Goal: Information Seeking & Learning: Learn about a topic

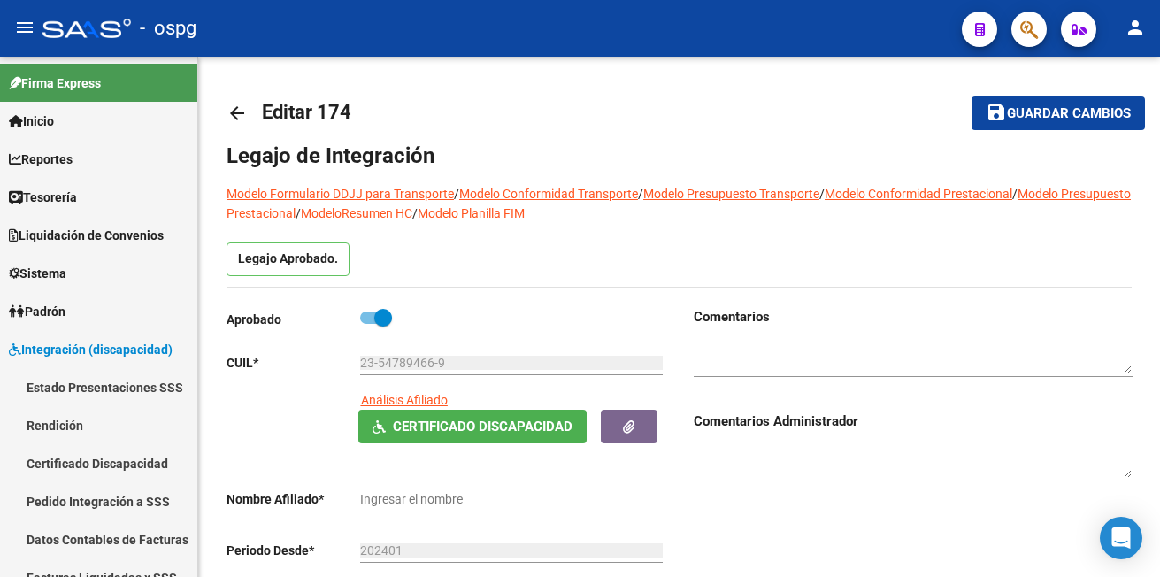
type input "[PERSON_NAME] [PERSON_NAME]"
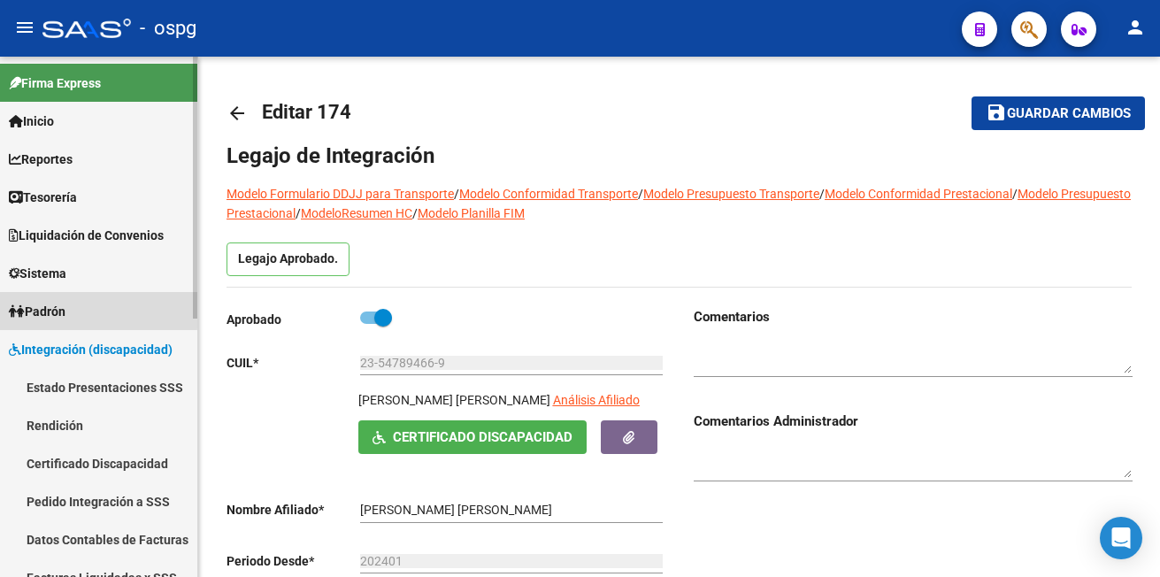
click at [53, 302] on span "Padrón" at bounding box center [37, 311] width 57 height 19
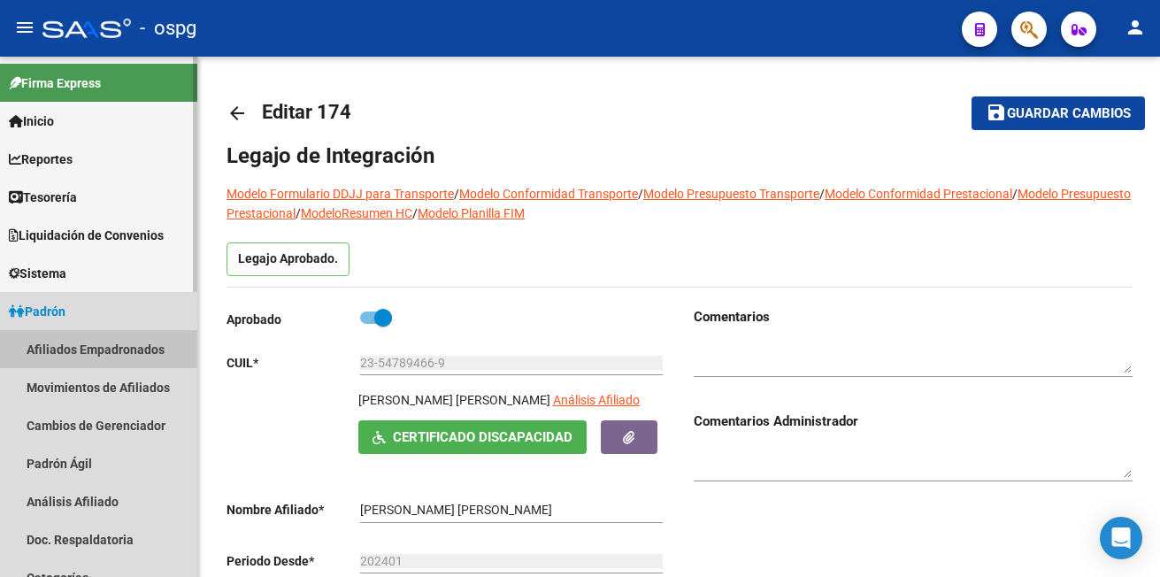
click at [119, 350] on link "Afiliados Empadronados" at bounding box center [98, 349] width 197 height 38
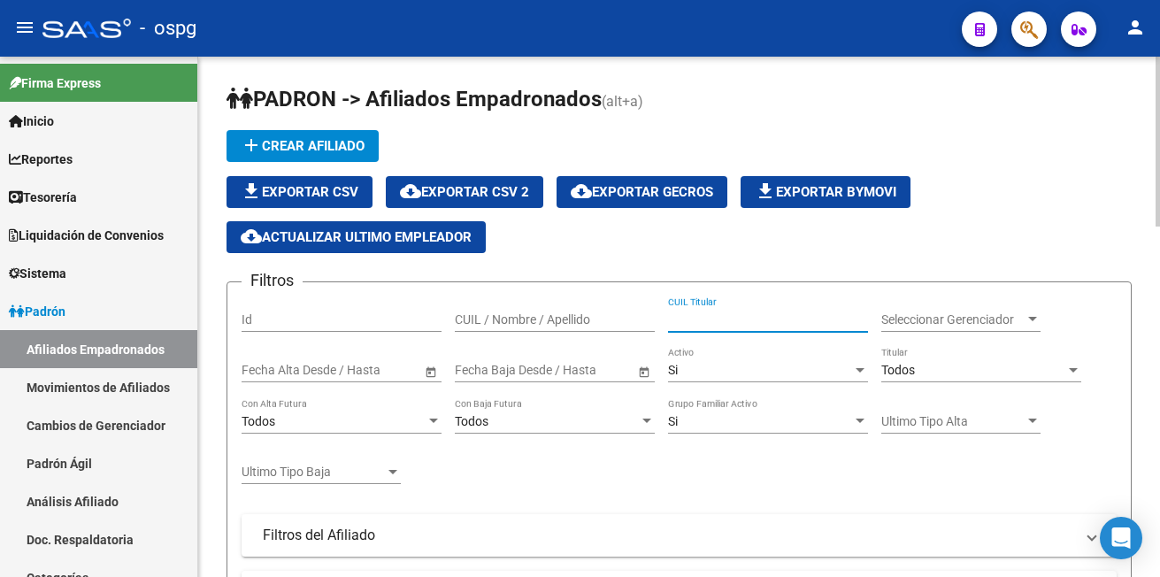
click at [709, 322] on input "CUIL Titular" at bounding box center [768, 319] width 200 height 15
click at [680, 318] on input "2747686923" at bounding box center [768, 319] width 200 height 15
click at [747, 315] on input "2347686923" at bounding box center [768, 319] width 200 height 15
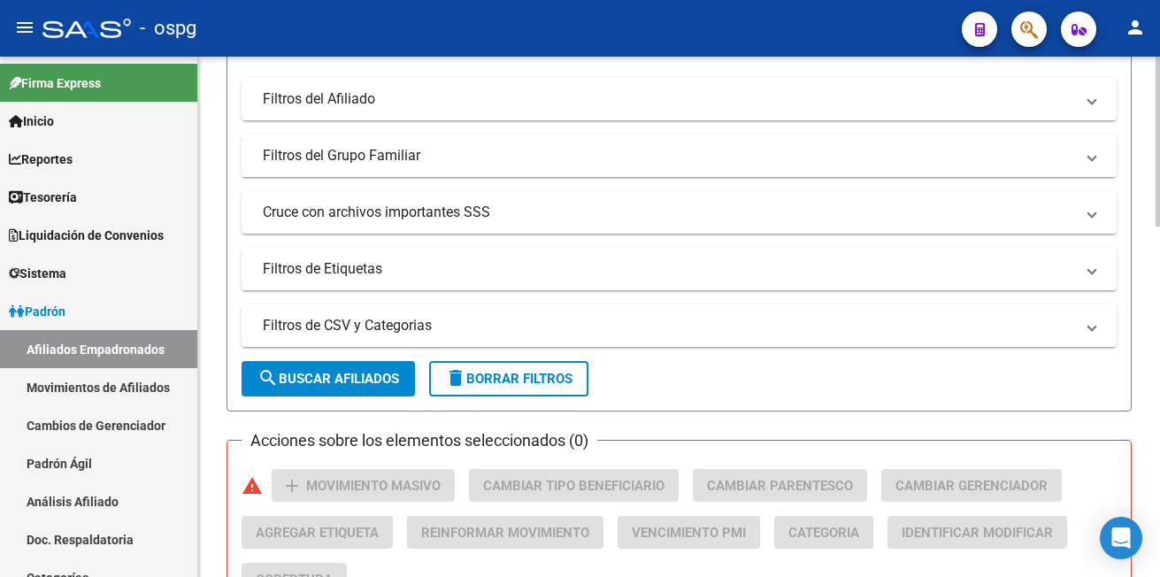
scroll to position [442, 0]
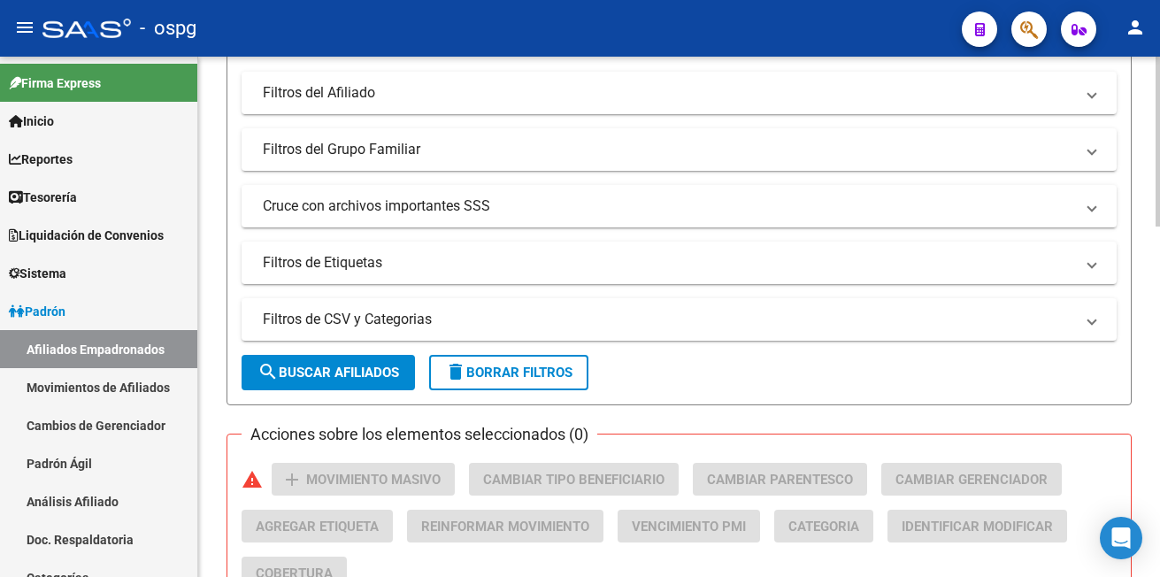
type input "23476869234"
click at [353, 370] on span "search Buscar Afiliados" at bounding box center [328, 372] width 142 height 16
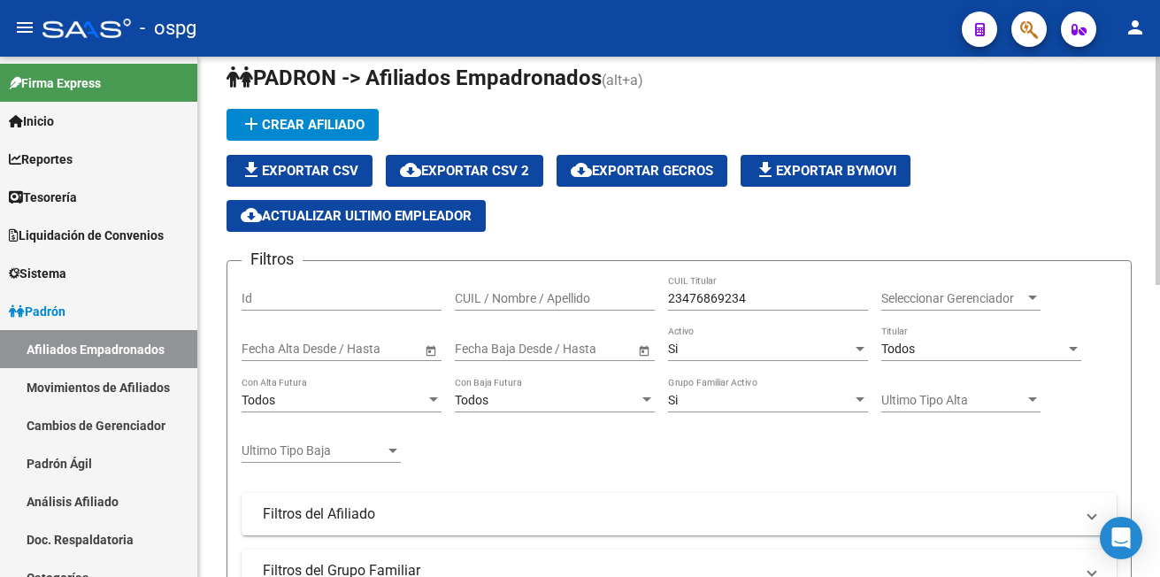
scroll to position [0, 0]
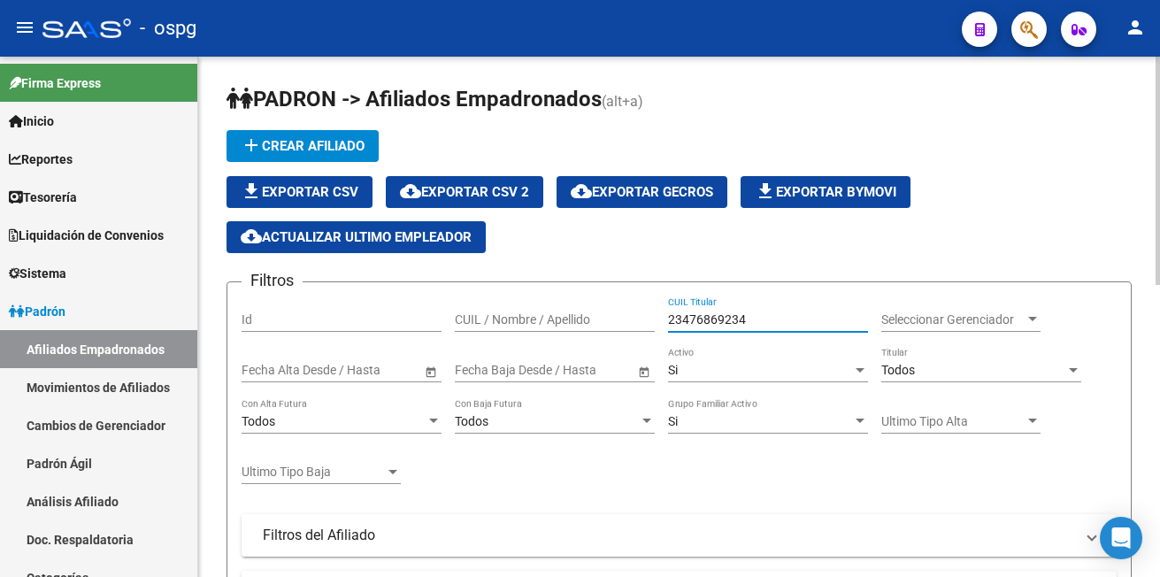
drag, startPoint x: 743, startPoint y: 314, endPoint x: 661, endPoint y: 320, distance: 82.5
click at [661, 320] on div "Filtros Id CUIL / Nombre / Apellido 23476869234 CUIL Titular Seleccionar Gerenc…" at bounding box center [678, 511] width 875 height 430
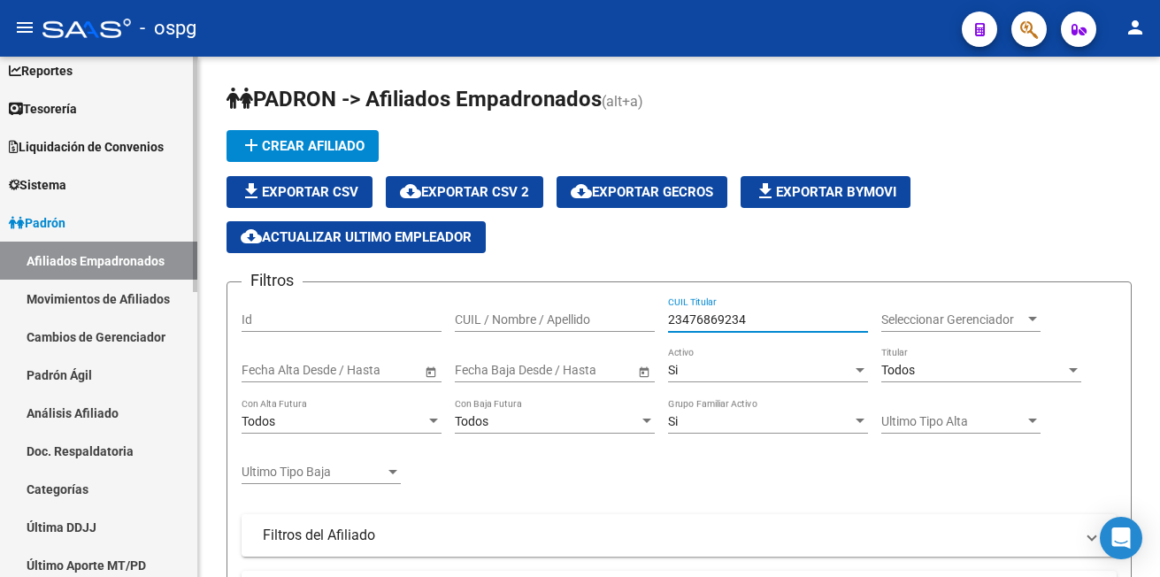
scroll to position [177, 0]
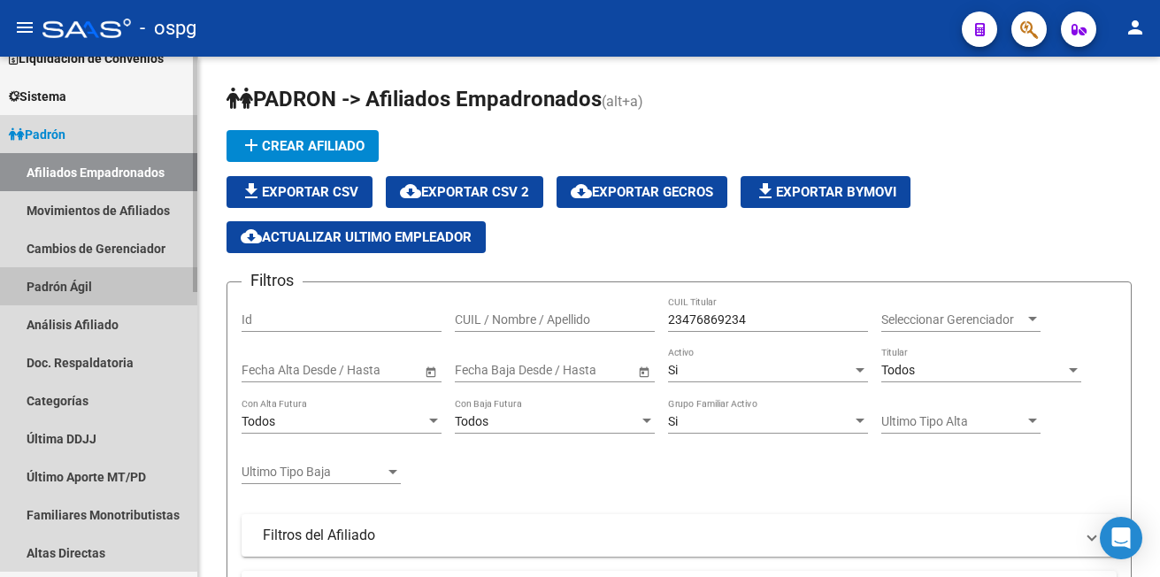
click at [98, 273] on link "Padrón Ágil" at bounding box center [98, 286] width 197 height 38
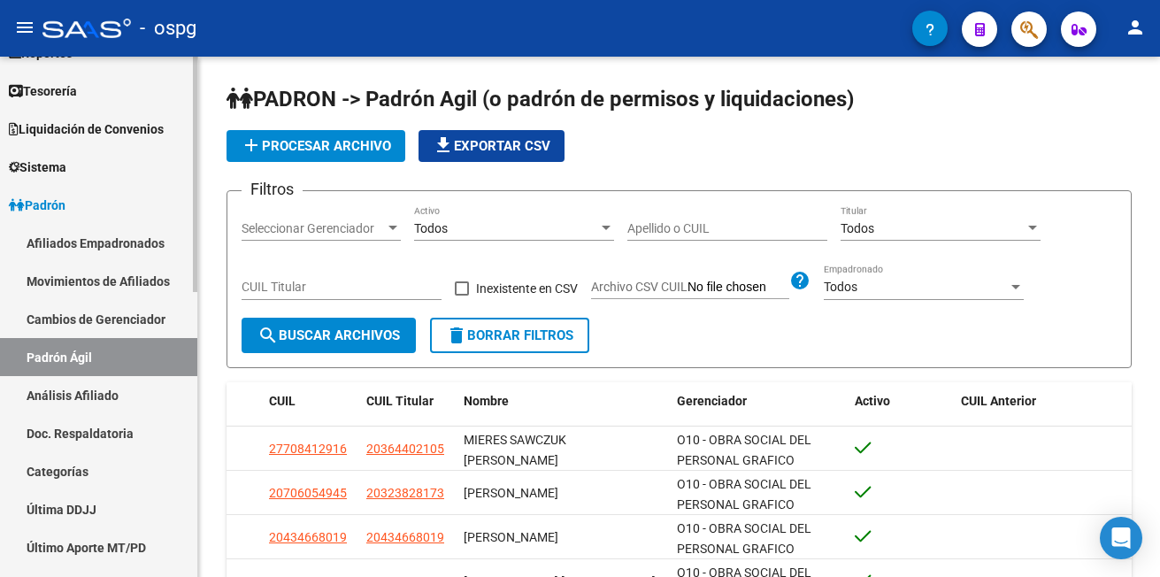
scroll to position [88, 0]
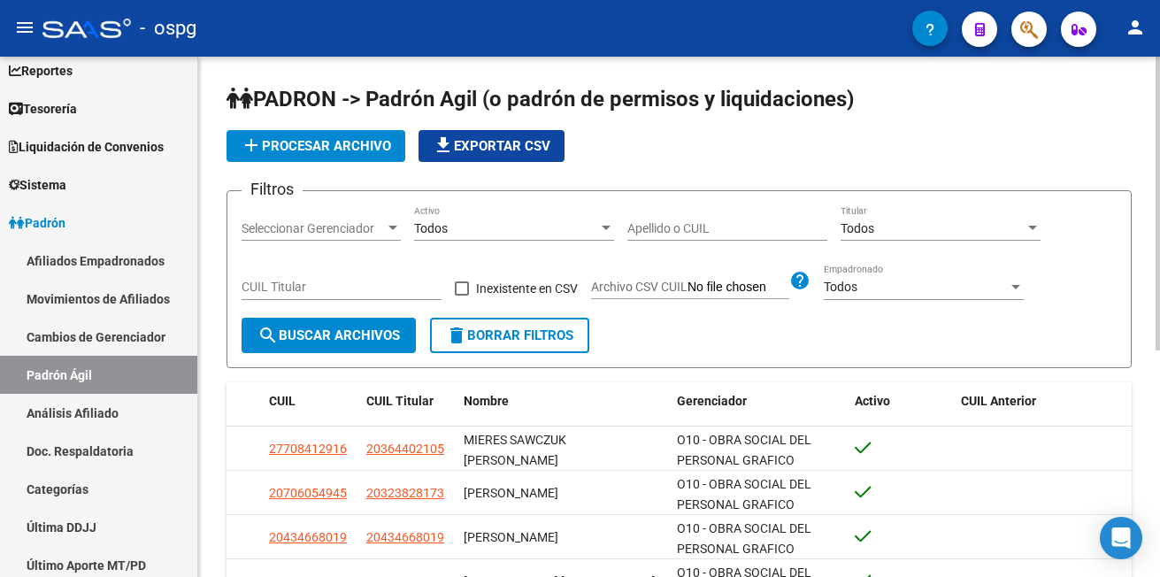
click at [638, 226] on input "Apellido o CUIL" at bounding box center [727, 228] width 200 height 15
paste input "23476869234"
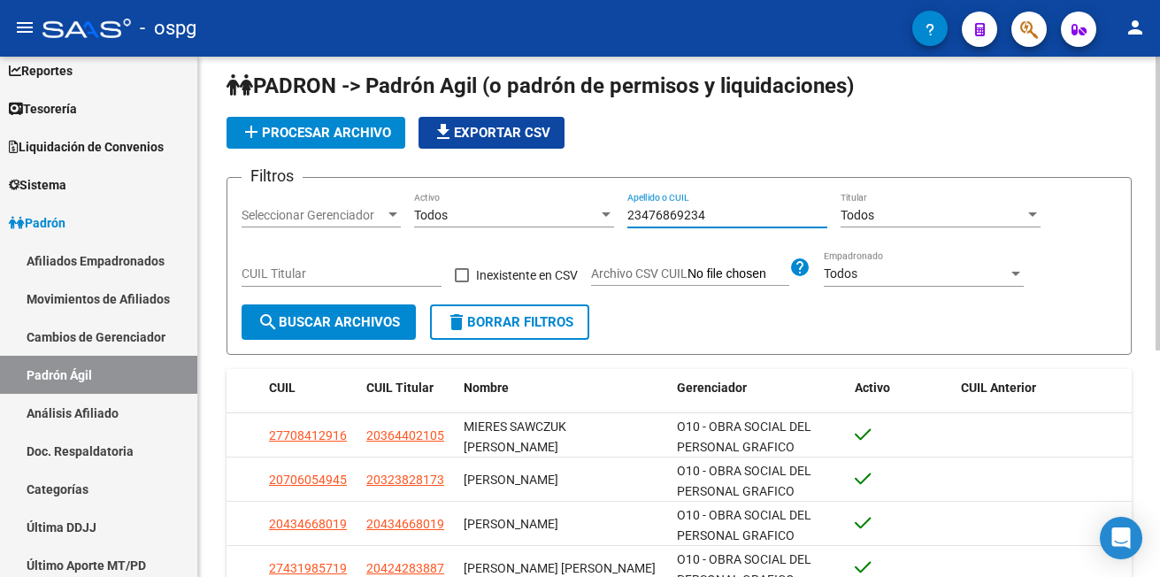
scroll to position [0, 0]
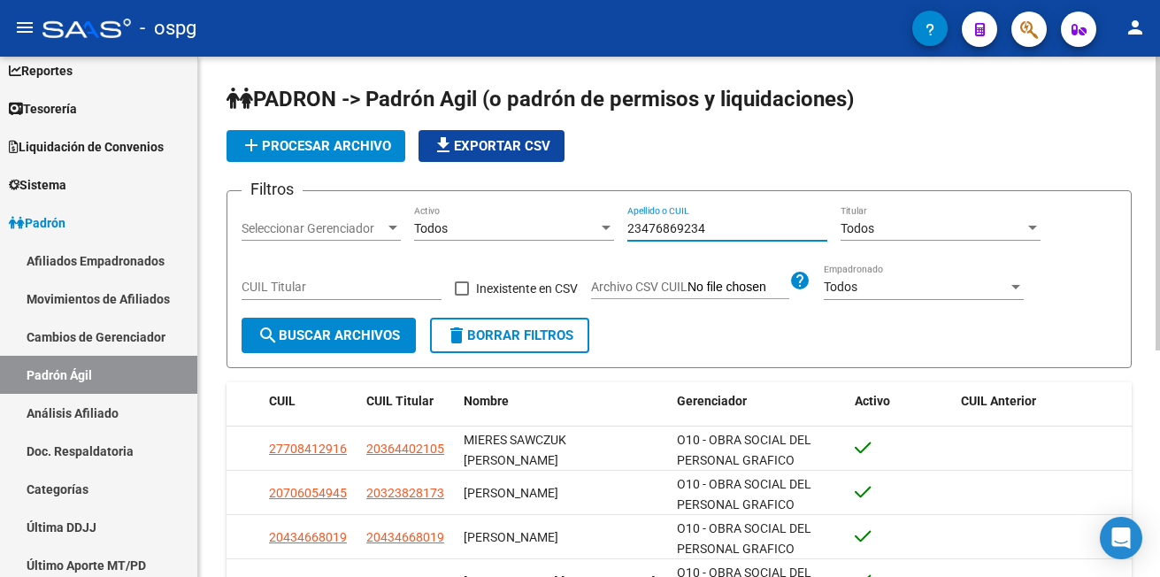
type input "23476869234"
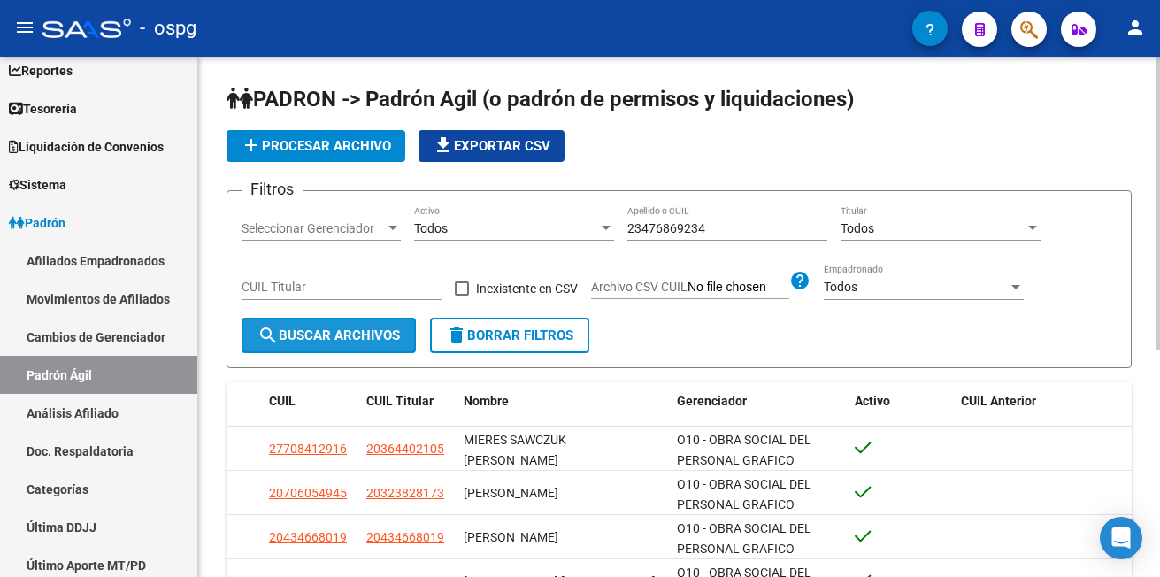
click at [322, 323] on button "search Buscar Archivos" at bounding box center [328, 335] width 174 height 35
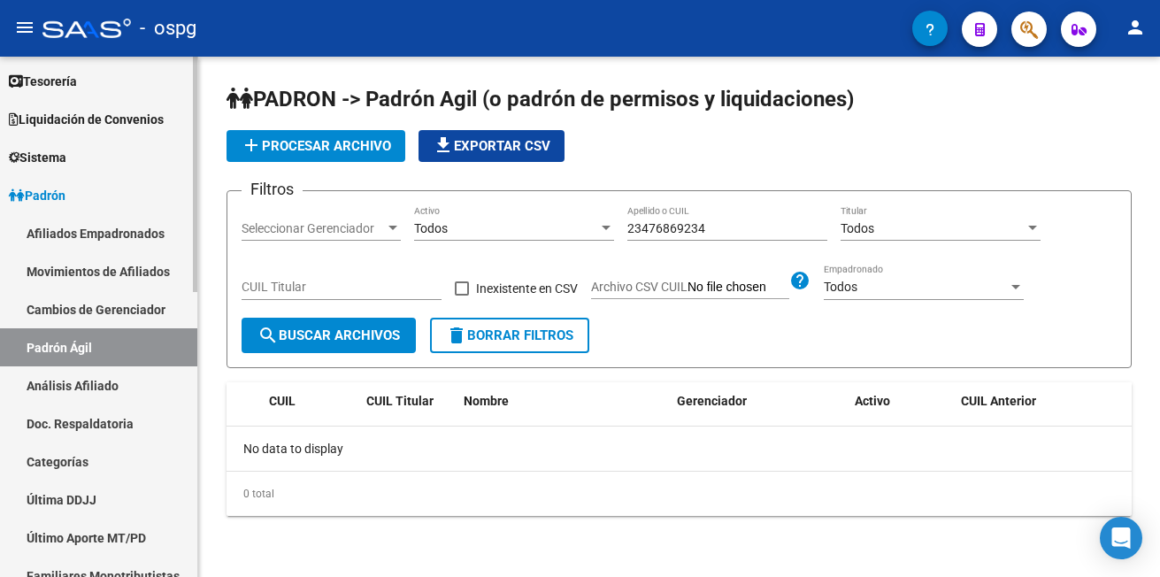
scroll to position [88, 0]
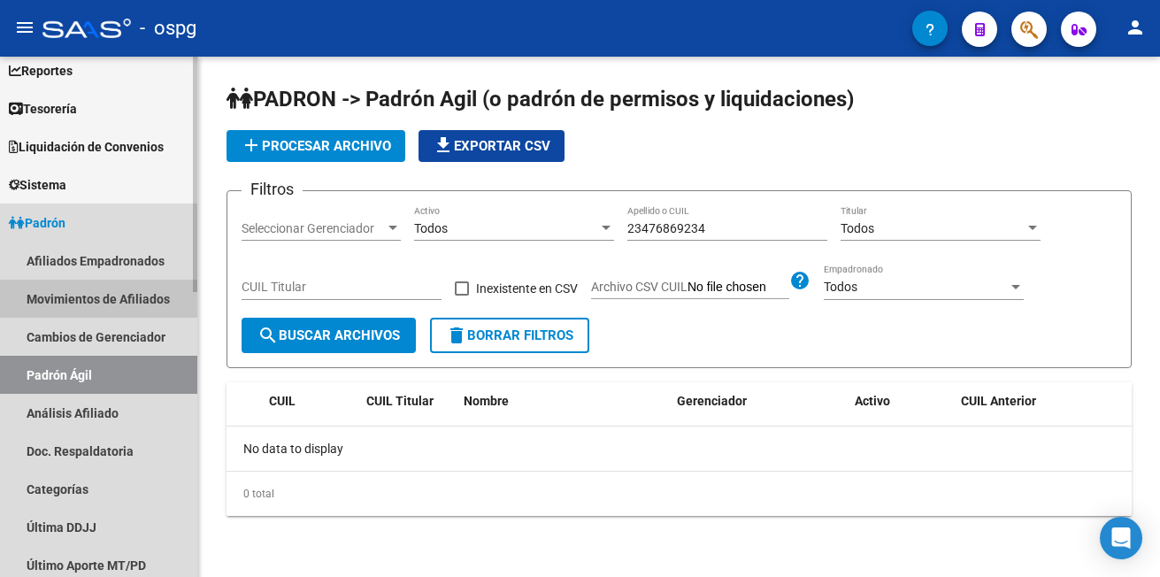
click at [115, 297] on link "Movimientos de Afiliados" at bounding box center [98, 299] width 197 height 38
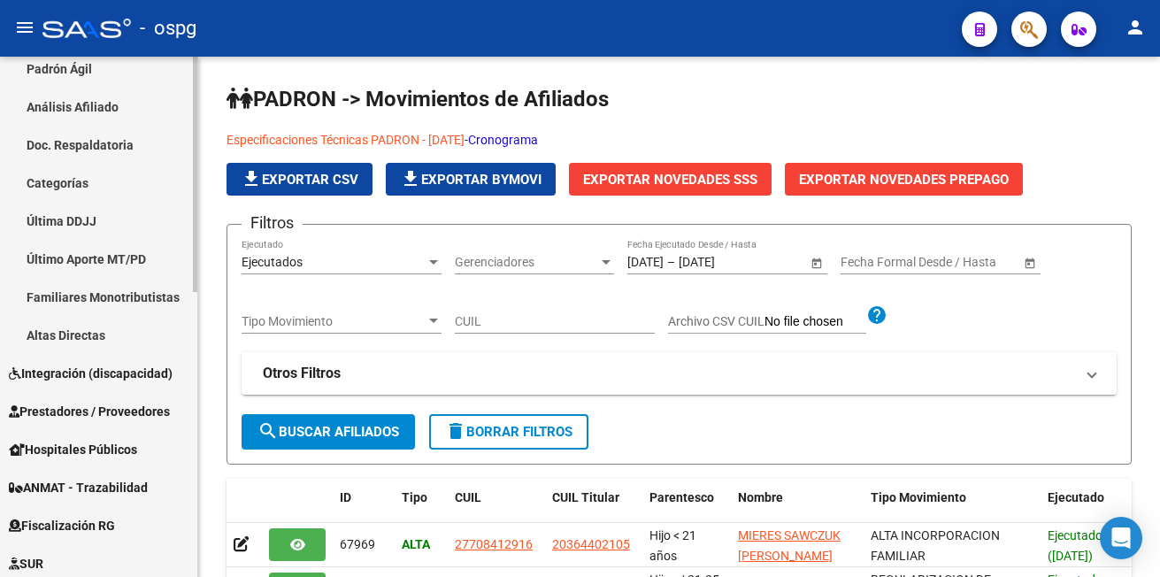
scroll to position [354, 0]
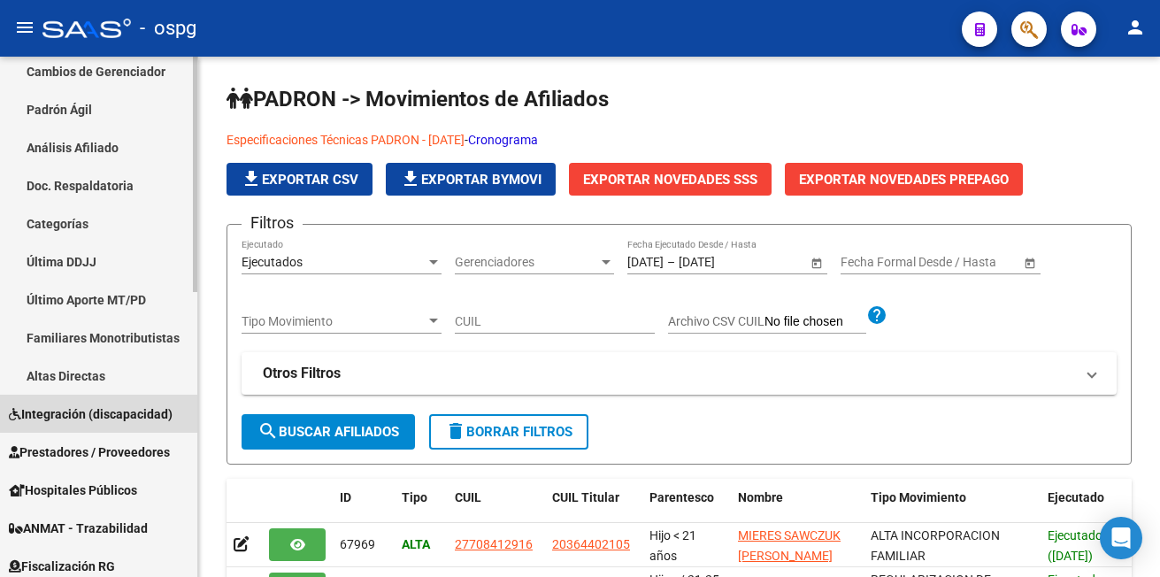
click at [101, 406] on span "Integración (discapacidad)" at bounding box center [91, 413] width 164 height 19
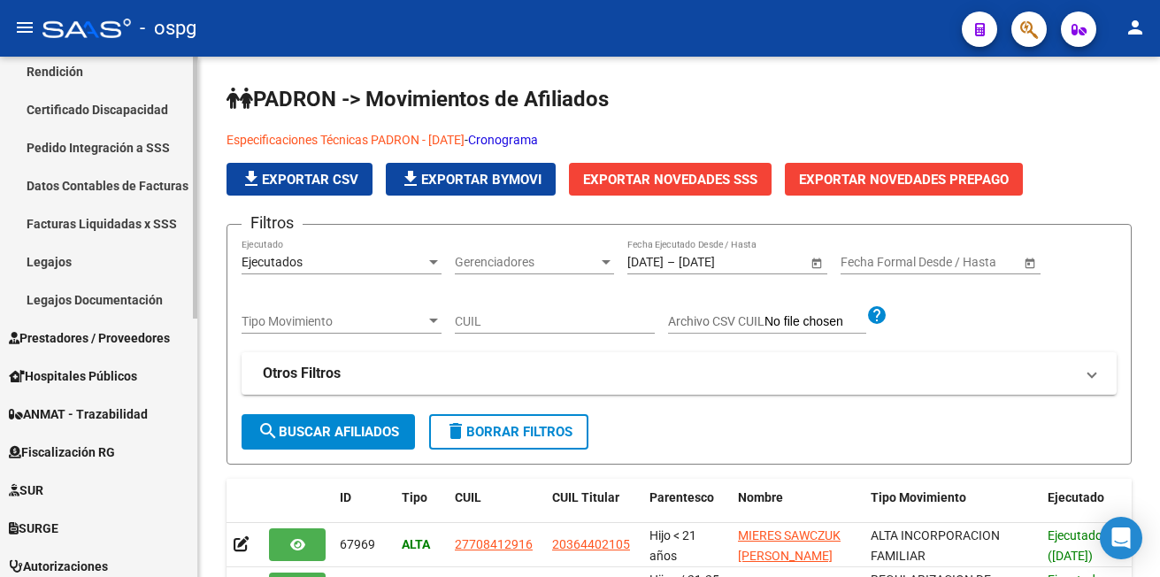
click at [94, 302] on link "Legajos Documentación" at bounding box center [98, 299] width 197 height 38
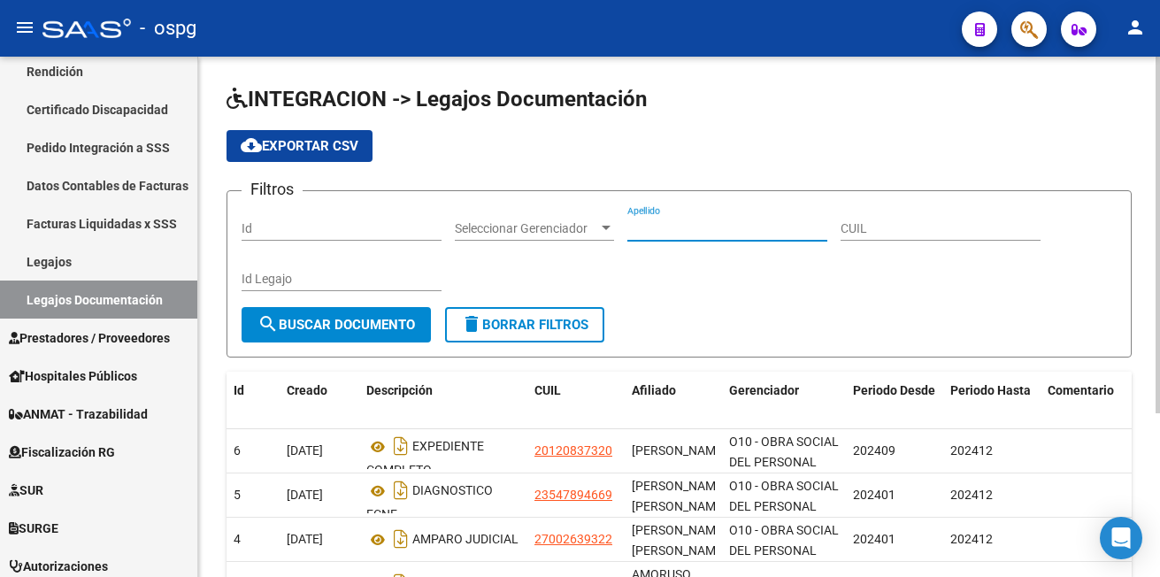
click at [663, 233] on input "Apellido" at bounding box center [727, 228] width 200 height 15
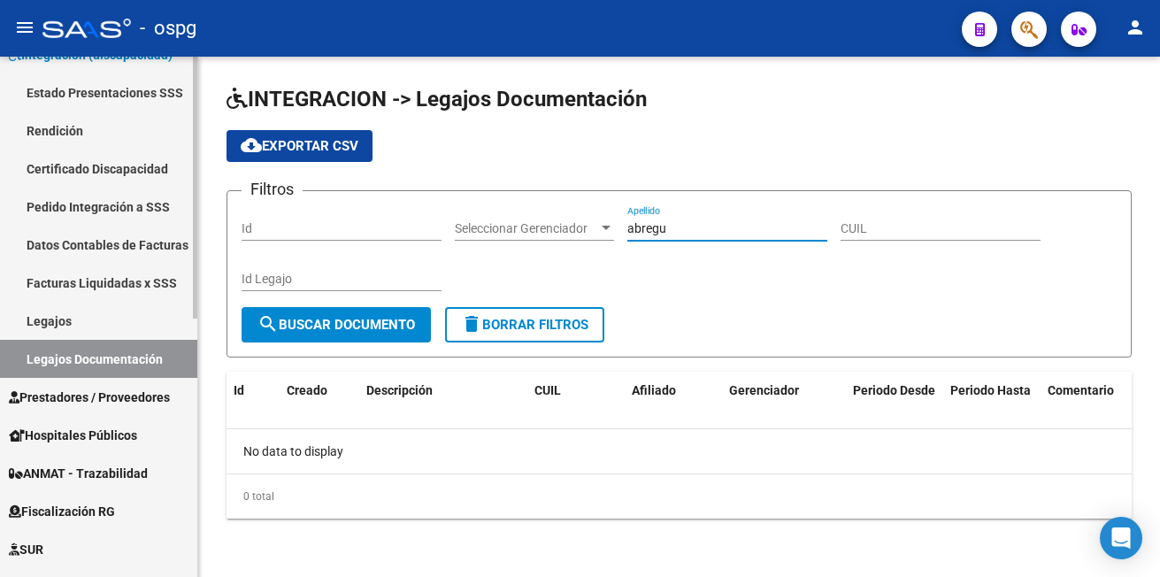
scroll to position [265, 0]
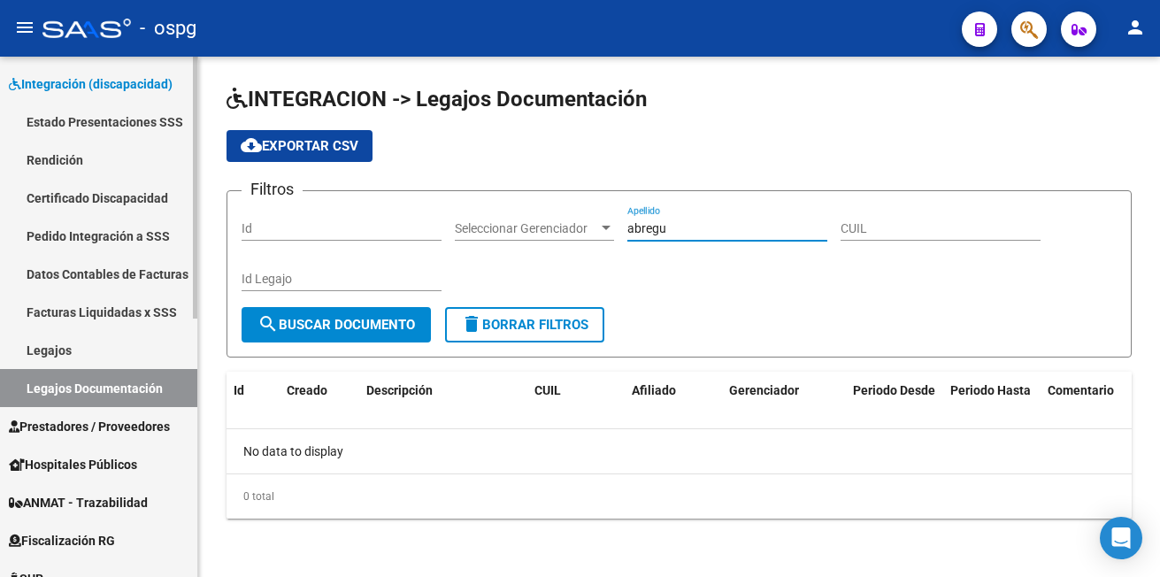
type input "abregu"
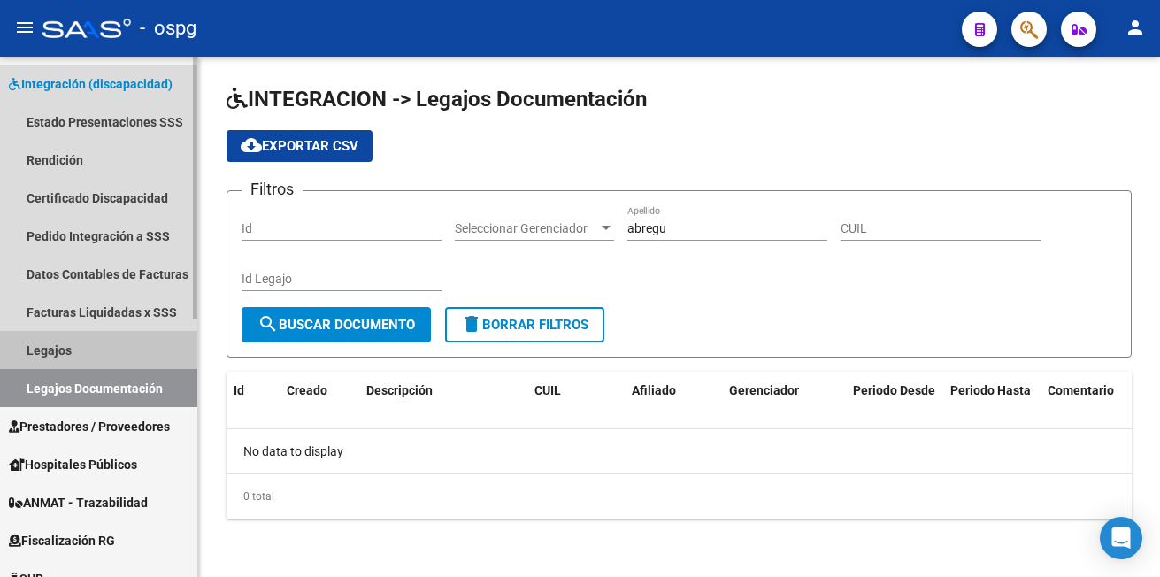
click at [63, 342] on link "Legajos" at bounding box center [98, 350] width 197 height 38
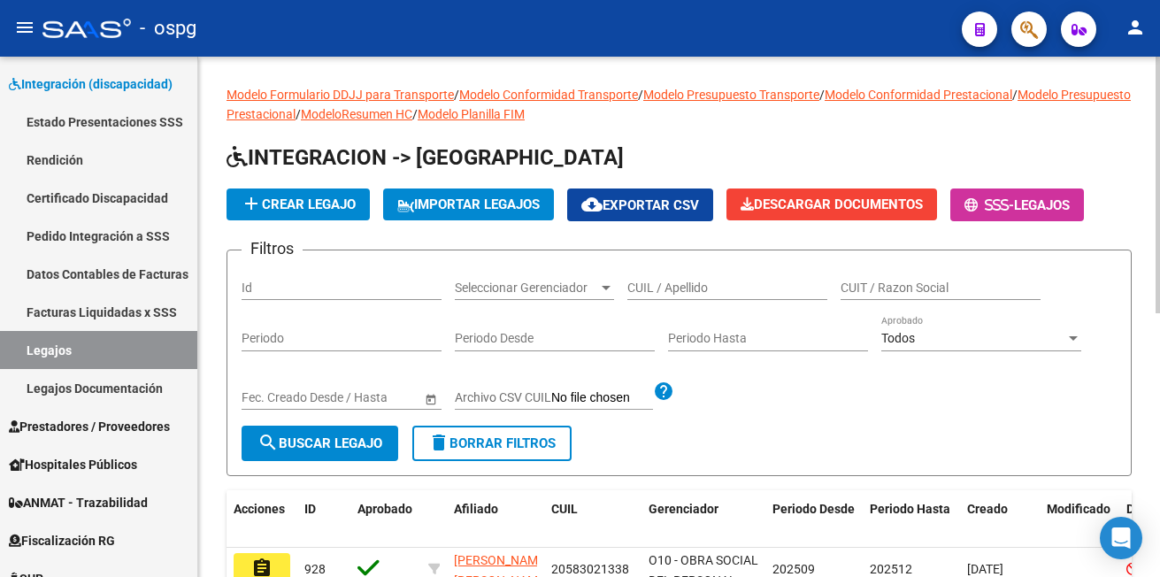
click at [722, 284] on input "CUIL / Apellido" at bounding box center [727, 287] width 200 height 15
type input "abregu"
click at [310, 448] on span "search Buscar Legajo" at bounding box center [319, 443] width 125 height 16
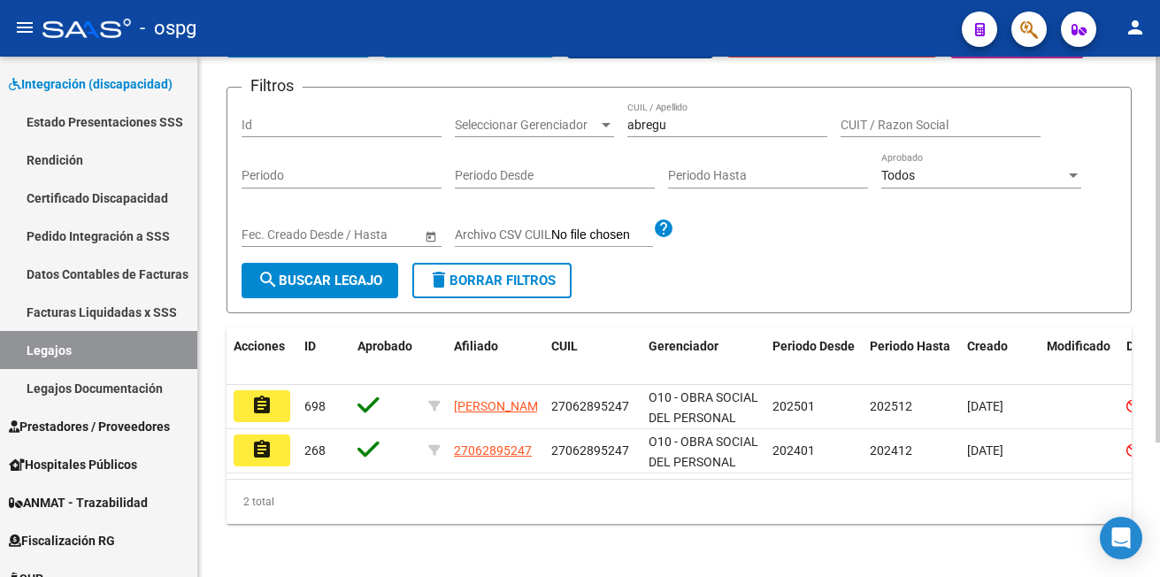
scroll to position [177, 0]
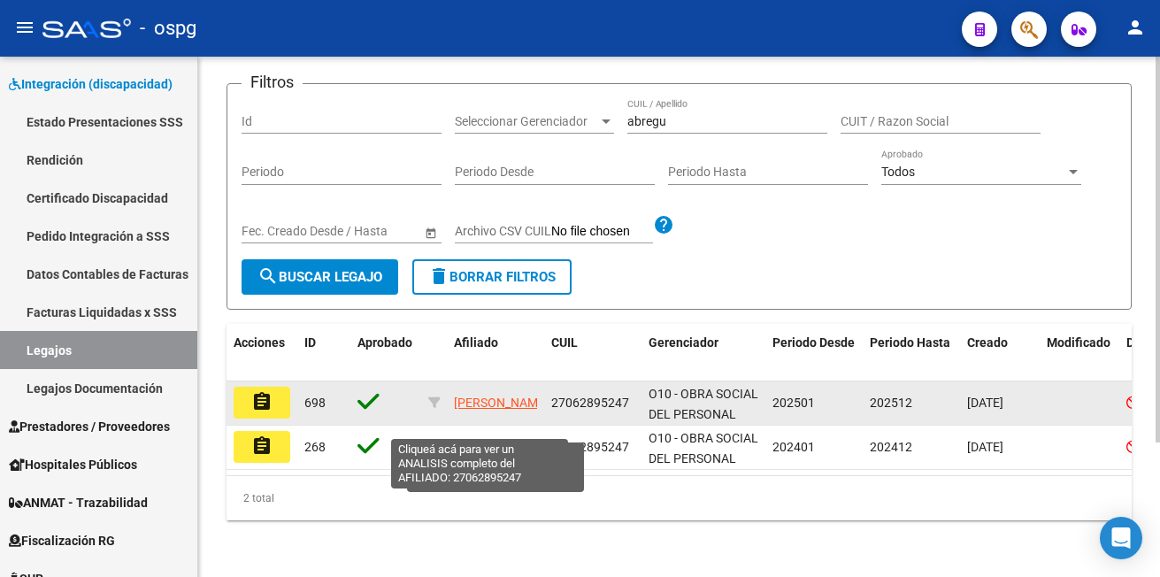
click at [479, 395] on span "[PERSON_NAME]" at bounding box center [501, 402] width 95 height 14
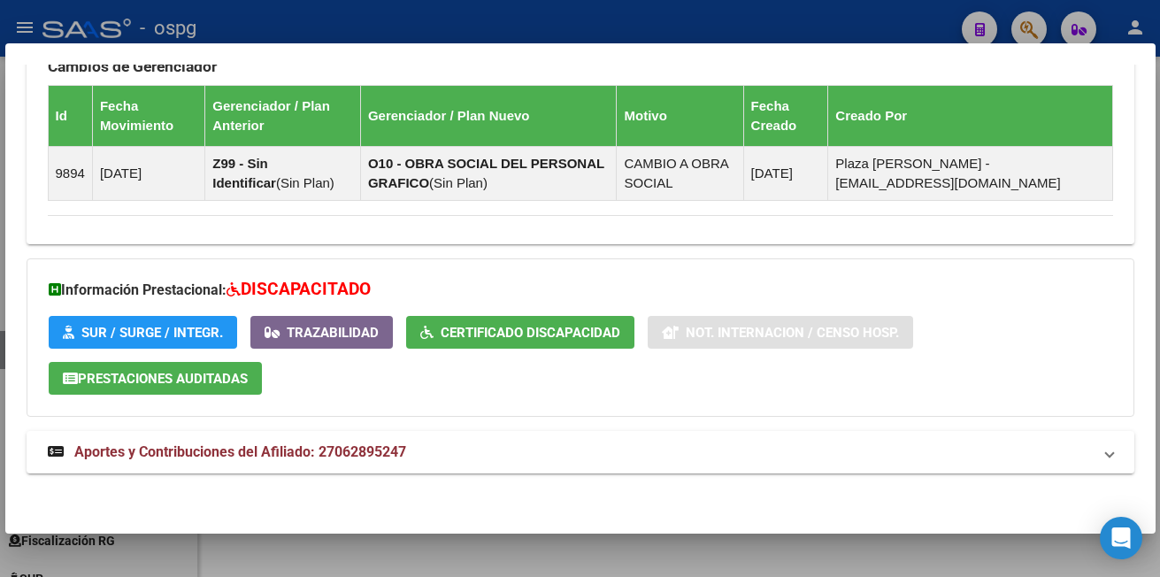
scroll to position [1054, 0]
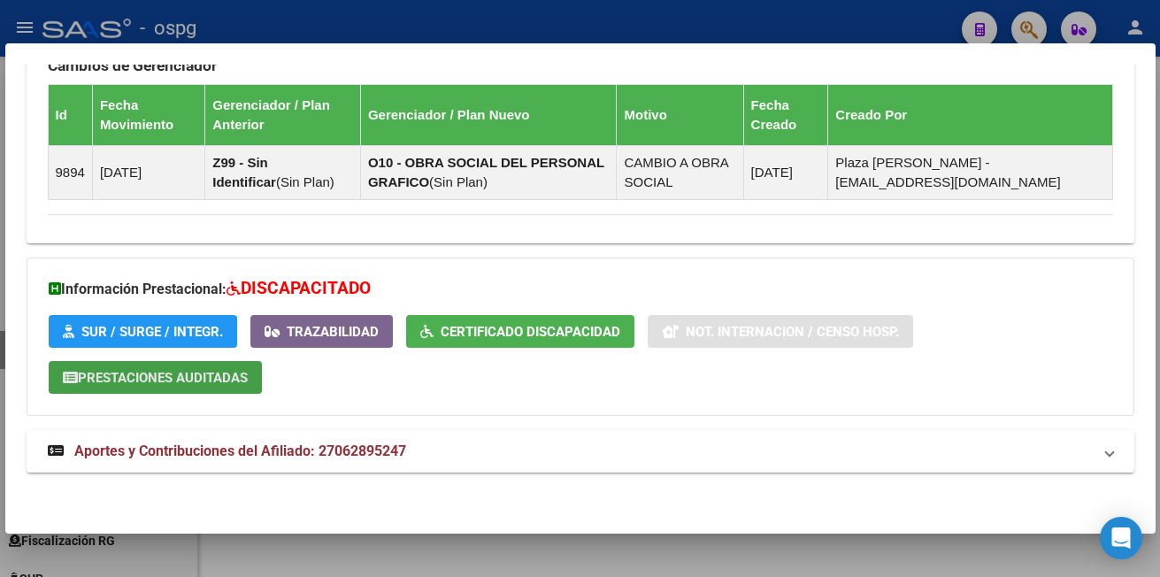
click at [123, 376] on span "Prestaciones Auditadas" at bounding box center [163, 378] width 170 height 16
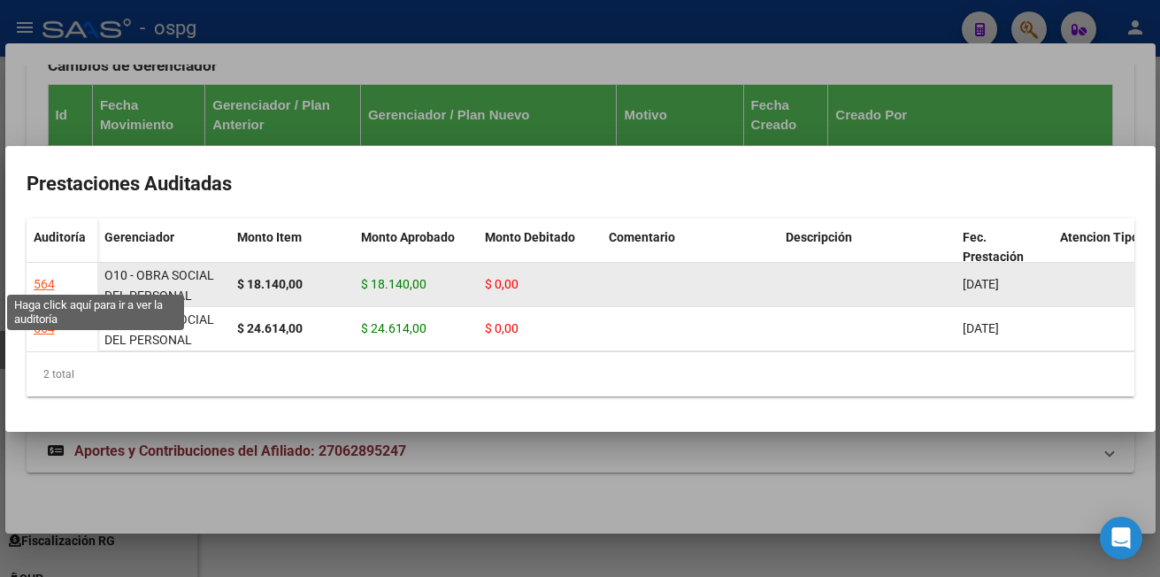
click at [42, 275] on div "564" at bounding box center [44, 284] width 21 height 20
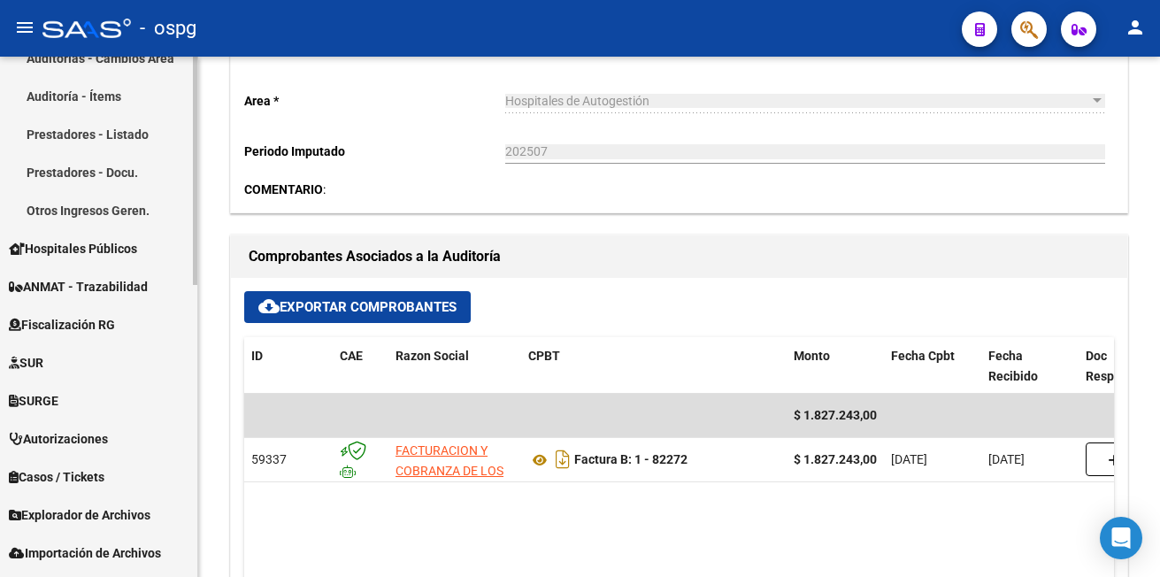
scroll to position [666, 0]
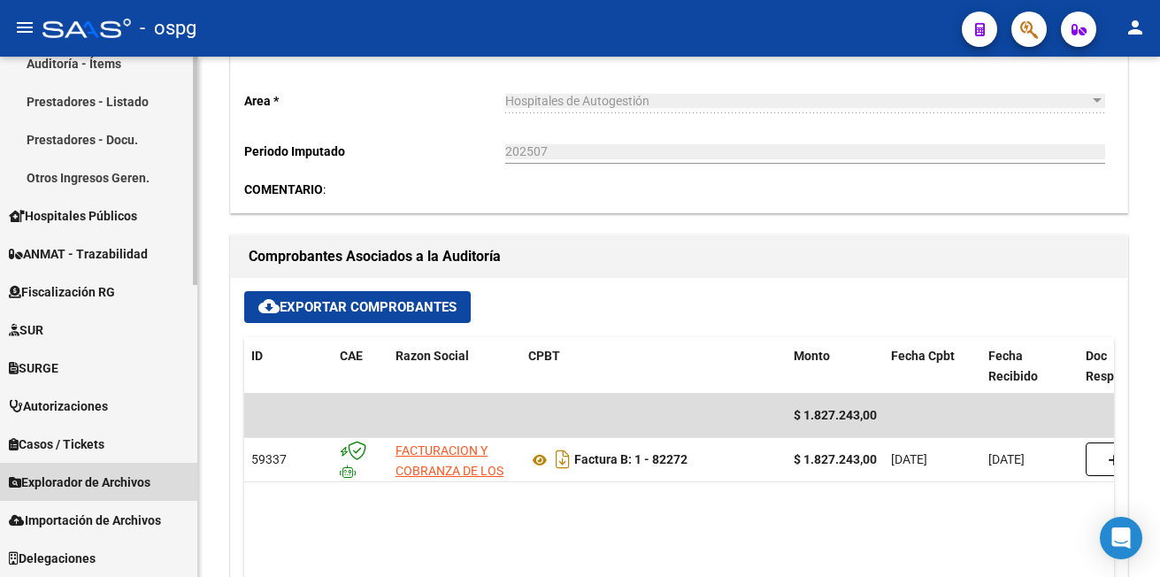
click at [98, 485] on span "Explorador de Archivos" at bounding box center [80, 481] width 142 height 19
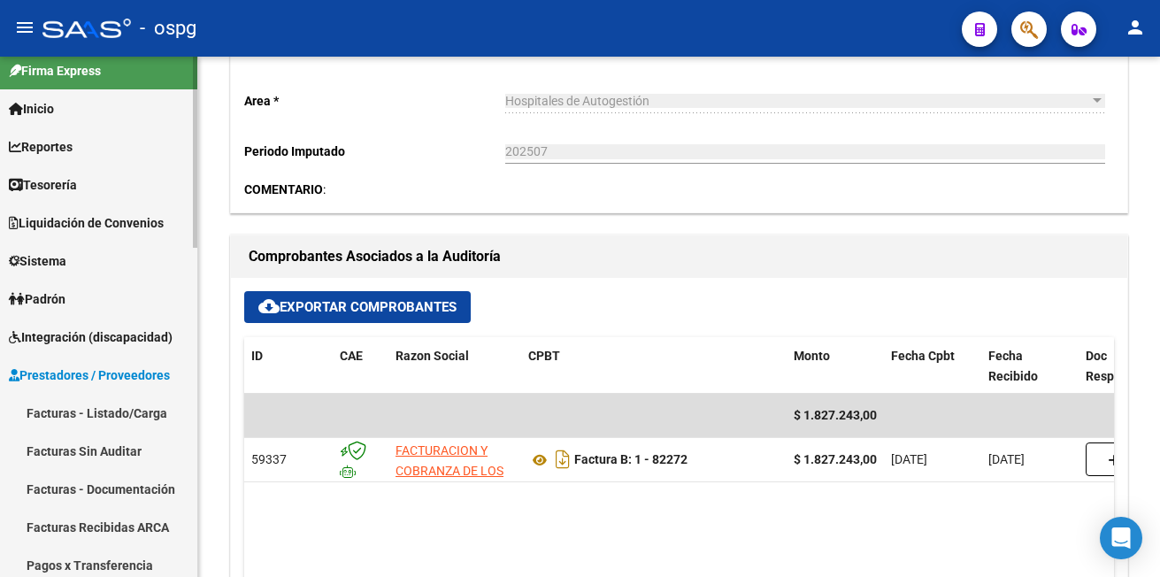
scroll to position [0, 0]
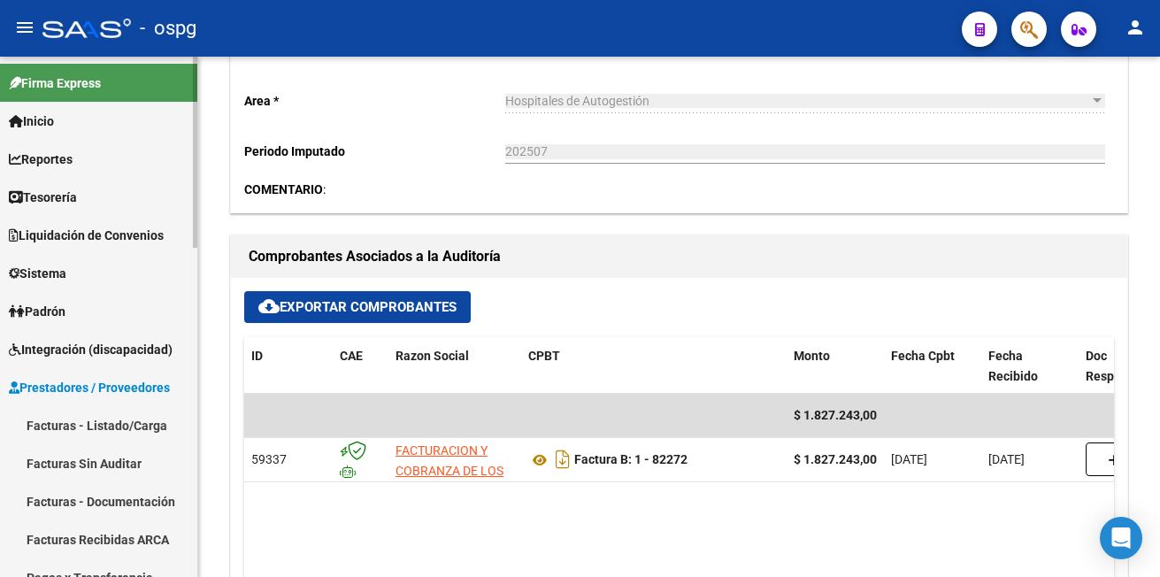
click at [59, 346] on span "Integración (discapacidad)" at bounding box center [91, 349] width 164 height 19
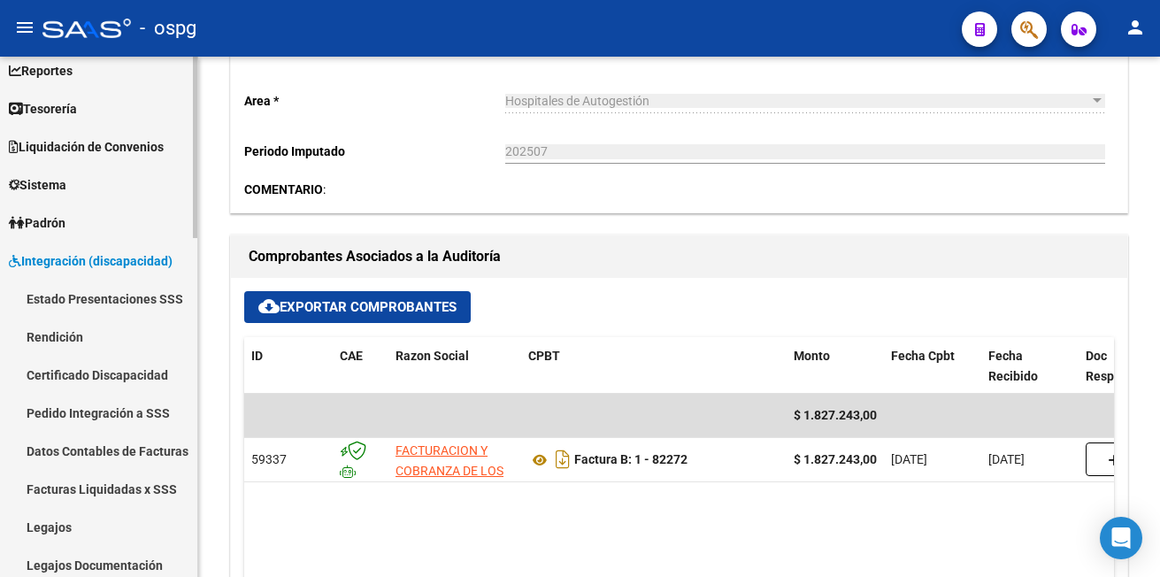
scroll to position [177, 0]
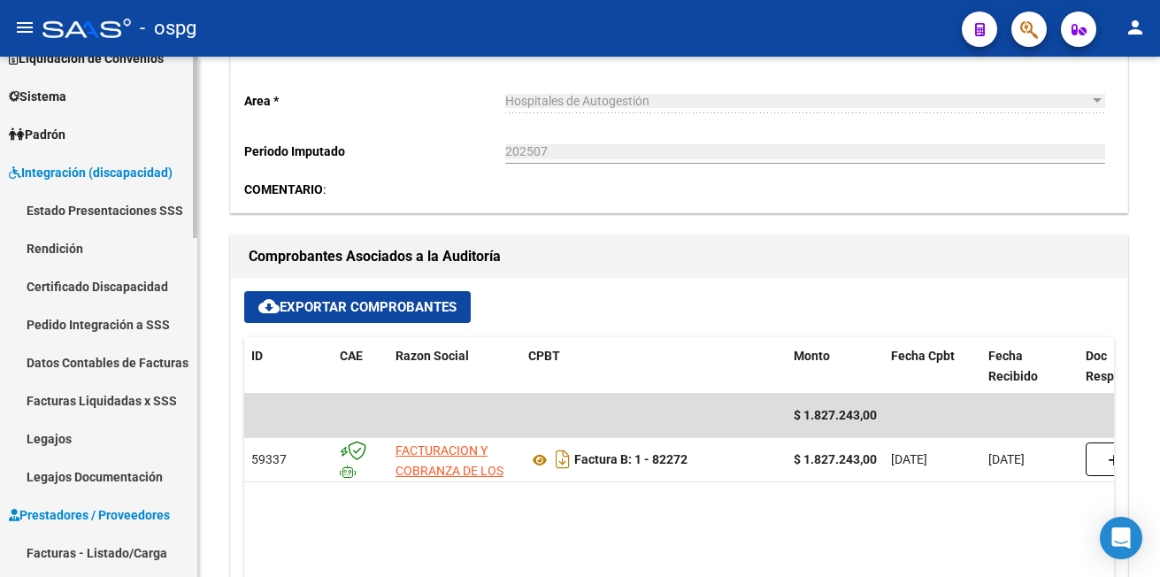
click at [103, 395] on link "Facturas Liquidadas x SSS" at bounding box center [98, 400] width 197 height 38
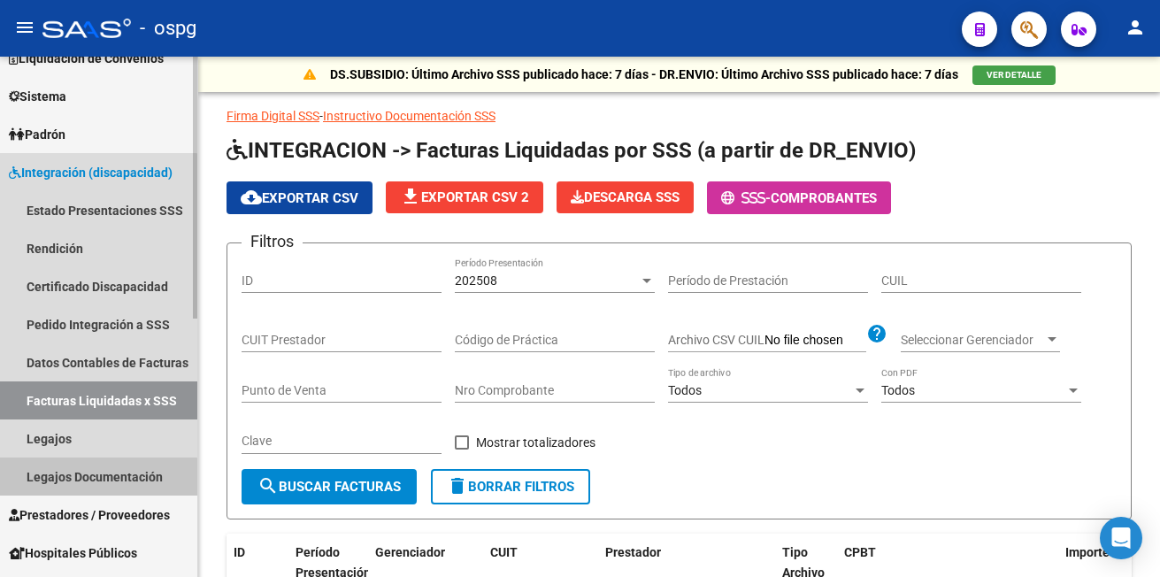
click at [57, 479] on link "Legajos Documentación" at bounding box center [98, 476] width 197 height 38
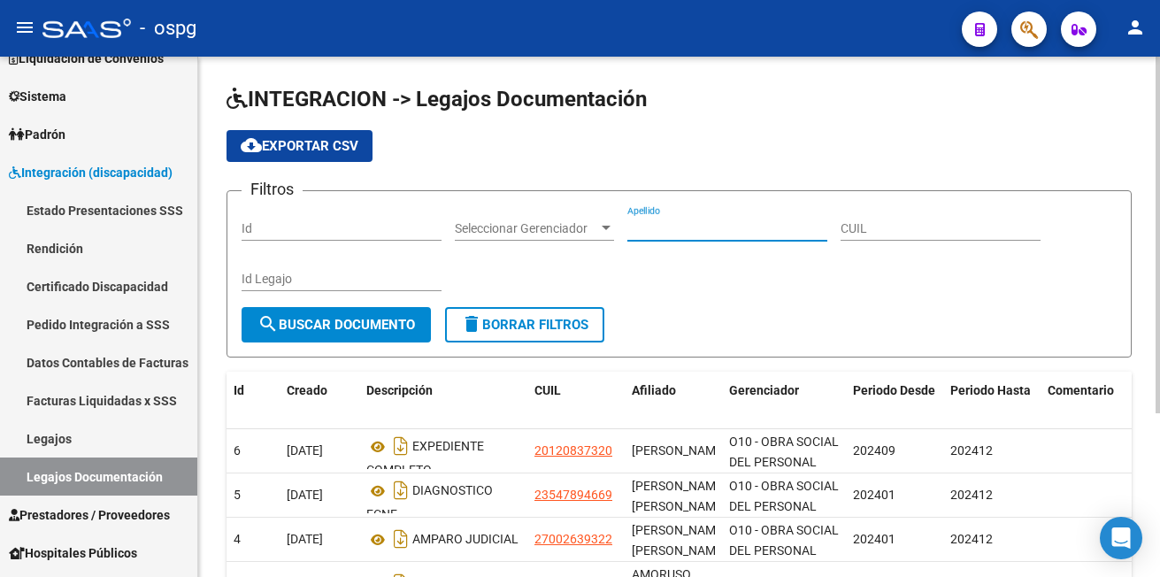
click at [697, 234] on input "Apellido" at bounding box center [727, 228] width 200 height 15
type input "abregu"
click at [320, 314] on button "search Buscar Documento" at bounding box center [335, 324] width 189 height 35
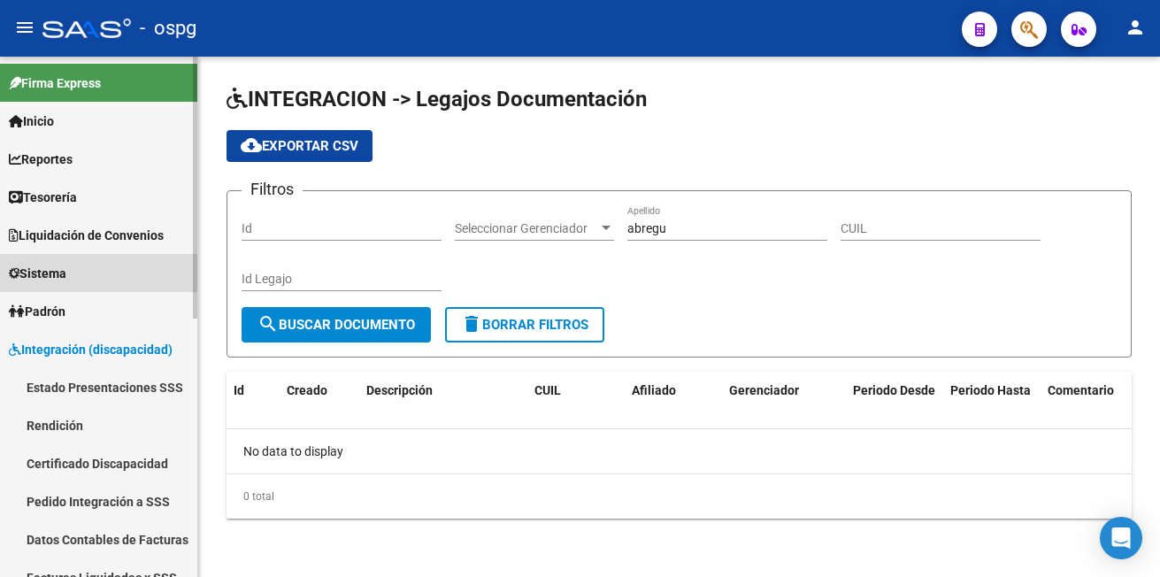
click at [42, 267] on span "Sistema" at bounding box center [37, 273] width 57 height 19
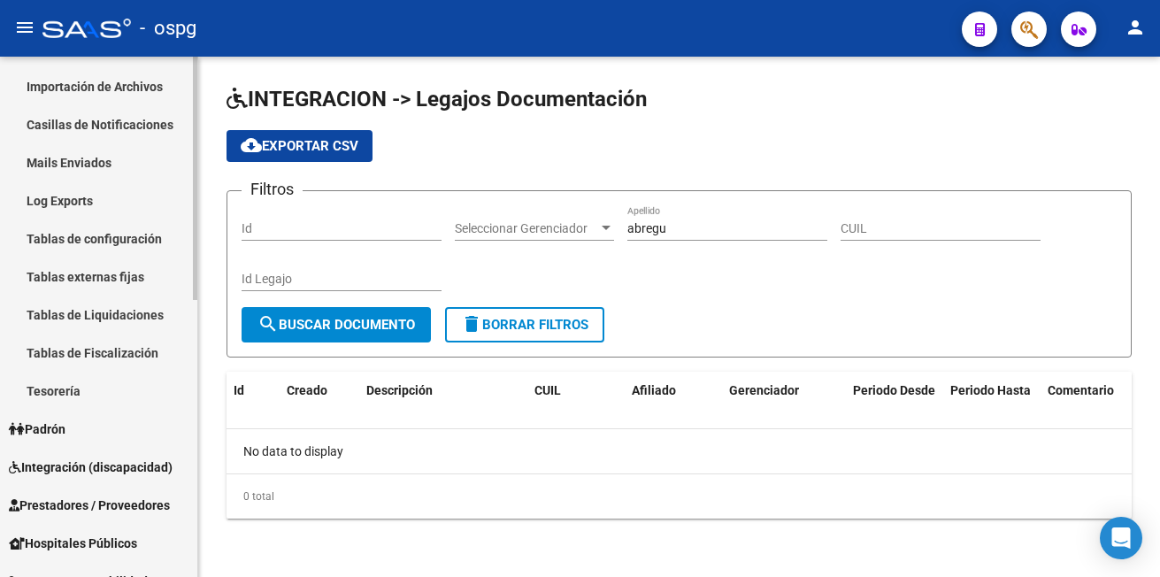
scroll to position [265, 0]
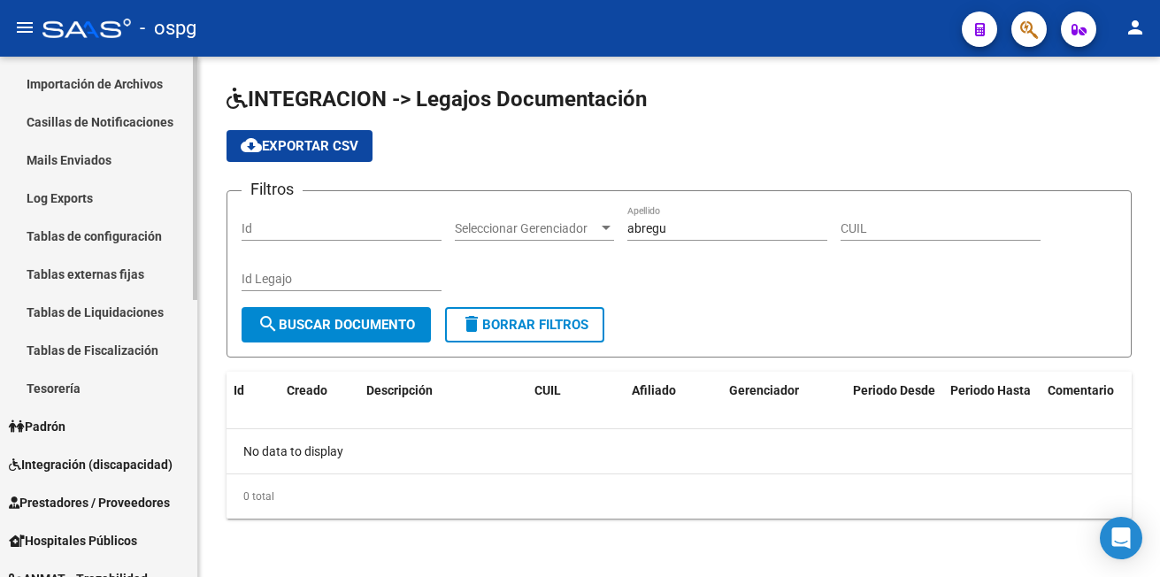
click at [64, 418] on span "Padrón" at bounding box center [37, 426] width 57 height 19
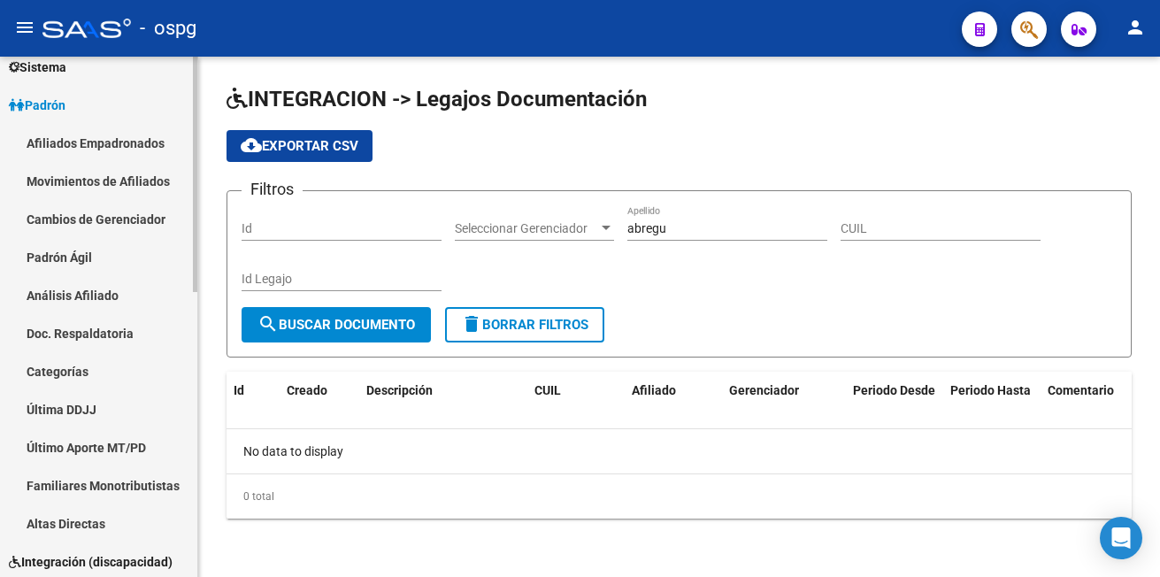
scroll to position [177, 0]
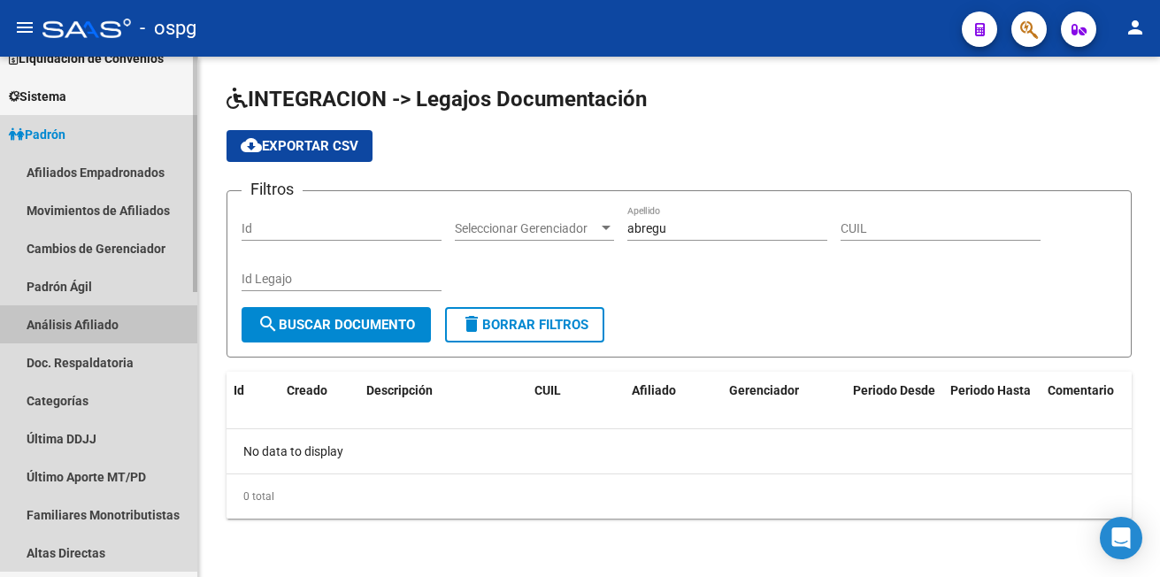
click at [73, 324] on link "Análisis Afiliado" at bounding box center [98, 324] width 197 height 38
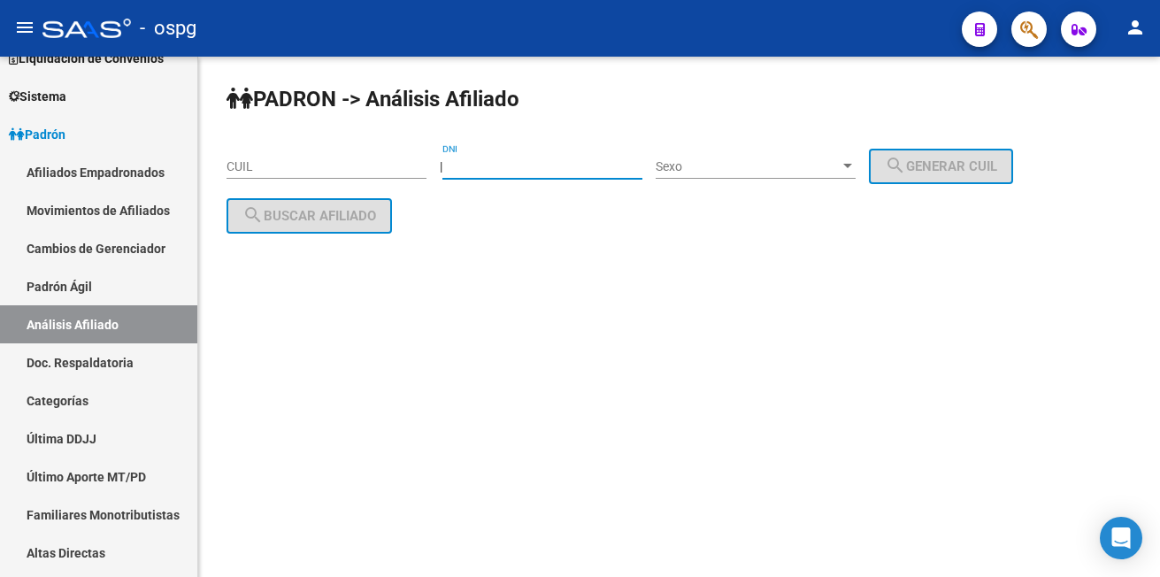
click at [489, 164] on input "DNI" at bounding box center [542, 166] width 200 height 15
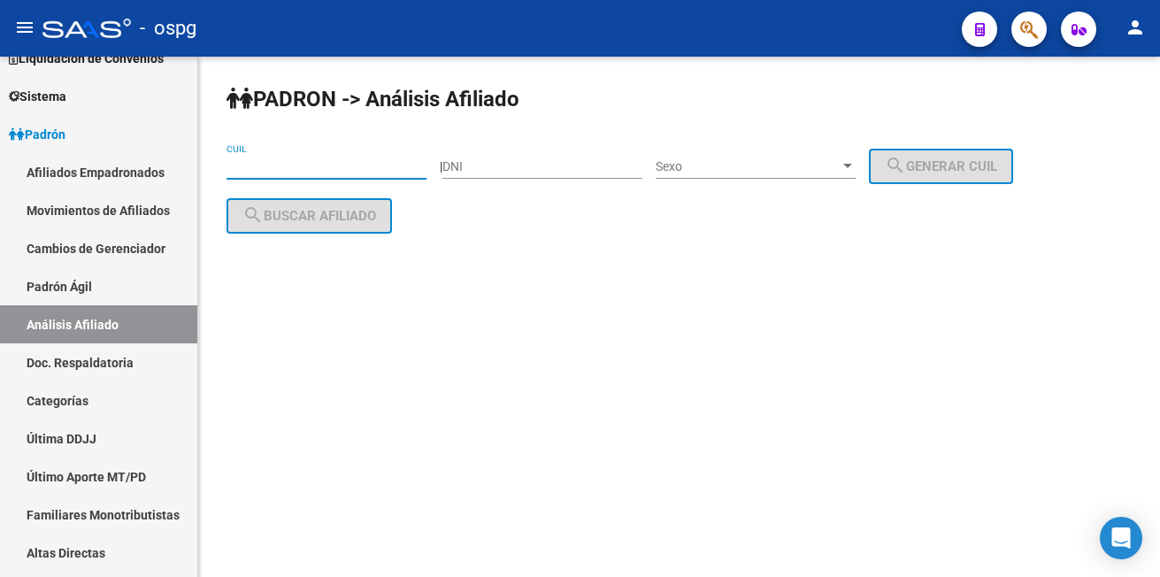
click at [247, 165] on input "CUIL" at bounding box center [326, 166] width 200 height 15
paste input "27-06289524-7"
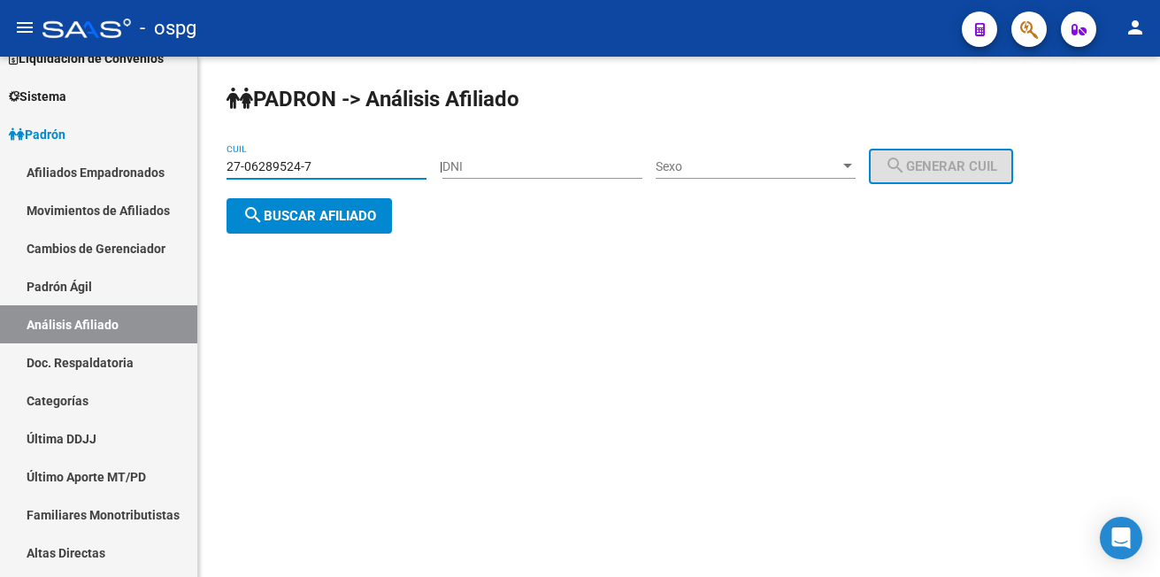
click at [302, 211] on span "search Buscar afiliado" at bounding box center [309, 216] width 134 height 16
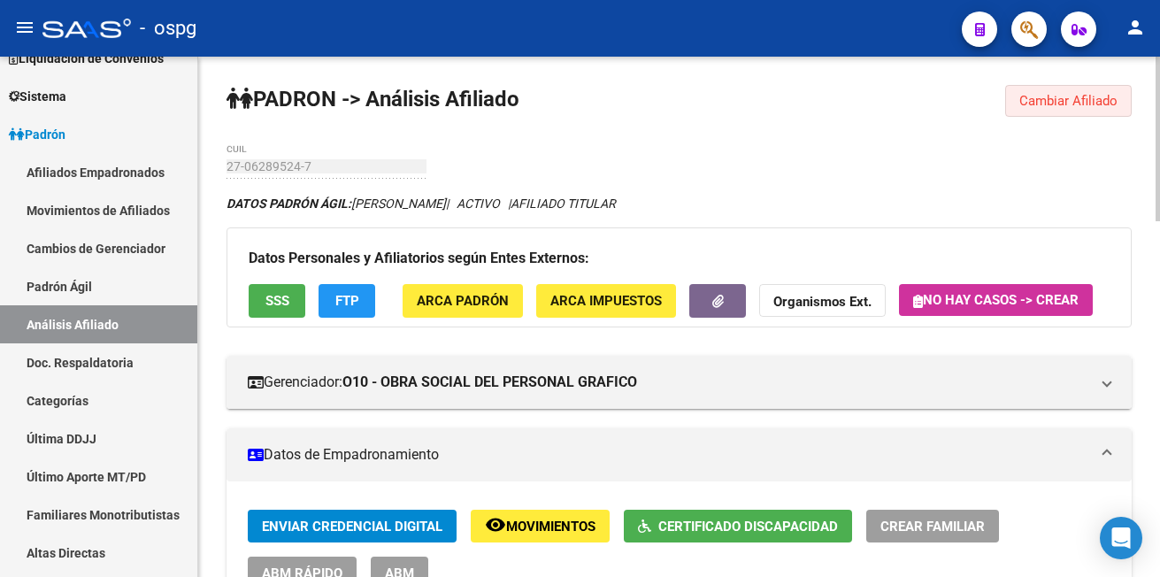
click at [1031, 98] on span "Cambiar Afiliado" at bounding box center [1068, 101] width 98 height 16
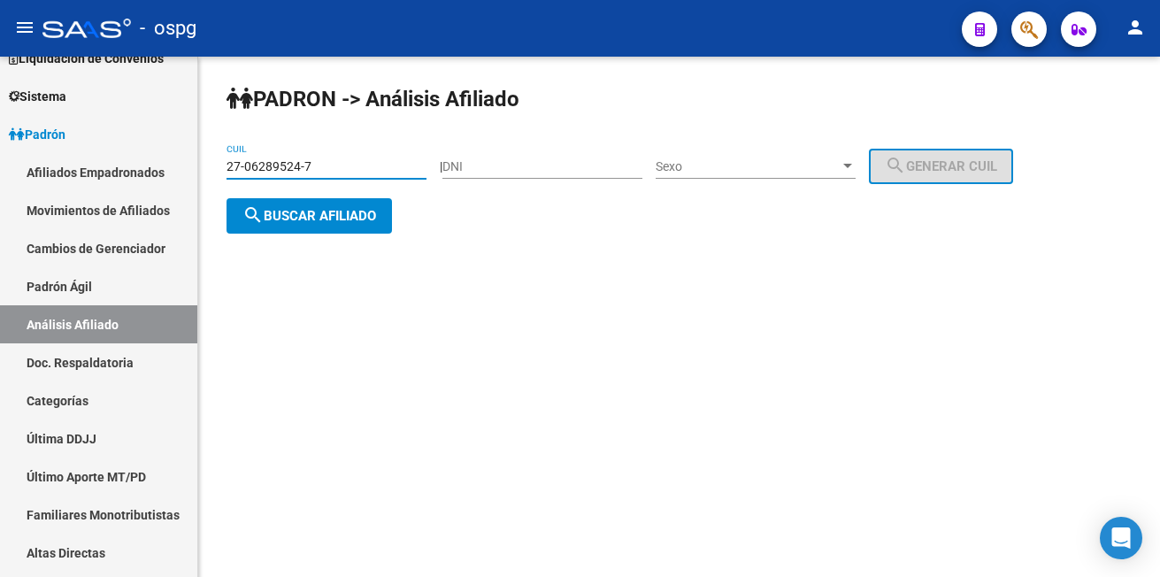
drag, startPoint x: 313, startPoint y: 164, endPoint x: 222, endPoint y: 157, distance: 91.3
click at [222, 157] on div "[PERSON_NAME] -> Análisis Afiliado 27-06289524-7 CUIL | DNI Sexo Sexo search Ge…" at bounding box center [678, 174] width 961 height 234
type input "23-47686923-4"
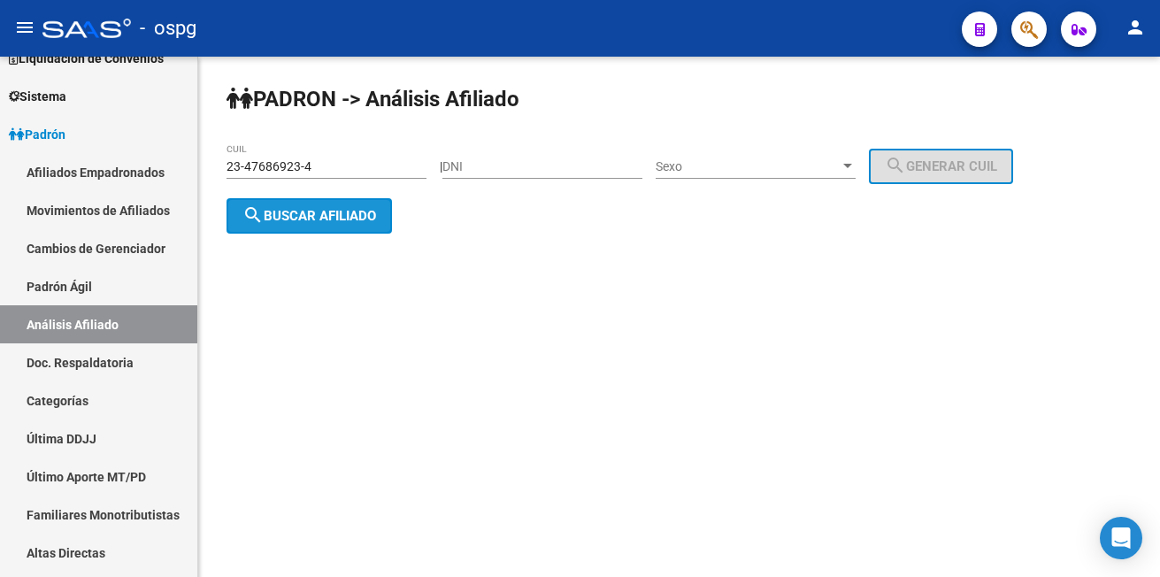
click at [257, 210] on mat-icon "search" at bounding box center [252, 214] width 21 height 21
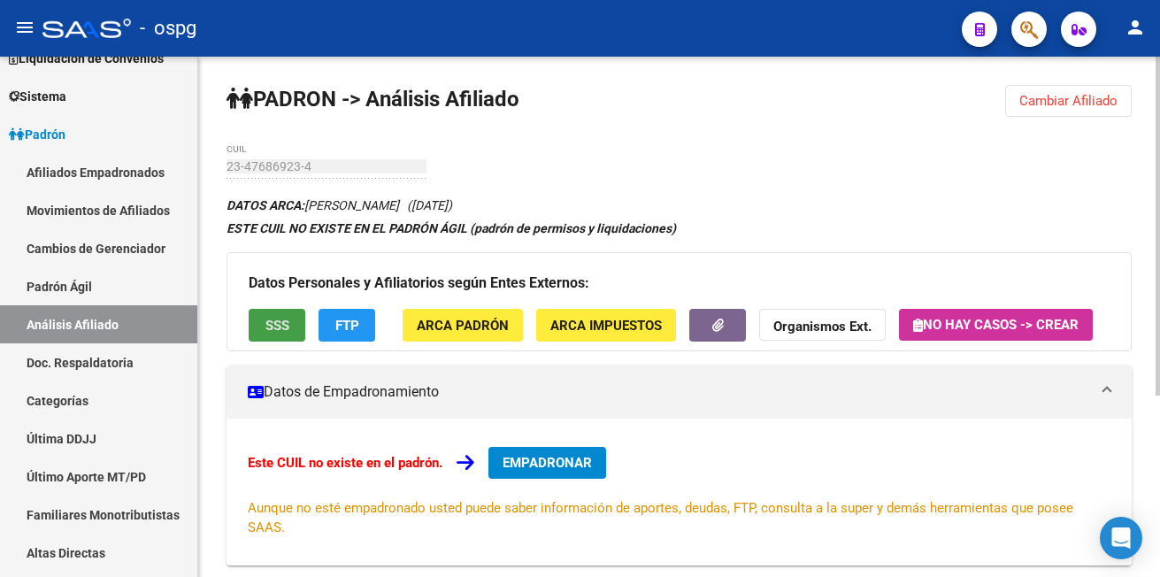
click at [280, 332] on span "SSS" at bounding box center [277, 326] width 24 height 16
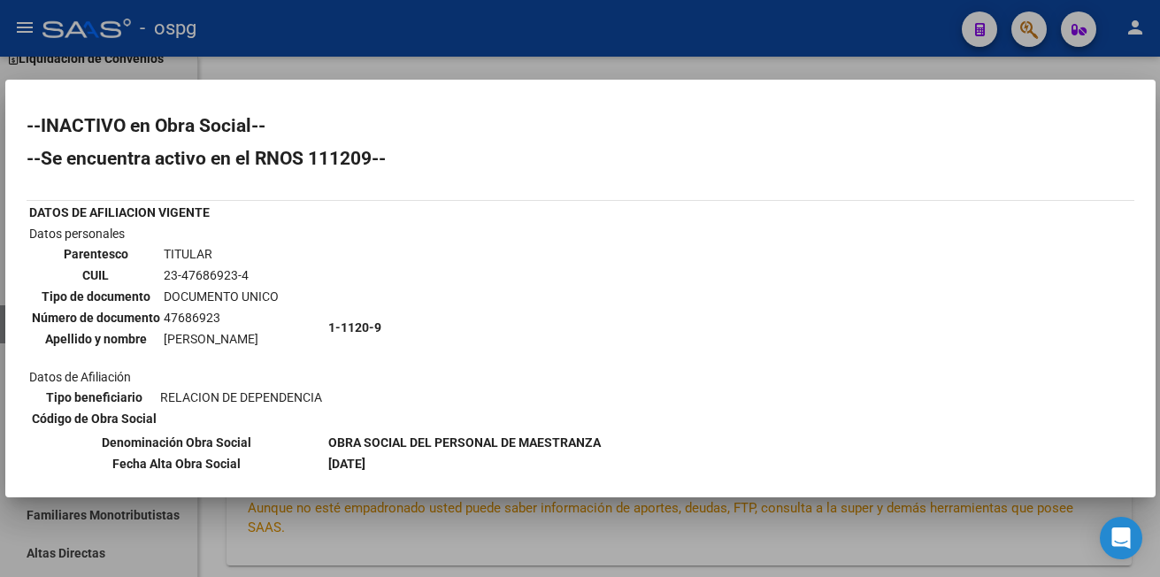
click at [519, 146] on div "--INACTIVO en Obra Social-- --Se encuentra activo en el RNOS 111209-- DATOS DE …" at bounding box center [580, 395] width 1107 height 556
click at [962, 147] on div "--INACTIVO en Obra Social-- --Se encuentra activo en el RNOS 111209-- DATOS DE …" at bounding box center [580, 395] width 1107 height 556
click at [555, 61] on div at bounding box center [580, 288] width 1160 height 577
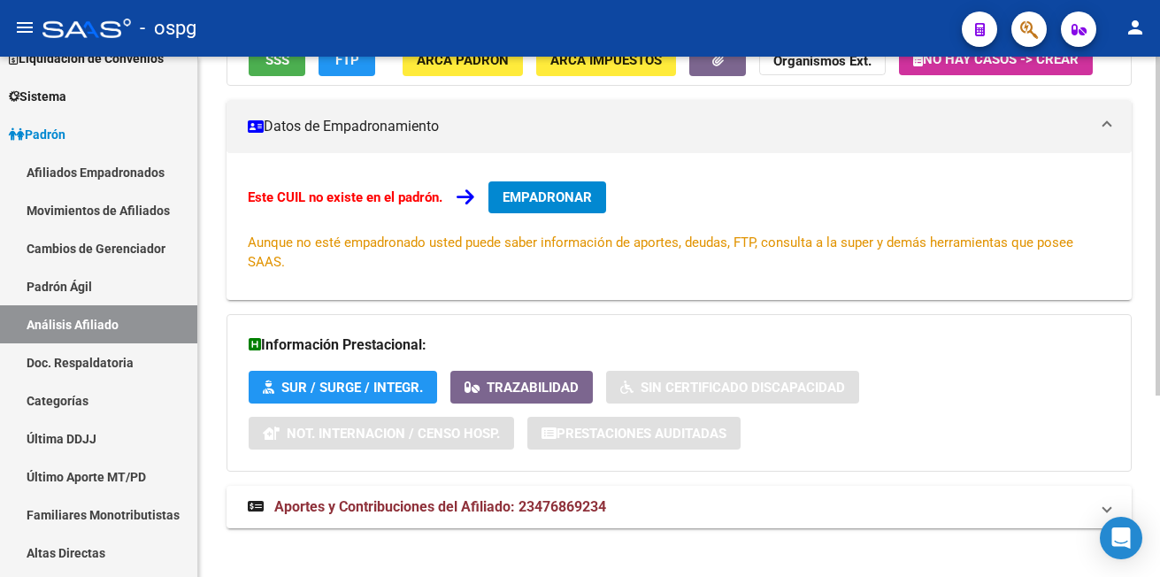
scroll to position [279, 0]
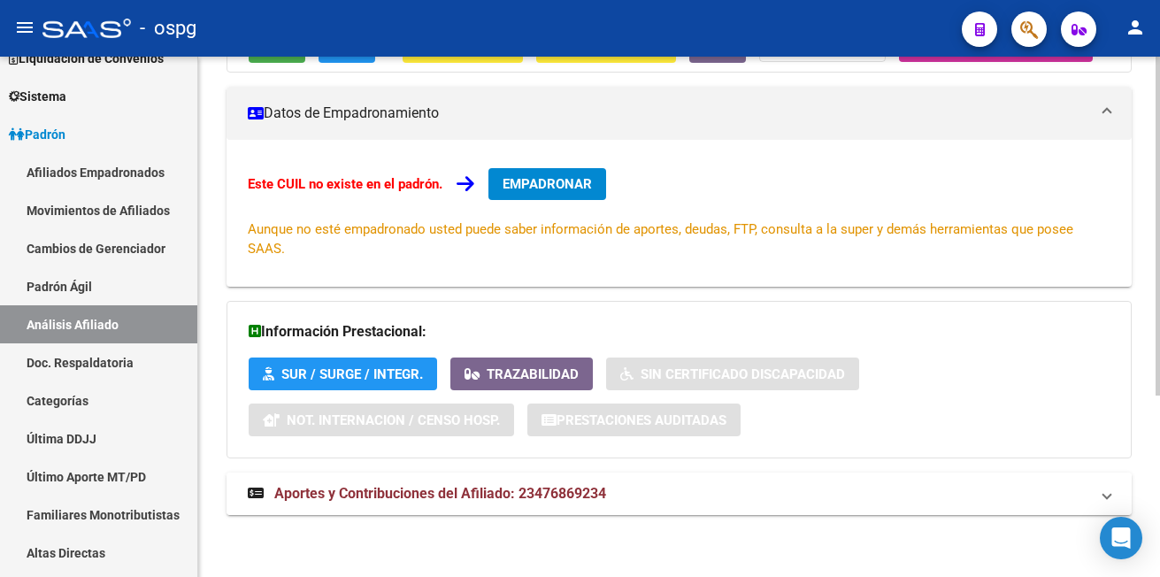
click at [387, 491] on span "Aportes y Contribuciones del Afiliado: 23476869234" at bounding box center [440, 493] width 332 height 17
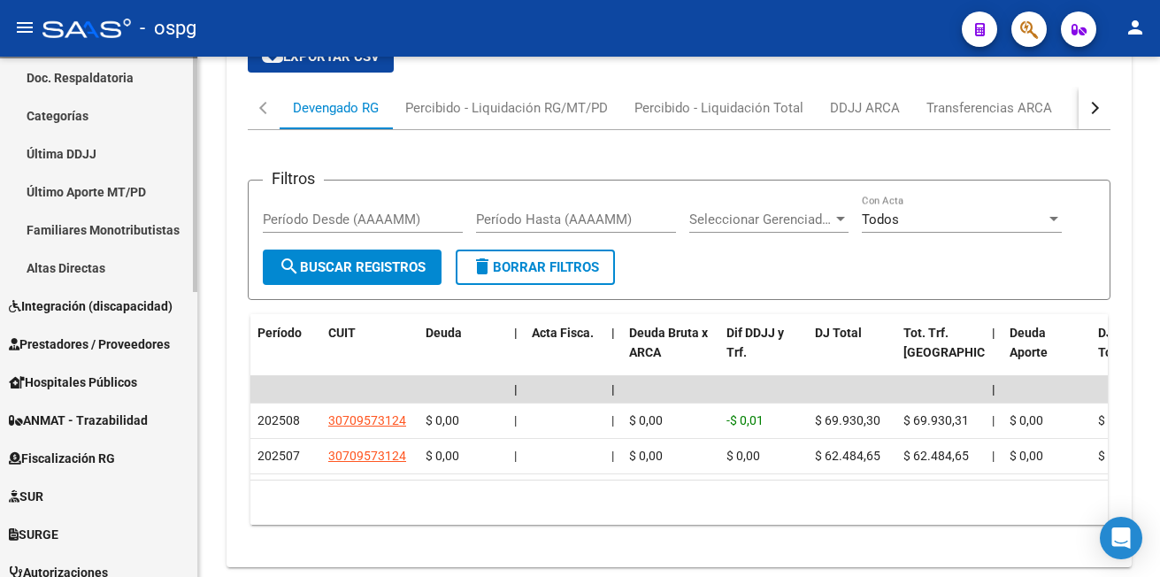
scroll to position [531, 0]
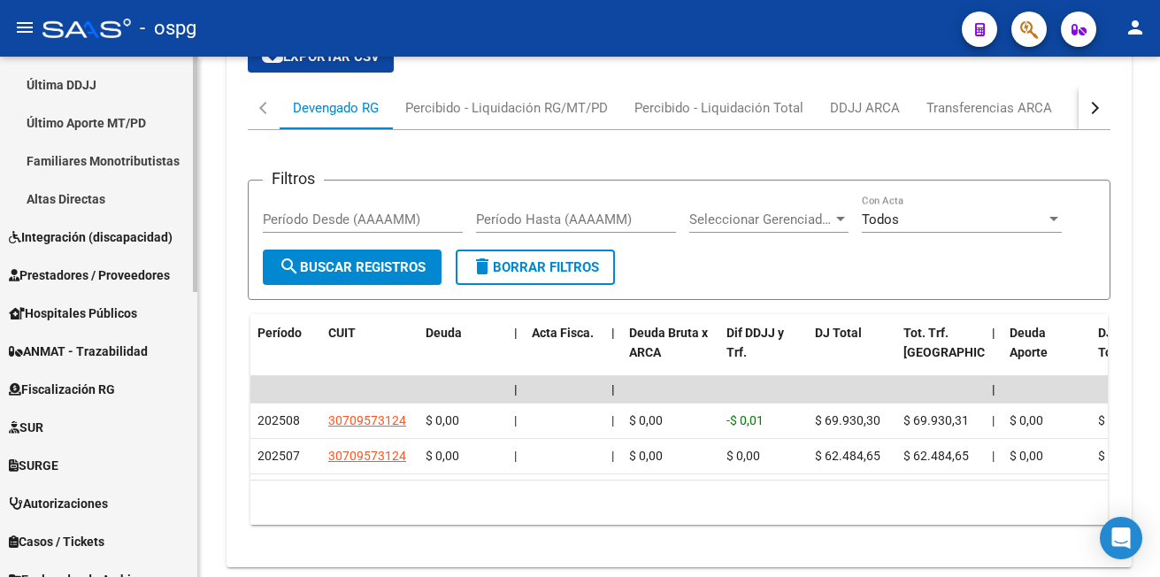
click at [108, 278] on span "Prestadores / Proveedores" at bounding box center [89, 274] width 161 height 19
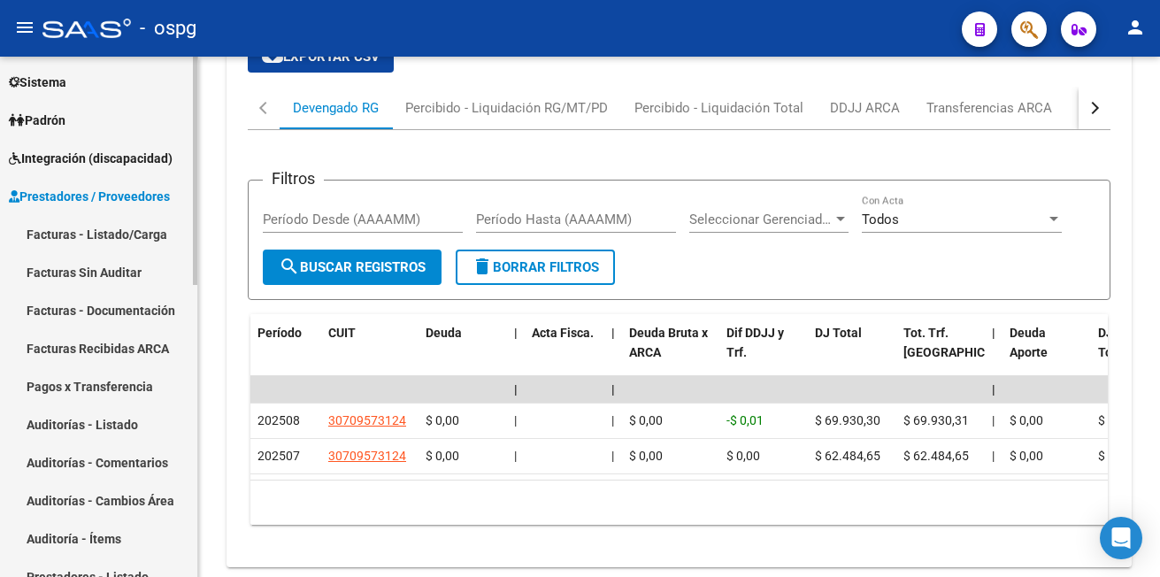
scroll to position [177, 0]
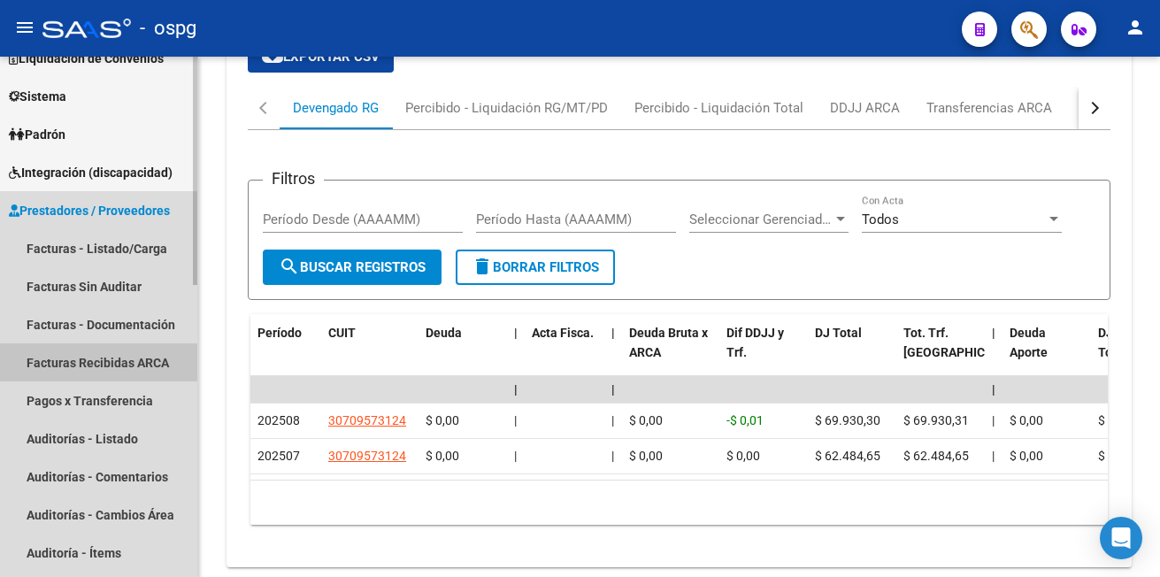
click at [94, 367] on link "Facturas Recibidas ARCA" at bounding box center [98, 362] width 197 height 38
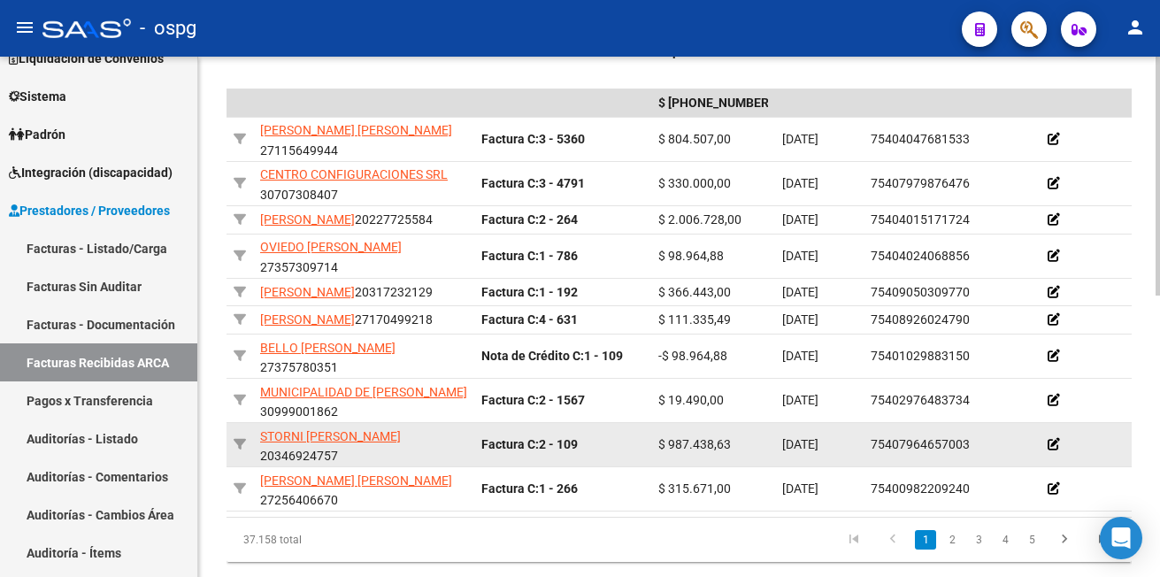
scroll to position [614, 0]
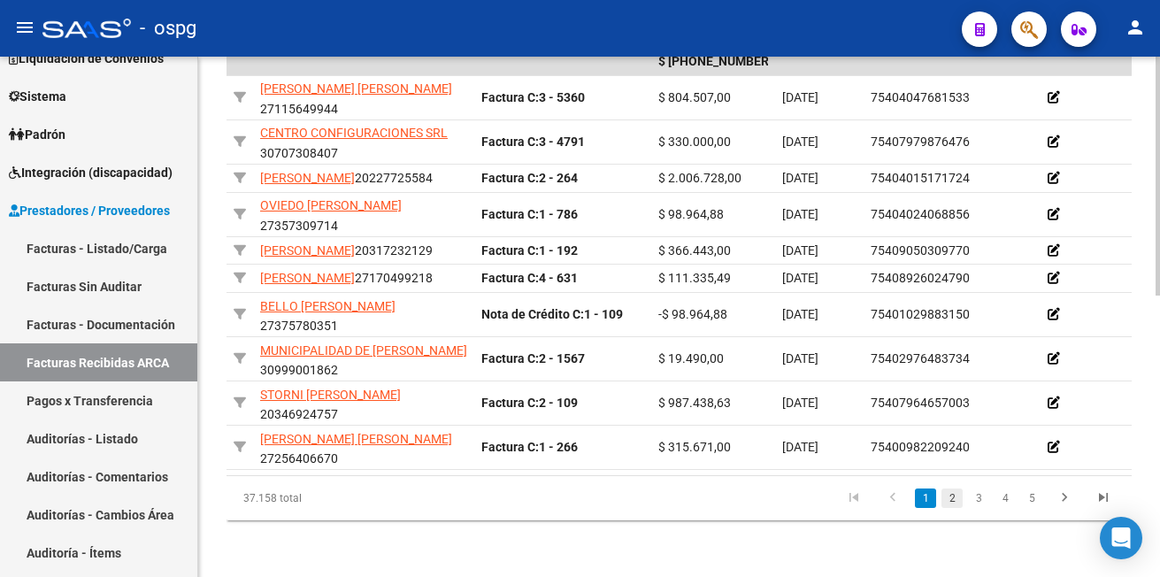
click at [953, 496] on link "2" at bounding box center [951, 497] width 21 height 19
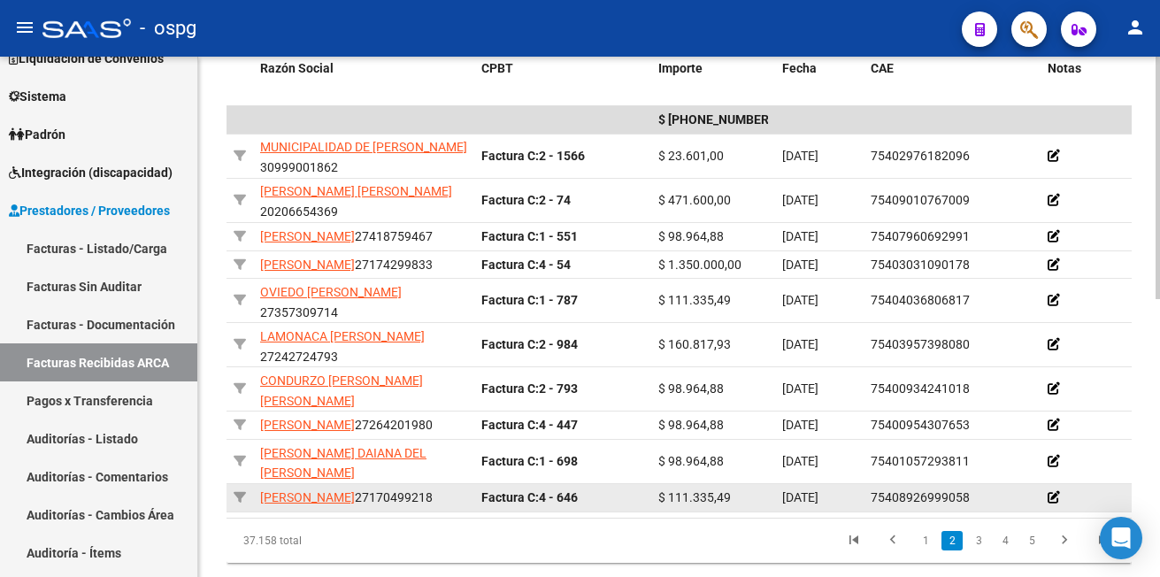
scroll to position [597, 0]
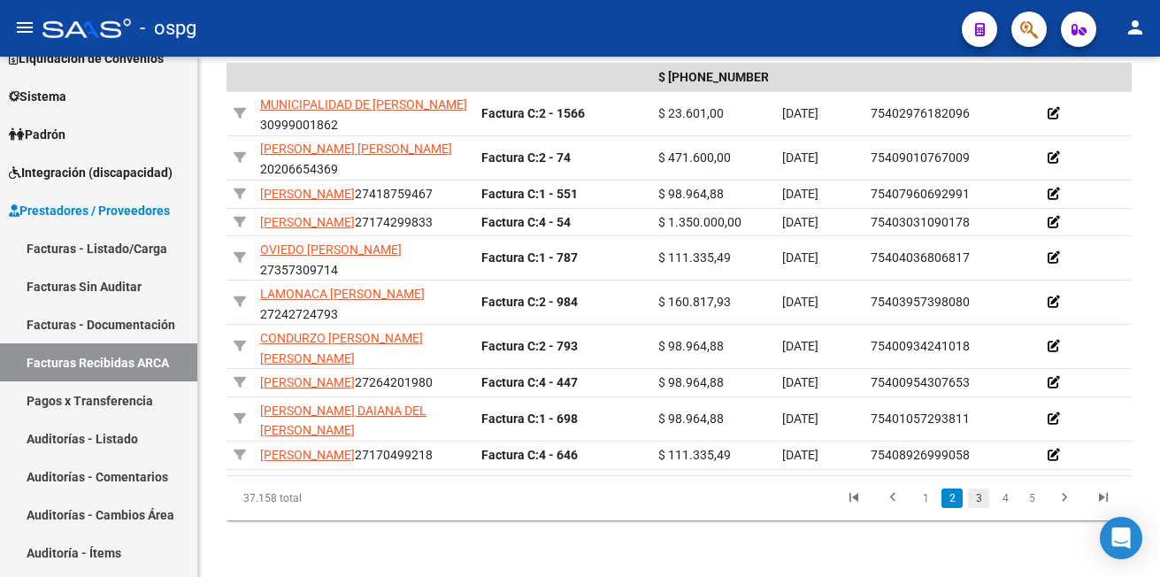
click at [977, 497] on link "3" at bounding box center [978, 497] width 21 height 19
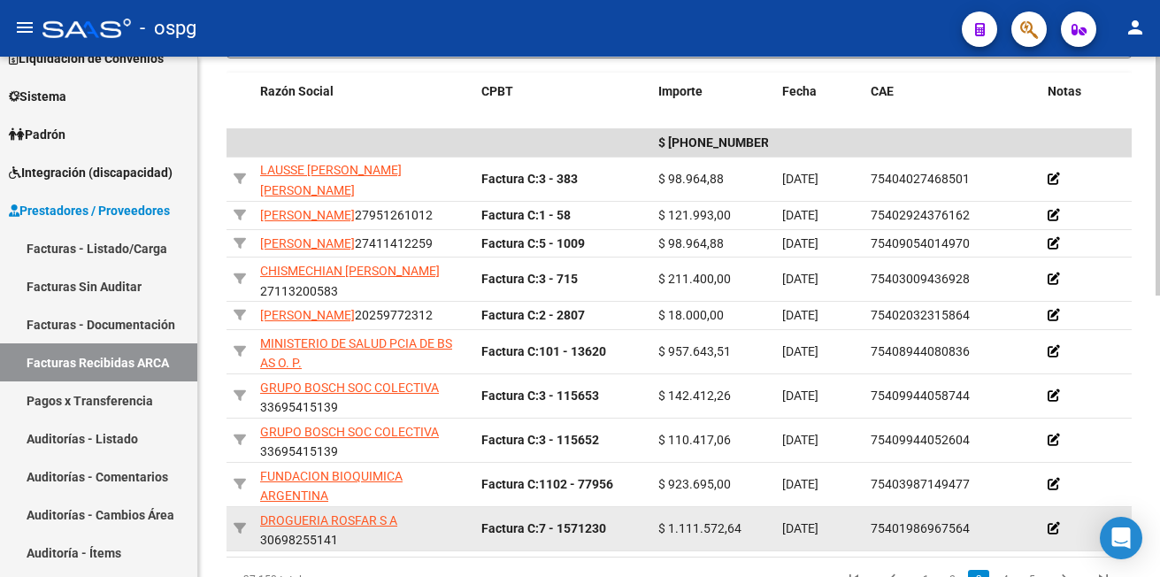
scroll to position [589, 0]
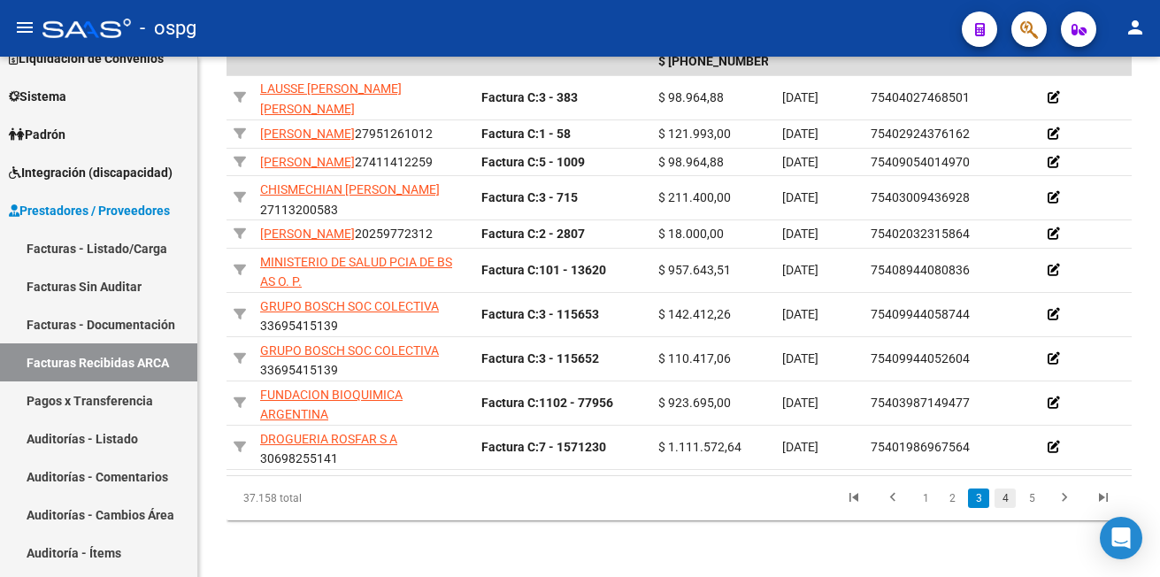
click at [1009, 508] on link "4" at bounding box center [1004, 497] width 21 height 19
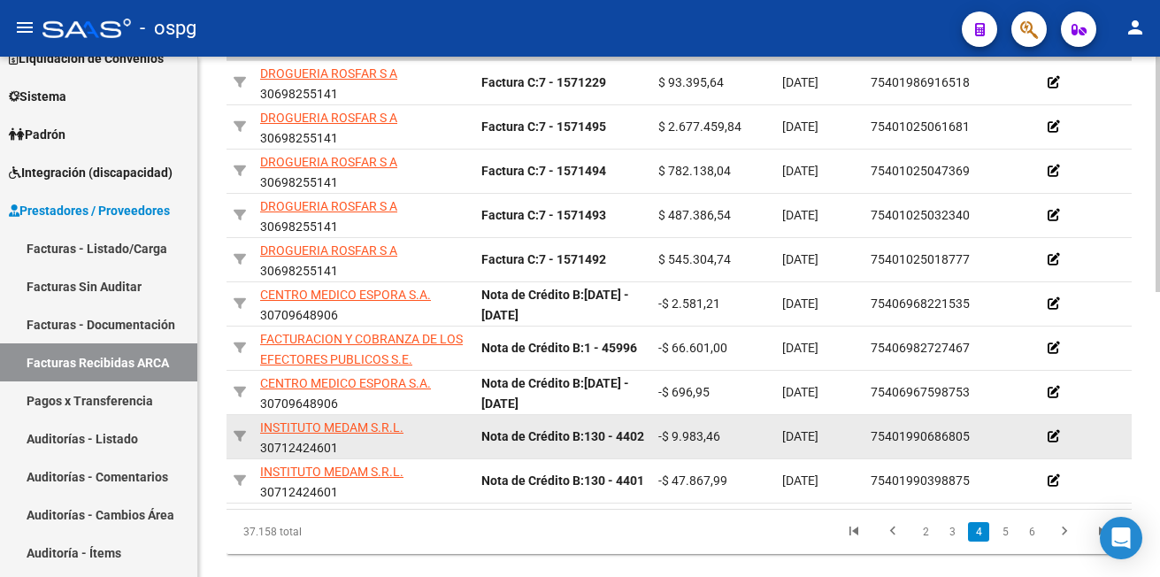
scroll to position [630, 0]
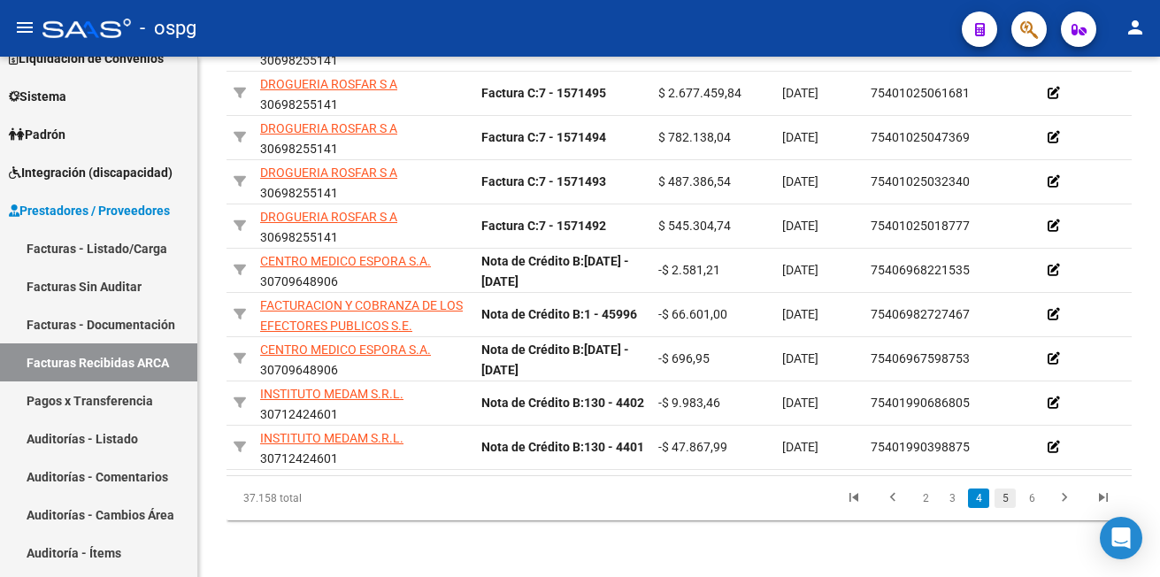
click at [1000, 493] on link "5" at bounding box center [1004, 497] width 21 height 19
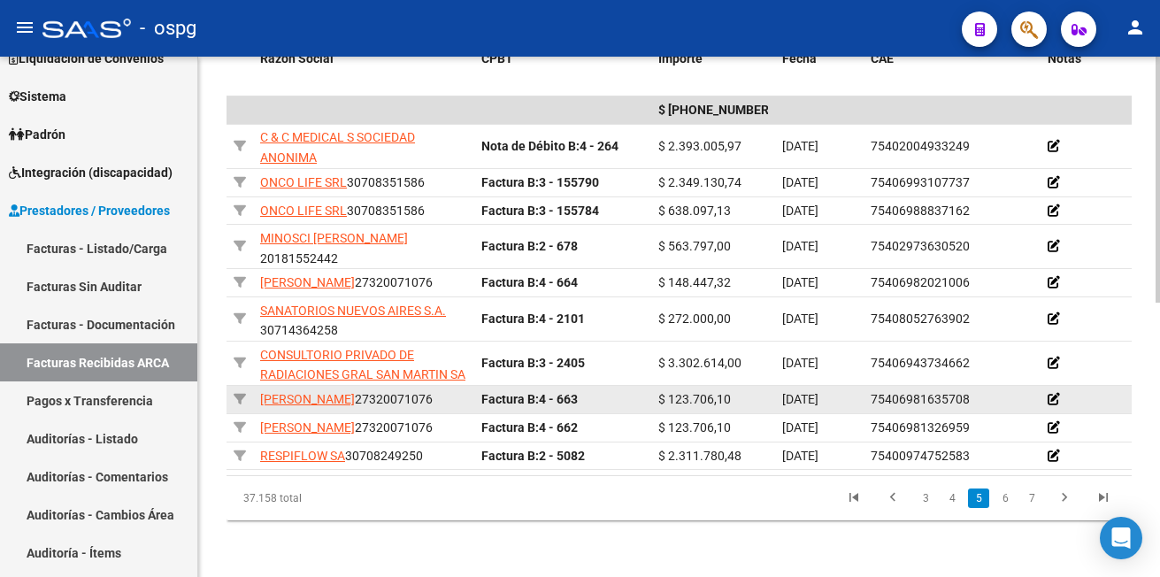
scroll to position [581, 0]
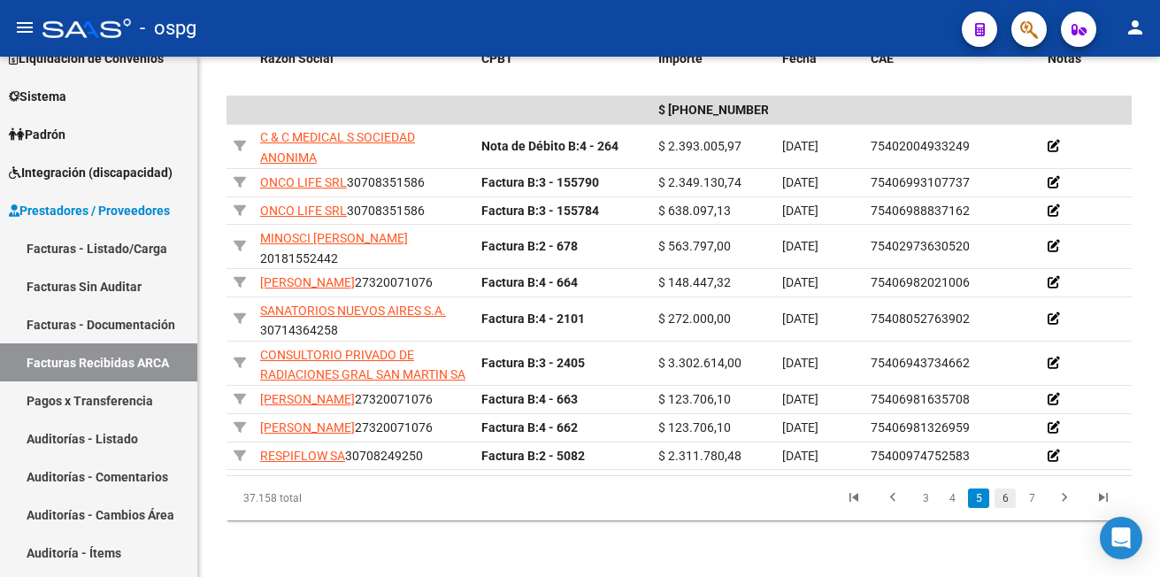
click at [1000, 500] on link "6" at bounding box center [1004, 497] width 21 height 19
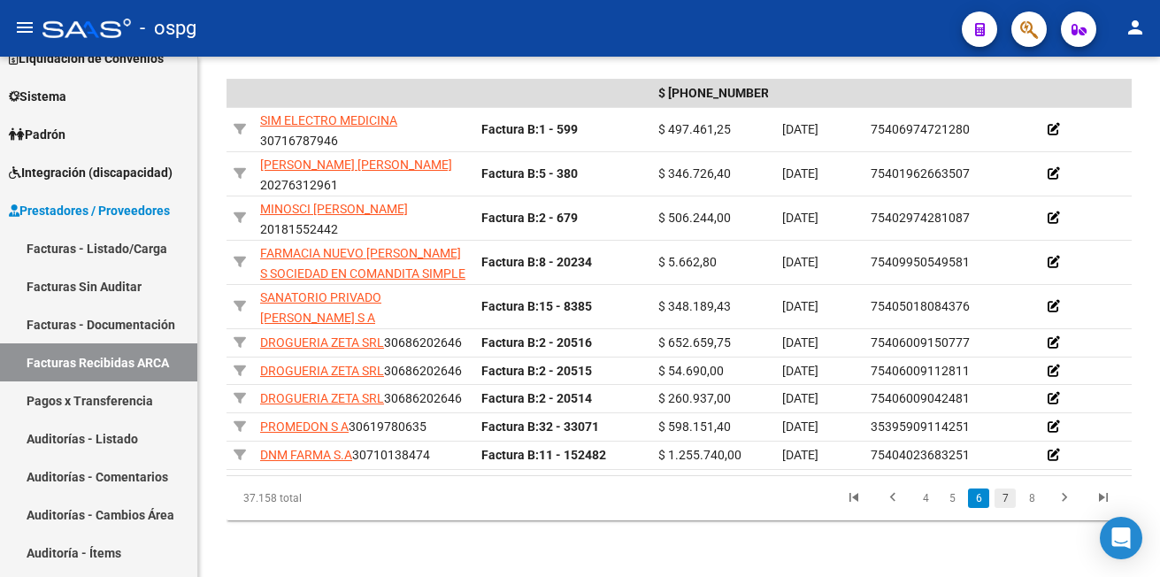
click at [1006, 497] on link "7" at bounding box center [1004, 497] width 21 height 19
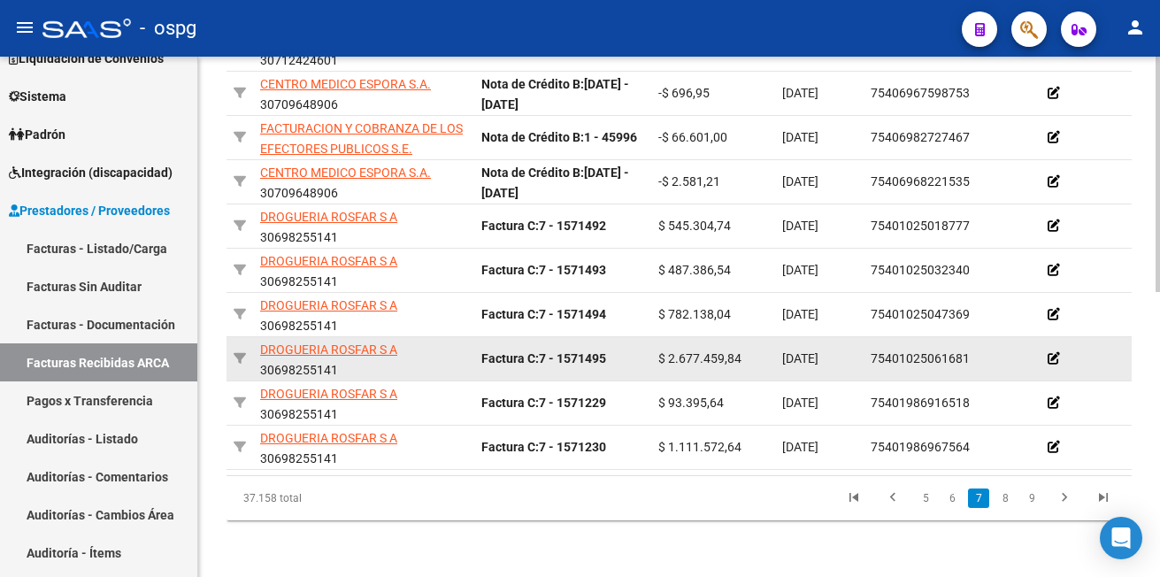
scroll to position [630, 0]
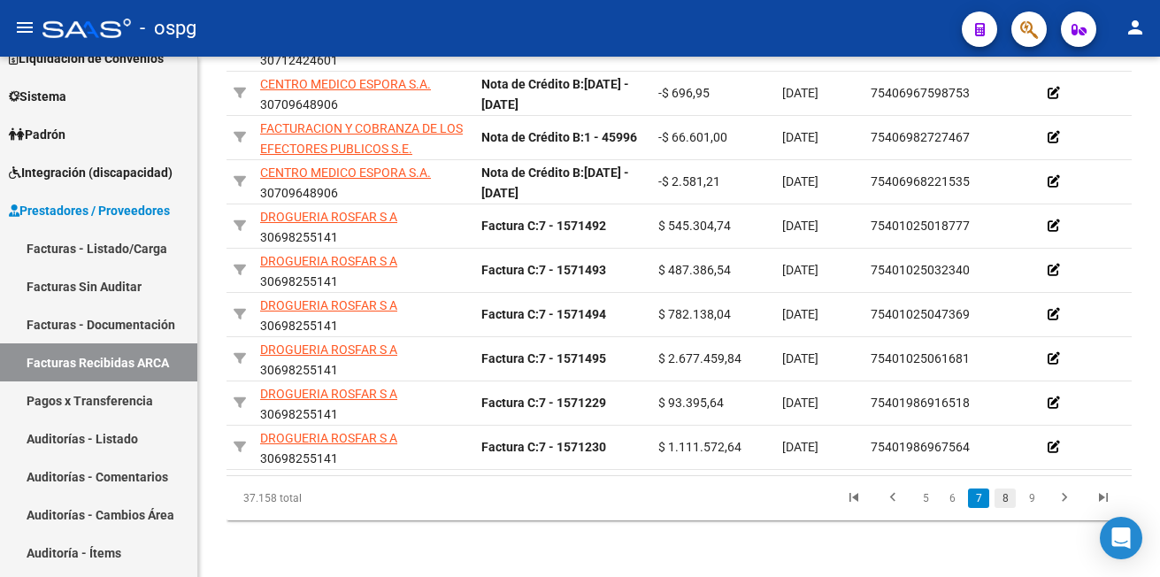
click at [1002, 499] on link "8" at bounding box center [1004, 497] width 21 height 19
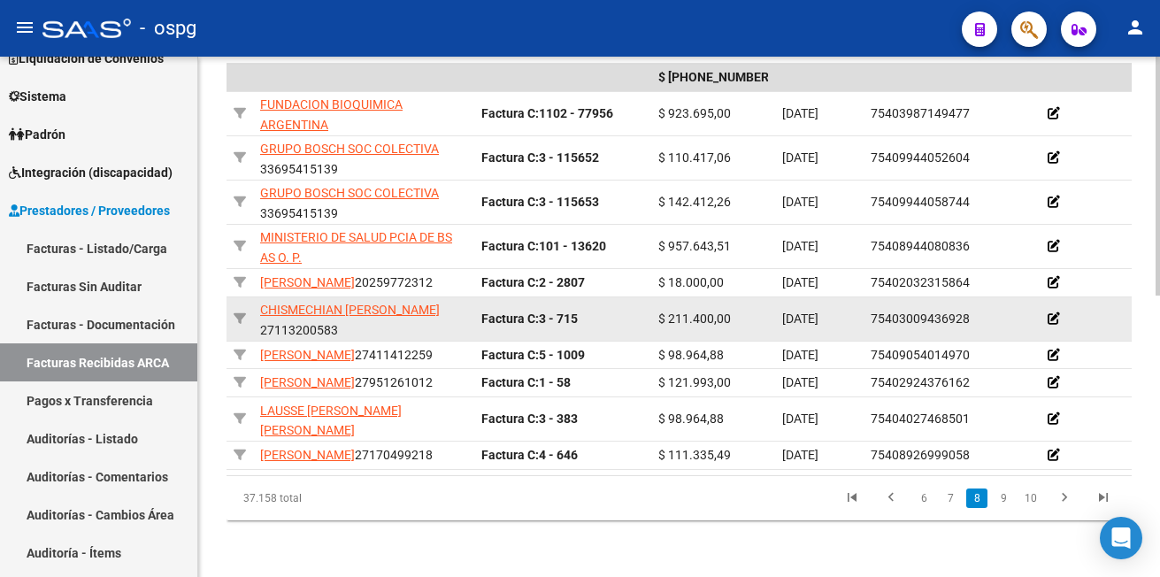
scroll to position [614, 0]
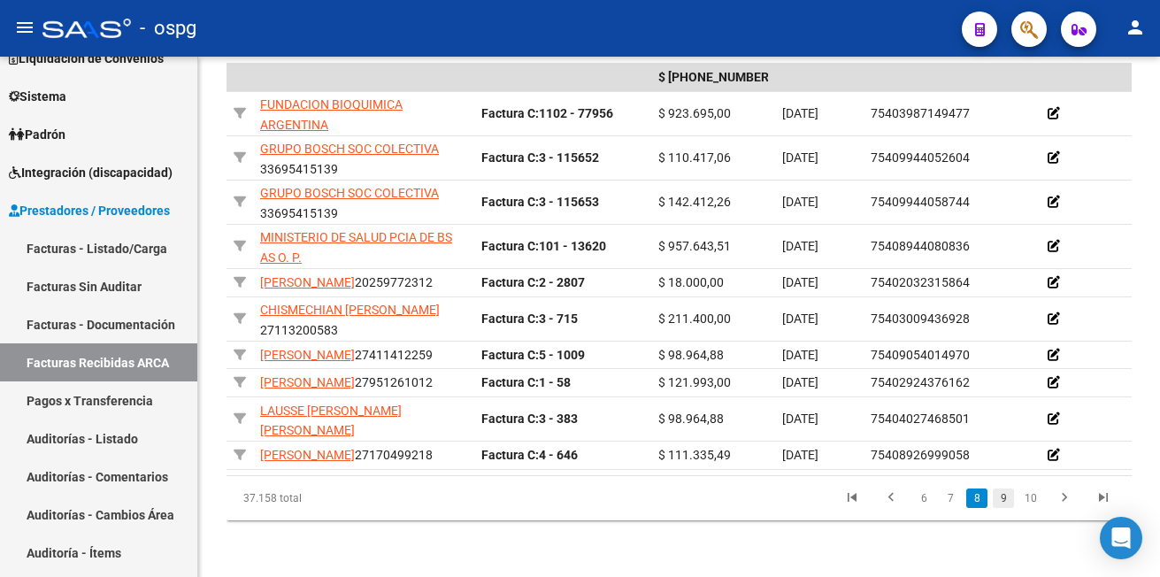
click at [1000, 494] on link "9" at bounding box center [1002, 497] width 21 height 19
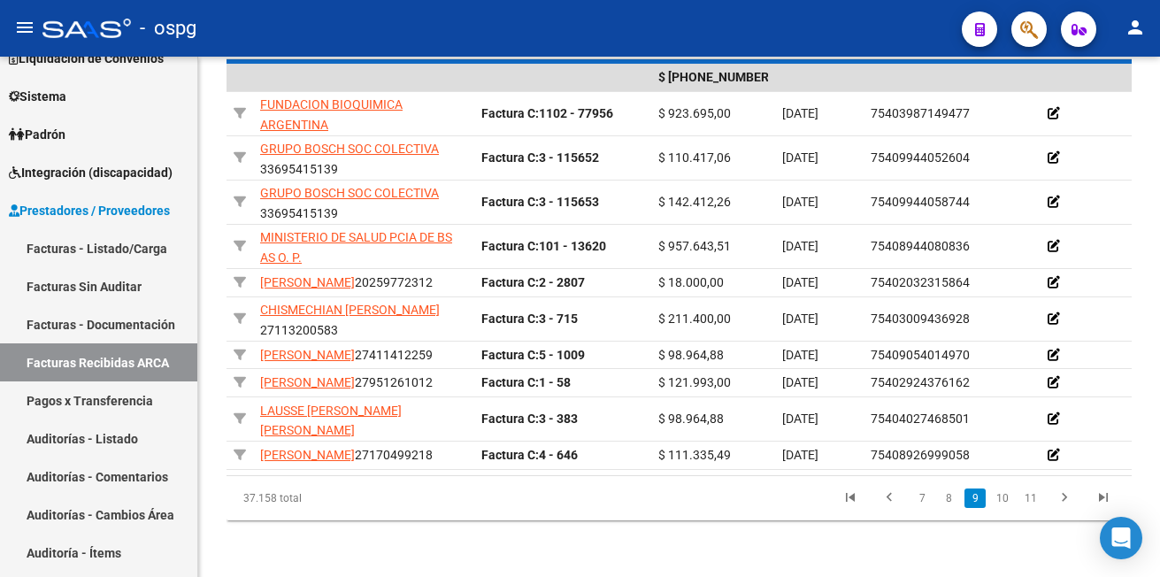
scroll to position [581, 0]
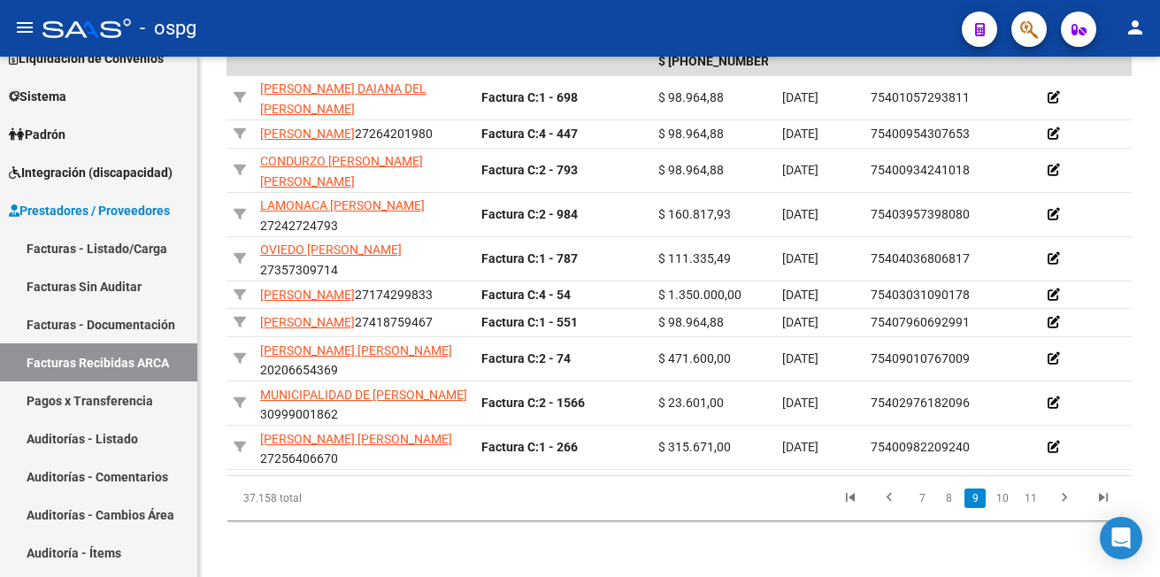
click at [1000, 494] on link "10" at bounding box center [1002, 497] width 23 height 19
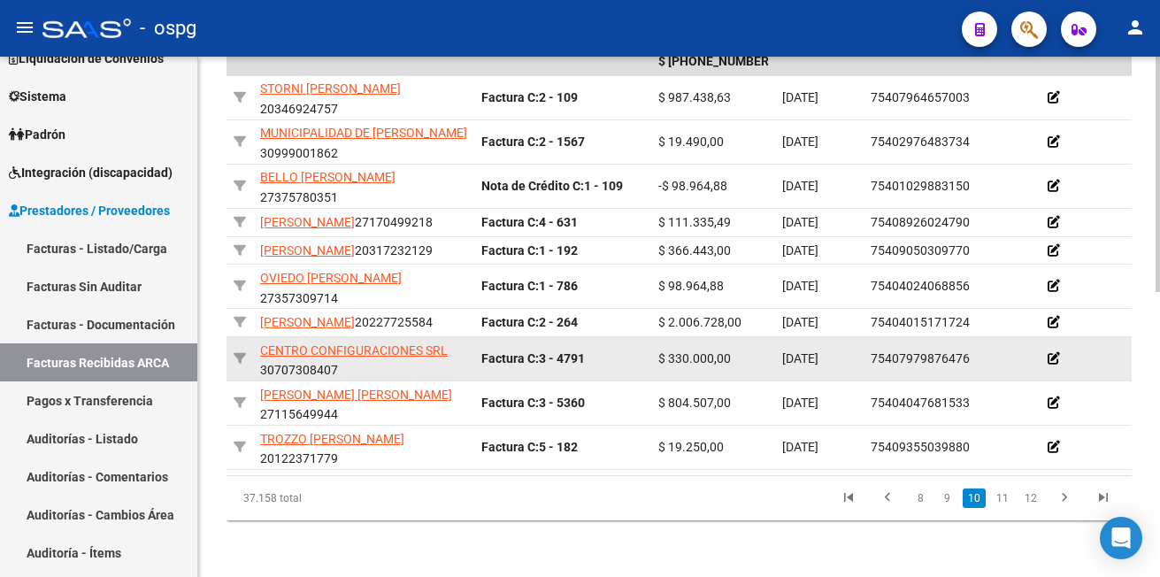
scroll to position [630, 0]
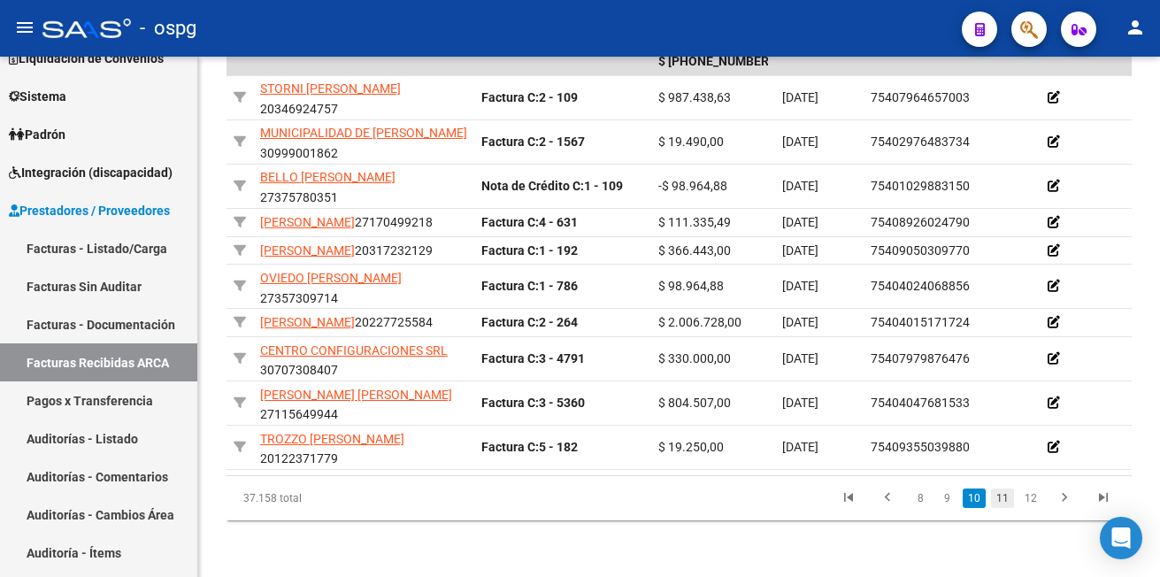
click at [1008, 498] on link "11" at bounding box center [1002, 497] width 23 height 19
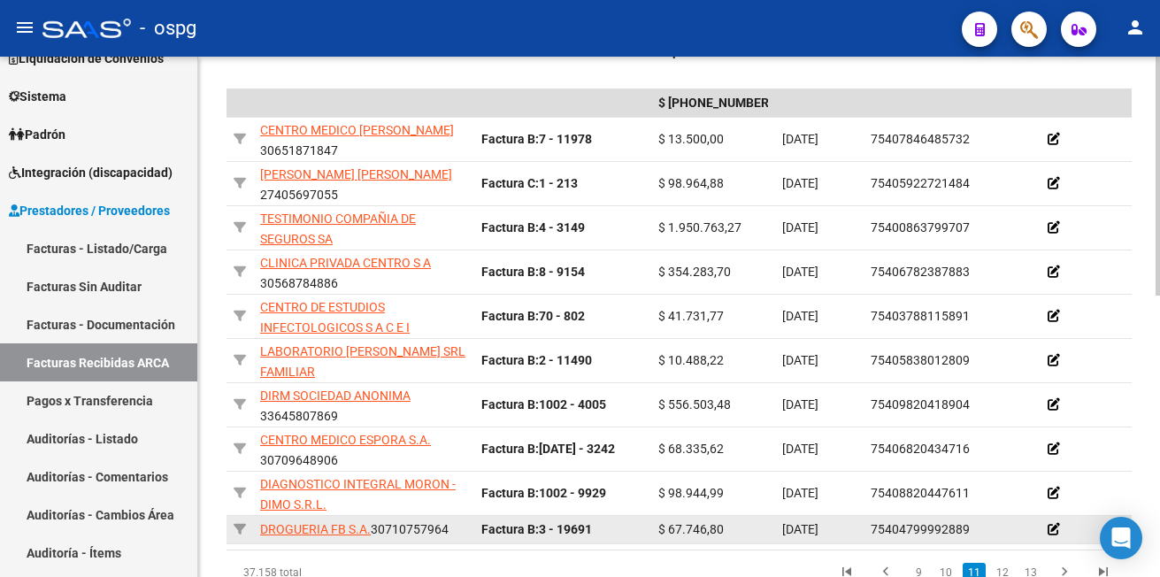
scroll to position [614, 0]
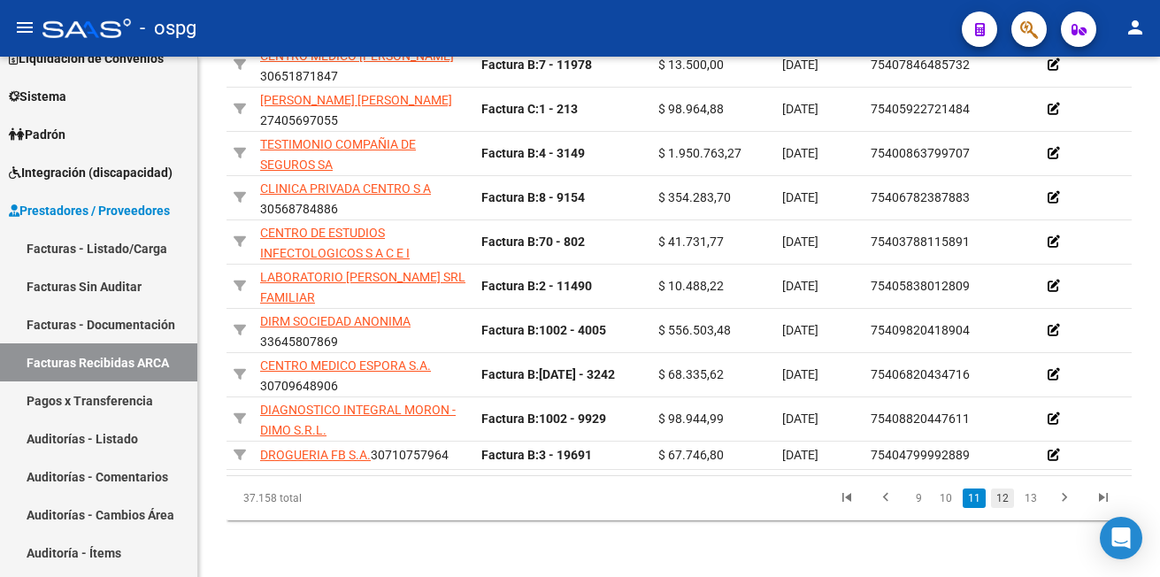
click at [1000, 494] on link "12" at bounding box center [1002, 497] width 23 height 19
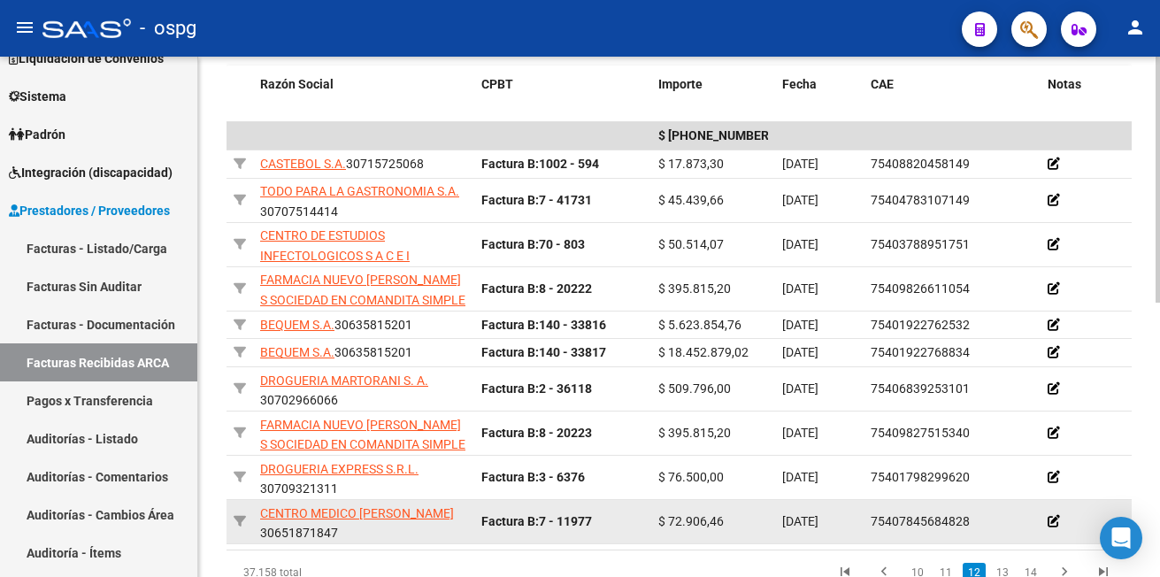
scroll to position [581, 0]
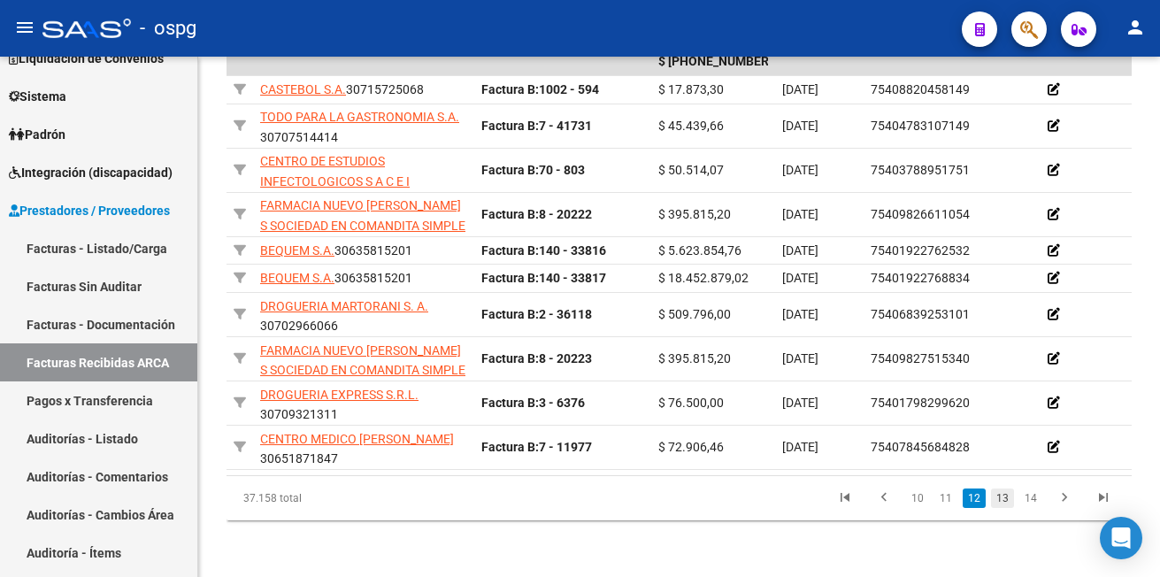
click at [998, 497] on link "13" at bounding box center [1002, 497] width 23 height 19
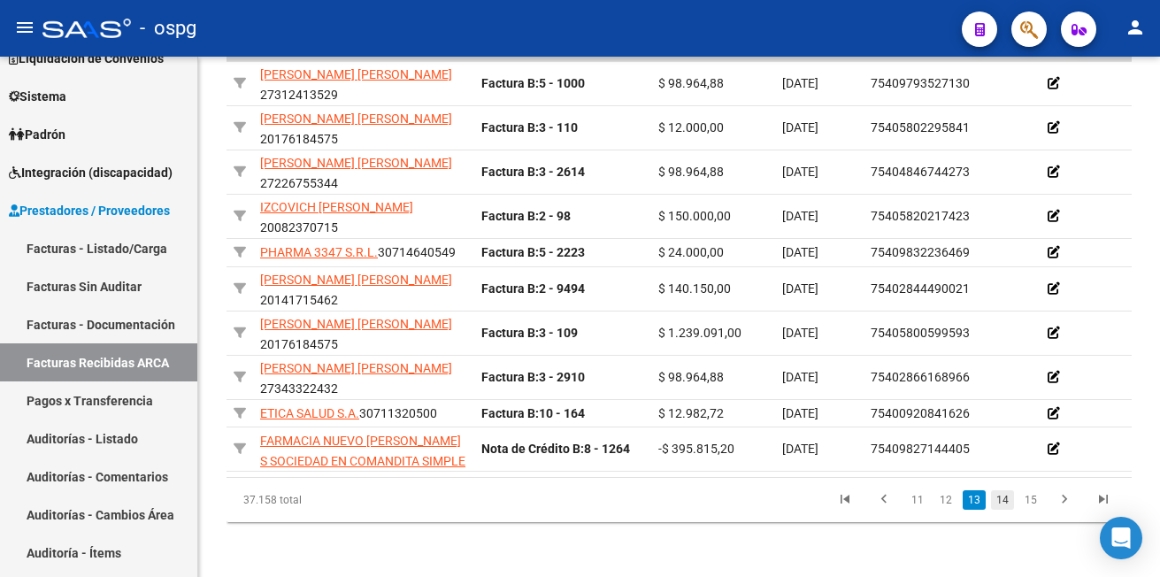
click at [1007, 509] on link "14" at bounding box center [1002, 499] width 23 height 19
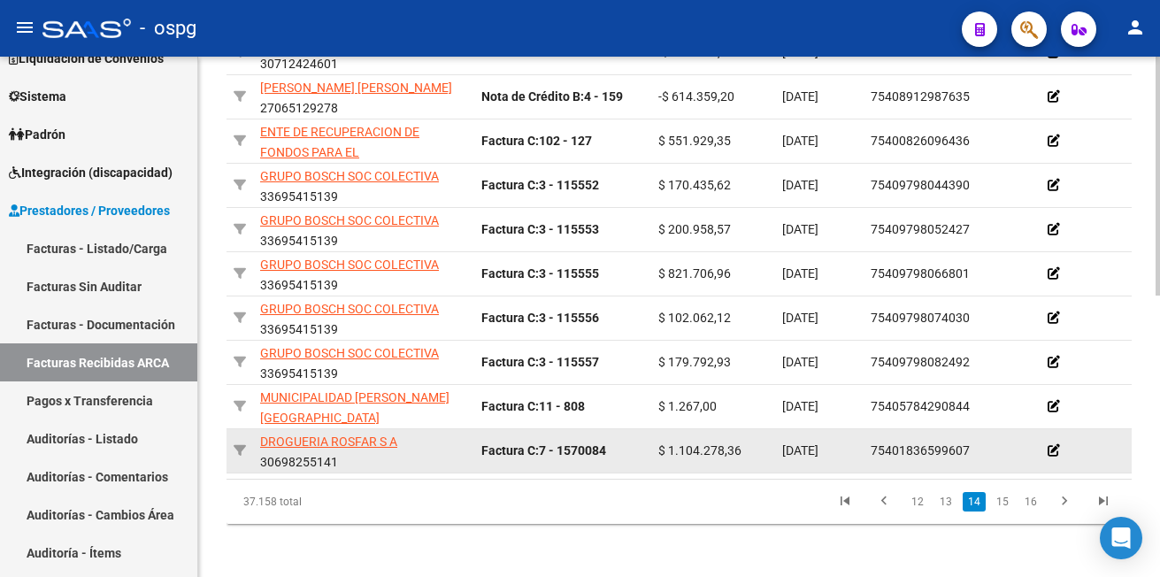
scroll to position [614, 0]
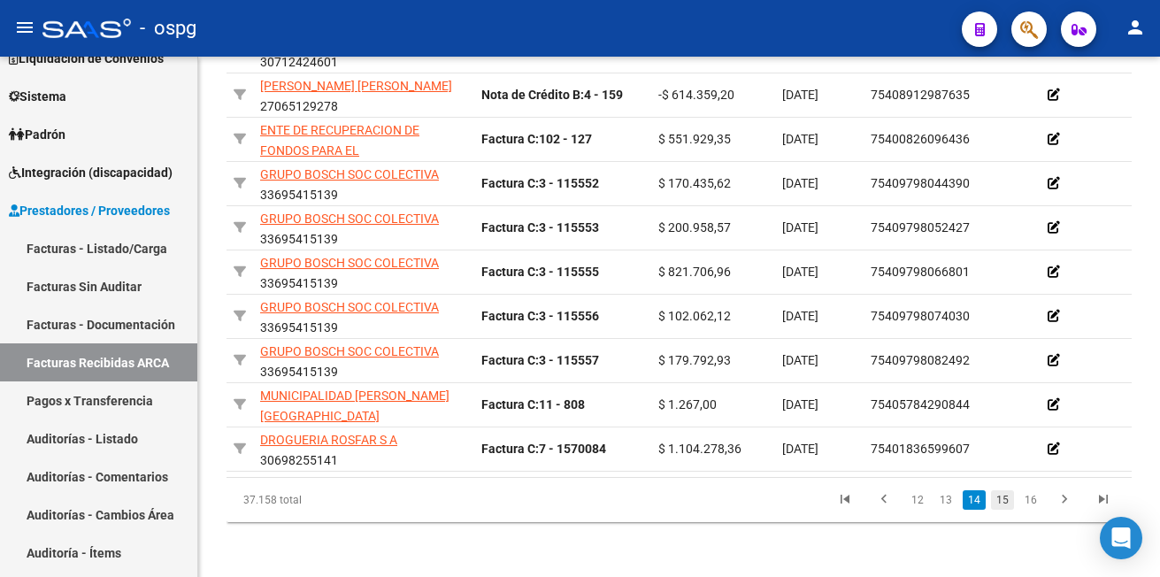
click at [1011, 502] on link "15" at bounding box center [1002, 499] width 23 height 19
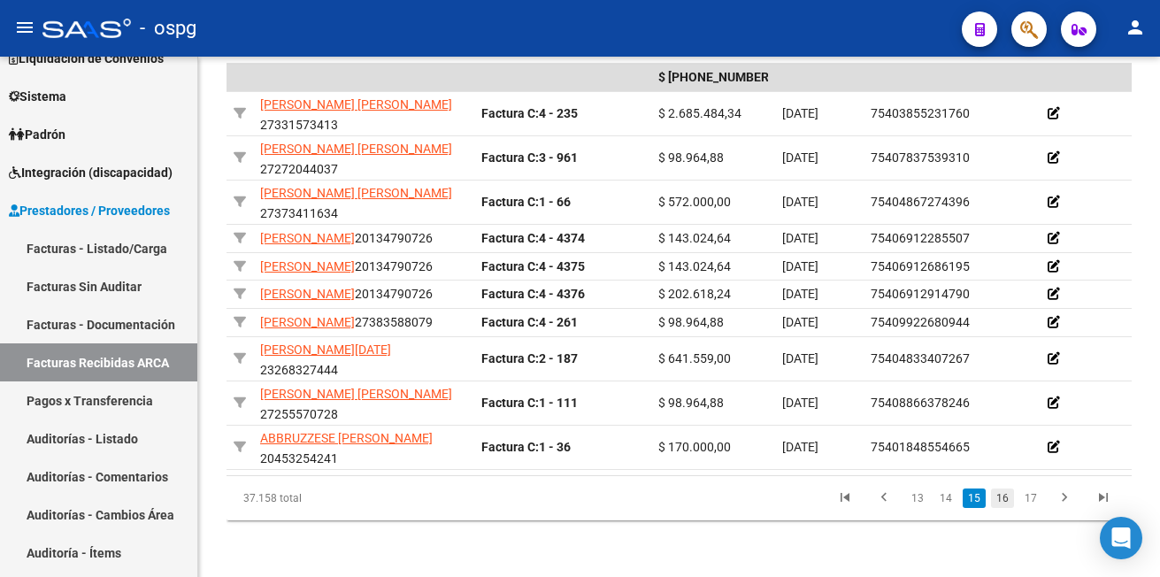
click at [1007, 499] on link "16" at bounding box center [1002, 497] width 23 height 19
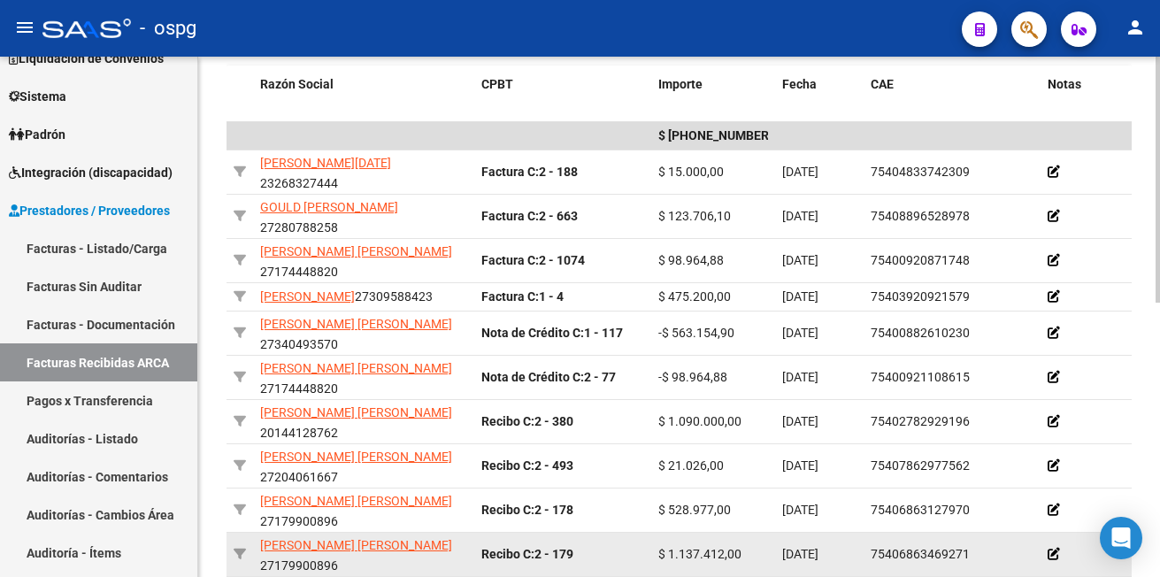
scroll to position [581, 0]
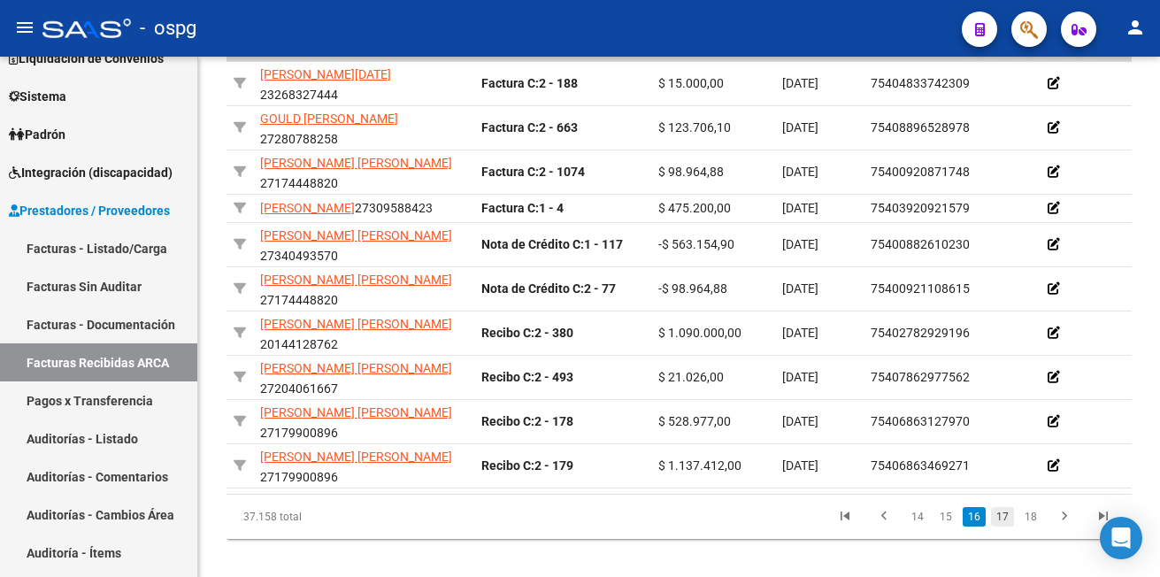
click at [1000, 507] on link "17" at bounding box center [1002, 516] width 23 height 19
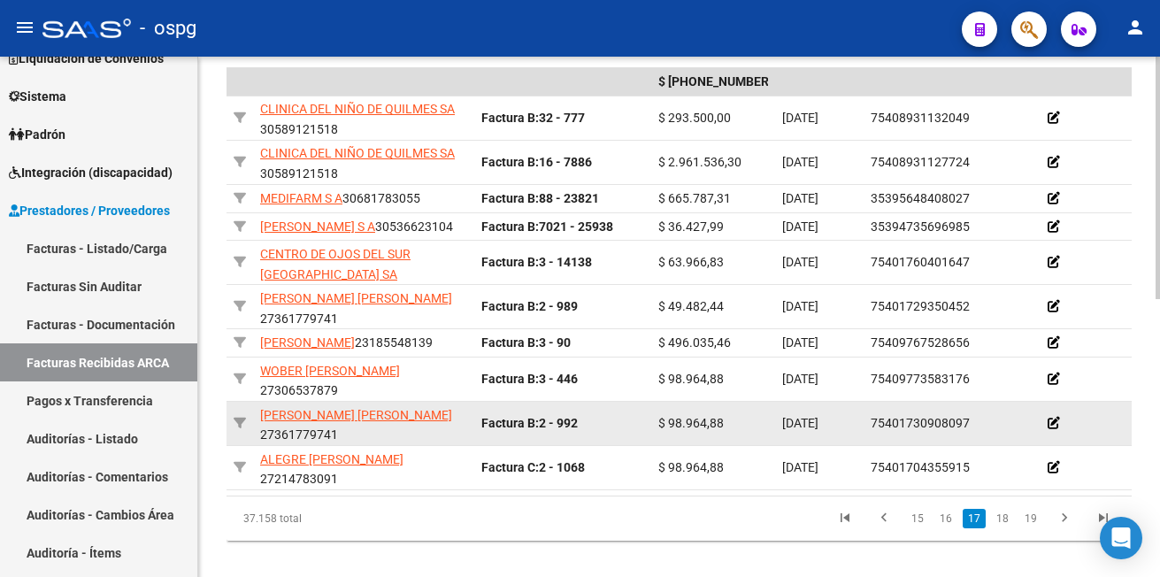
scroll to position [597, 0]
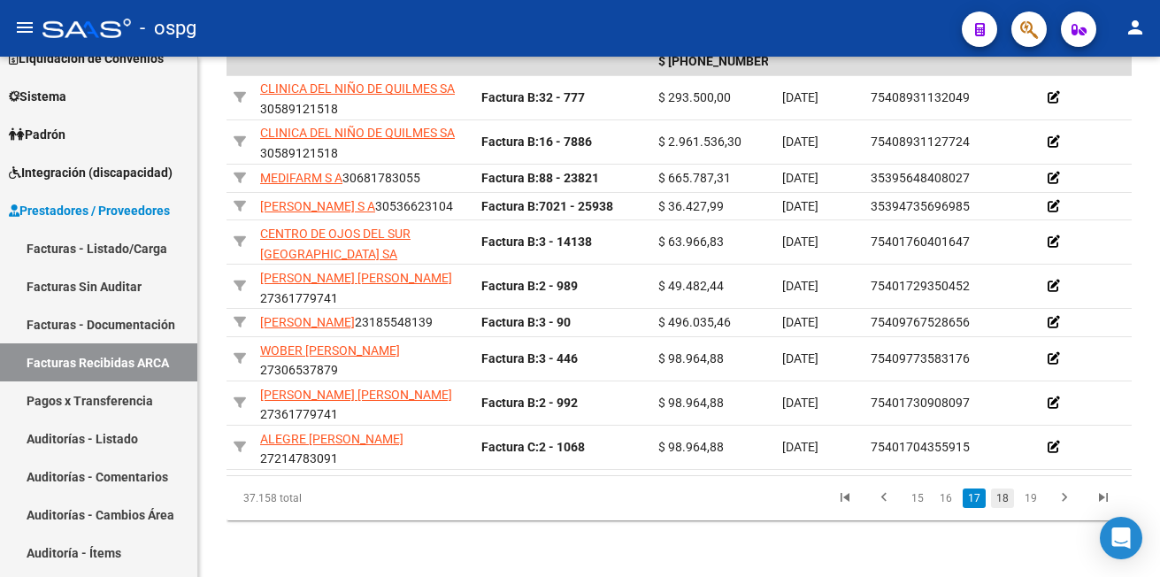
click at [1000, 496] on link "18" at bounding box center [1002, 497] width 23 height 19
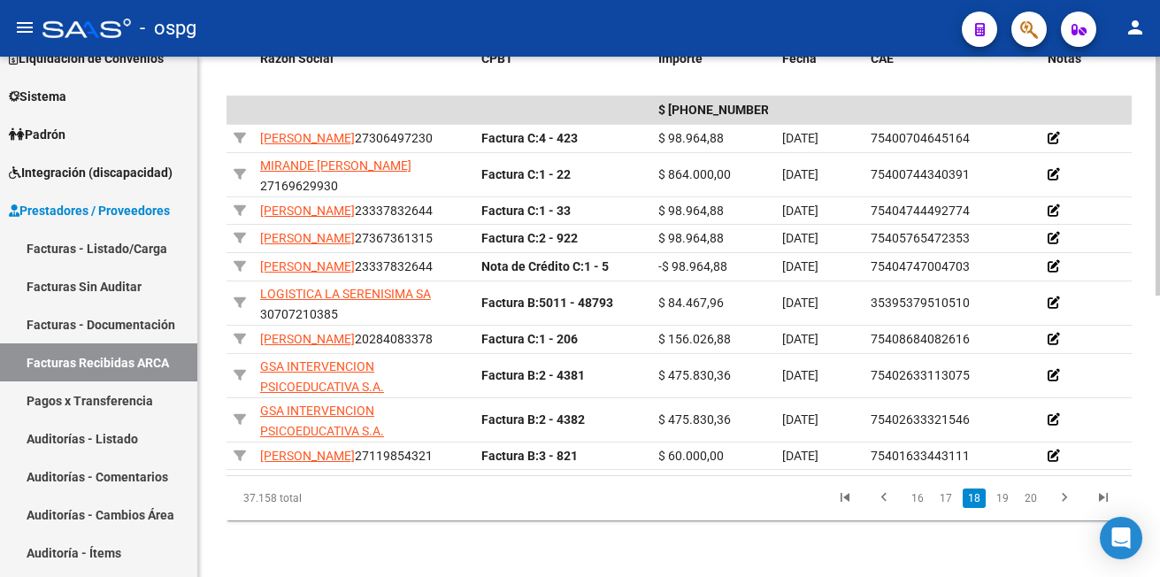
scroll to position [614, 0]
click at [1004, 498] on link "19" at bounding box center [1002, 497] width 23 height 19
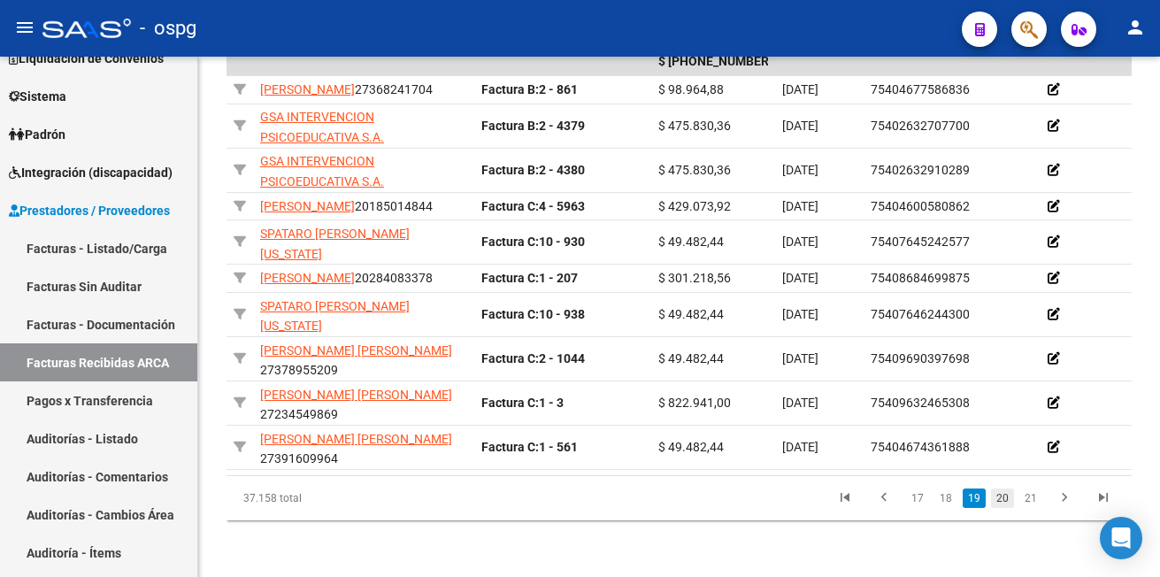
click at [1006, 498] on link "20" at bounding box center [1002, 497] width 23 height 19
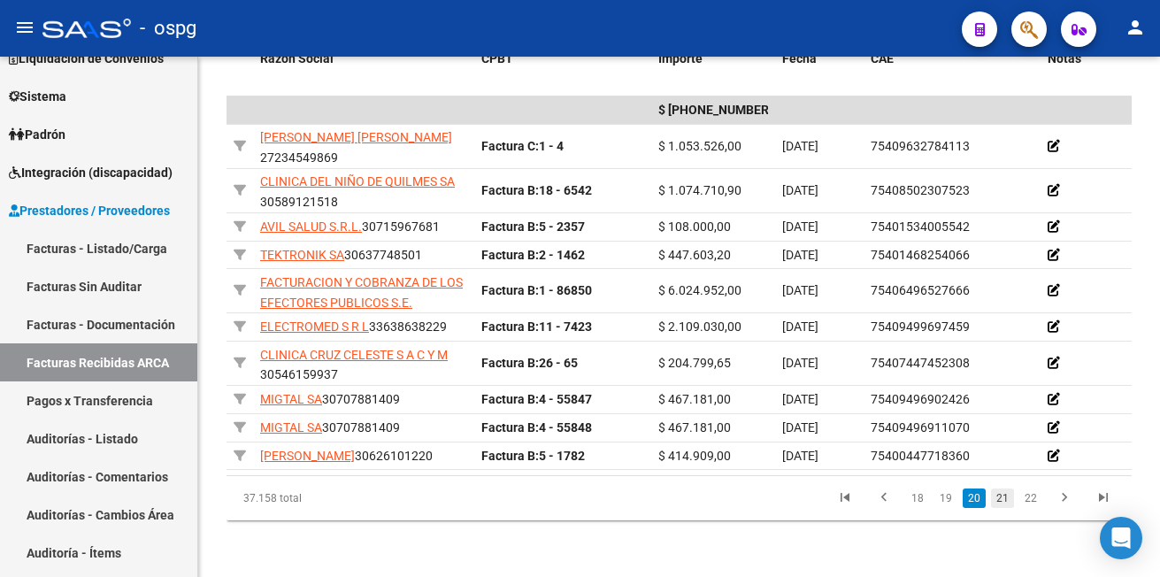
click at [1002, 498] on link "21" at bounding box center [1002, 497] width 23 height 19
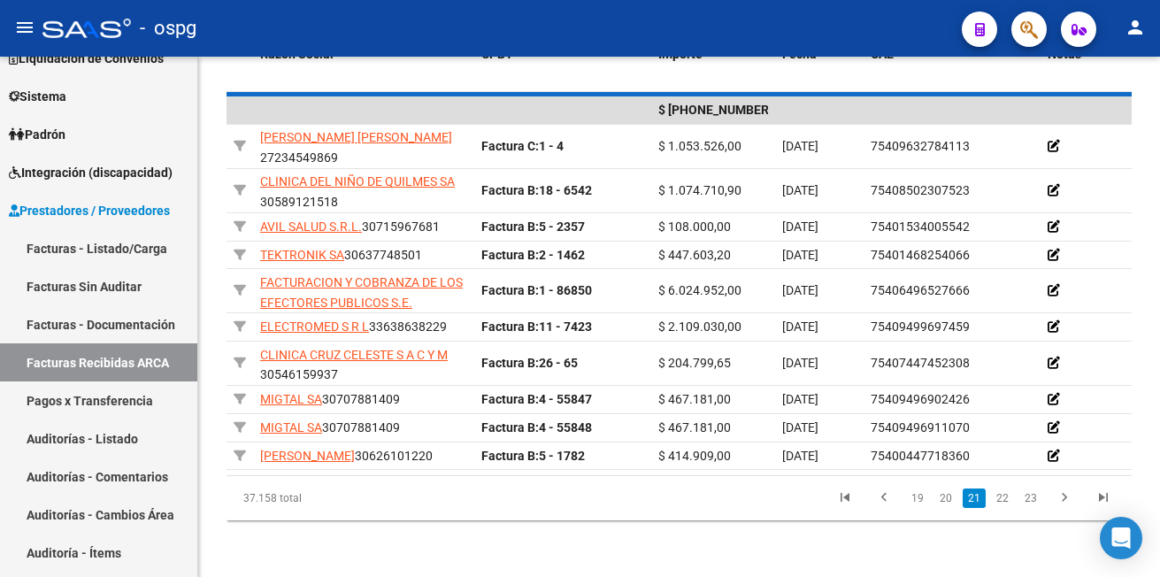
scroll to position [517, 0]
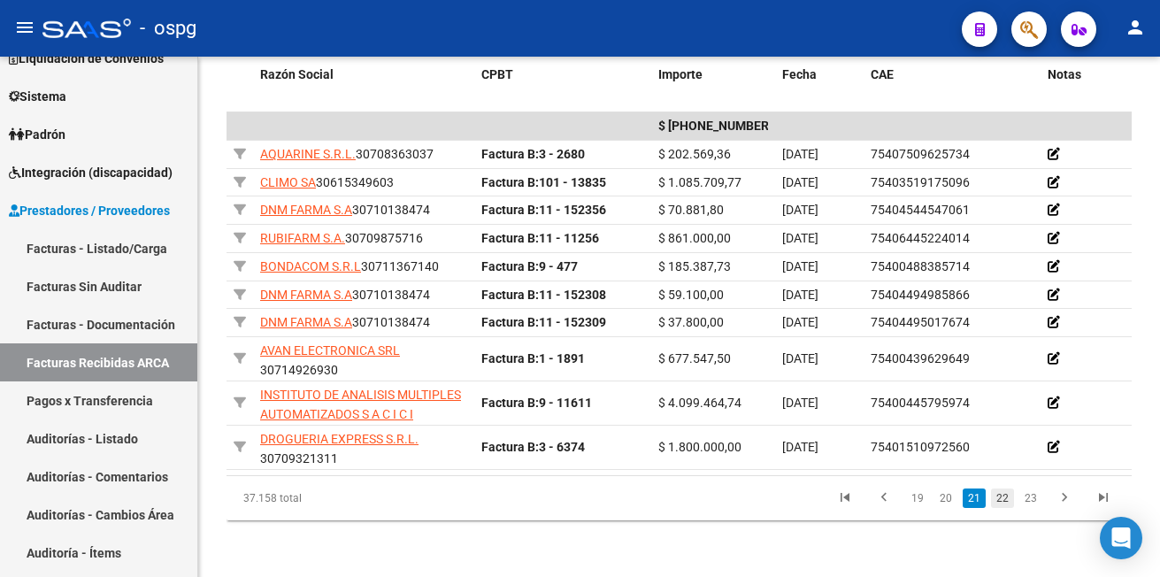
click at [1006, 494] on link "22" at bounding box center [1002, 497] width 23 height 19
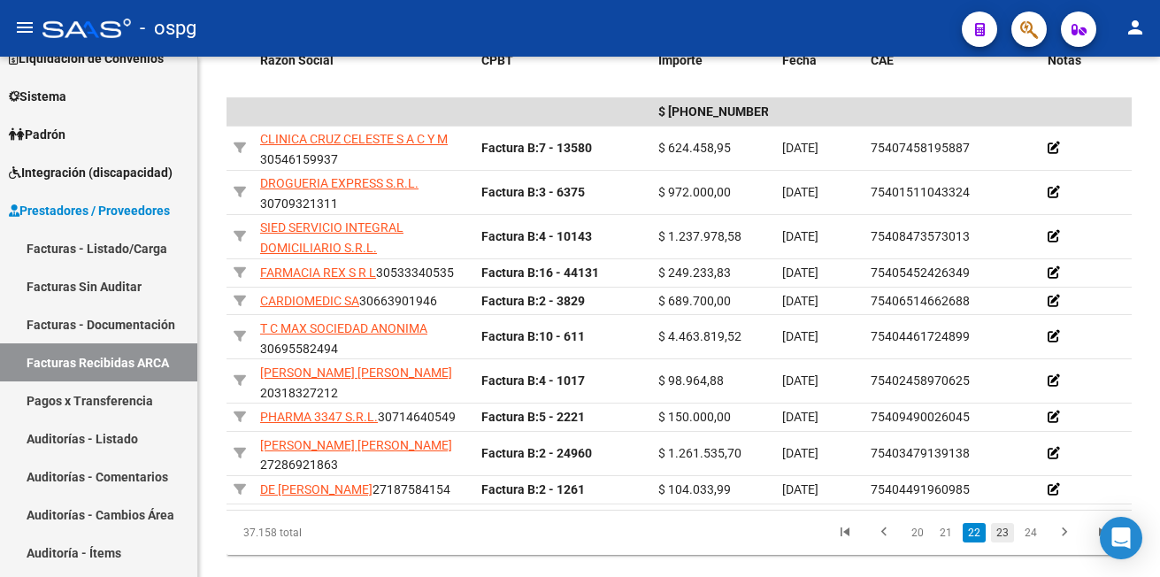
click at [1002, 542] on link "23" at bounding box center [1002, 532] width 23 height 19
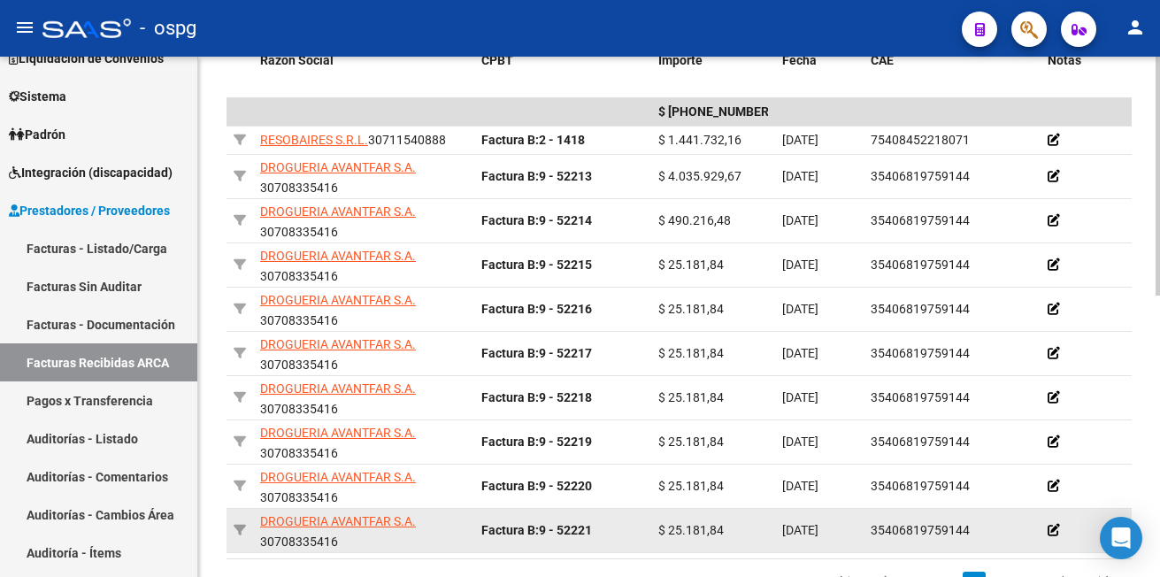
scroll to position [605, 0]
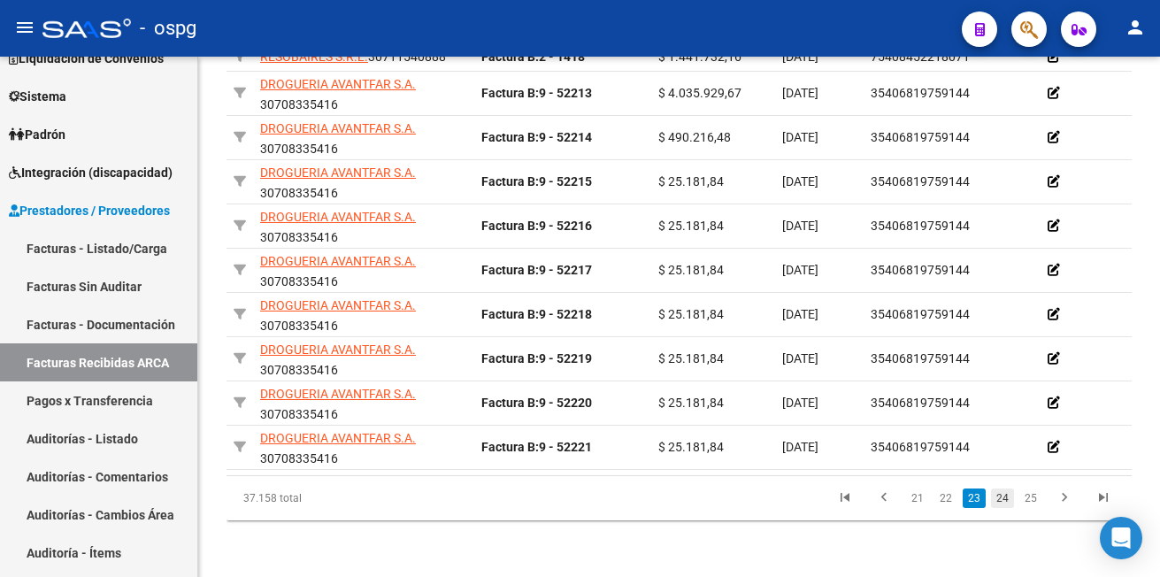
click at [1000, 508] on link "24" at bounding box center [1002, 497] width 23 height 19
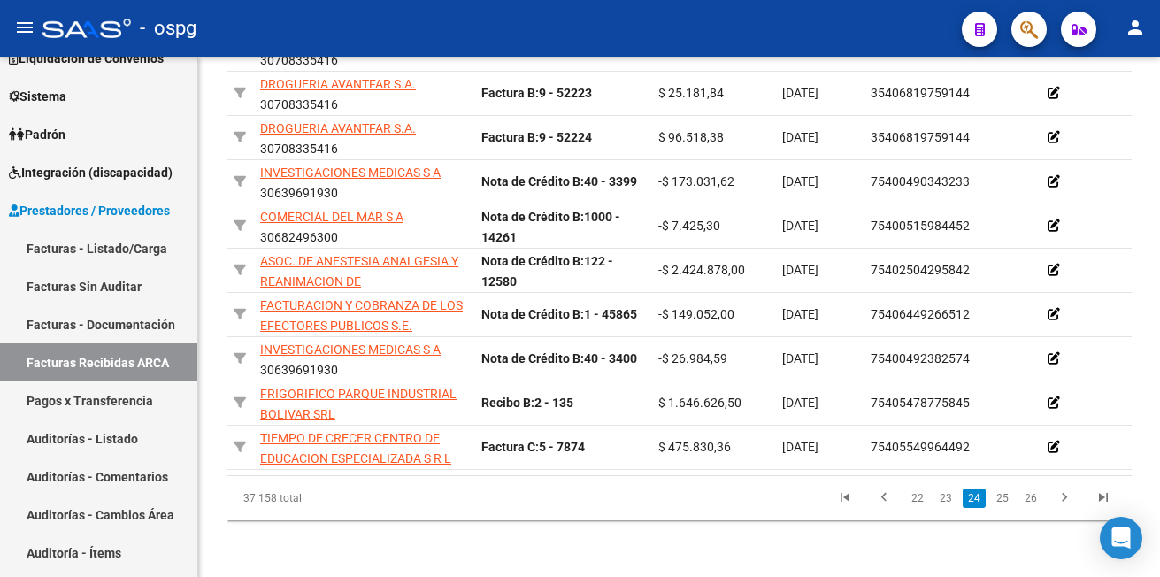
scroll to position [630, 0]
click at [1001, 500] on link "25" at bounding box center [1002, 497] width 23 height 19
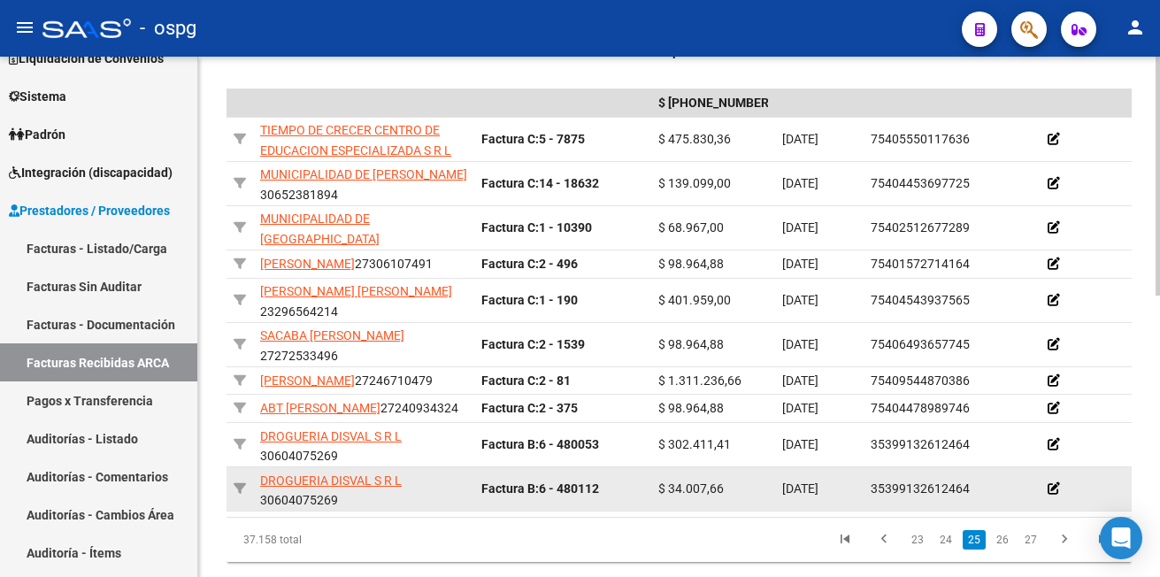
scroll to position [614, 0]
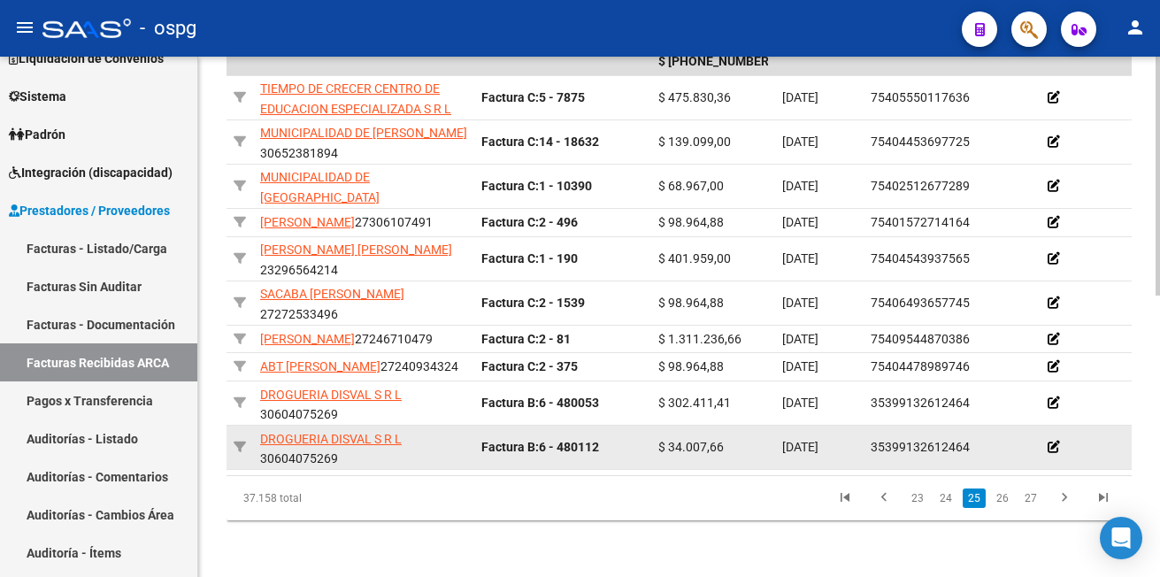
click at [1000, 500] on link "26" at bounding box center [1002, 497] width 23 height 19
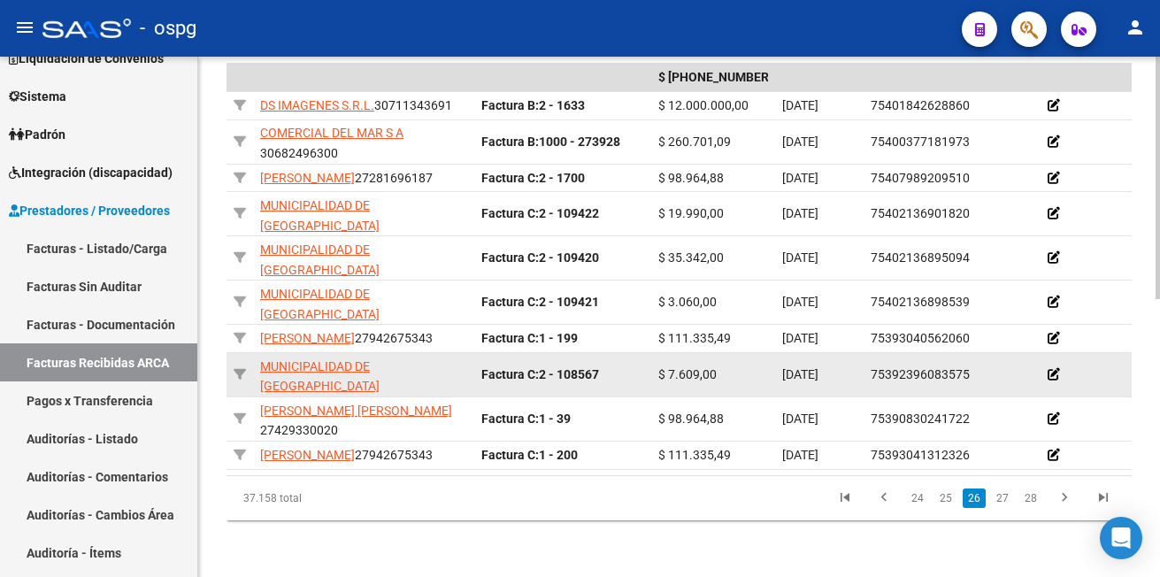
scroll to position [597, 0]
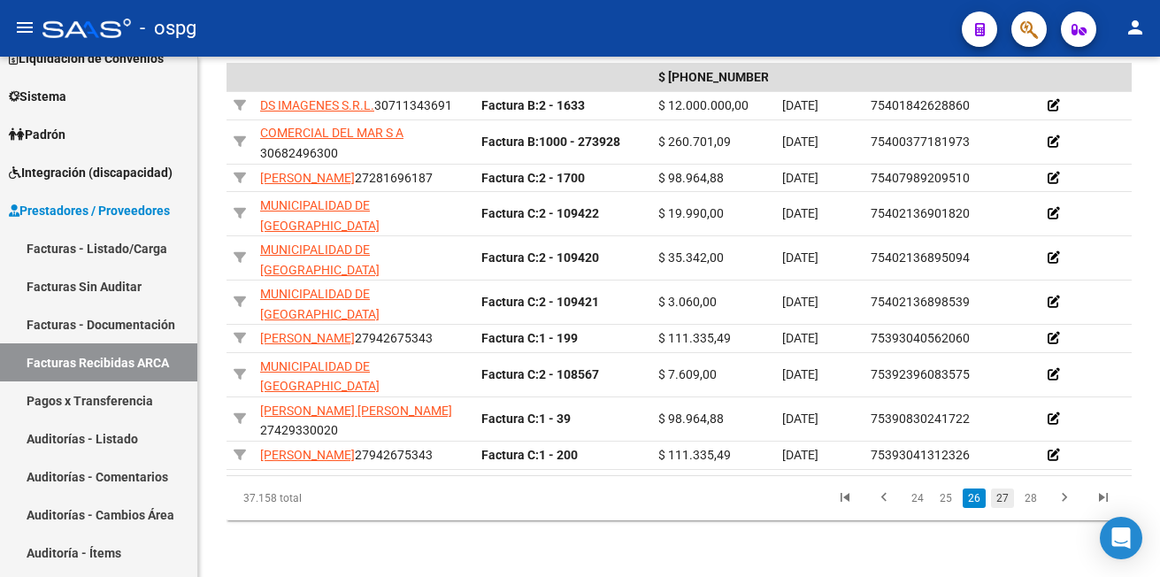
click at [1001, 497] on link "27" at bounding box center [1002, 497] width 23 height 19
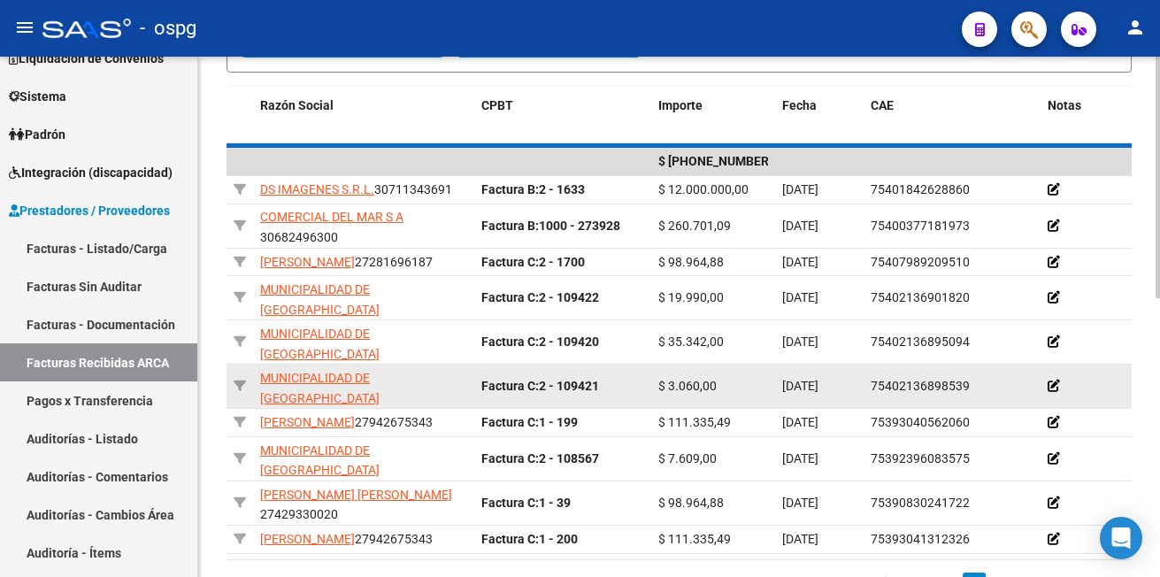
scroll to position [513, 0]
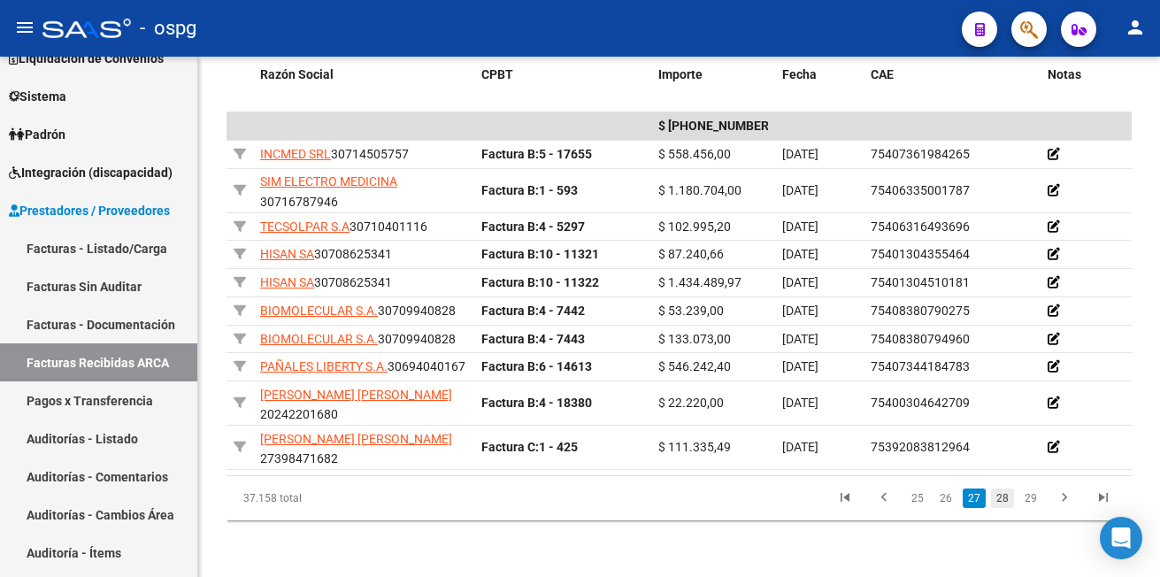
click at [1009, 508] on link "28" at bounding box center [1002, 497] width 23 height 19
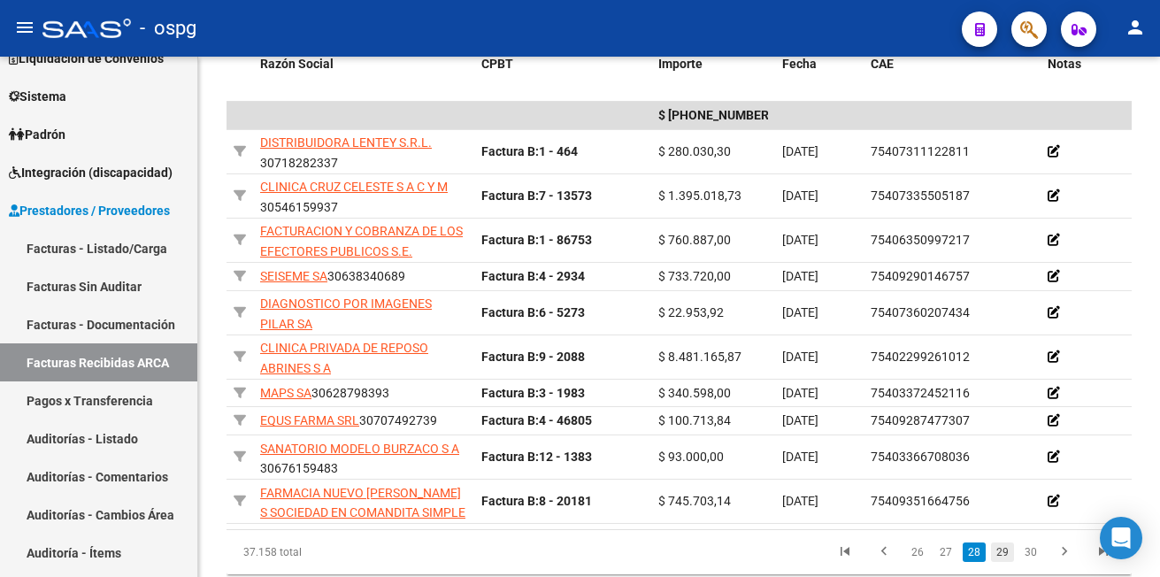
click at [999, 562] on link "29" at bounding box center [1002, 551] width 23 height 19
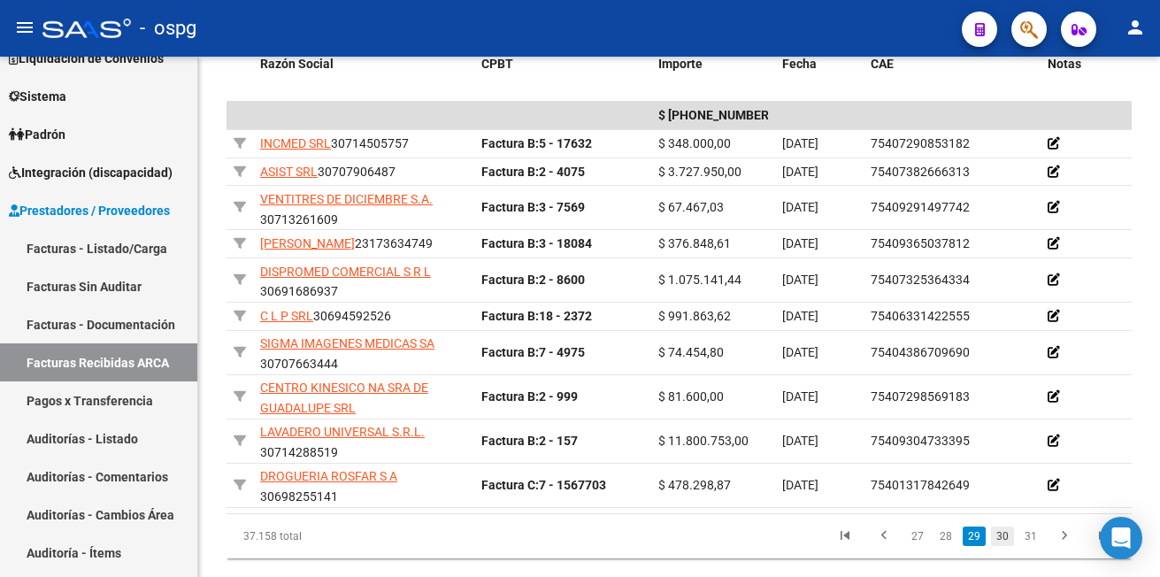
click at [1008, 546] on link "30" at bounding box center [1002, 535] width 23 height 19
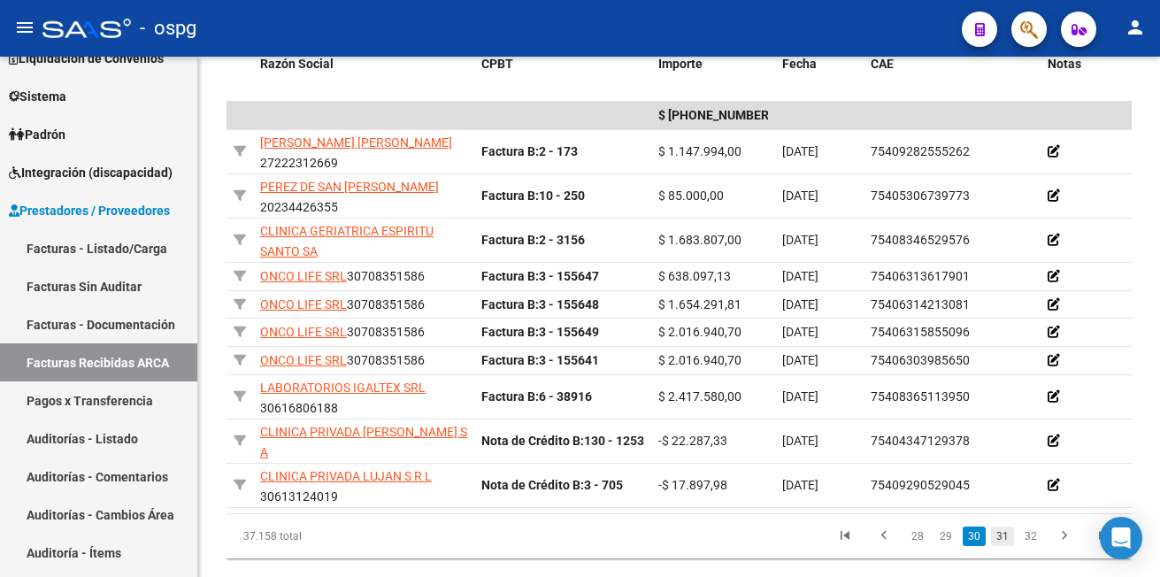
click at [1002, 546] on link "31" at bounding box center [1002, 535] width 23 height 19
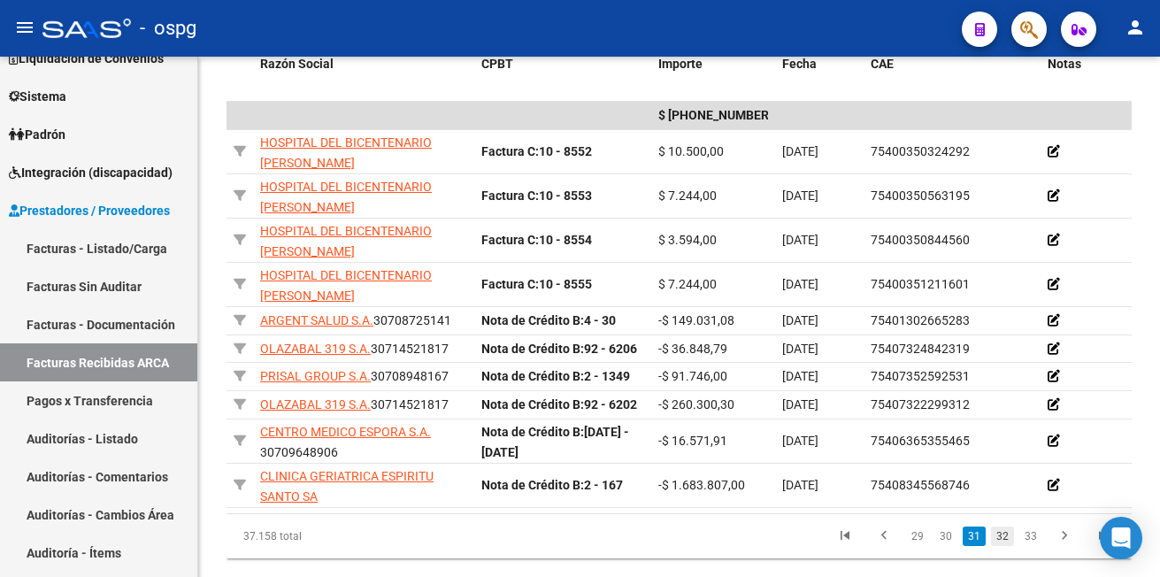
click at [1002, 546] on link "32" at bounding box center [1002, 535] width 23 height 19
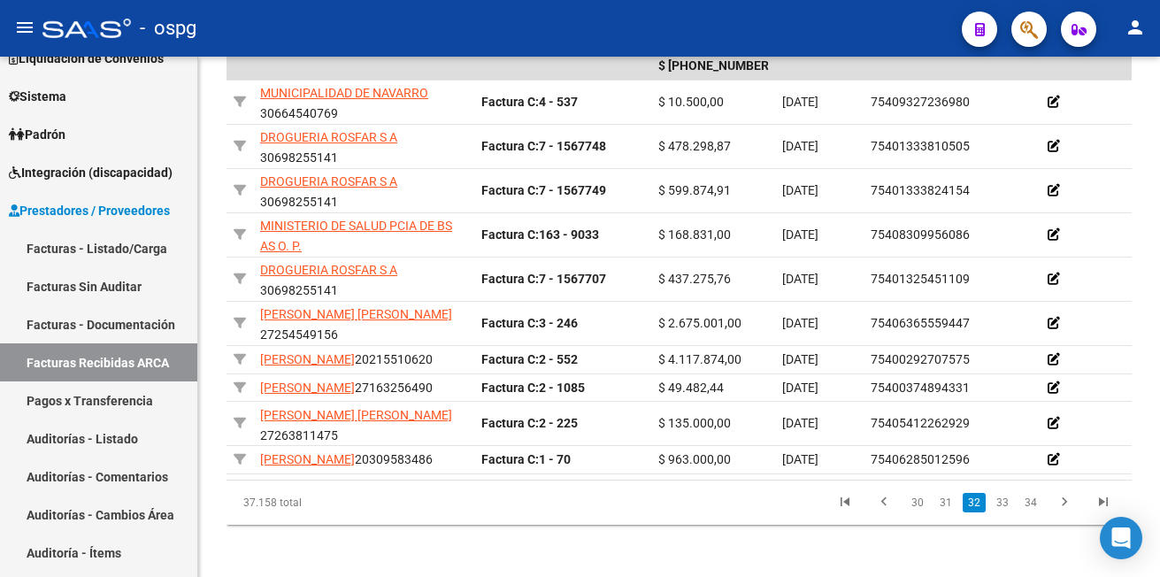
scroll to position [601, 0]
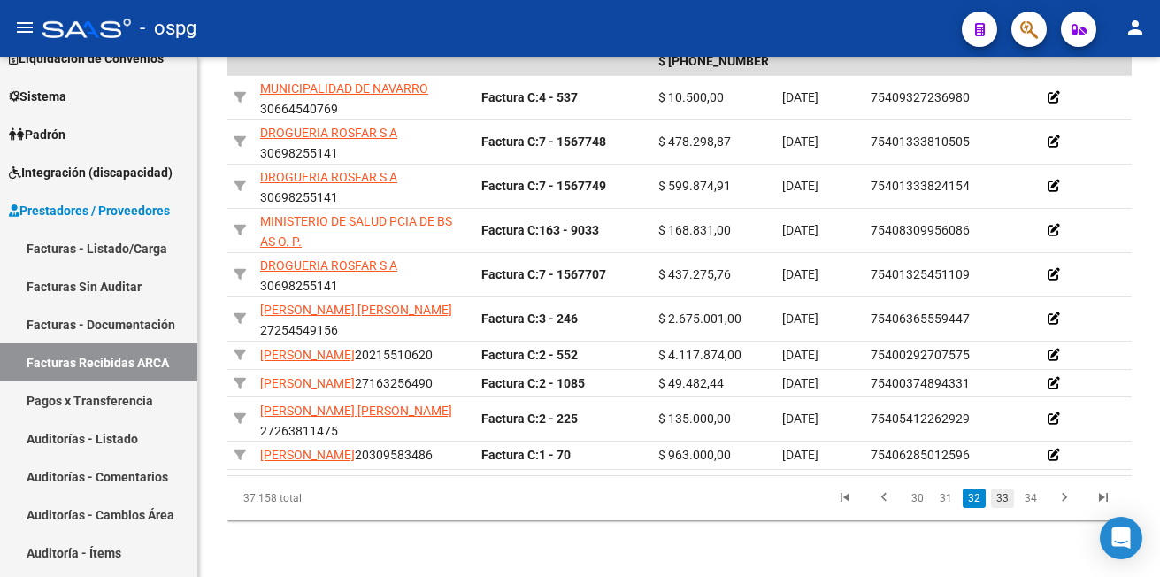
click at [1003, 508] on link "33" at bounding box center [1002, 497] width 23 height 19
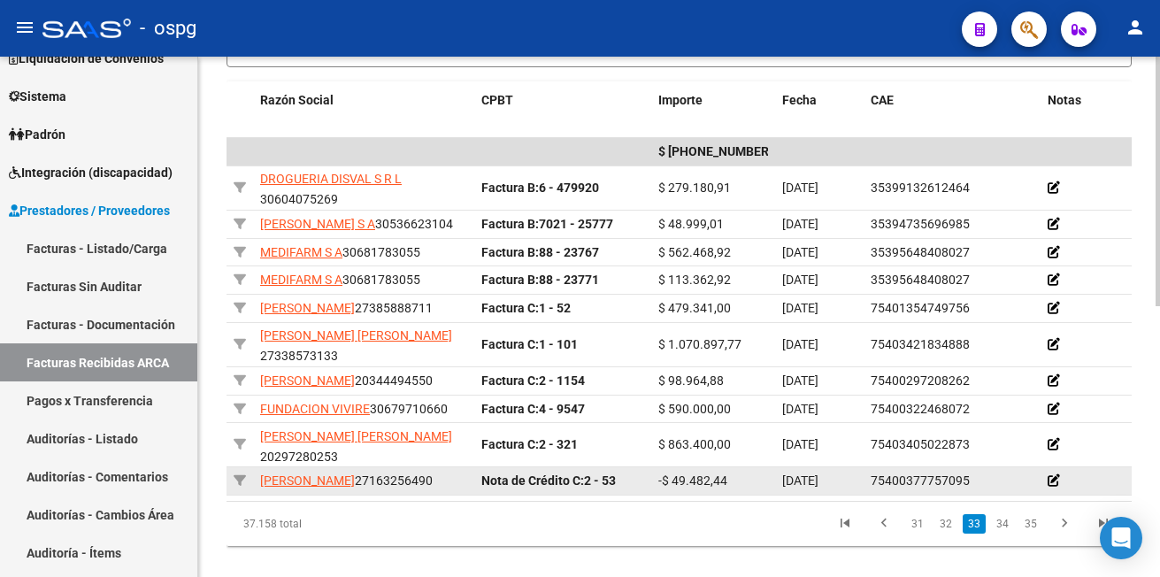
scroll to position [565, 0]
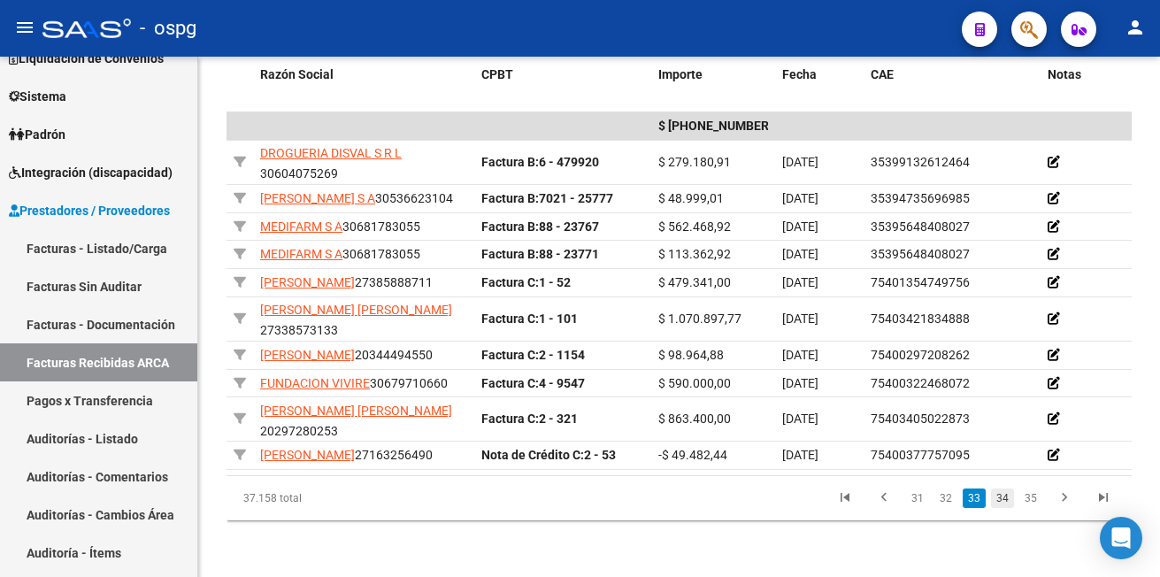
click at [1002, 497] on link "34" at bounding box center [1002, 497] width 23 height 19
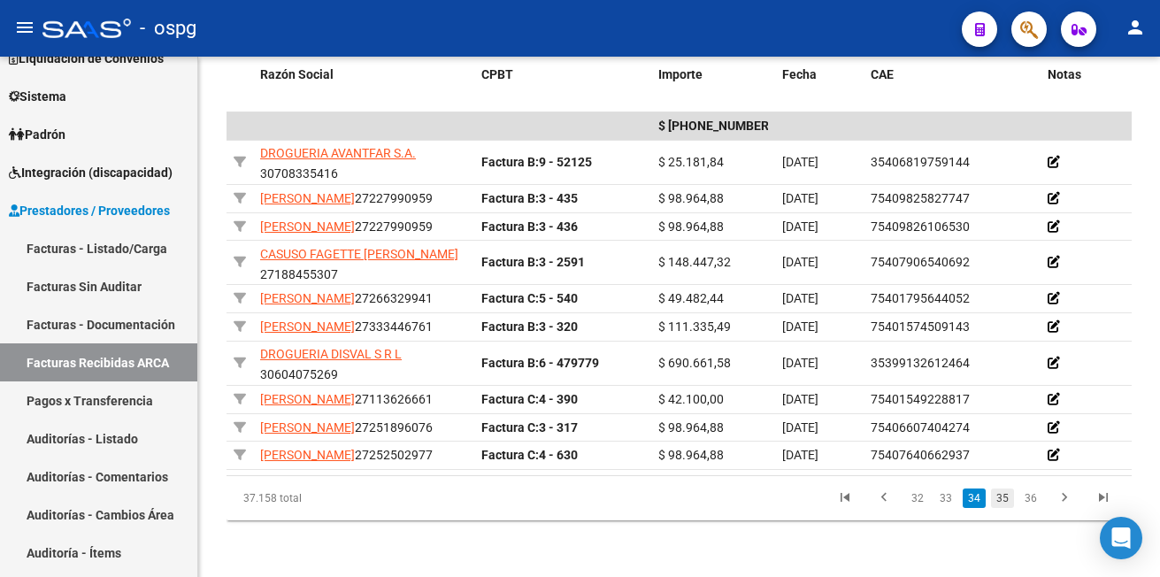
click at [1000, 508] on link "35" at bounding box center [1002, 497] width 23 height 19
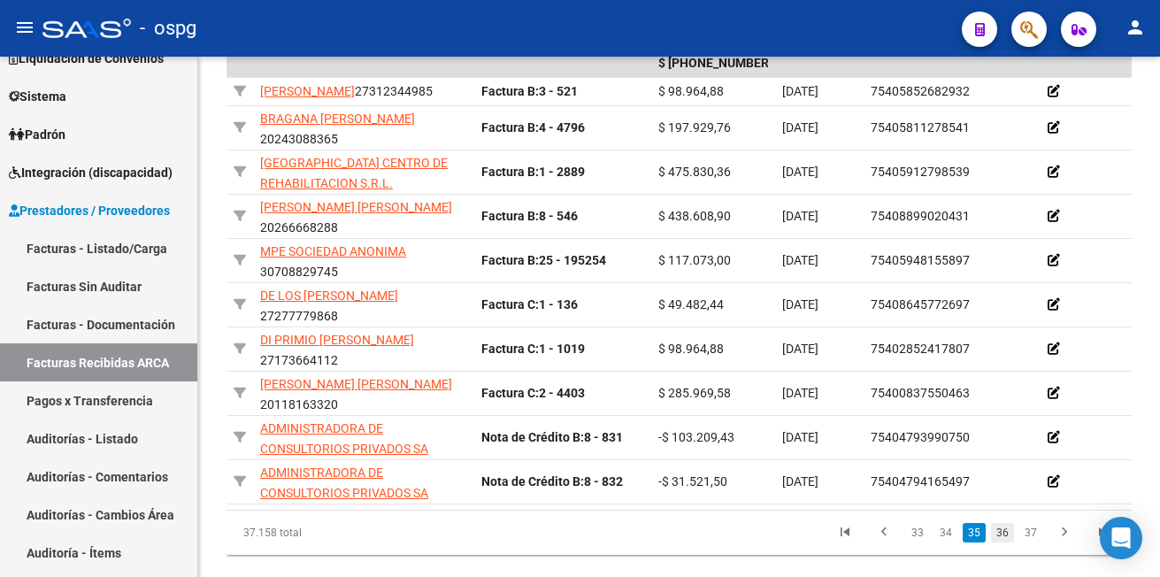
click at [1001, 542] on link "36" at bounding box center [1002, 532] width 23 height 19
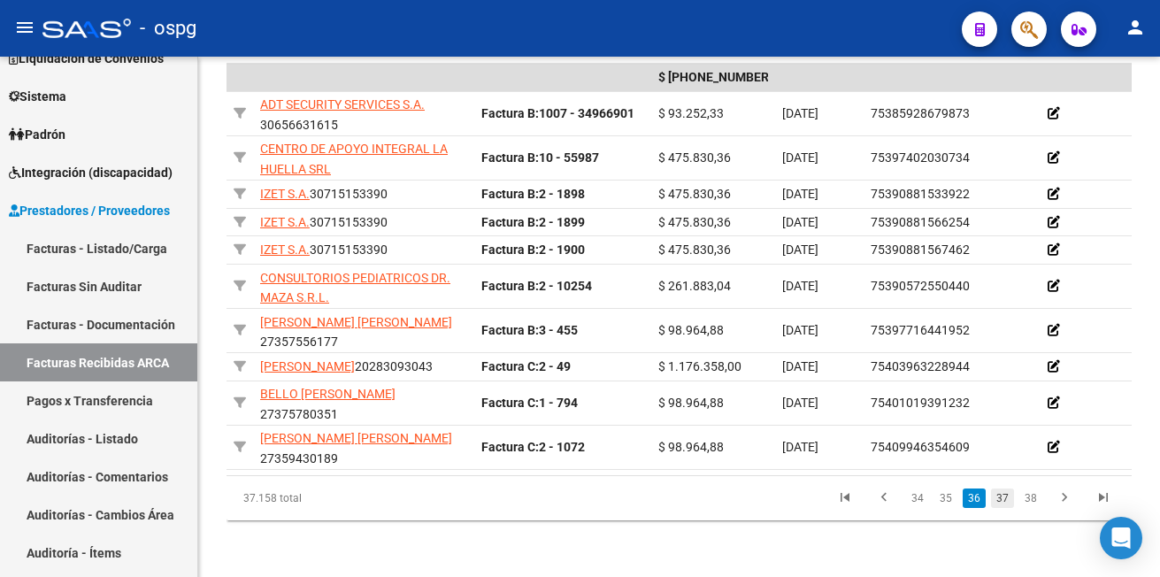
click at [1004, 508] on link "37" at bounding box center [1002, 497] width 23 height 19
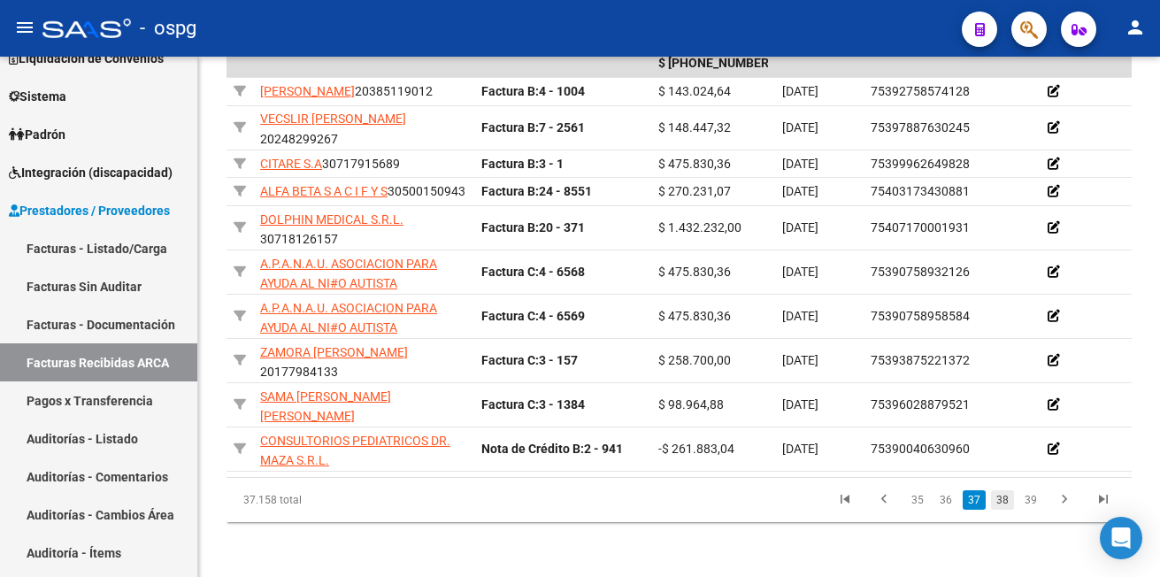
click at [1004, 509] on link "38" at bounding box center [1002, 499] width 23 height 19
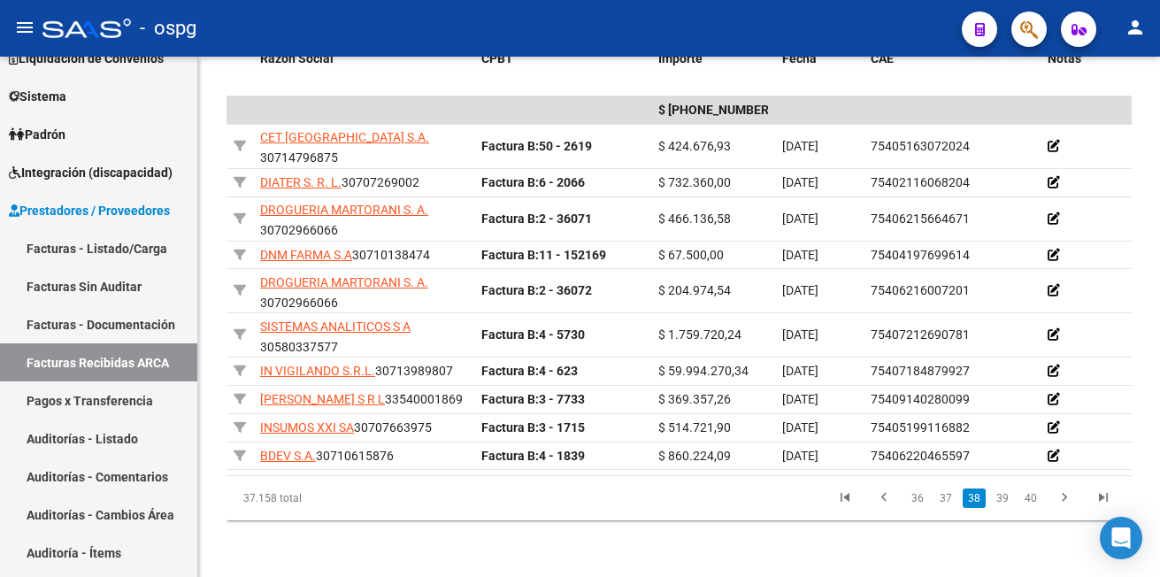
scroll to position [549, 0]
click at [1004, 499] on link "39" at bounding box center [1002, 497] width 23 height 19
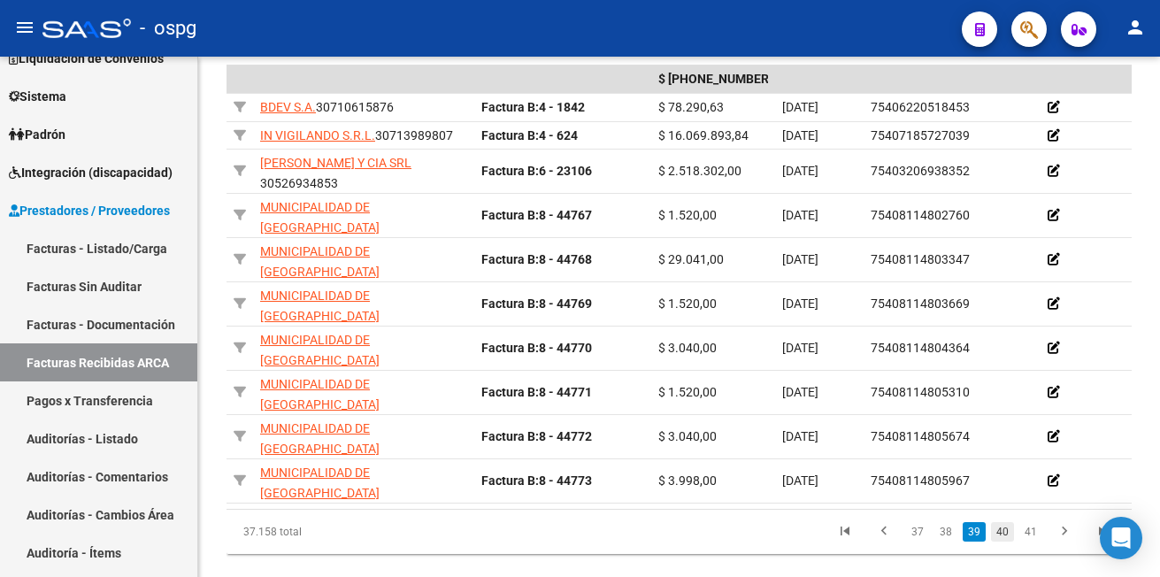
click at [998, 541] on link "40" at bounding box center [1002, 531] width 23 height 19
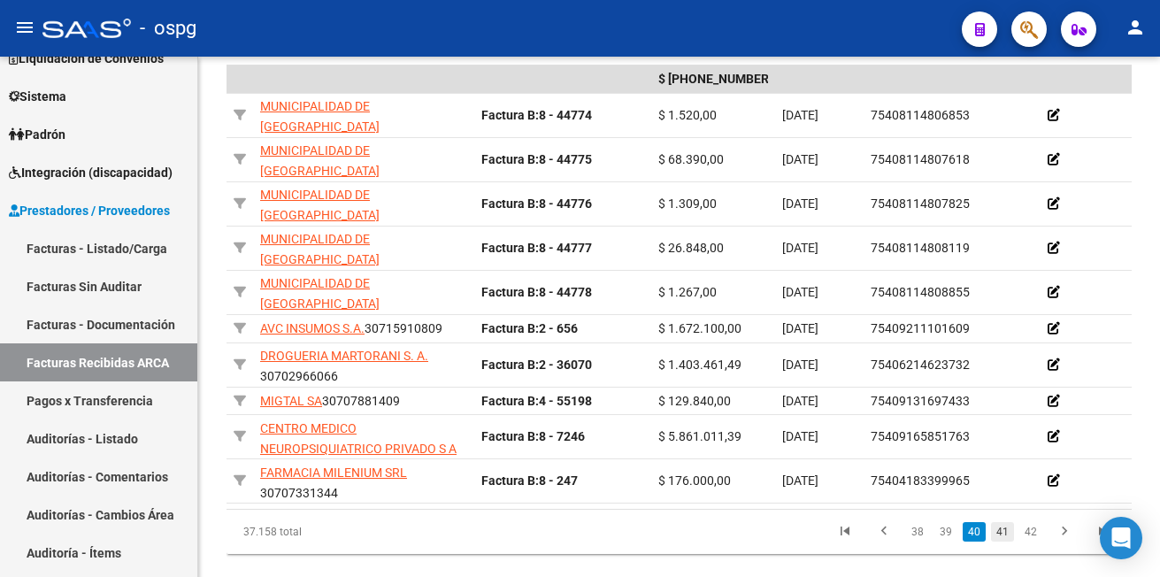
click at [994, 541] on link "41" at bounding box center [1002, 531] width 23 height 19
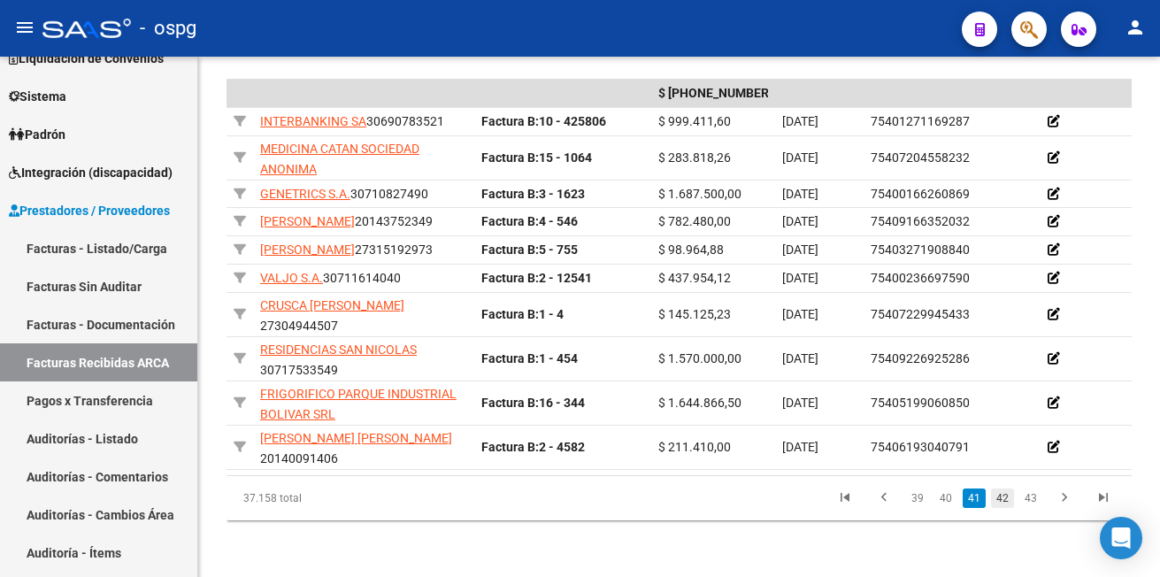
click at [1004, 508] on link "42" at bounding box center [1002, 497] width 23 height 19
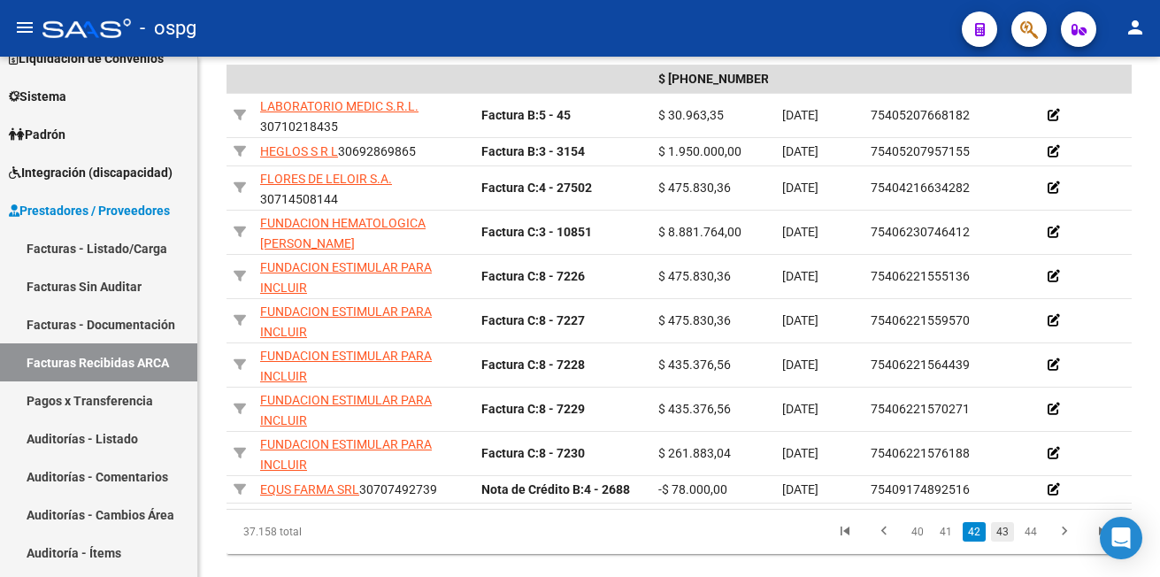
click at [1001, 541] on link "43" at bounding box center [1002, 531] width 23 height 19
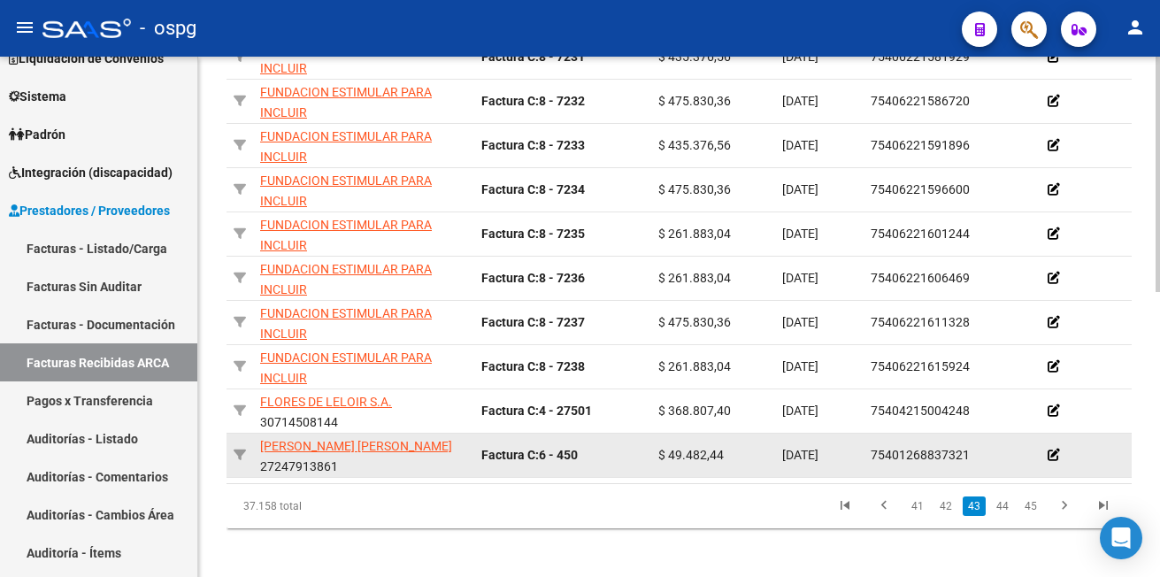
scroll to position [630, 0]
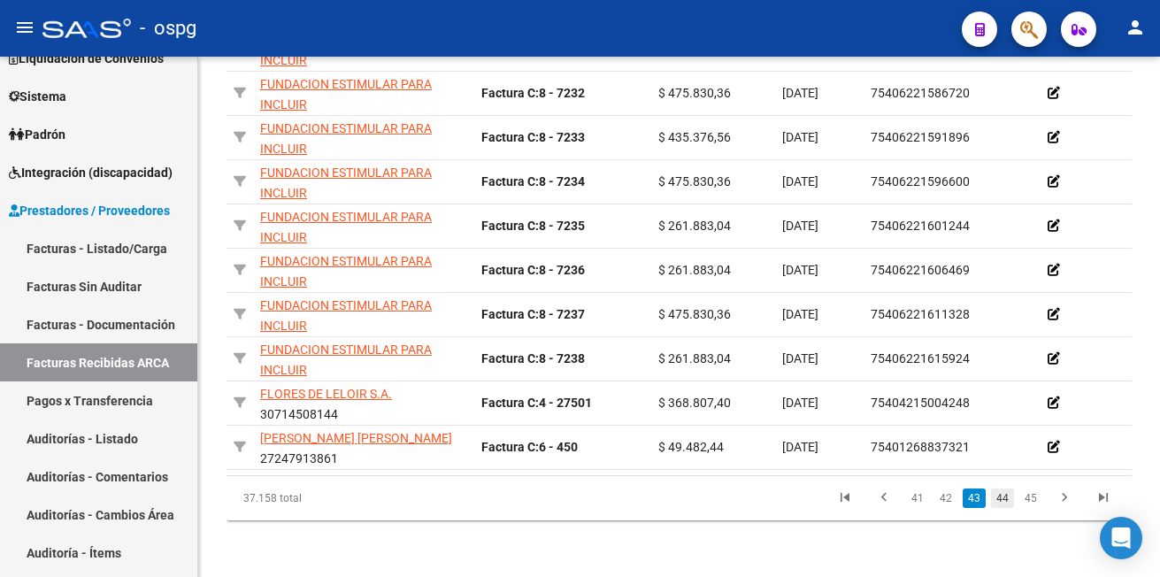
click at [1008, 500] on link "44" at bounding box center [1002, 497] width 23 height 19
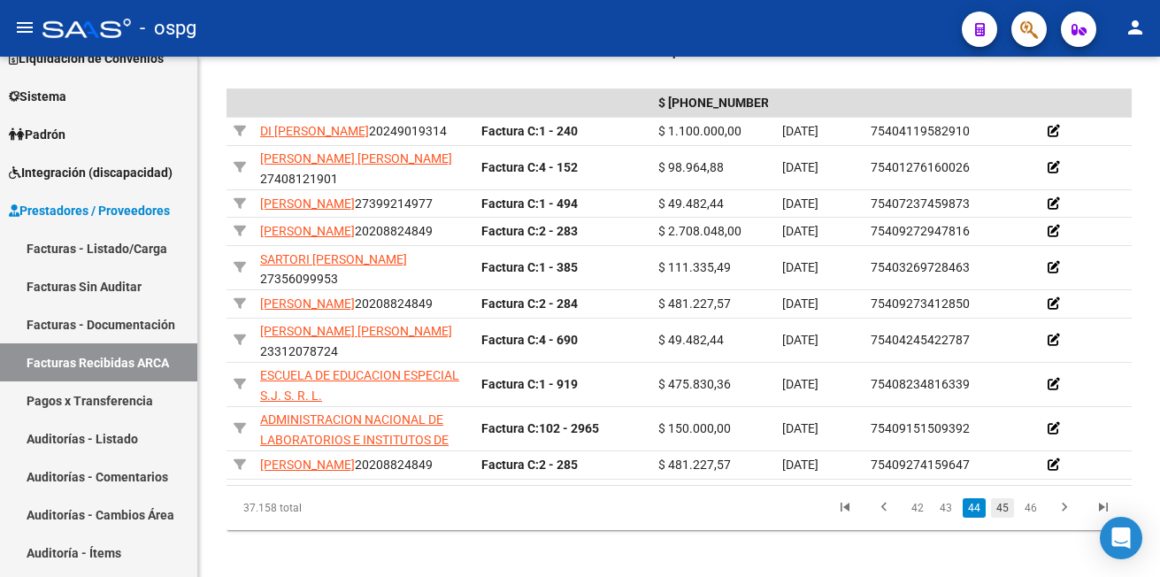
scroll to position [614, 0]
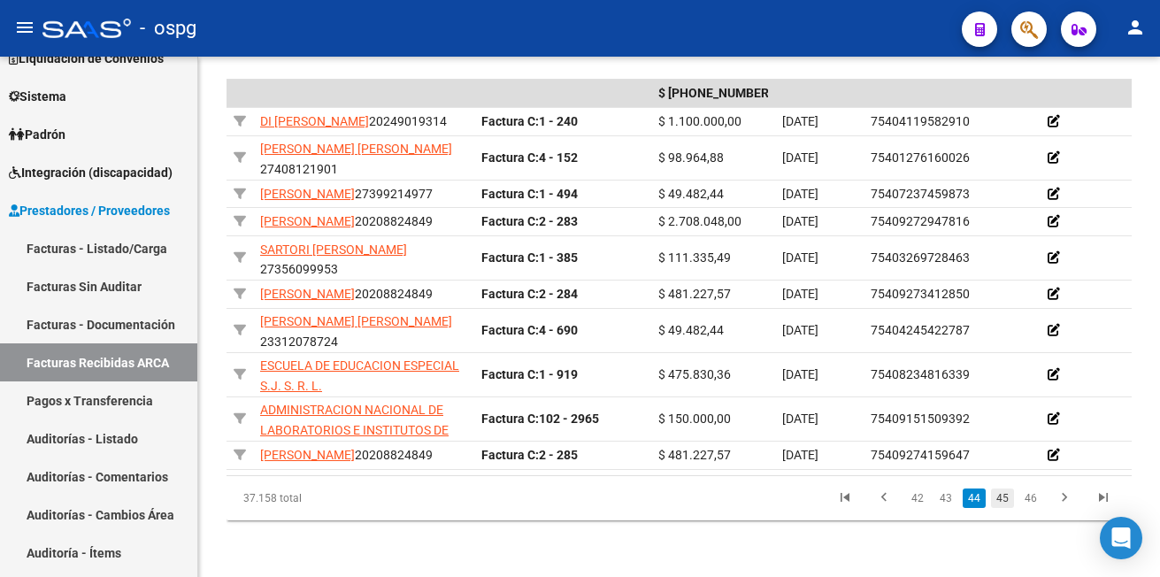
click at [1007, 501] on link "45" at bounding box center [1002, 497] width 23 height 19
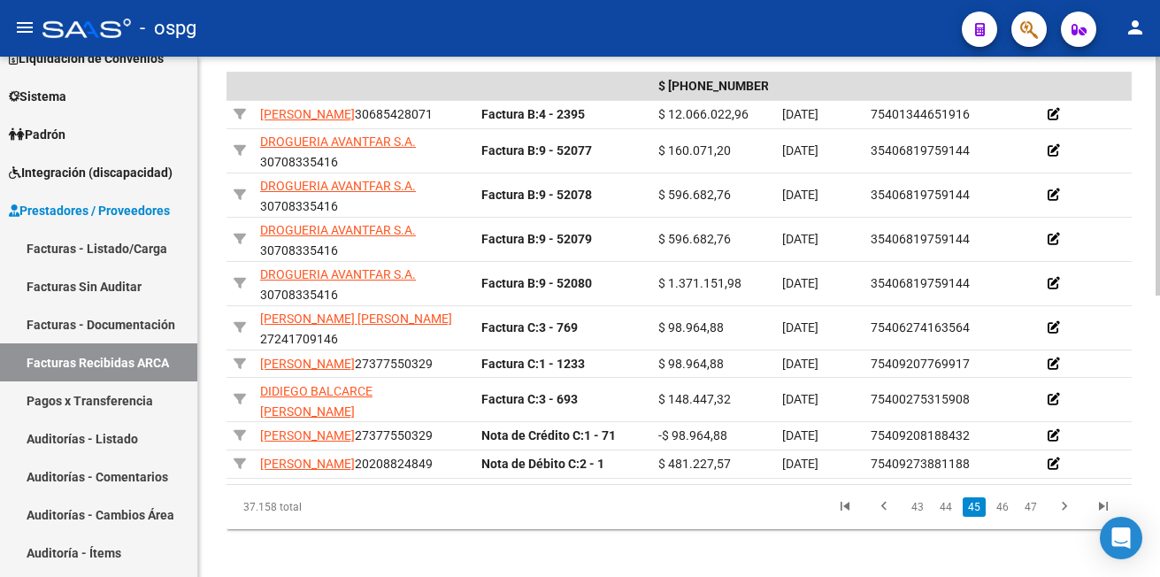
scroll to position [545, 0]
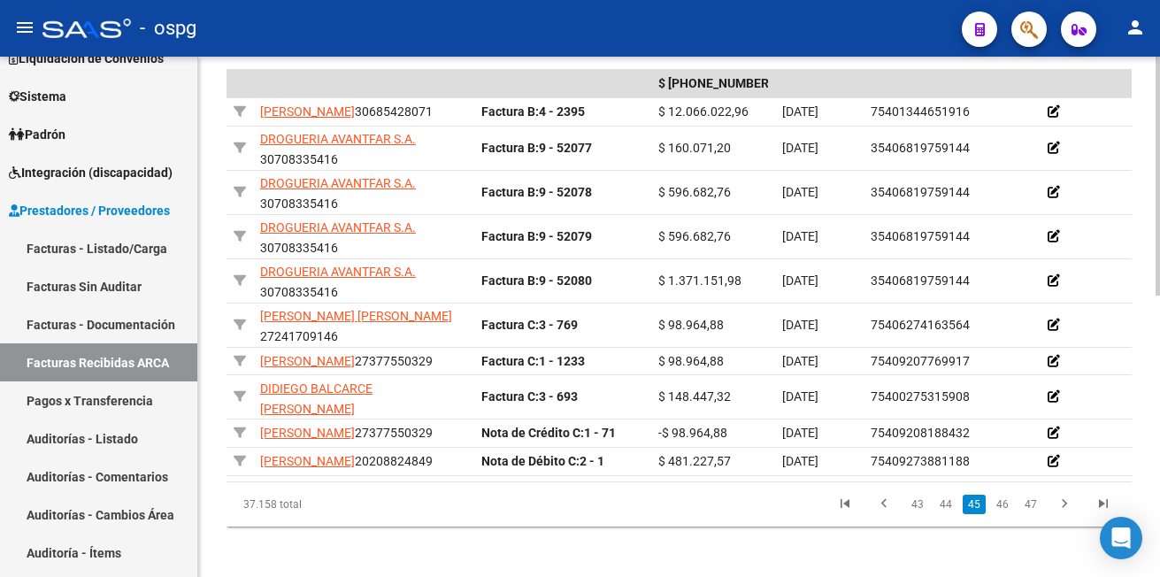
click at [1156, 424] on div at bounding box center [1157, 454] width 4 height 239
click at [999, 514] on link "46" at bounding box center [1002, 503] width 23 height 19
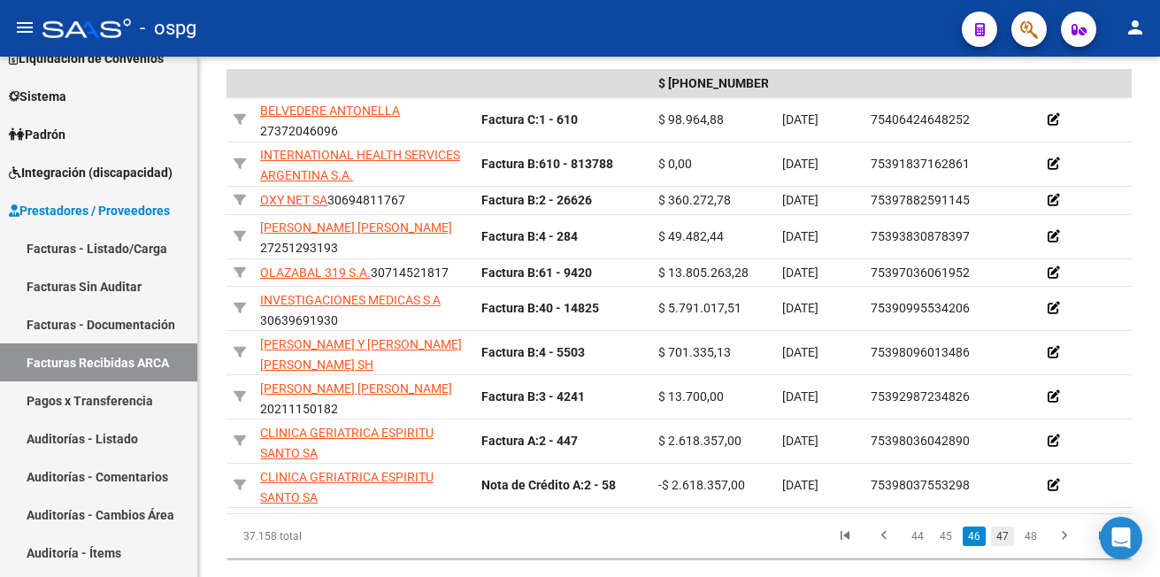
click at [1000, 546] on link "47" at bounding box center [1002, 535] width 23 height 19
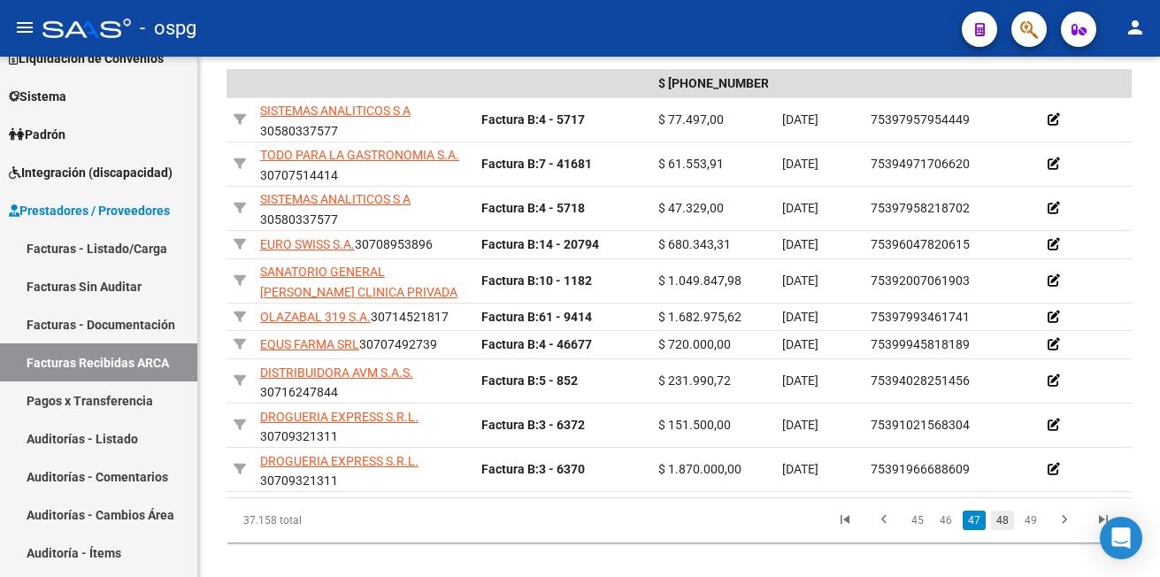
click at [1000, 530] on link "48" at bounding box center [1002, 519] width 23 height 19
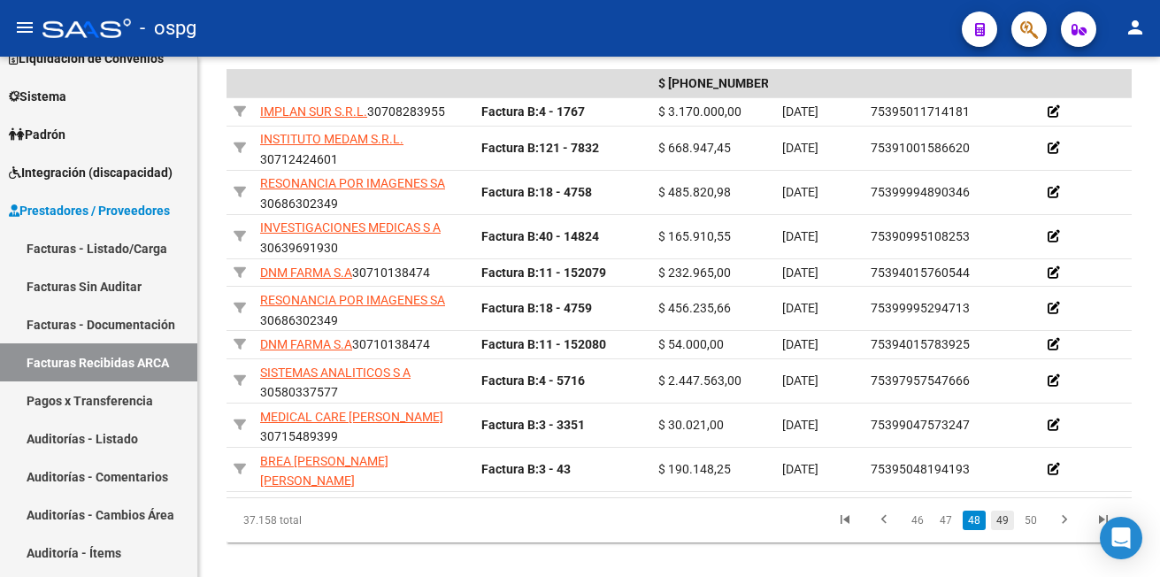
click at [1004, 530] on link "49" at bounding box center [1002, 519] width 23 height 19
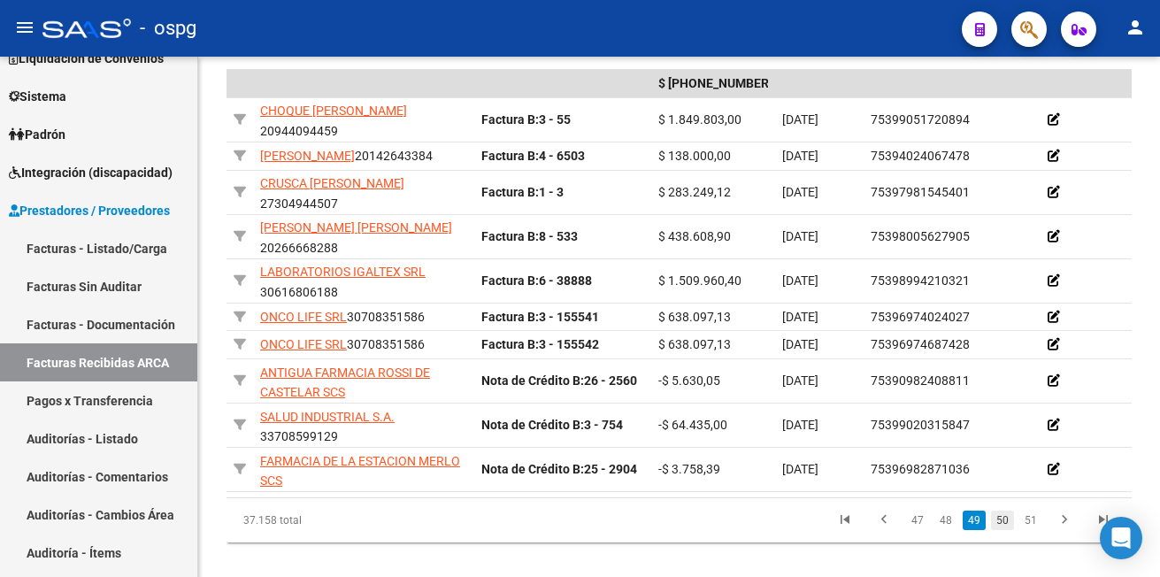
click at [1002, 530] on link "50" at bounding box center [1002, 519] width 23 height 19
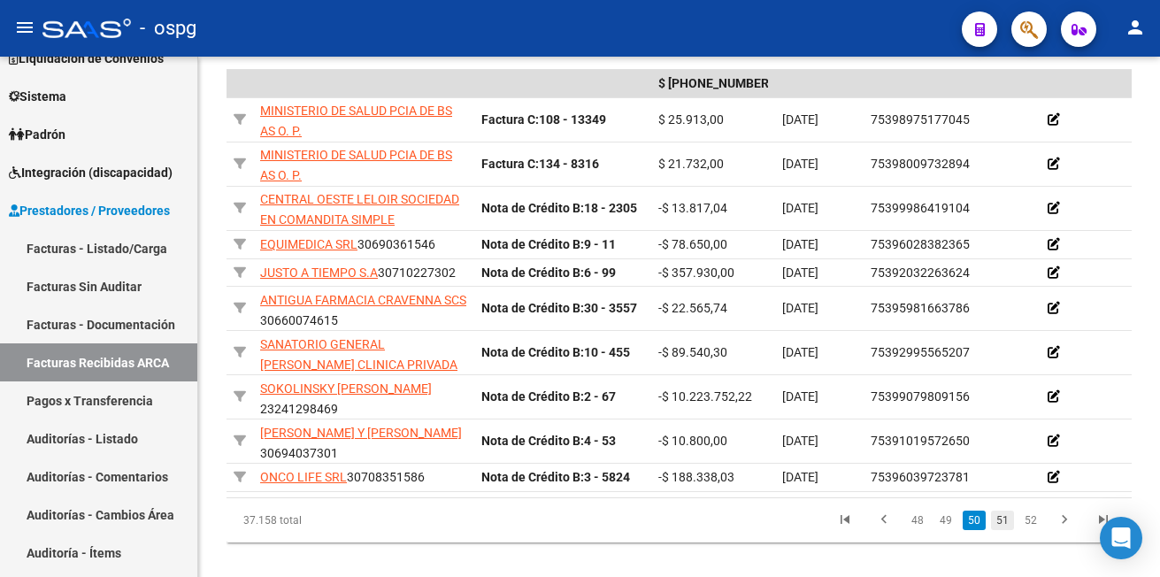
click at [1005, 529] on link "51" at bounding box center [1002, 519] width 23 height 19
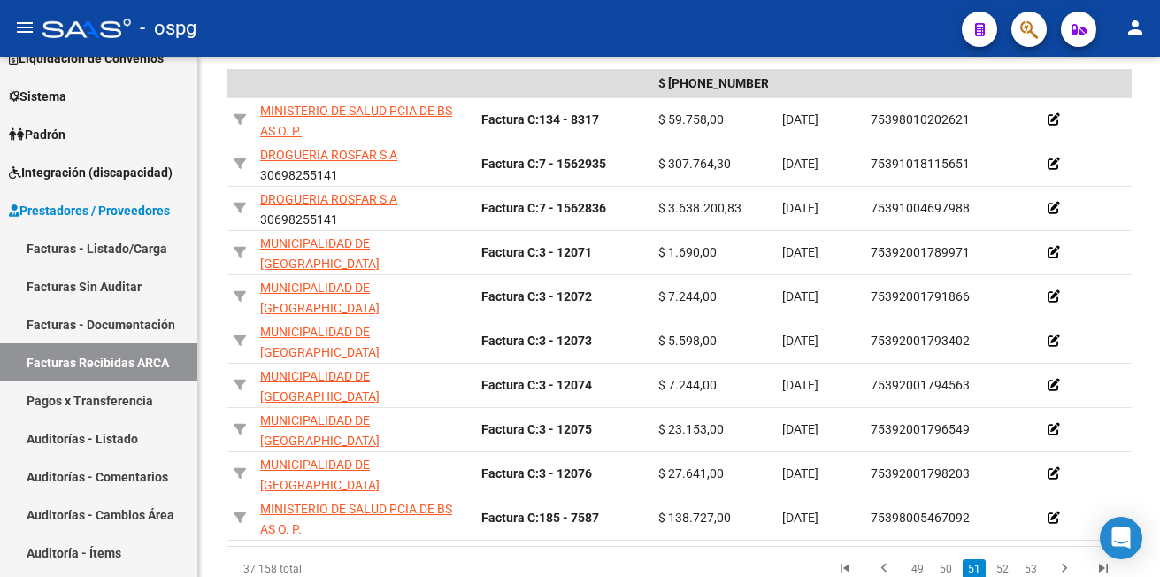
scroll to position [630, 0]
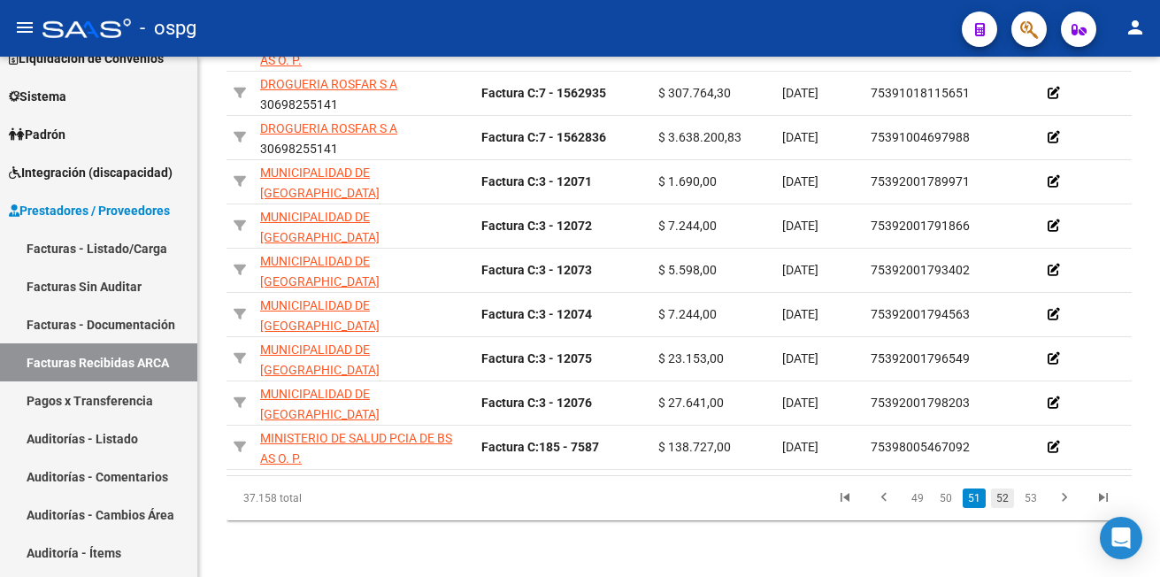
click at [1002, 501] on link "52" at bounding box center [1002, 497] width 23 height 19
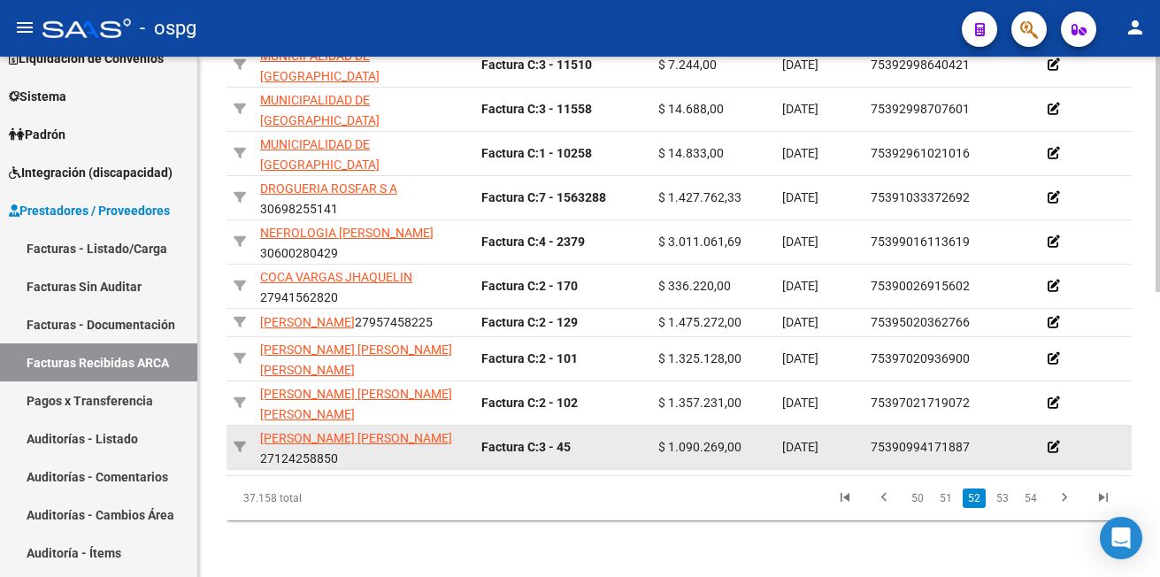
click at [1000, 501] on link "53" at bounding box center [1002, 497] width 23 height 19
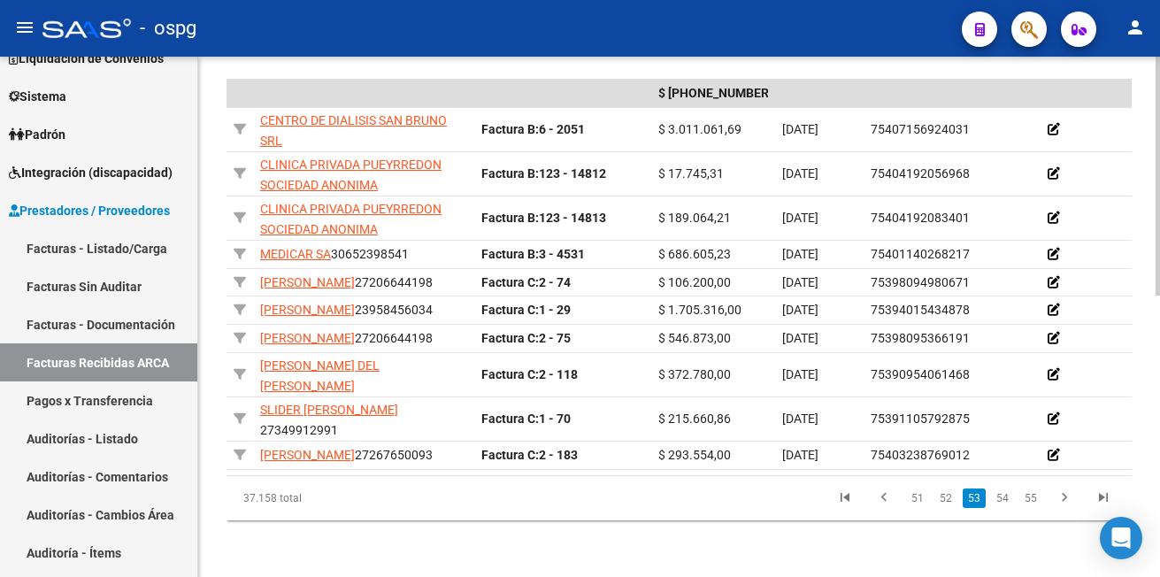
scroll to position [558, 0]
click at [1153, 441] on div "PRESTADORES -> Facturas Recibidas ARCA Importar Comprobantes Esta pantalla list…" at bounding box center [681, 48] width 966 height 1055
click at [1007, 508] on link "54" at bounding box center [1002, 497] width 23 height 19
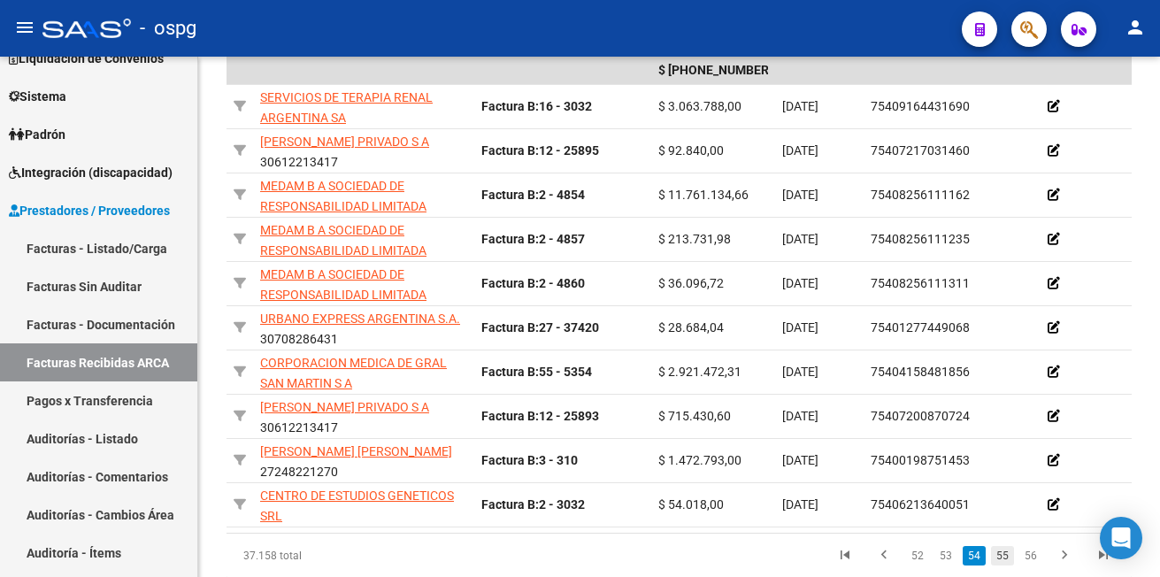
click at [1002, 562] on link "55" at bounding box center [1002, 555] width 23 height 19
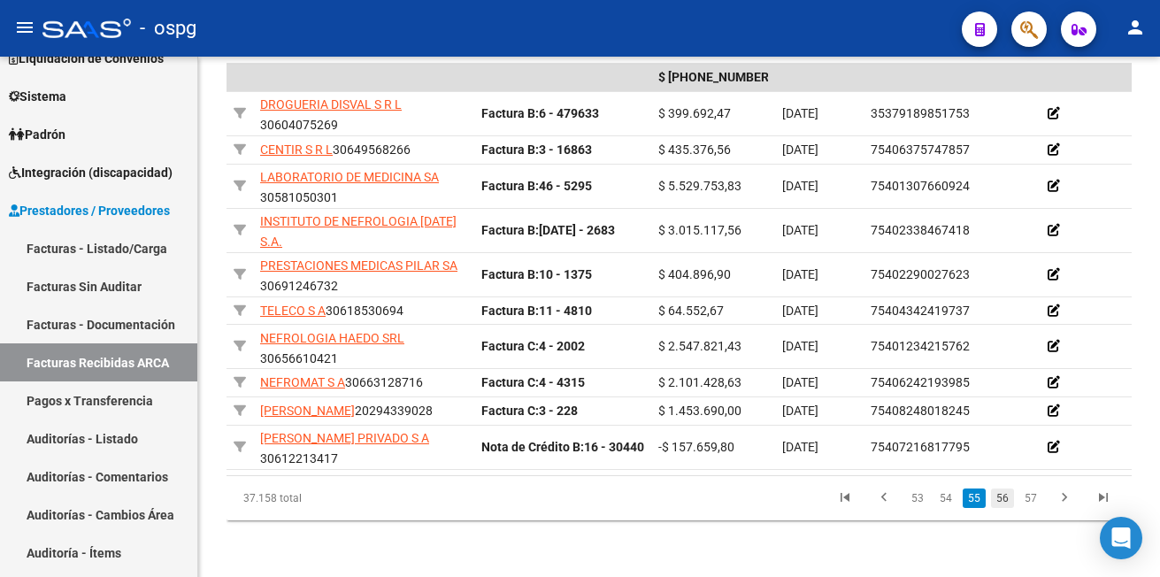
click at [1006, 508] on link "56" at bounding box center [1002, 497] width 23 height 19
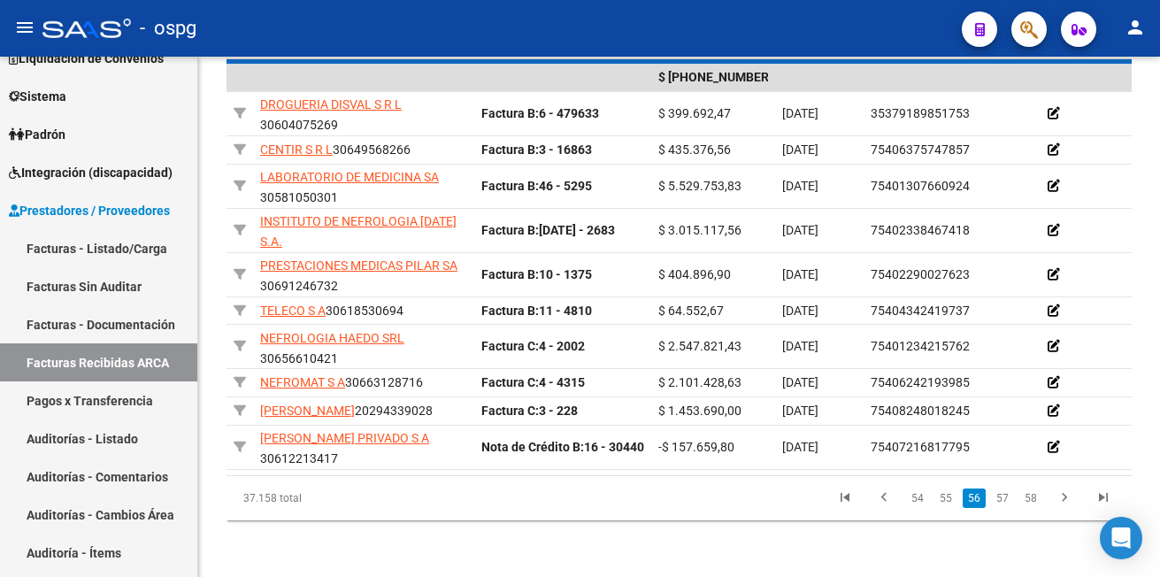
scroll to position [468, 0]
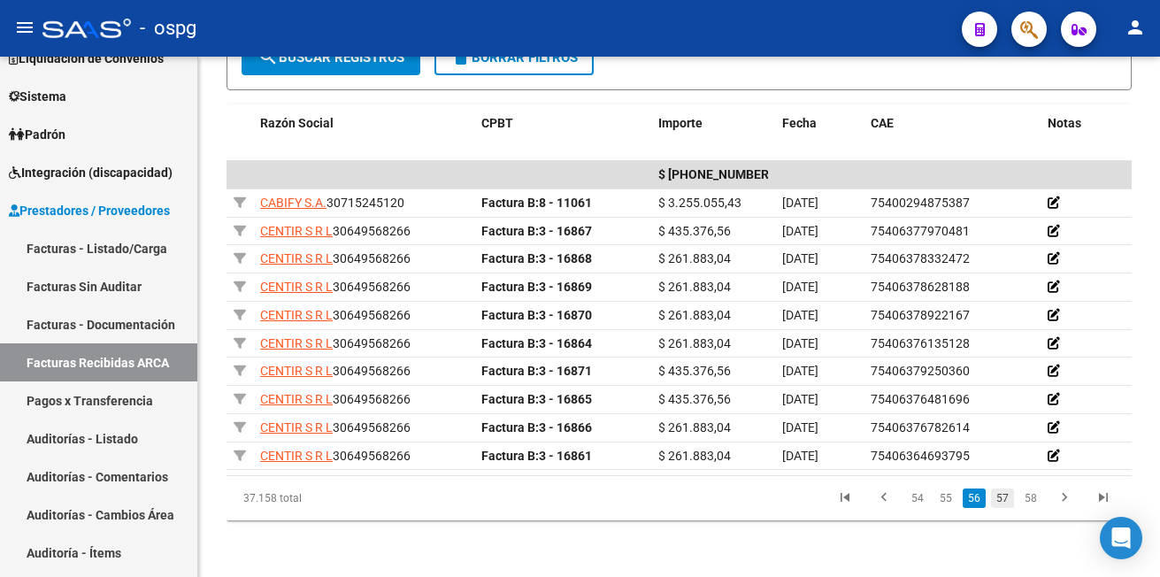
click at [997, 495] on link "57" at bounding box center [1002, 497] width 23 height 19
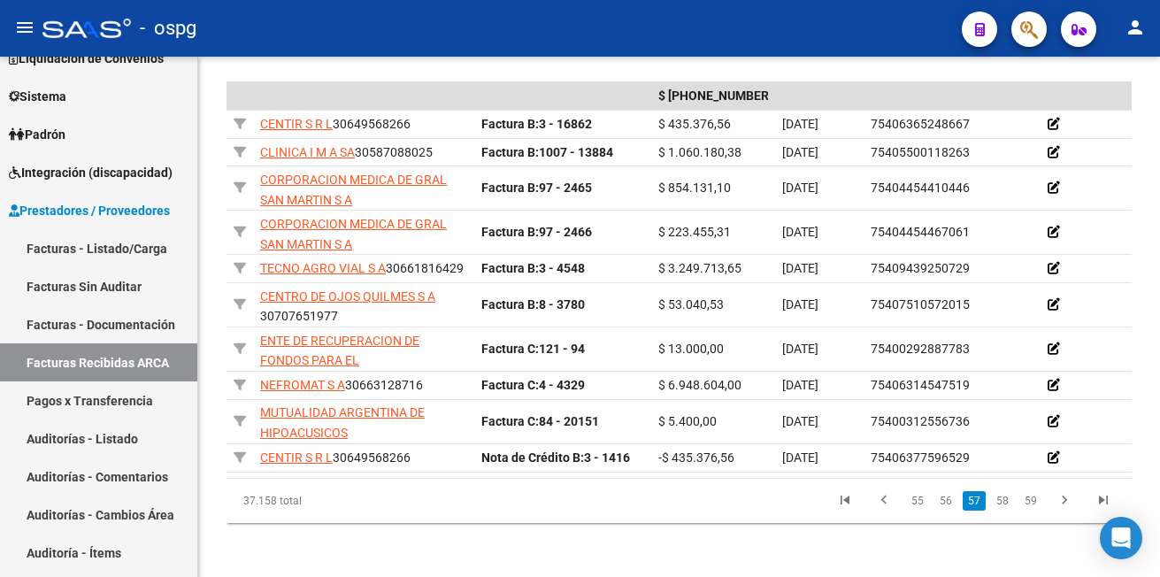
scroll to position [556, 0]
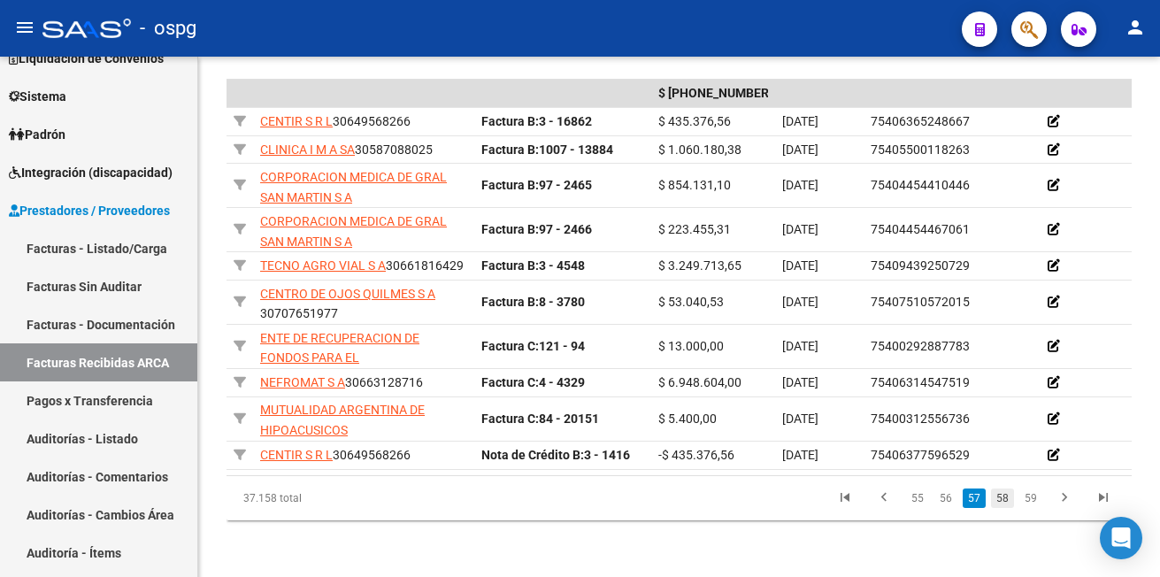
click at [1003, 508] on link "58" at bounding box center [1002, 497] width 23 height 19
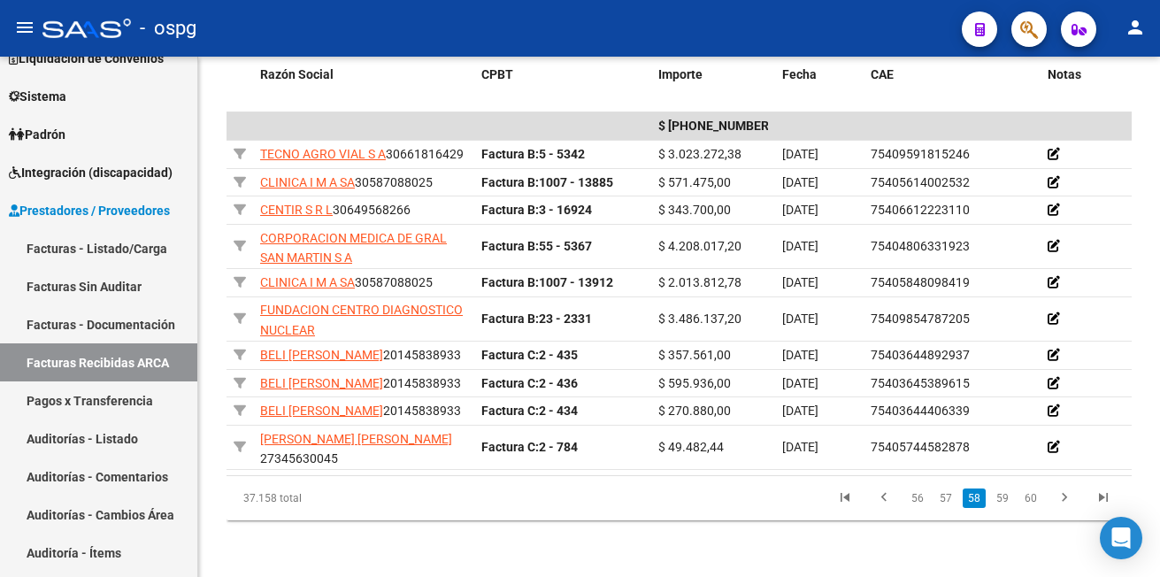
scroll to position [532, 0]
click at [1007, 503] on link "59" at bounding box center [1002, 497] width 23 height 19
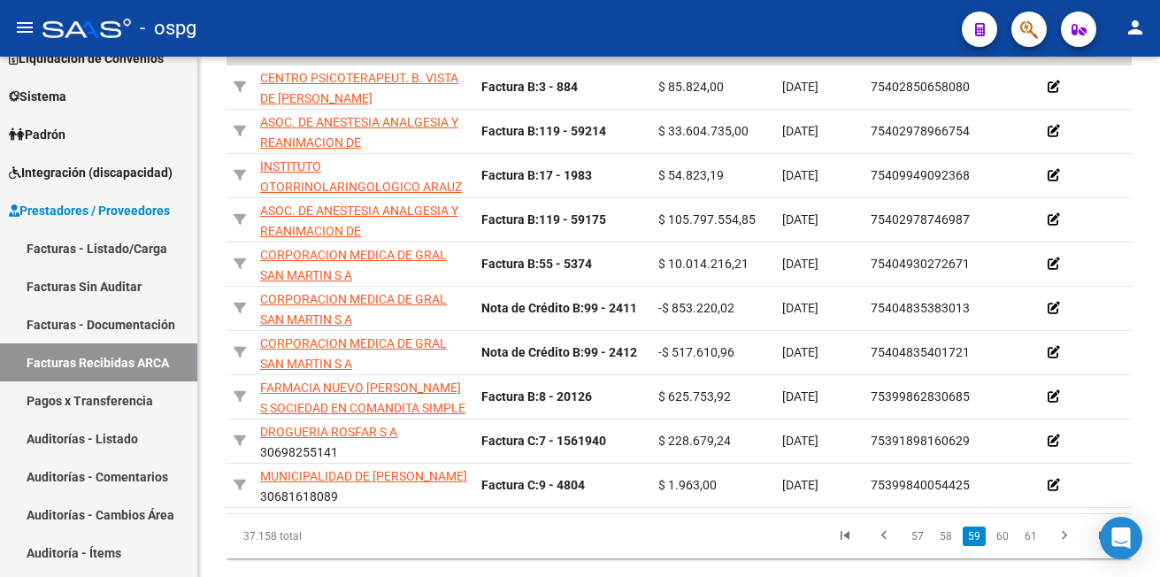
scroll to position [621, 0]
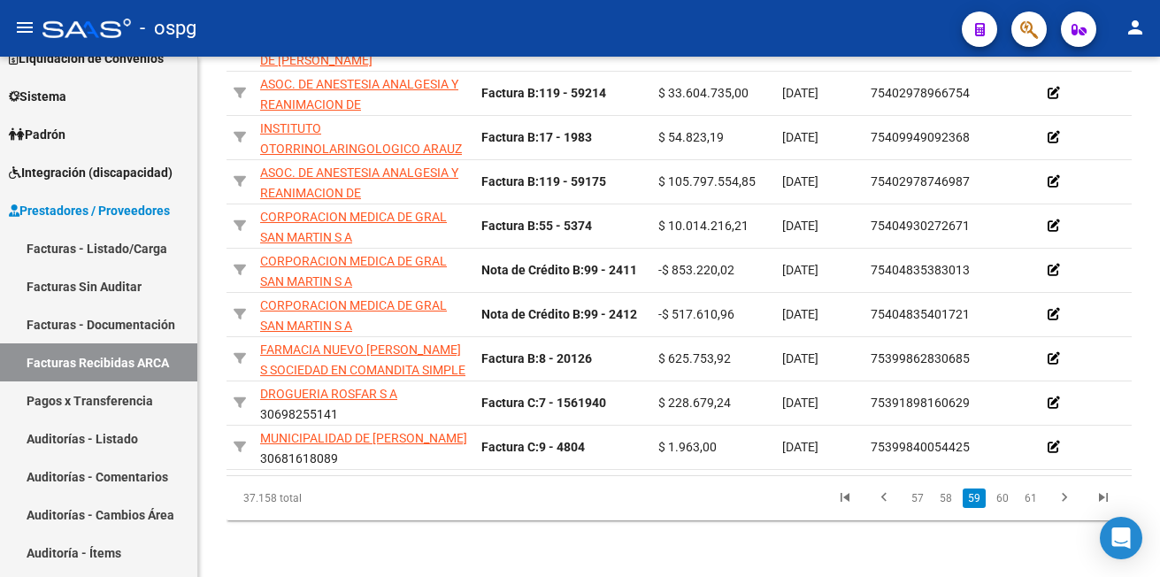
click at [1007, 503] on link "60" at bounding box center [1002, 497] width 23 height 19
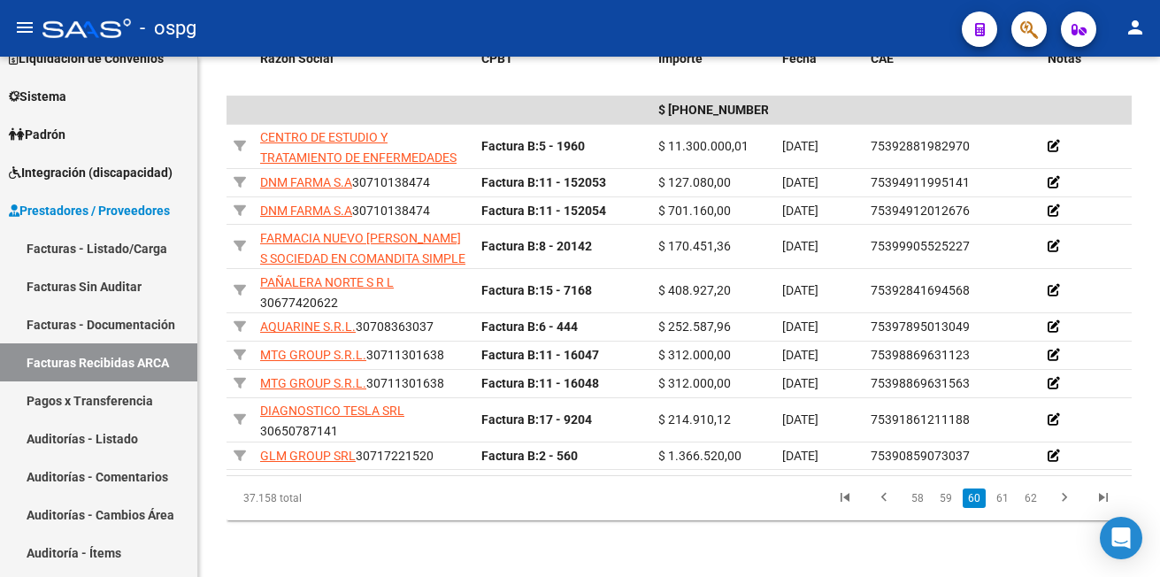
scroll to position [532, 0]
click at [1007, 503] on link "61" at bounding box center [1002, 497] width 23 height 19
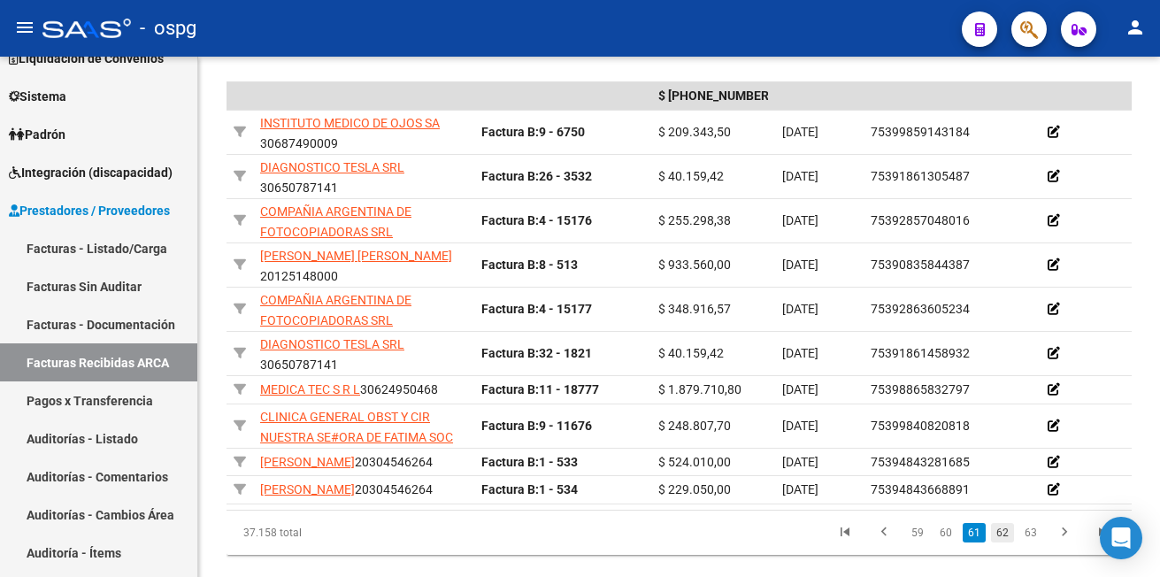
click at [996, 542] on link "62" at bounding box center [1002, 532] width 23 height 19
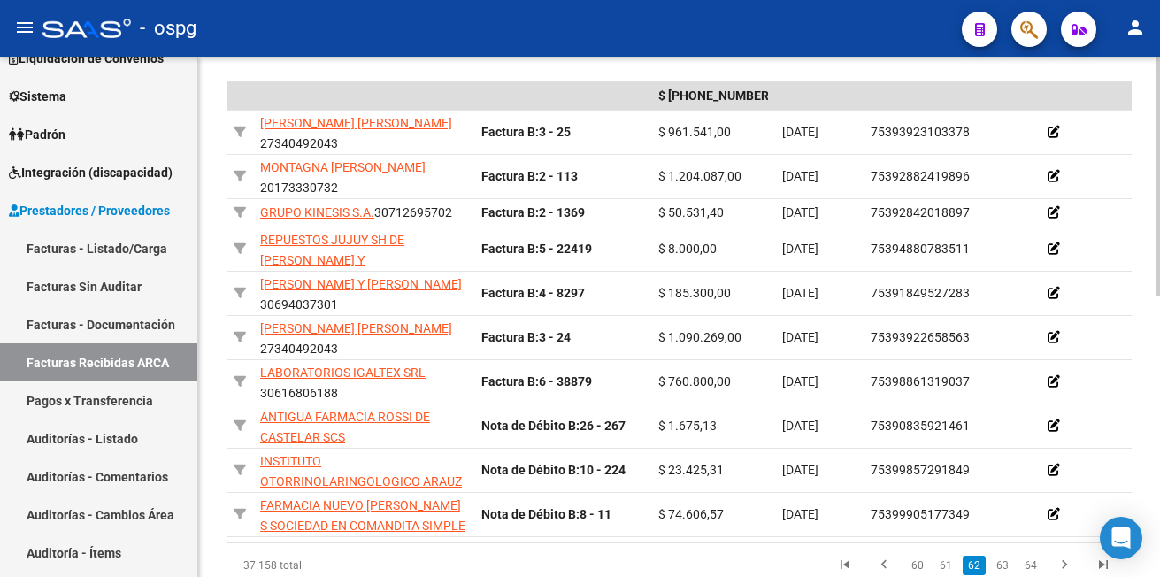
scroll to position [575, 0]
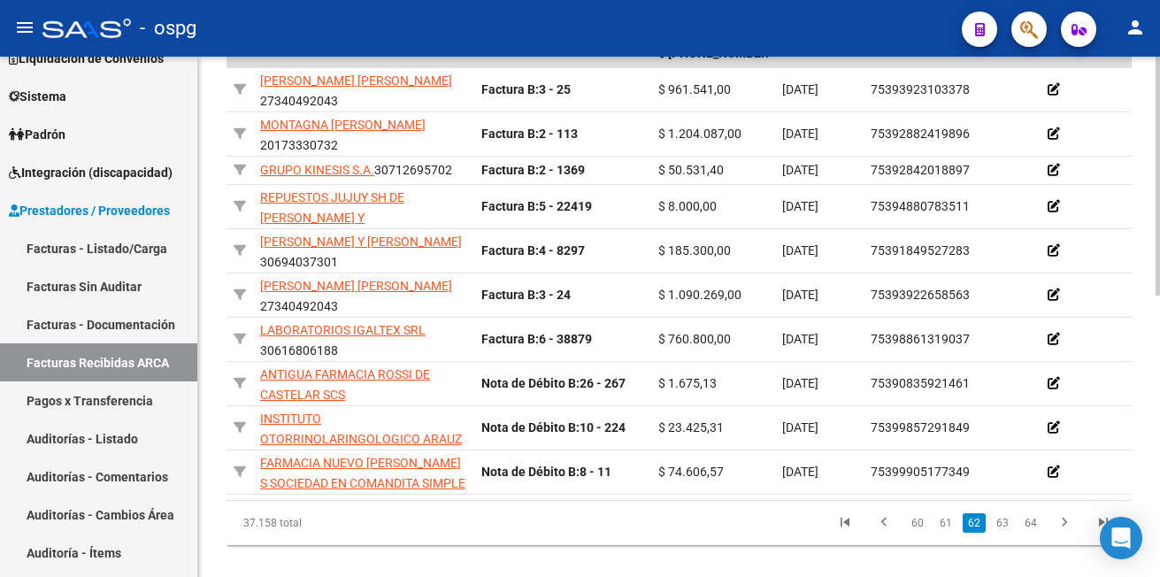
click at [1156, 491] on div at bounding box center [1157, 445] width 4 height 239
click at [1010, 532] on link "63" at bounding box center [1002, 522] width 23 height 19
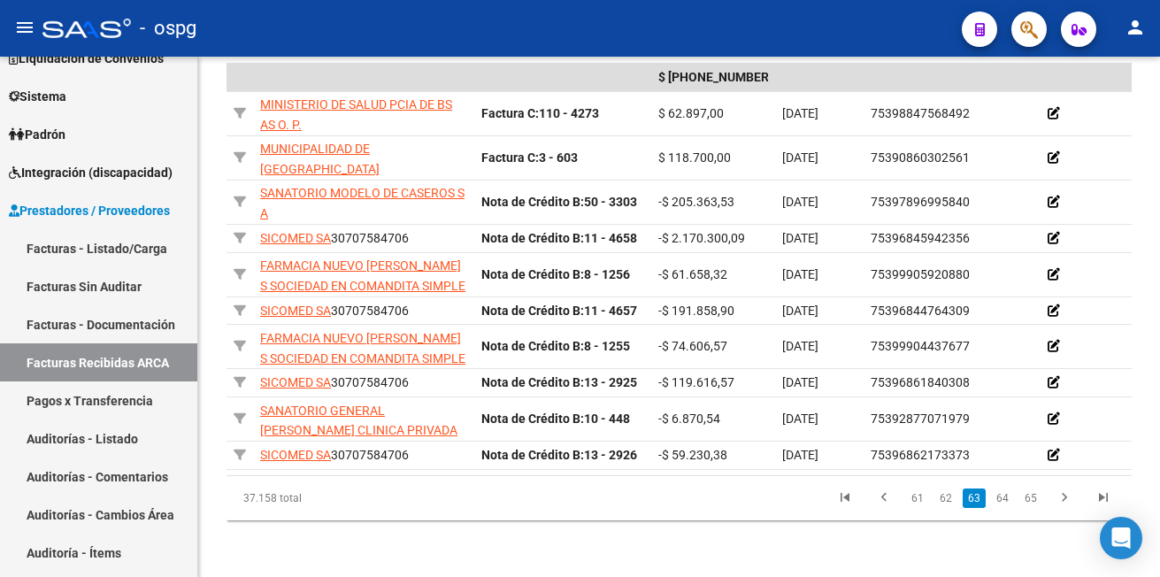
scroll to position [565, 0]
click at [1007, 500] on link "64" at bounding box center [1002, 497] width 23 height 19
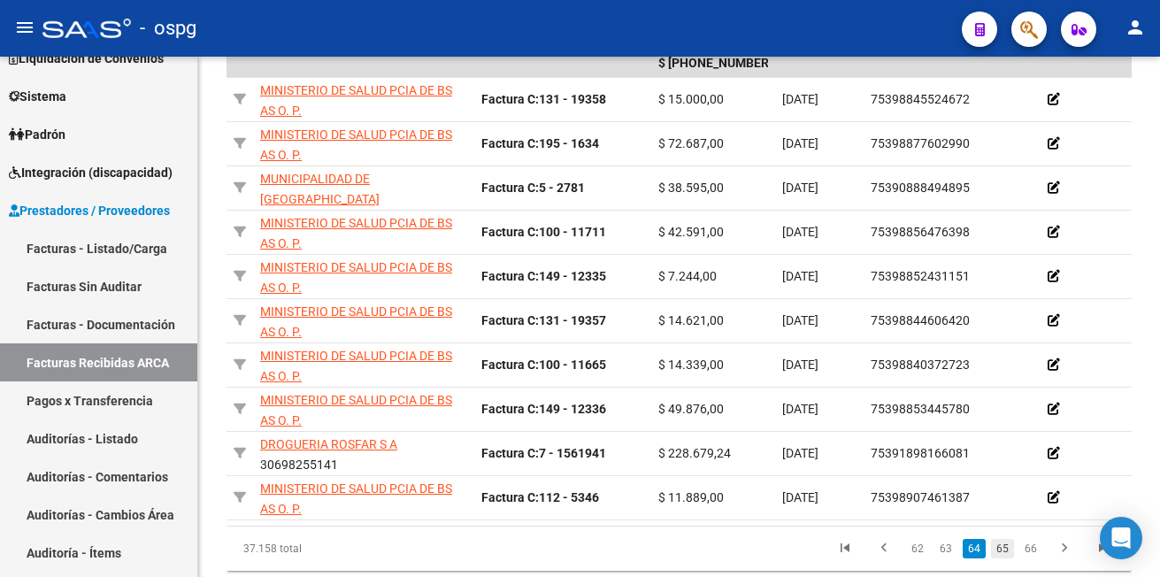
click at [1002, 558] on link "65" at bounding box center [1002, 548] width 23 height 19
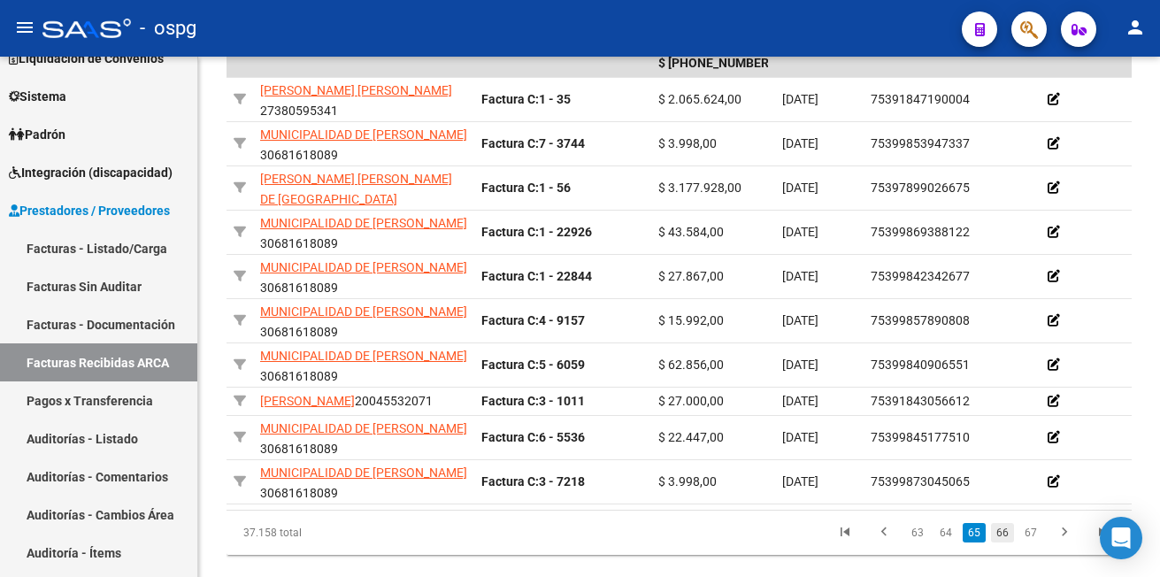
click at [1003, 542] on link "66" at bounding box center [1002, 532] width 23 height 19
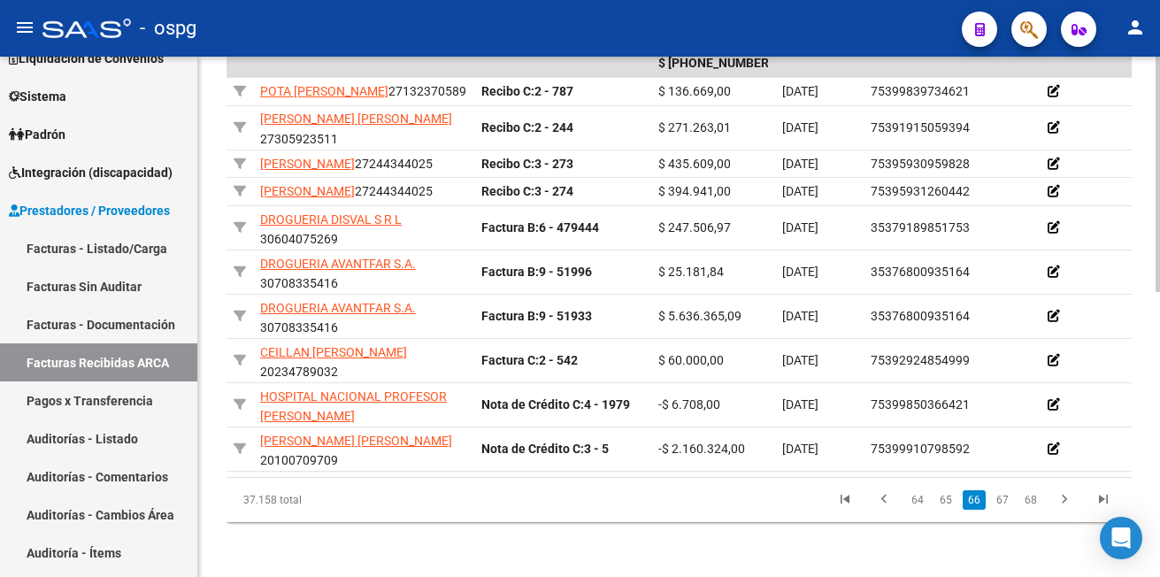
click at [1003, 509] on link "67" at bounding box center [1002, 499] width 23 height 19
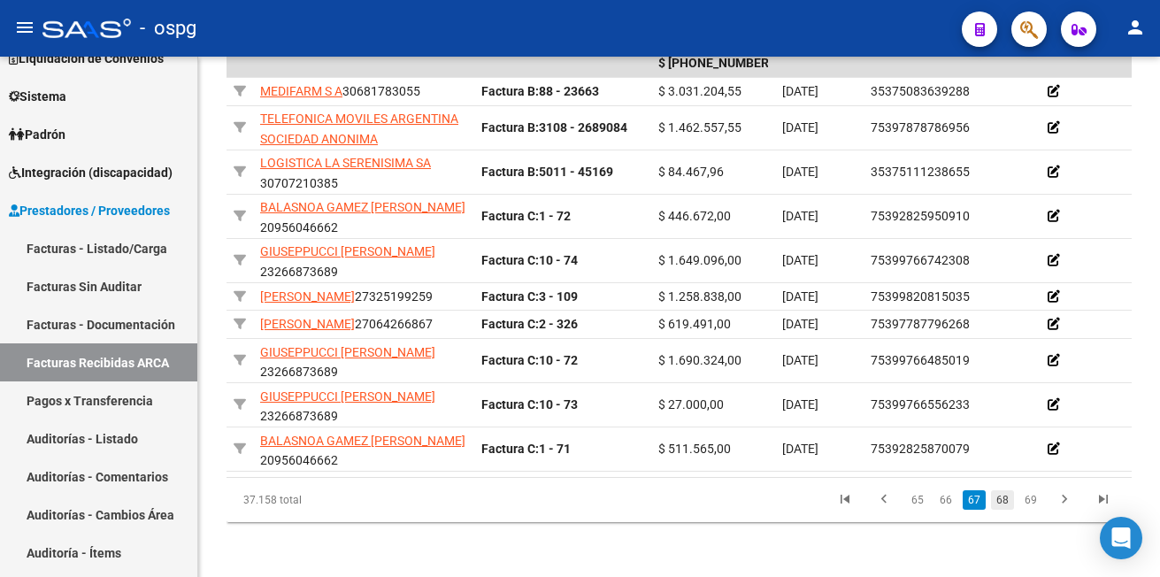
click at [1005, 509] on link "68" at bounding box center [1002, 499] width 23 height 19
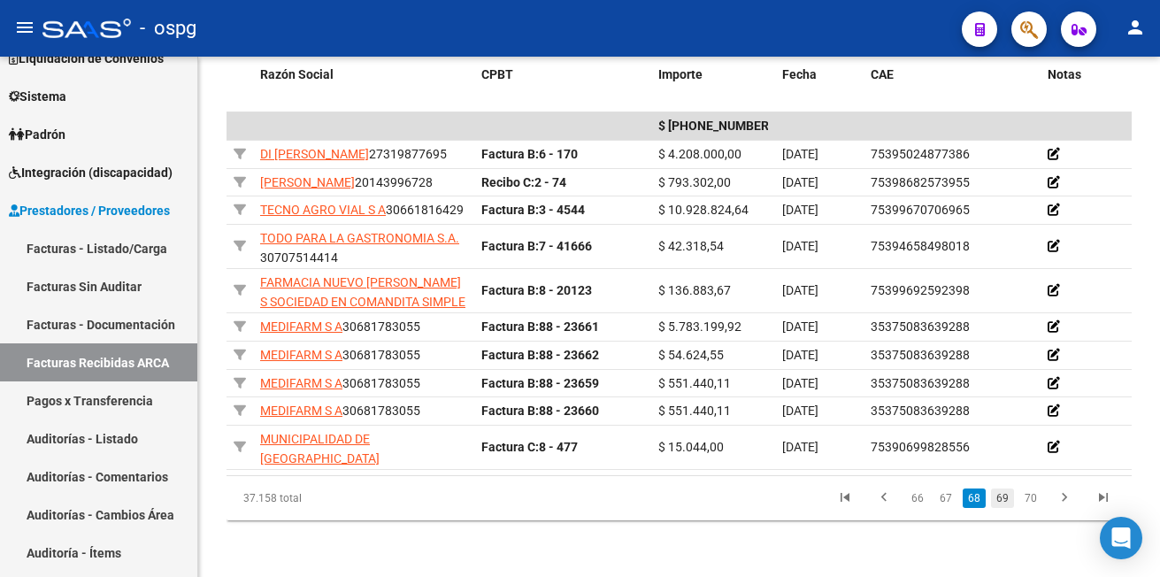
click at [1001, 503] on link "69" at bounding box center [1002, 497] width 23 height 19
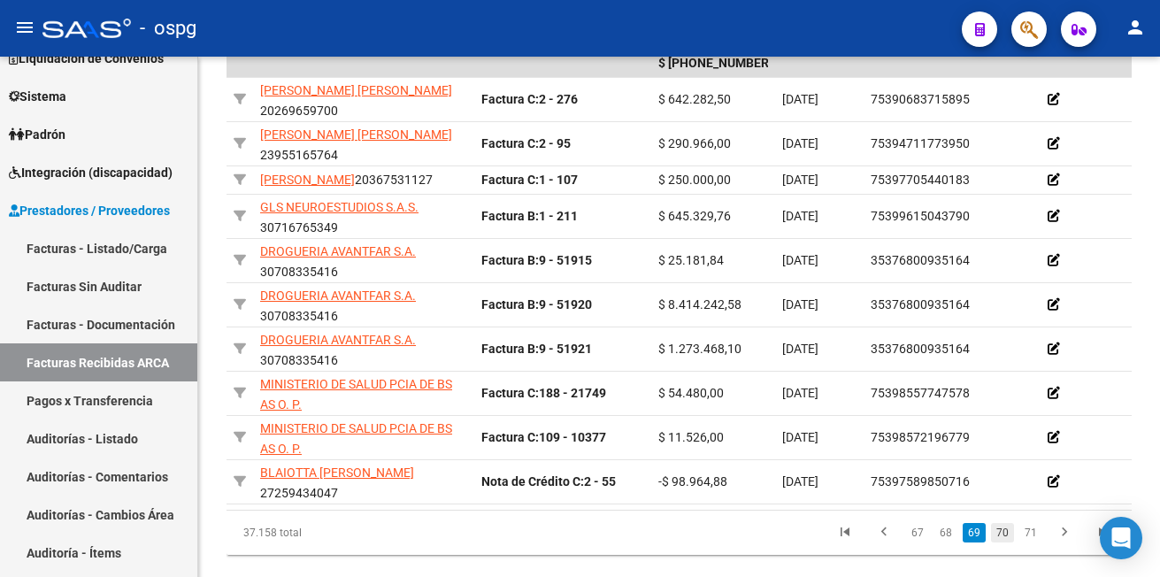
click at [1003, 542] on link "70" at bounding box center [1002, 532] width 23 height 19
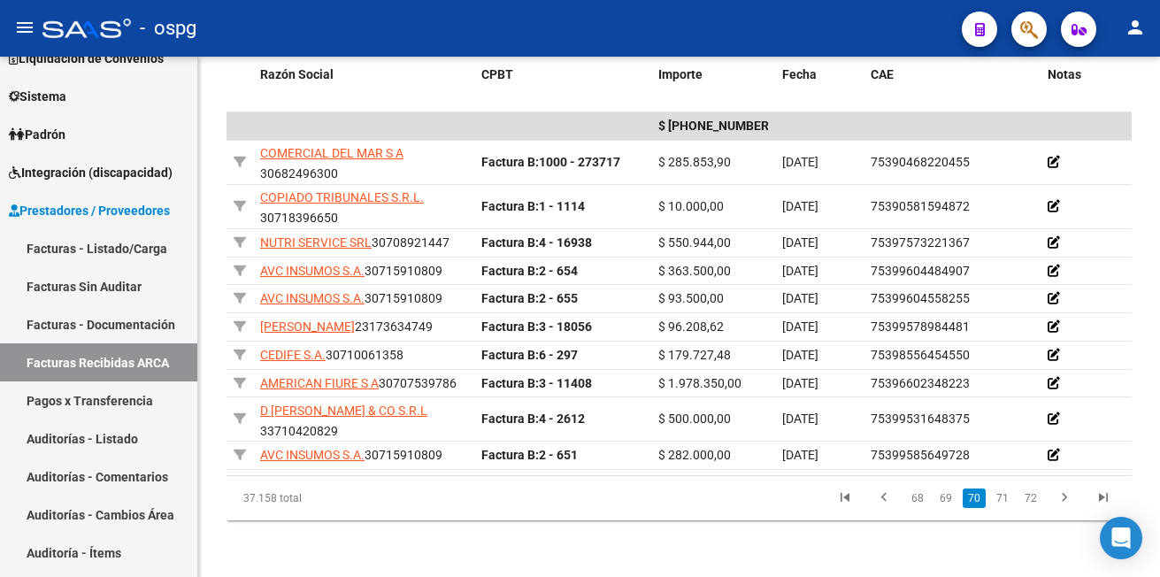
scroll to position [517, 0]
click at [1006, 500] on link "71" at bounding box center [1002, 497] width 23 height 19
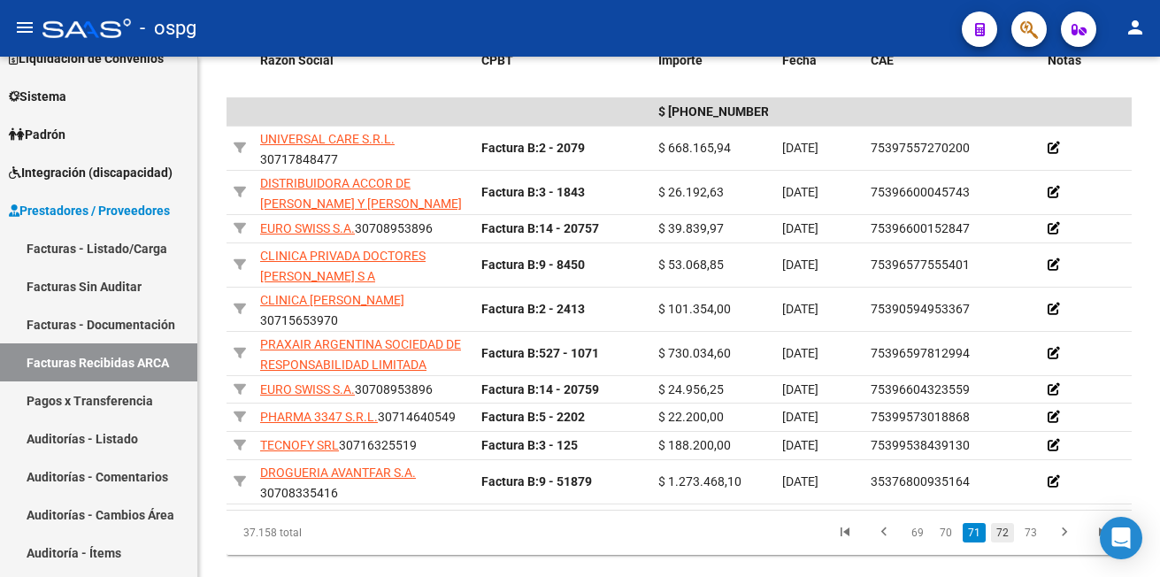
click at [1006, 542] on link "72" at bounding box center [1002, 532] width 23 height 19
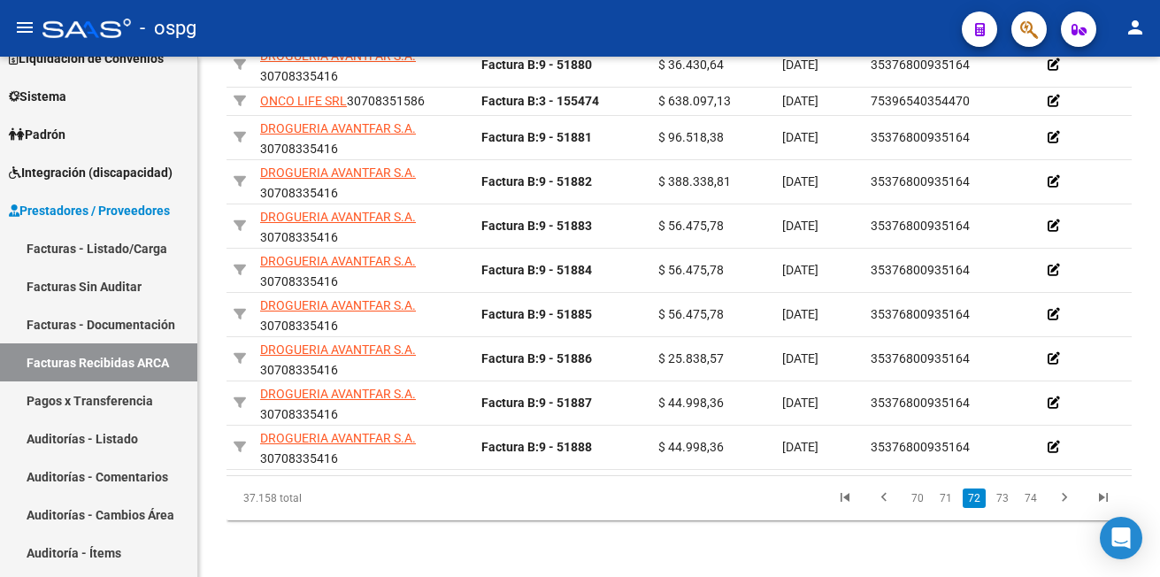
scroll to position [605, 0]
click at [1001, 508] on link "73" at bounding box center [1002, 497] width 23 height 19
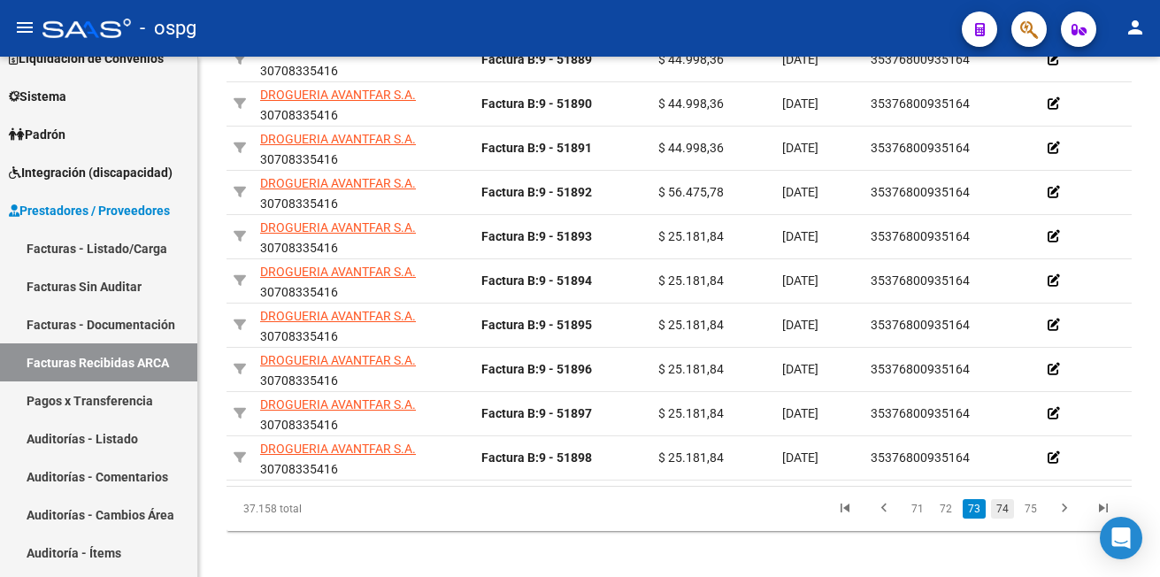
click at [1005, 518] on link "74" at bounding box center [1002, 508] width 23 height 19
click at [1011, 518] on link "75" at bounding box center [1002, 508] width 23 height 19
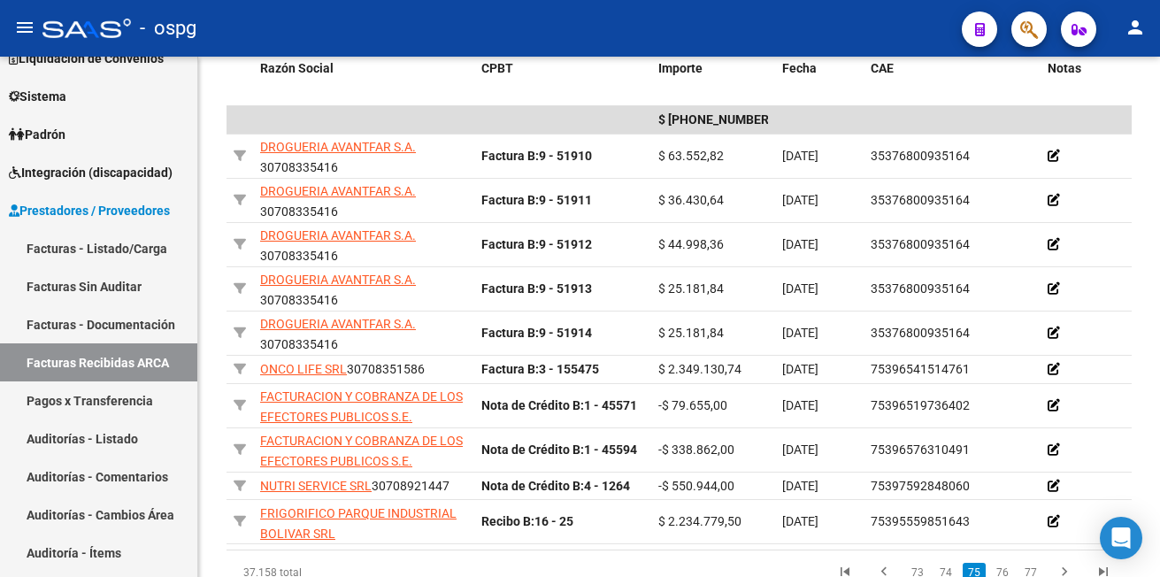
scroll to position [597, 0]
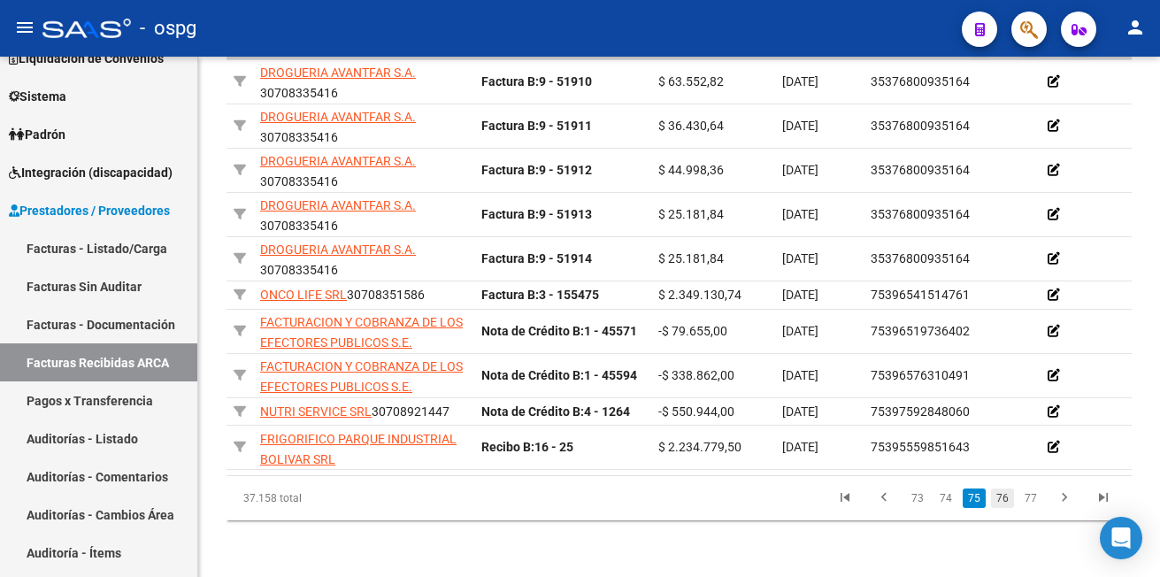
click at [1000, 496] on link "76" at bounding box center [1002, 497] width 23 height 19
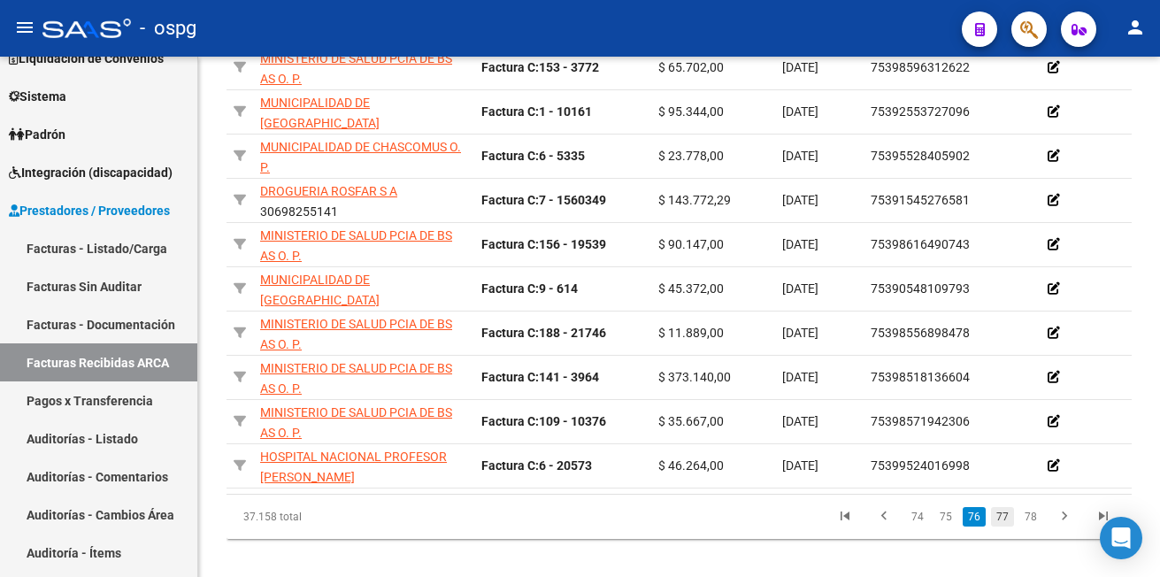
click at [1006, 526] on link "77" at bounding box center [1002, 516] width 23 height 19
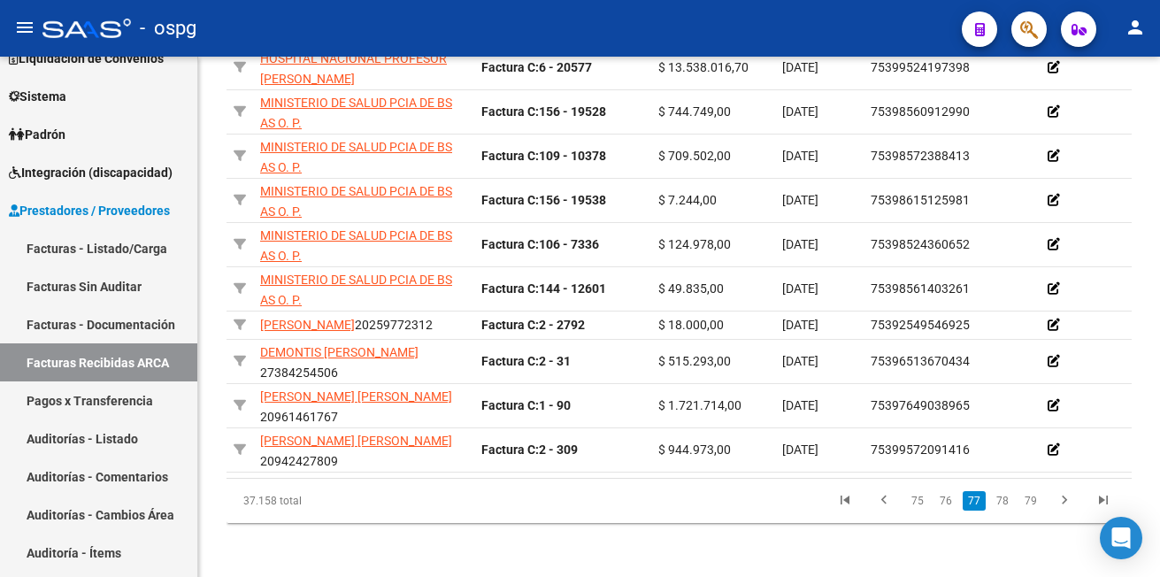
click at [986, 516] on li "77" at bounding box center [974, 501] width 28 height 30
click at [1005, 510] on link "78" at bounding box center [1002, 500] width 23 height 19
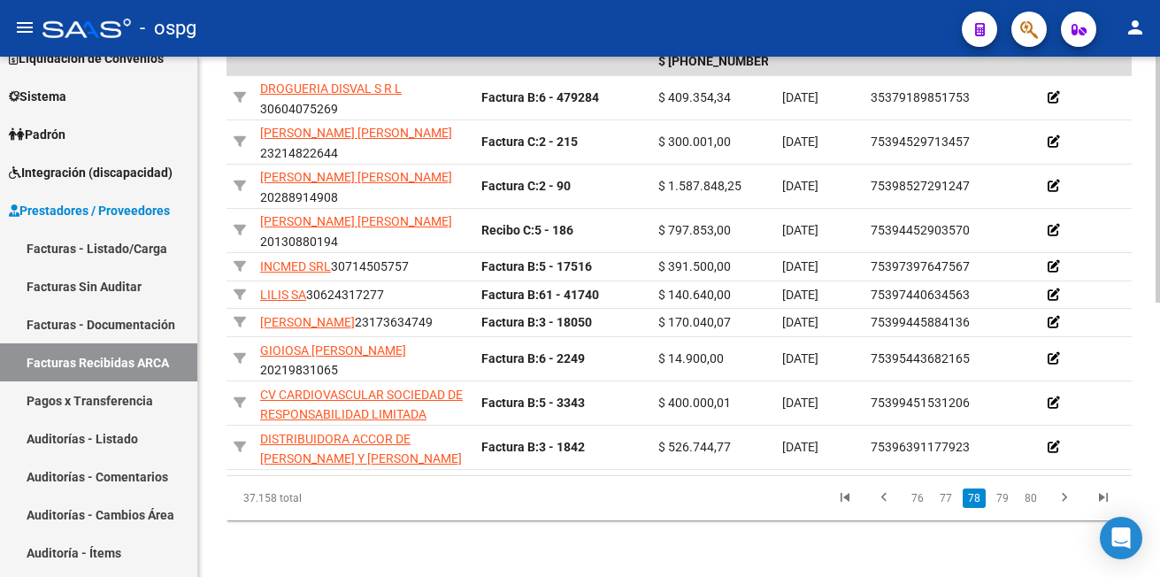
scroll to position [581, 0]
click at [1007, 498] on link "79" at bounding box center [1002, 497] width 23 height 19
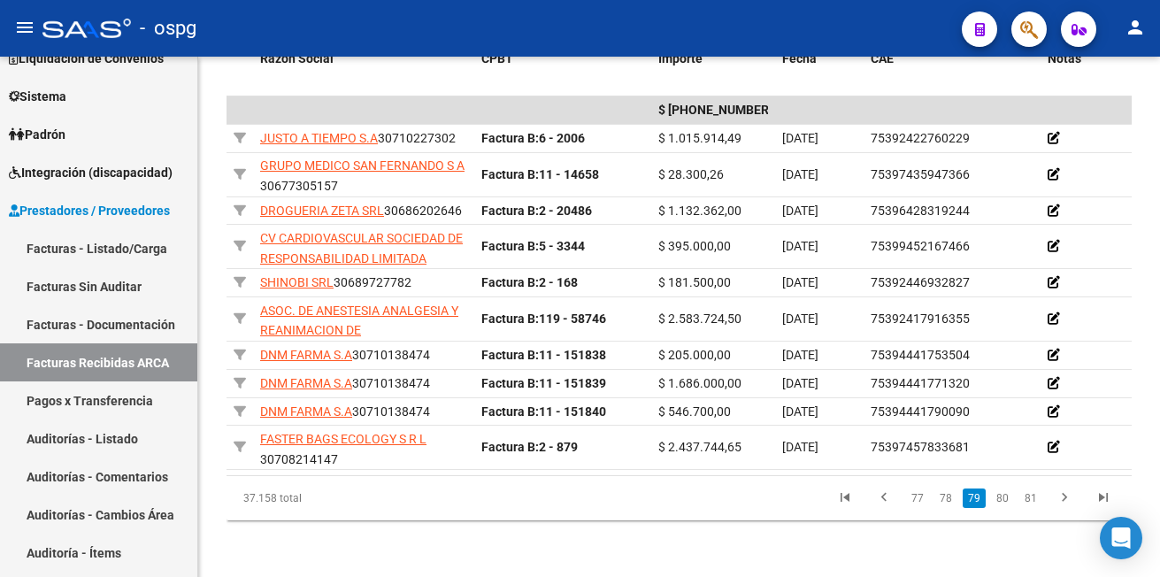
scroll to position [549, 0]
click at [1006, 498] on link "80" at bounding box center [1002, 497] width 23 height 19
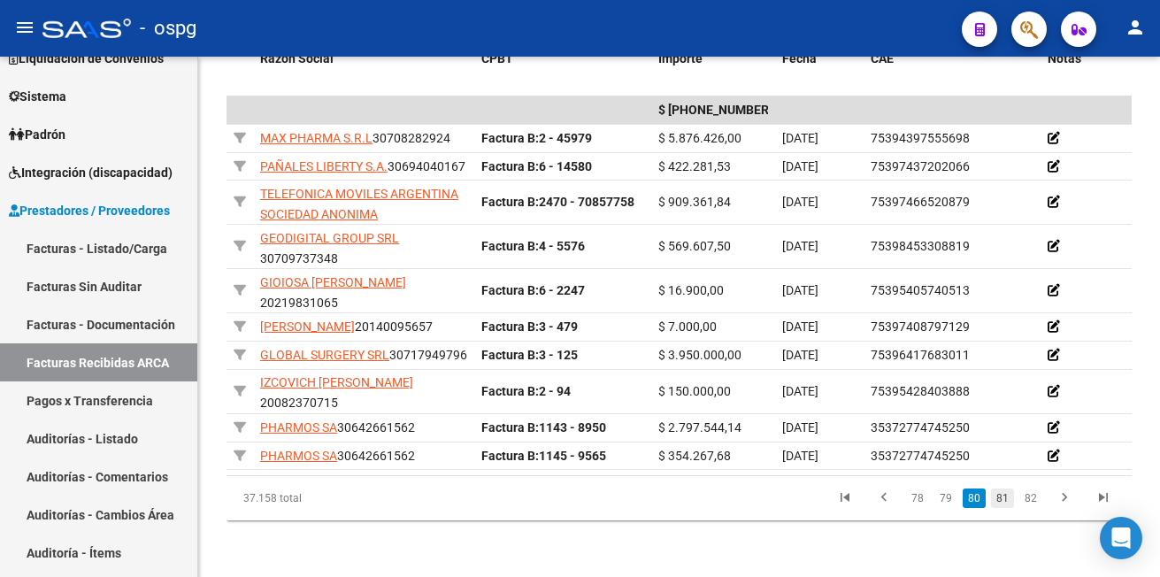
click at [1006, 508] on link "81" at bounding box center [1002, 497] width 23 height 19
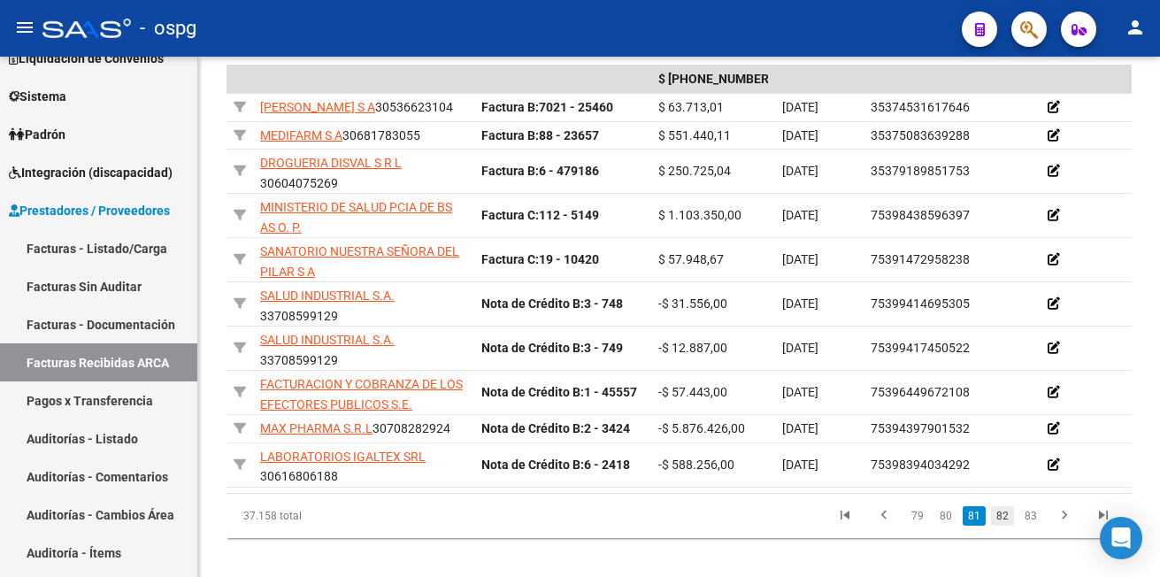
click at [1005, 525] on link "82" at bounding box center [1002, 515] width 23 height 19
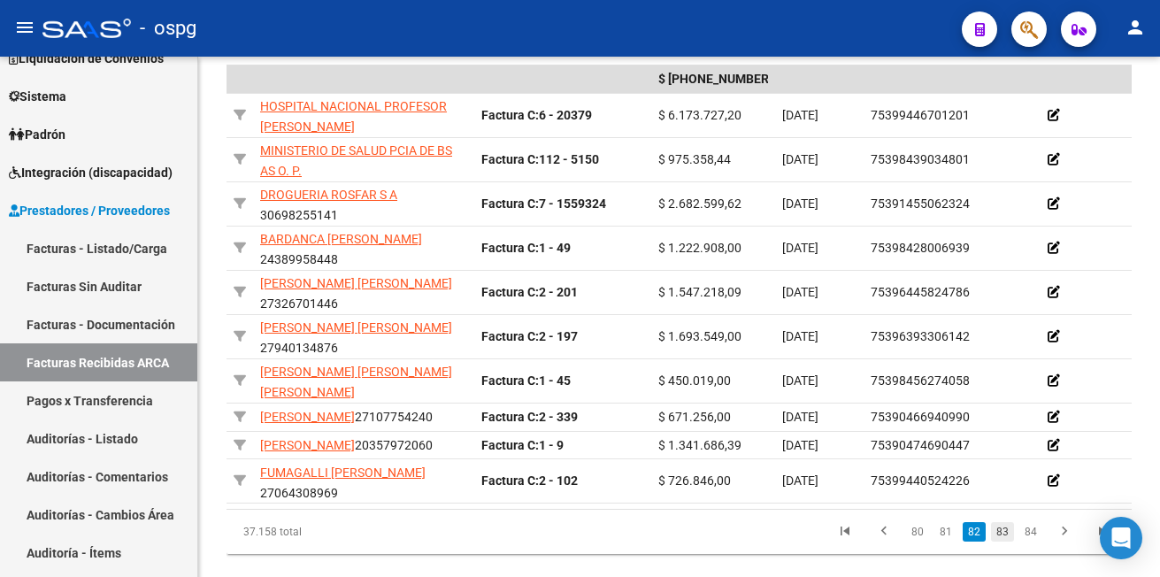
click at [1001, 541] on link "83" at bounding box center [1002, 531] width 23 height 19
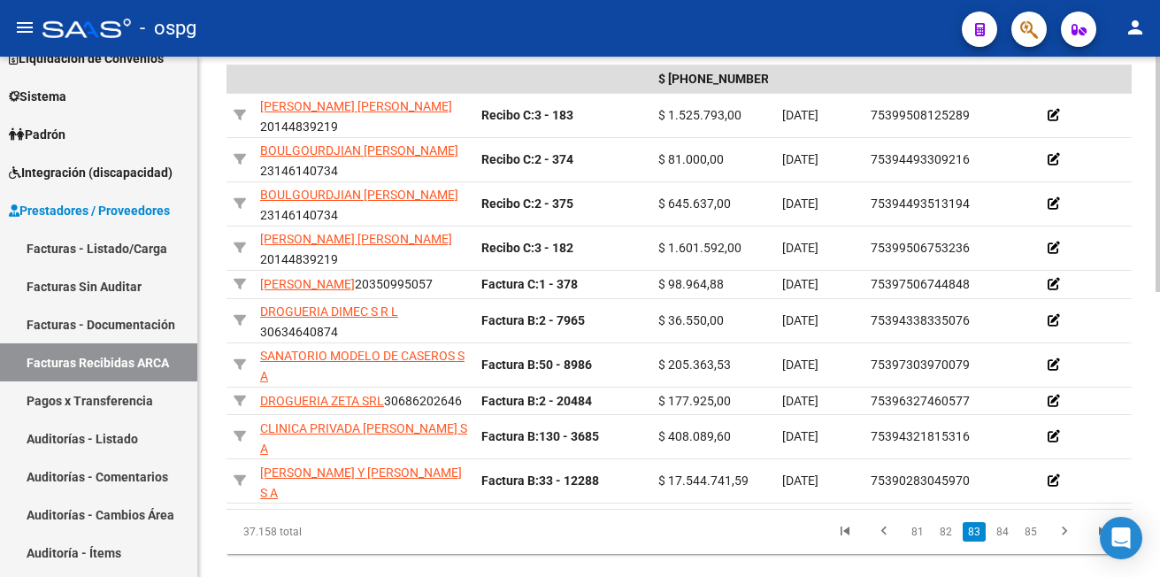
scroll to position [630, 0]
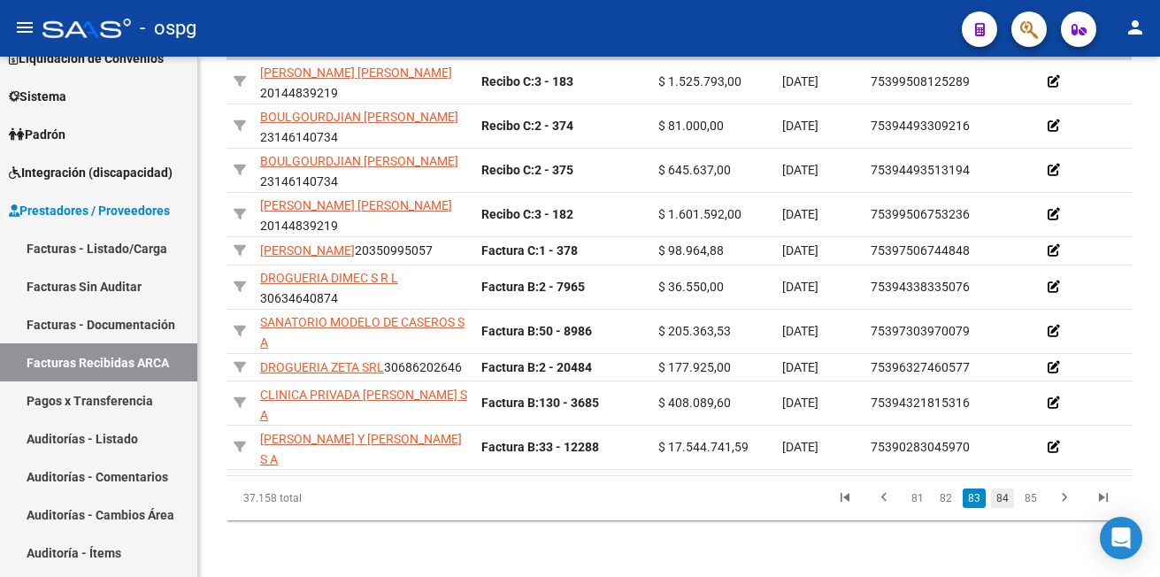
click at [1001, 496] on link "84" at bounding box center [1002, 497] width 23 height 19
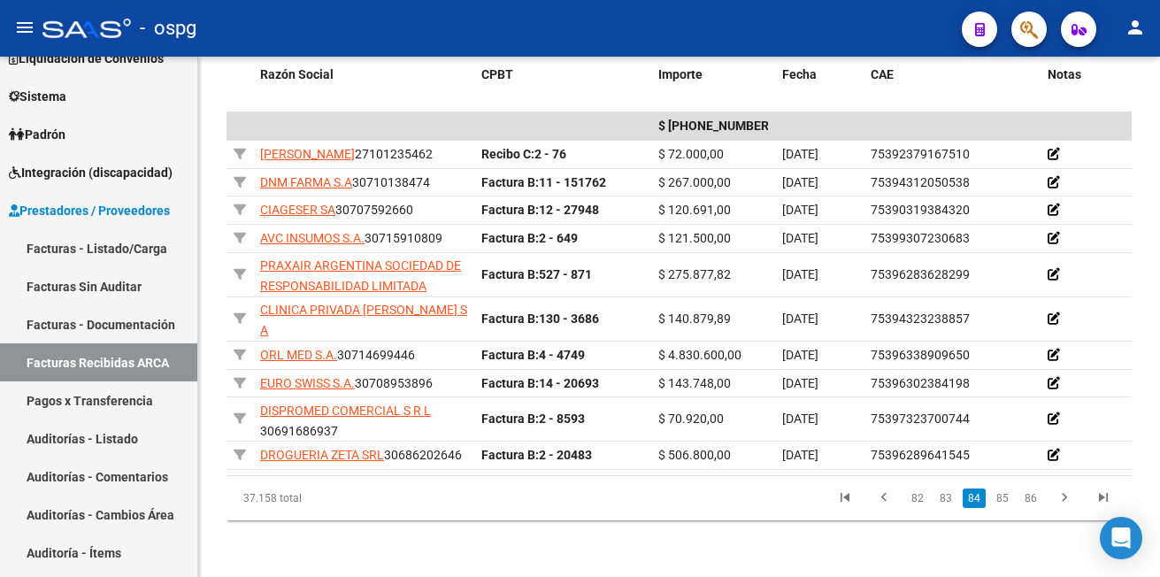
click at [1001, 496] on link "85" at bounding box center [1002, 497] width 23 height 19
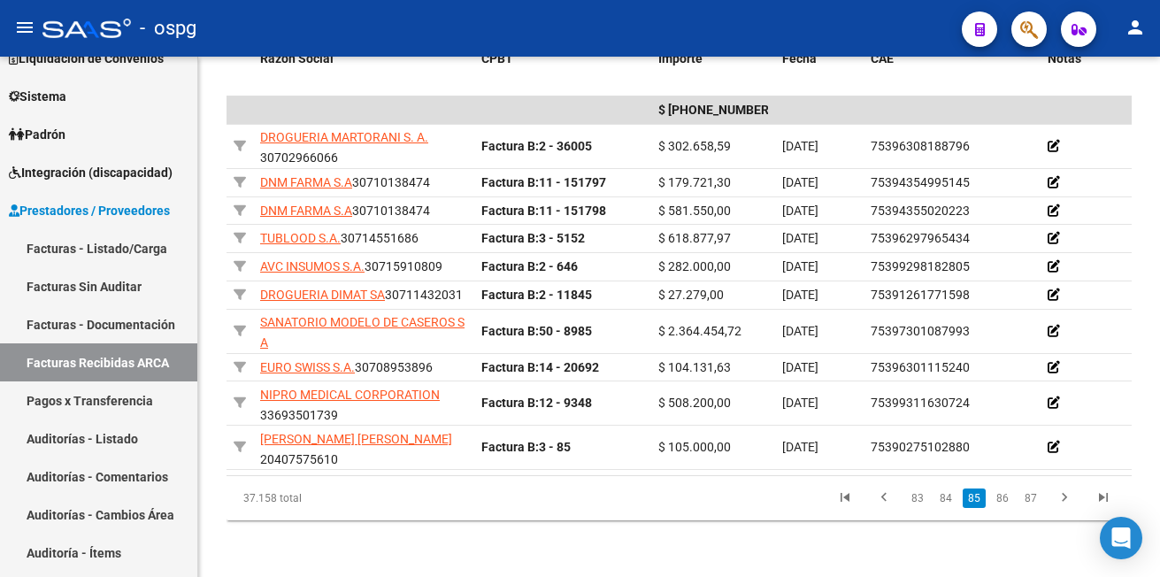
click at [1001, 496] on link "86" at bounding box center [1002, 497] width 23 height 19
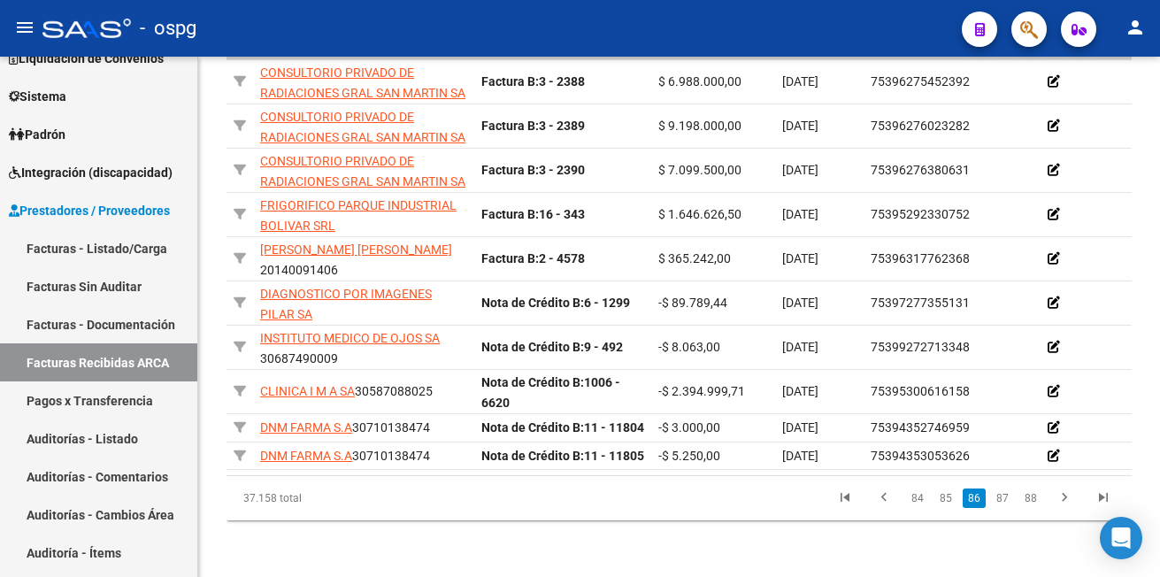
click at [1001, 496] on link "87" at bounding box center [1002, 497] width 23 height 19
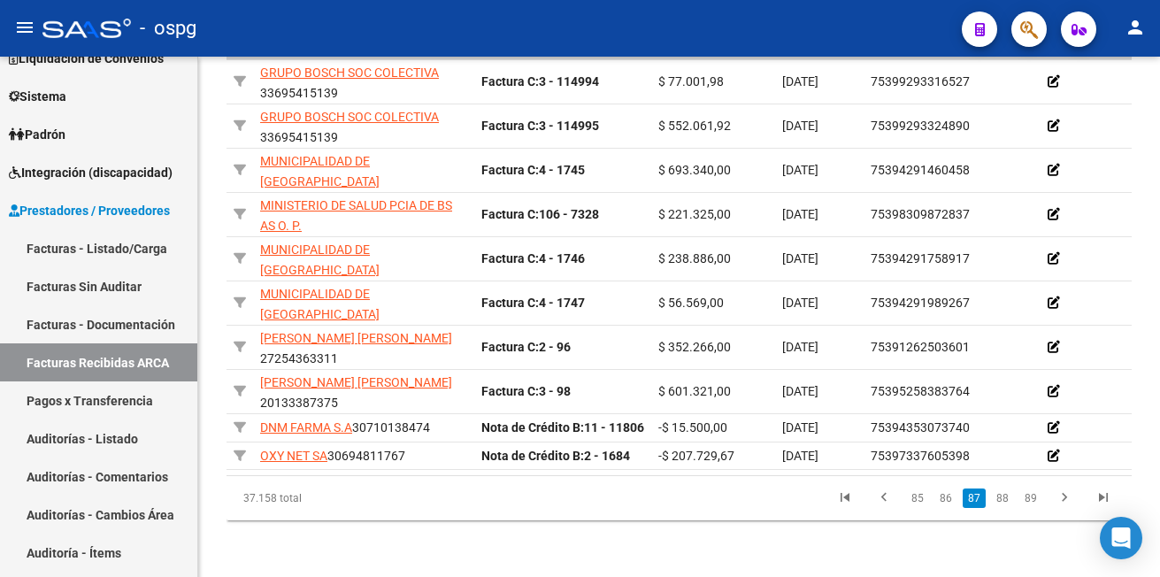
scroll to position [525, 0]
click at [1000, 496] on link "88" at bounding box center [1002, 497] width 23 height 19
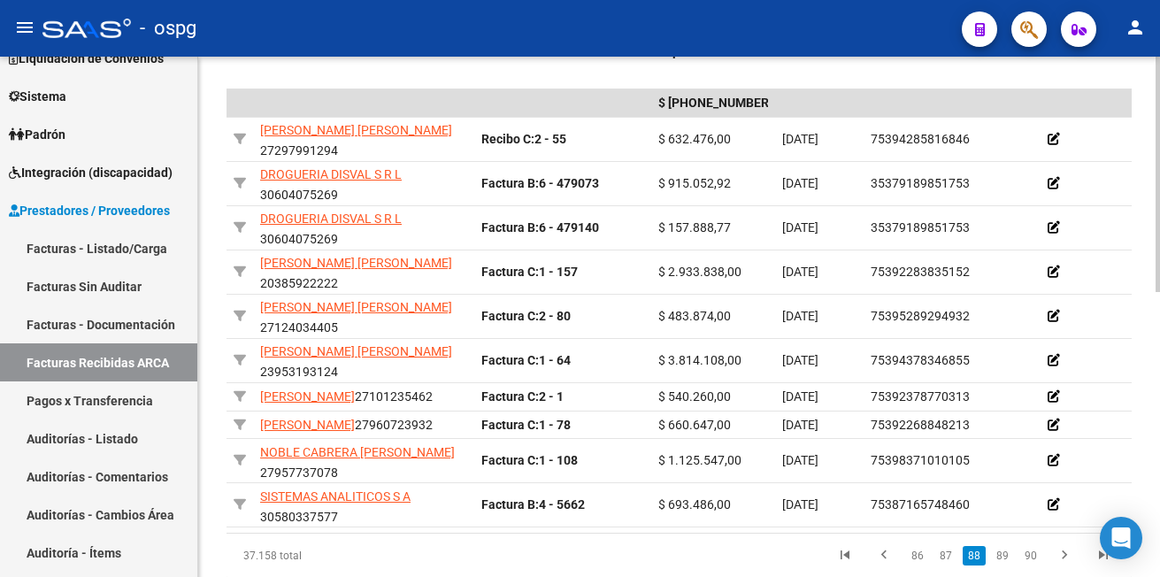
scroll to position [614, 0]
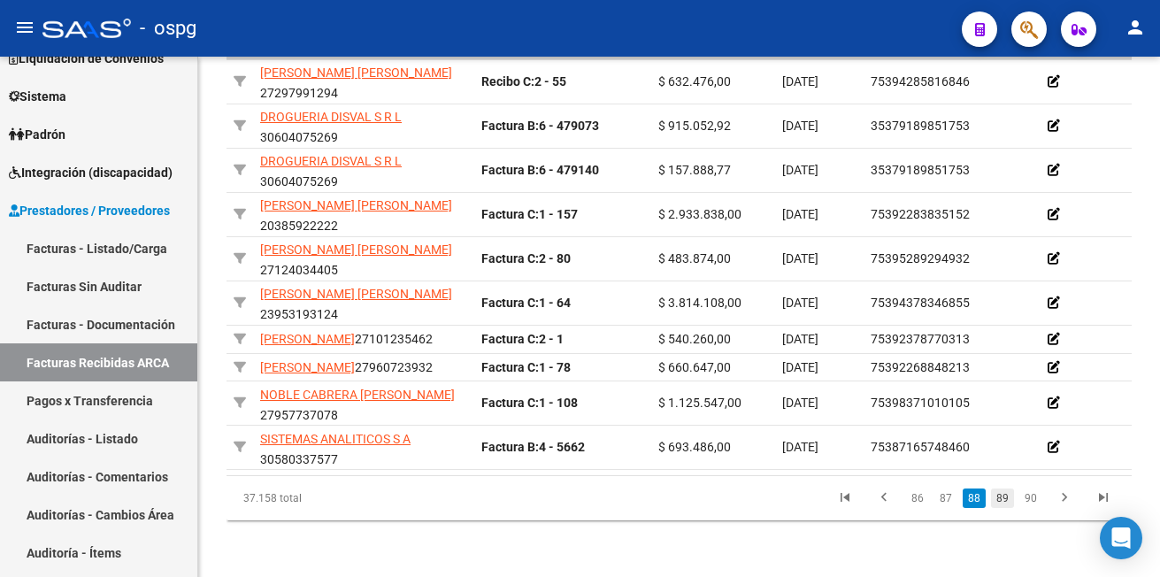
click at [1008, 508] on link "89" at bounding box center [1002, 497] width 23 height 19
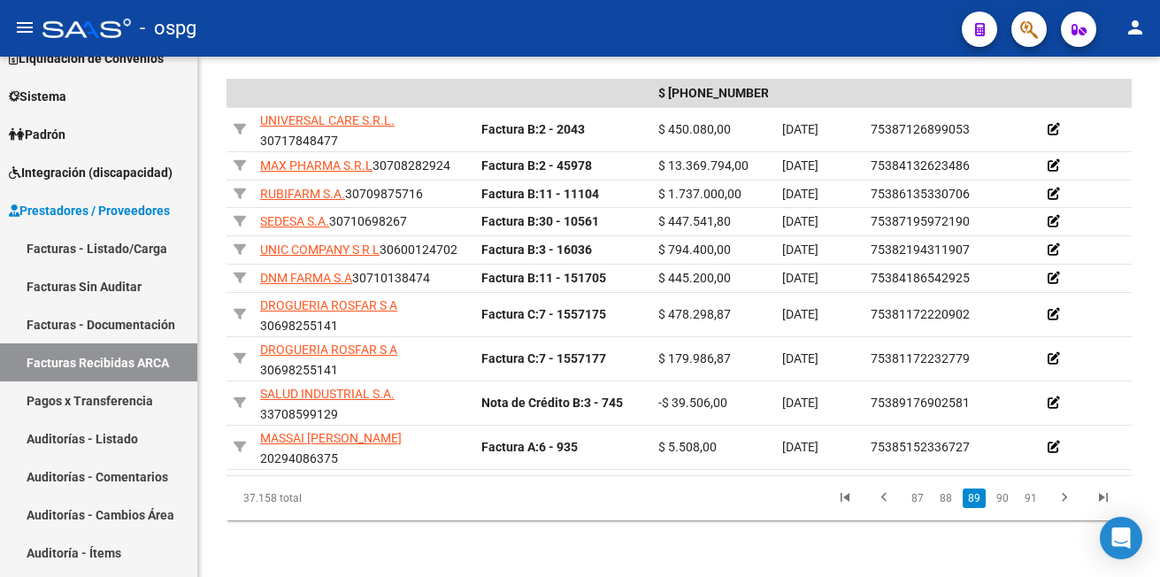
click at [1001, 499] on link "90" at bounding box center [1002, 497] width 23 height 19
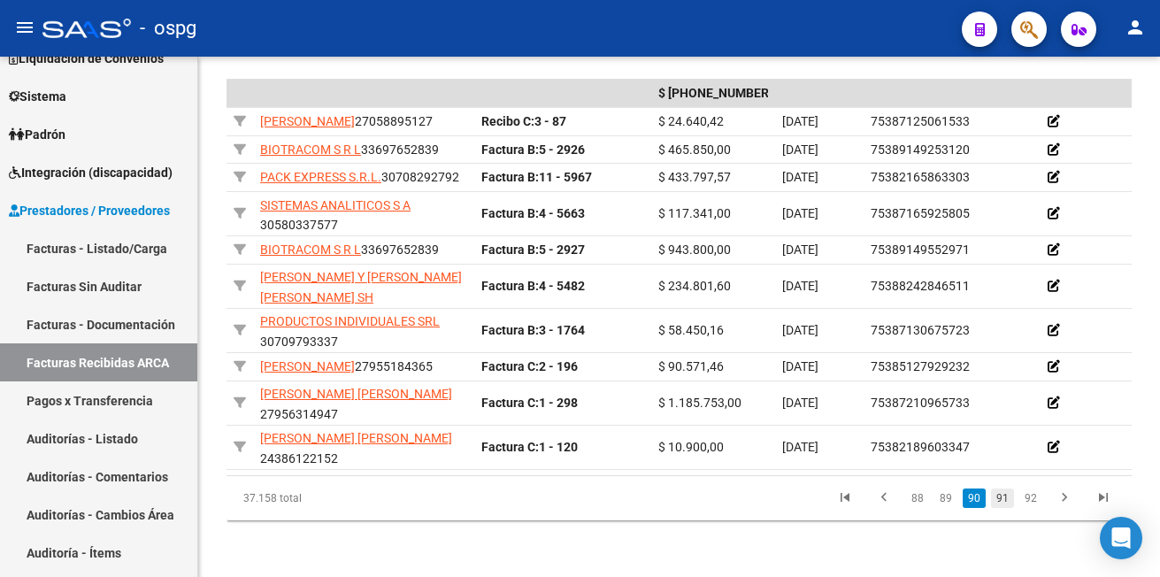
click at [1000, 508] on link "91" at bounding box center [1002, 497] width 23 height 19
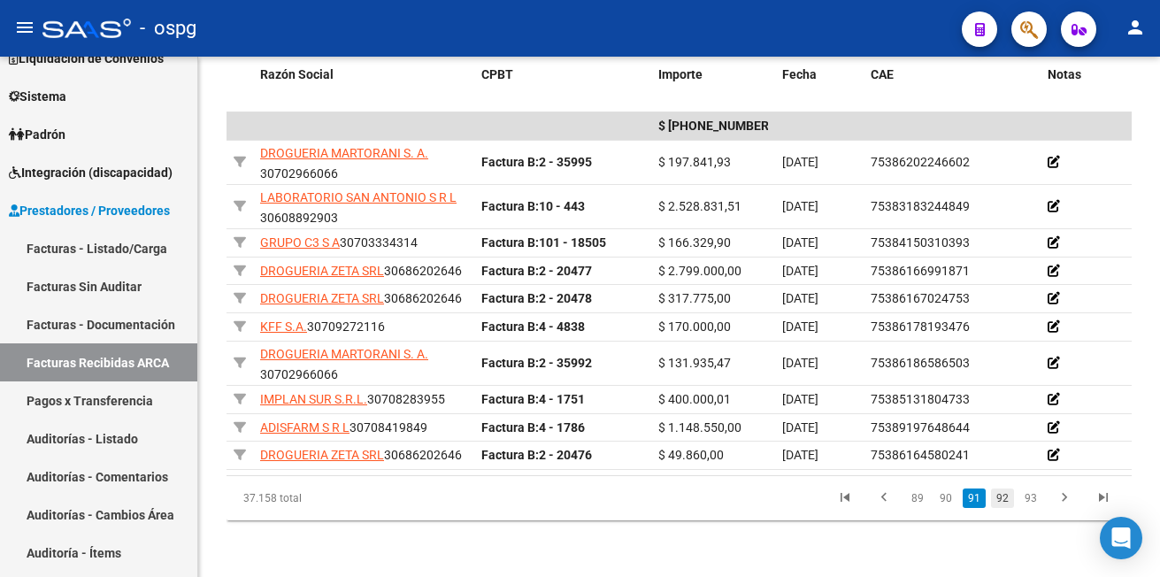
click at [1003, 508] on link "92" at bounding box center [1002, 497] width 23 height 19
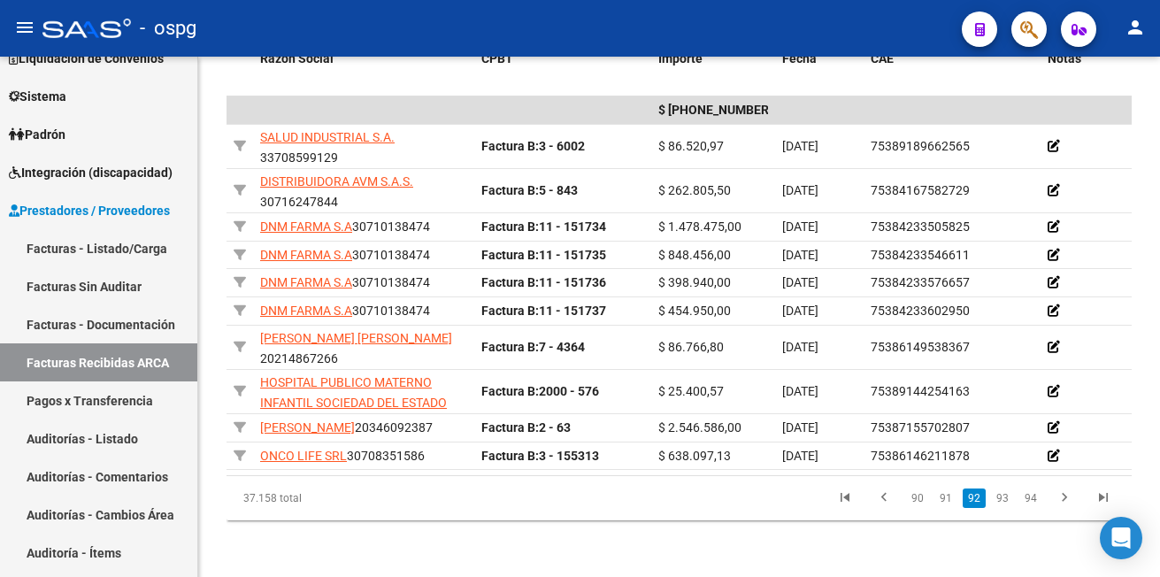
scroll to position [532, 0]
click at [1005, 499] on link "93" at bounding box center [1002, 497] width 23 height 19
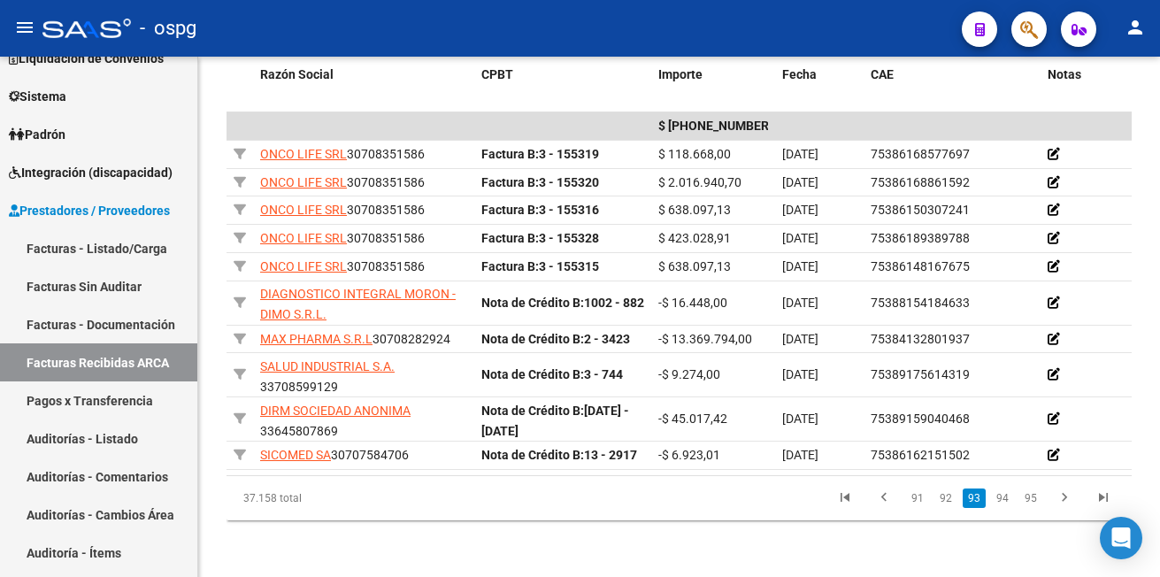
scroll to position [517, 0]
click at [1007, 497] on link "94" at bounding box center [1002, 497] width 23 height 19
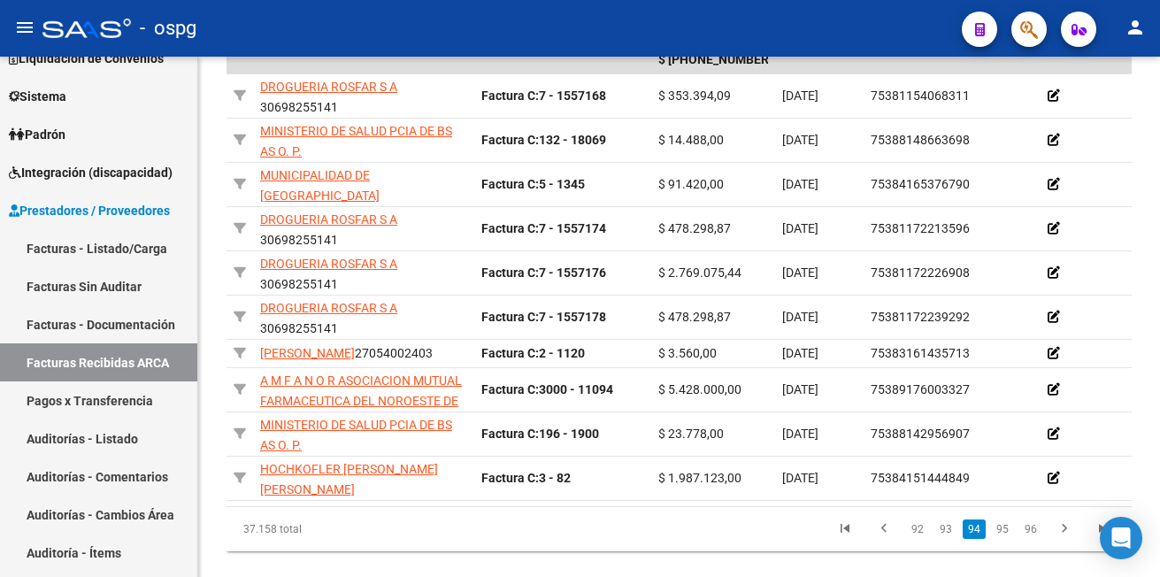
scroll to position [605, 0]
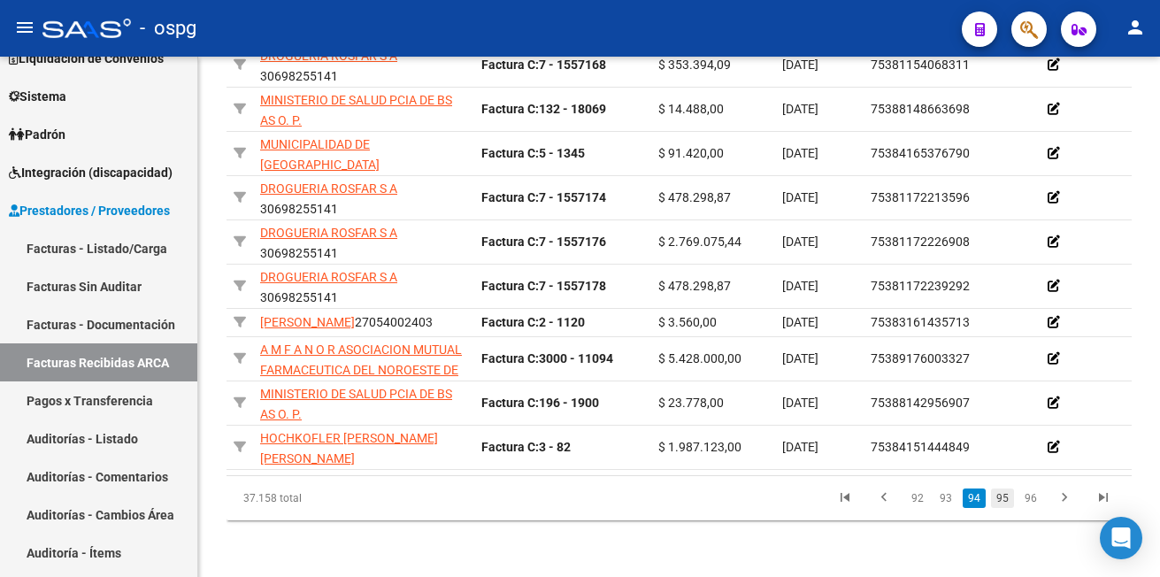
click at [999, 508] on link "95" at bounding box center [1002, 497] width 23 height 19
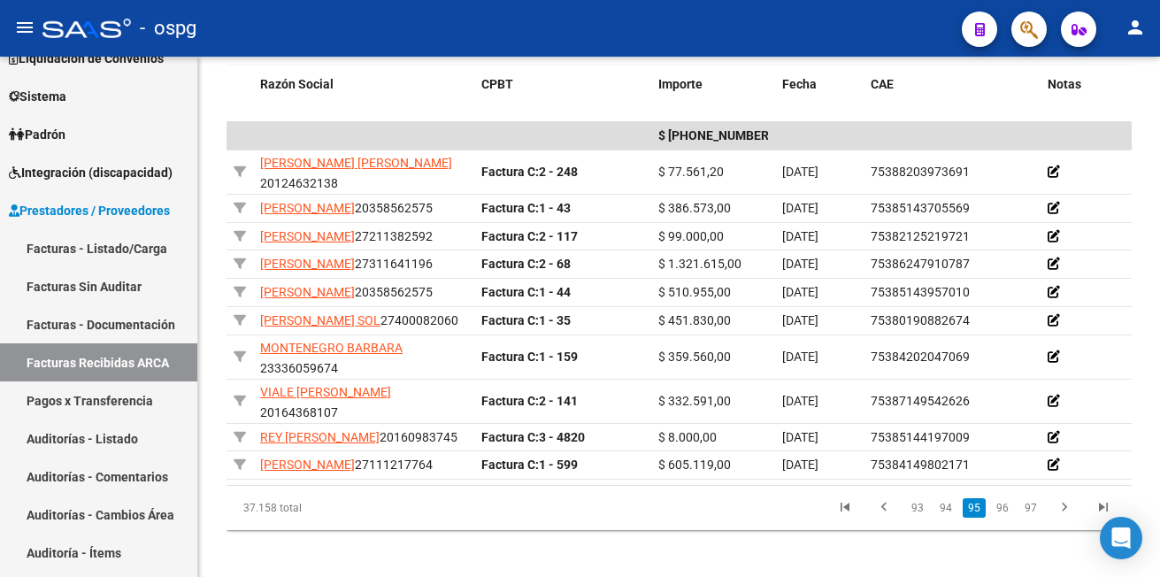
scroll to position [581, 0]
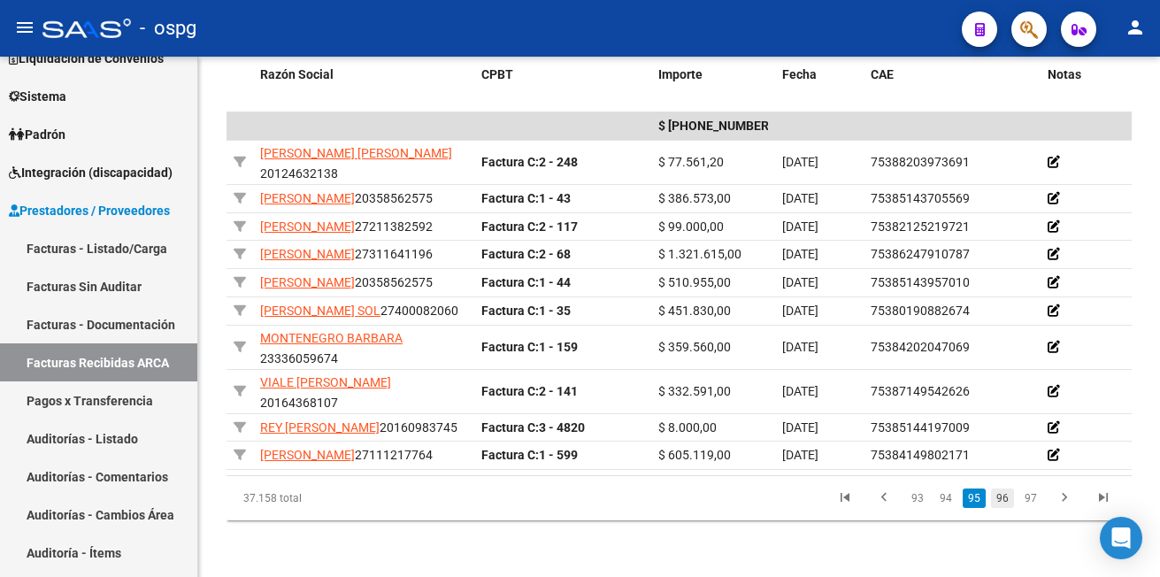
click at [1007, 499] on link "96" at bounding box center [1002, 497] width 23 height 19
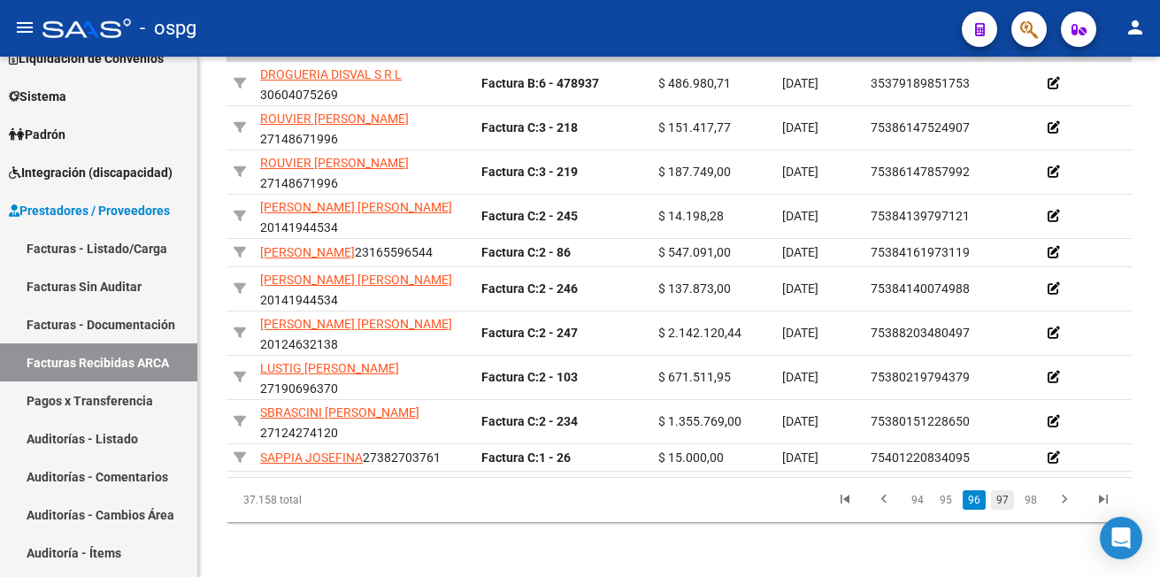
click at [1003, 509] on link "97" at bounding box center [1002, 499] width 23 height 19
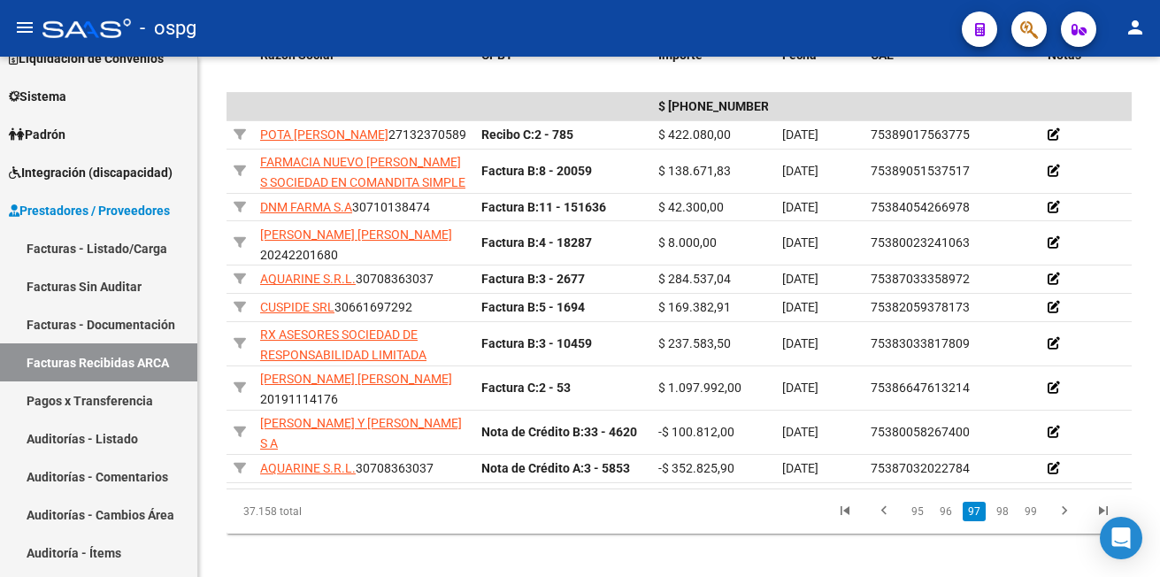
scroll to position [565, 0]
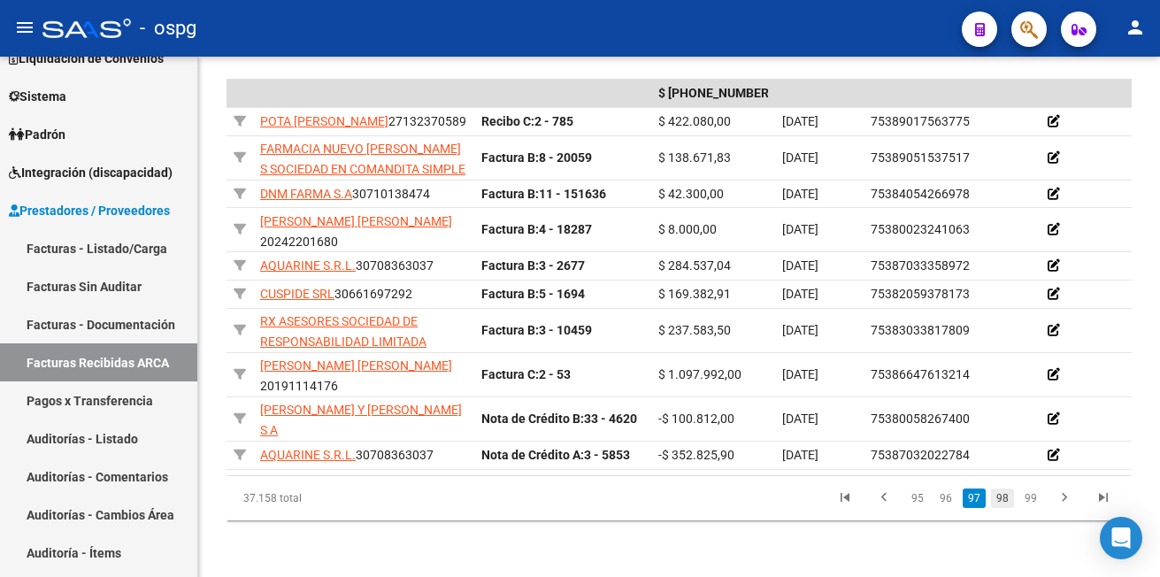
click at [1002, 500] on link "98" at bounding box center [1002, 497] width 23 height 19
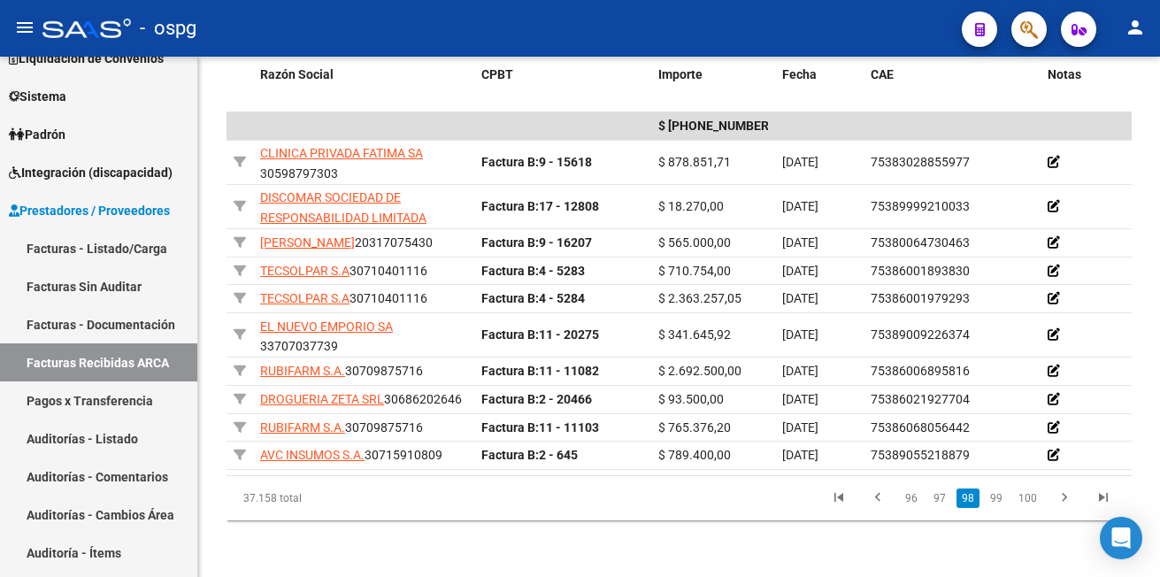
scroll to position [549, 0]
click at [1002, 500] on link "99" at bounding box center [995, 497] width 23 height 19
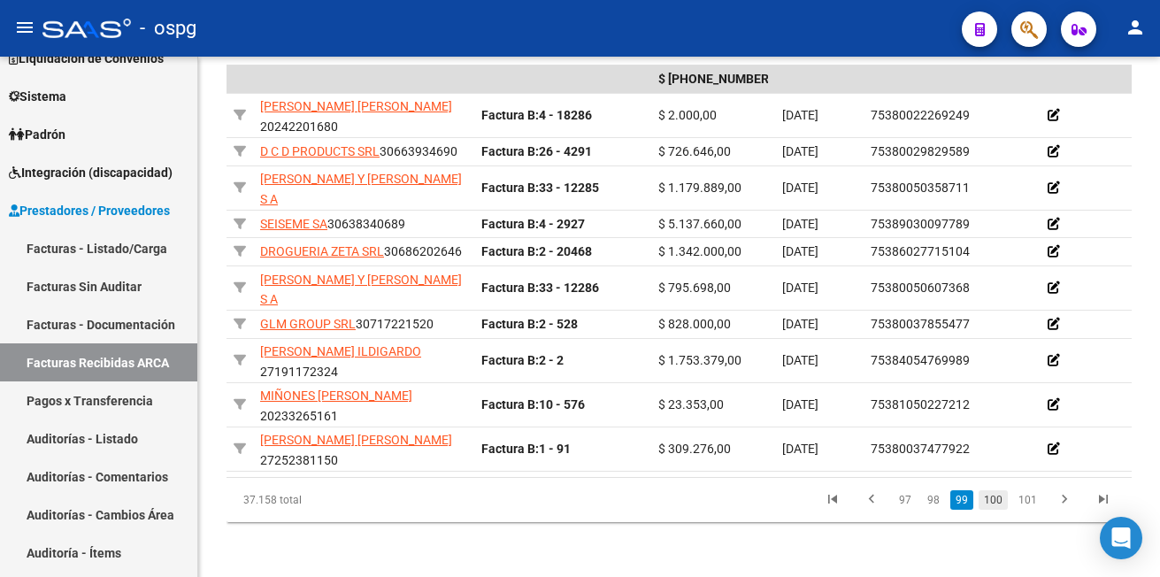
click at [995, 509] on link "100" at bounding box center [992, 499] width 29 height 19
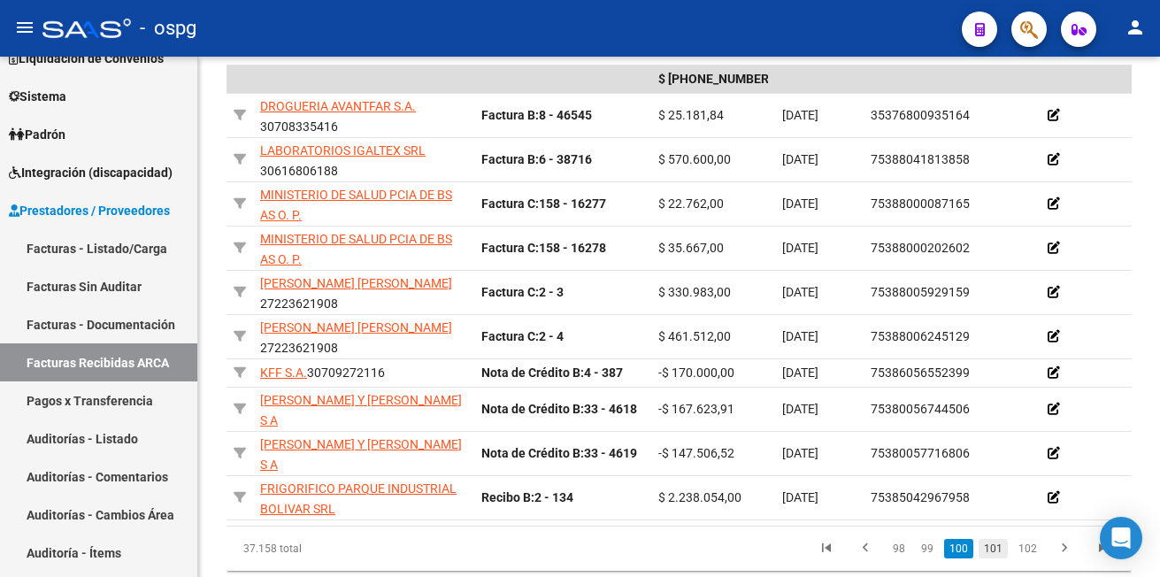
click at [989, 558] on link "101" at bounding box center [992, 548] width 29 height 19
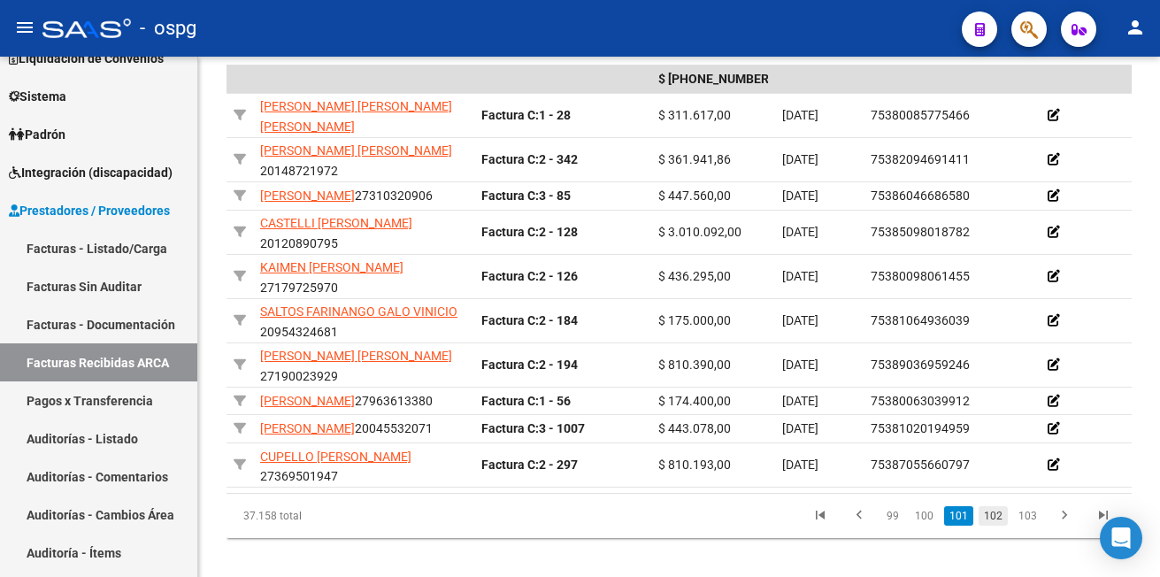
click at [992, 525] on link "102" at bounding box center [992, 515] width 29 height 19
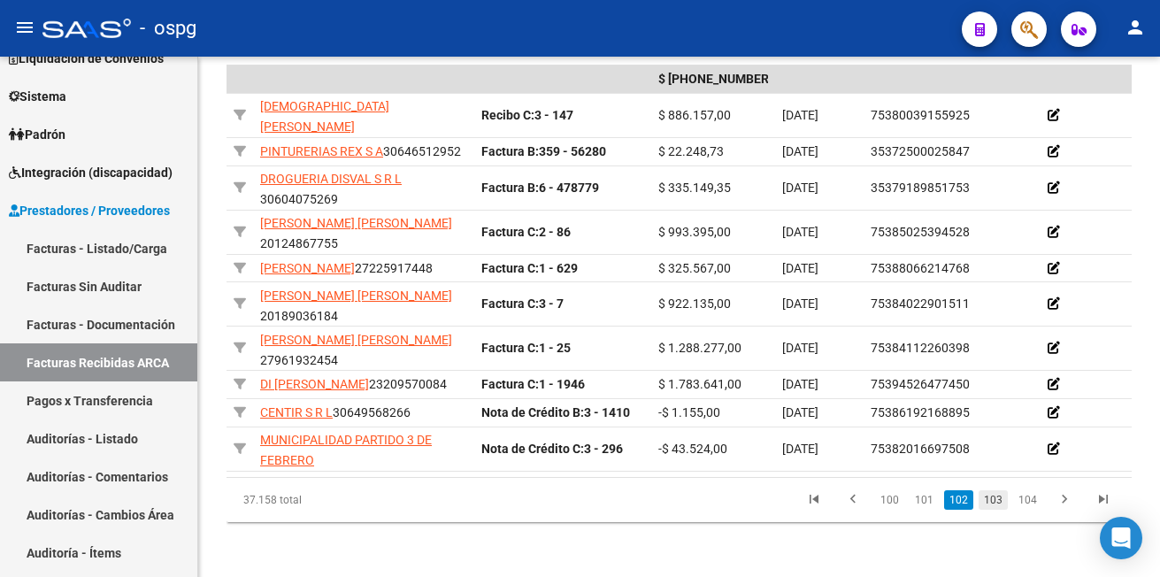
click at [996, 509] on link "103" at bounding box center [992, 499] width 29 height 19
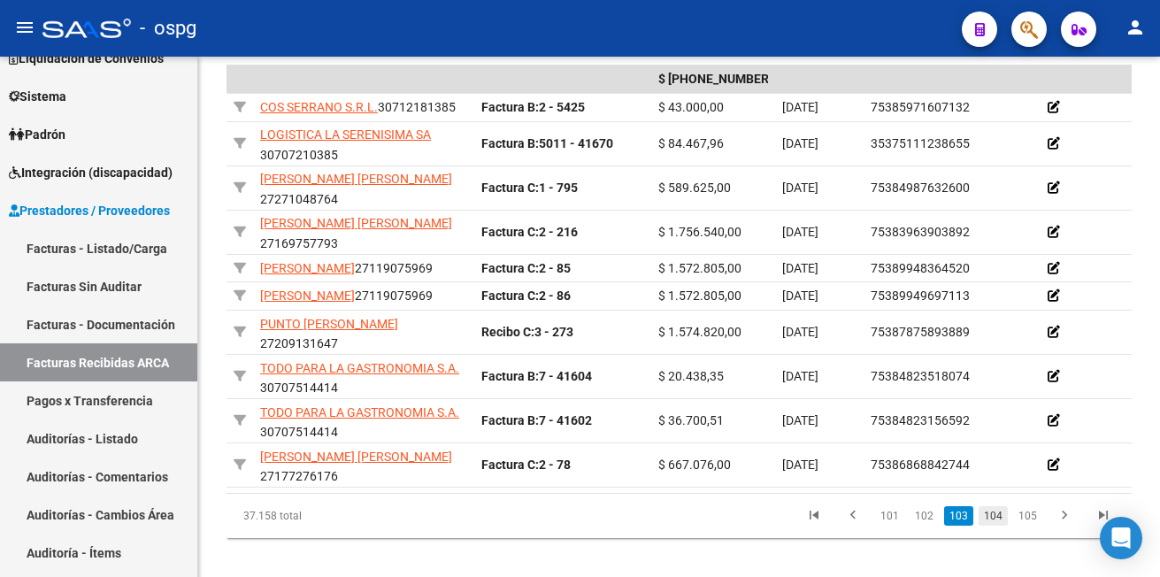
click at [996, 525] on link "104" at bounding box center [992, 515] width 29 height 19
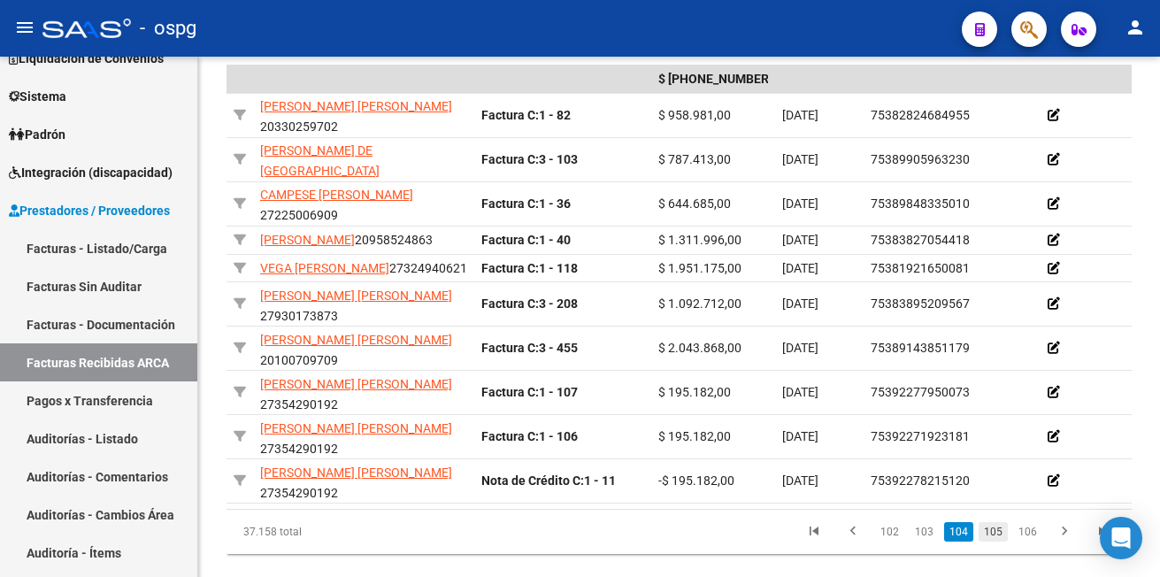
click at [995, 541] on link "105" at bounding box center [992, 531] width 29 height 19
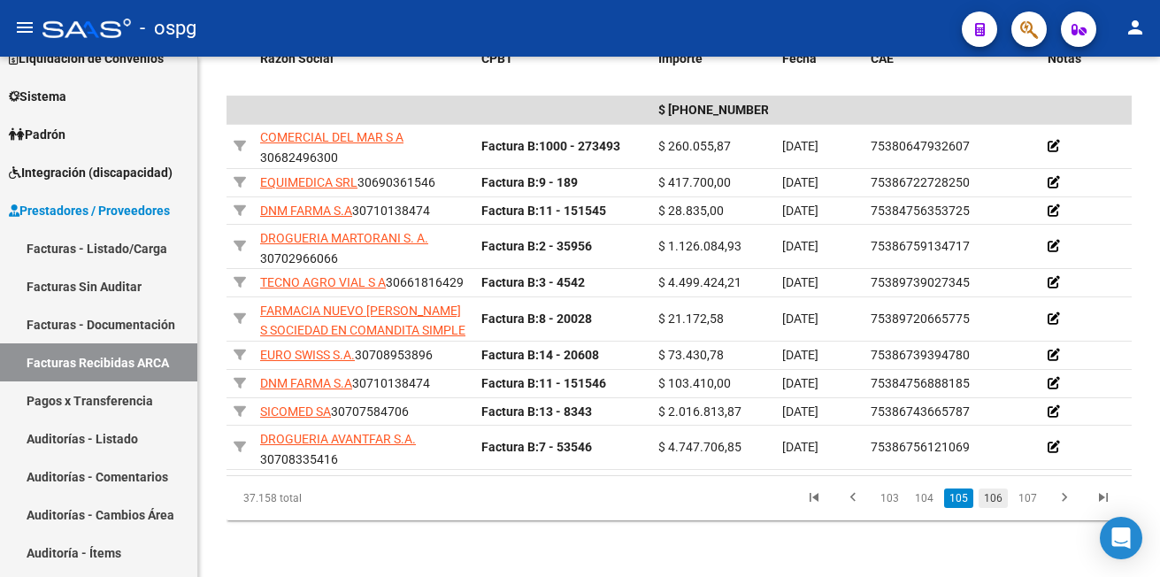
click at [994, 498] on link "106" at bounding box center [992, 497] width 29 height 19
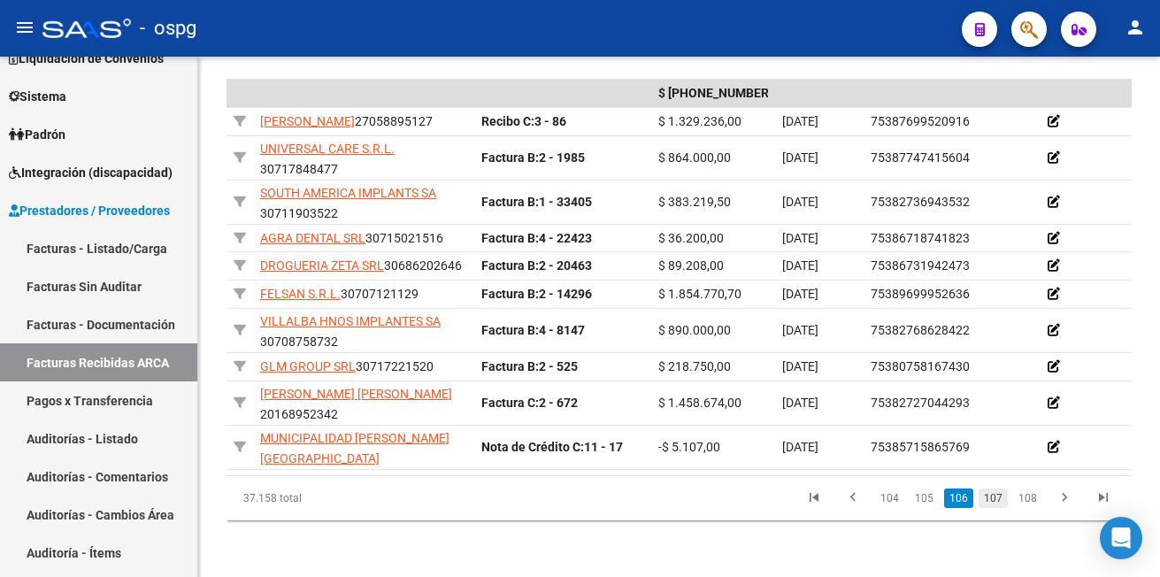
click at [992, 508] on link "107" at bounding box center [992, 497] width 29 height 19
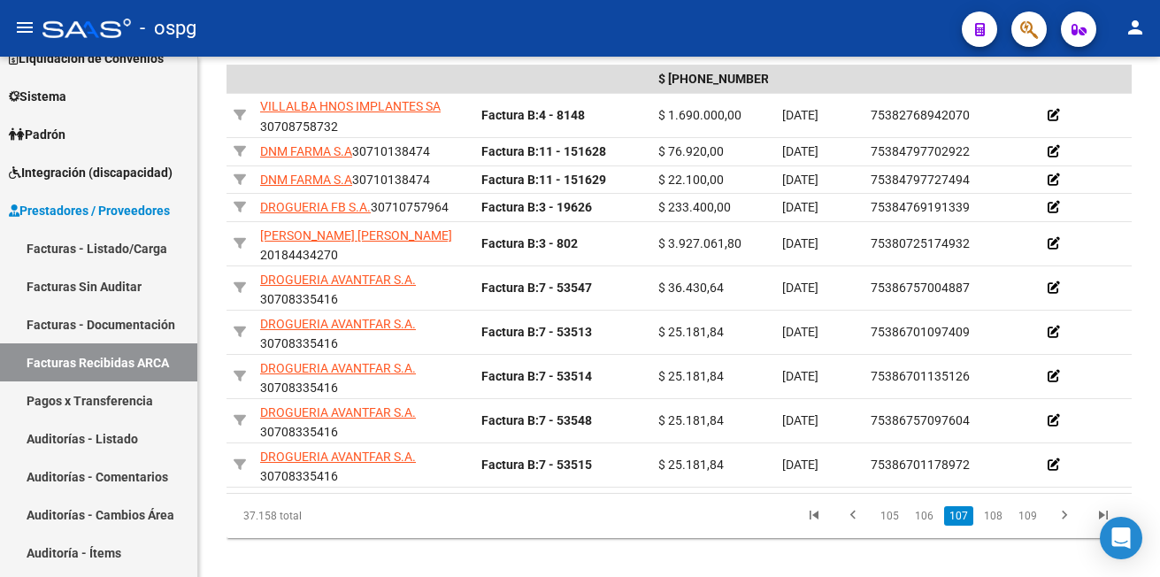
click at [992, 525] on link "108" at bounding box center [992, 515] width 29 height 19
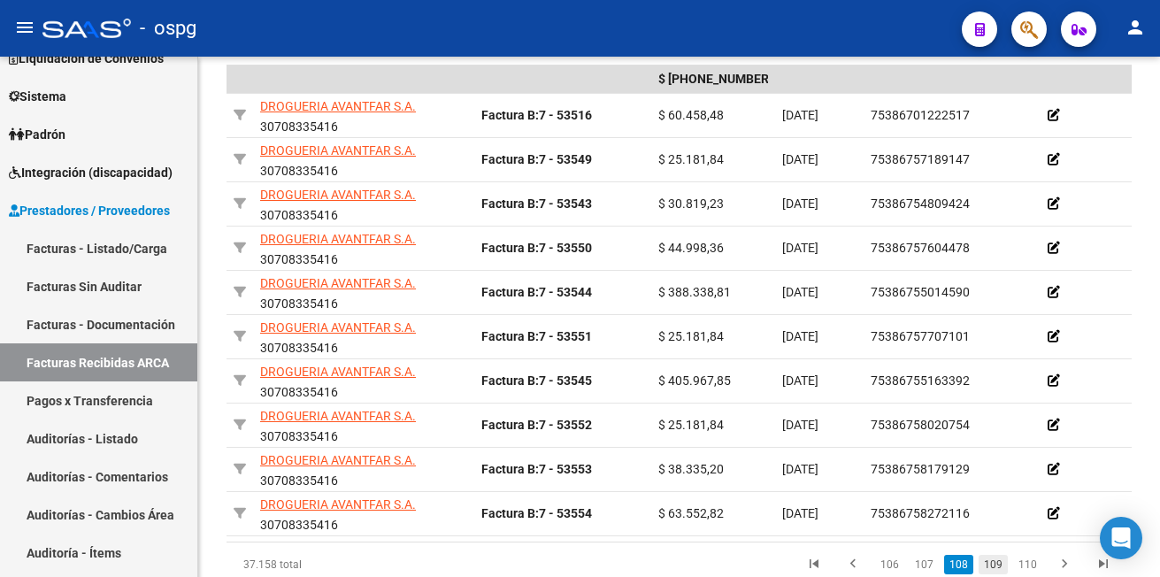
click at [995, 573] on link "109" at bounding box center [992, 564] width 29 height 19
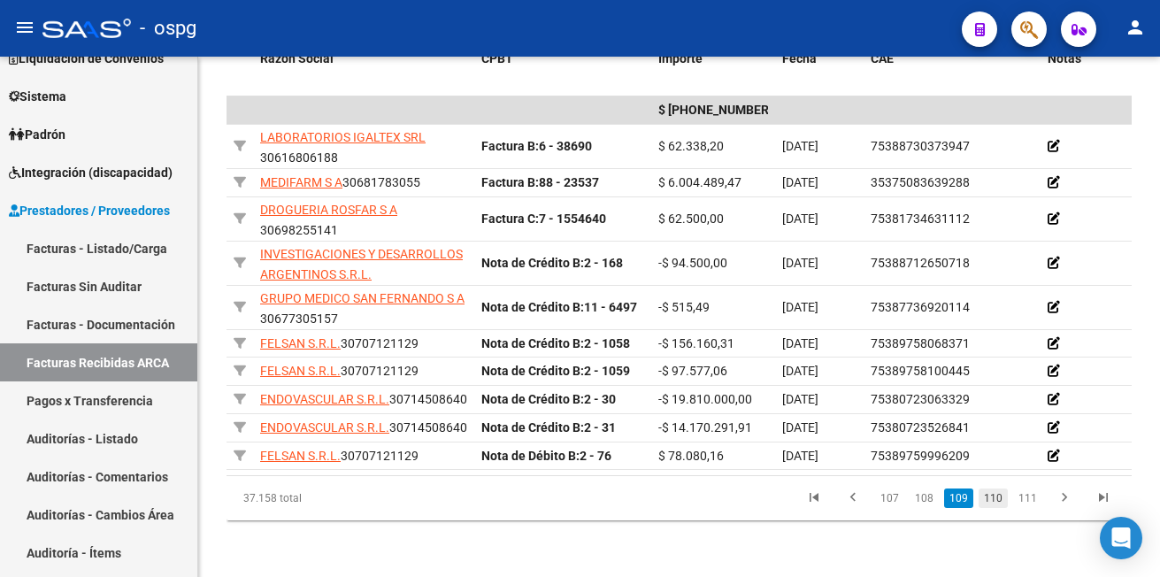
click at [995, 508] on link "110" at bounding box center [992, 497] width 29 height 19
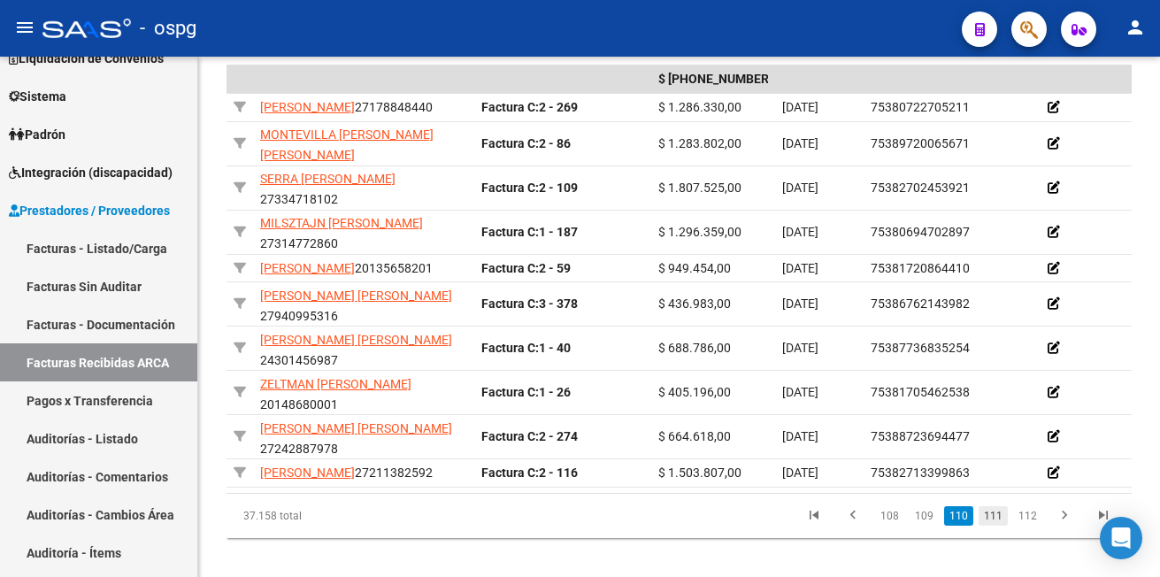
click at [993, 525] on link "111" at bounding box center [992, 515] width 29 height 19
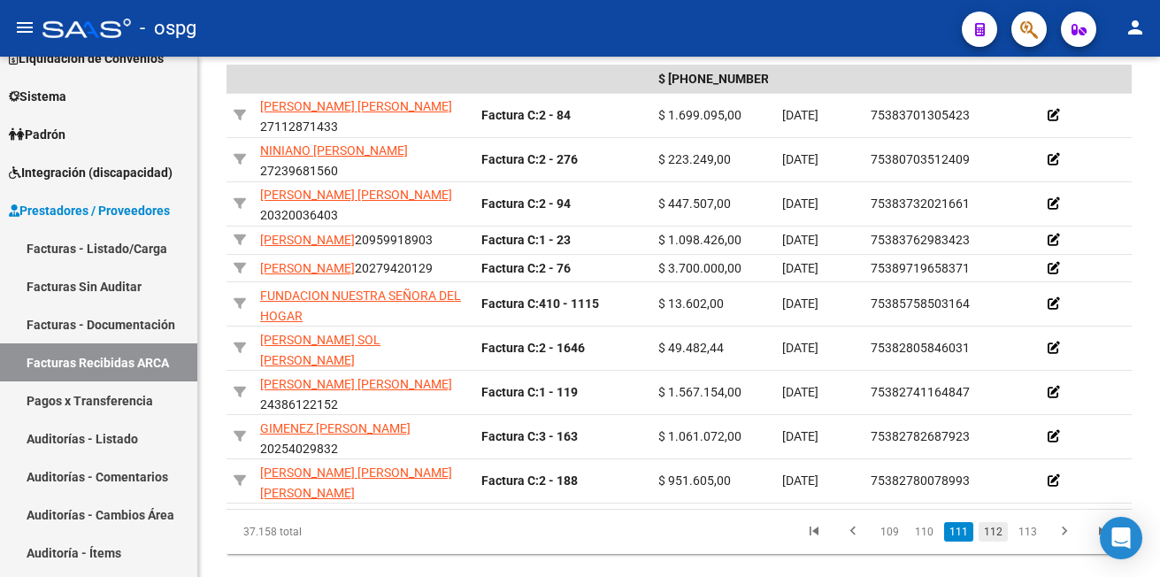
click at [992, 541] on link "112" at bounding box center [992, 531] width 29 height 19
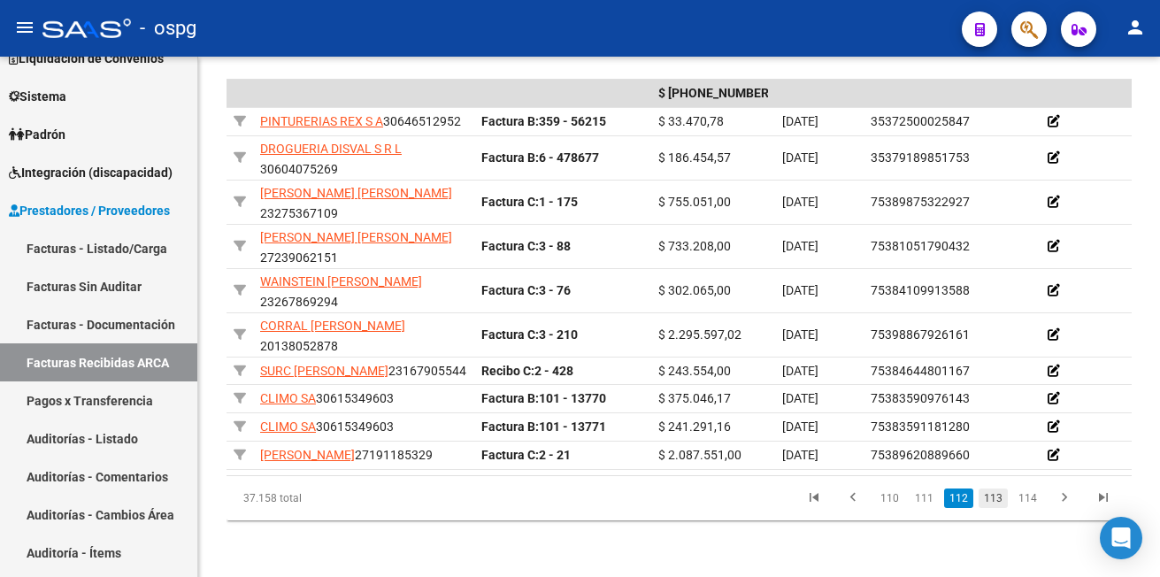
click at [1000, 508] on link "113" at bounding box center [992, 497] width 29 height 19
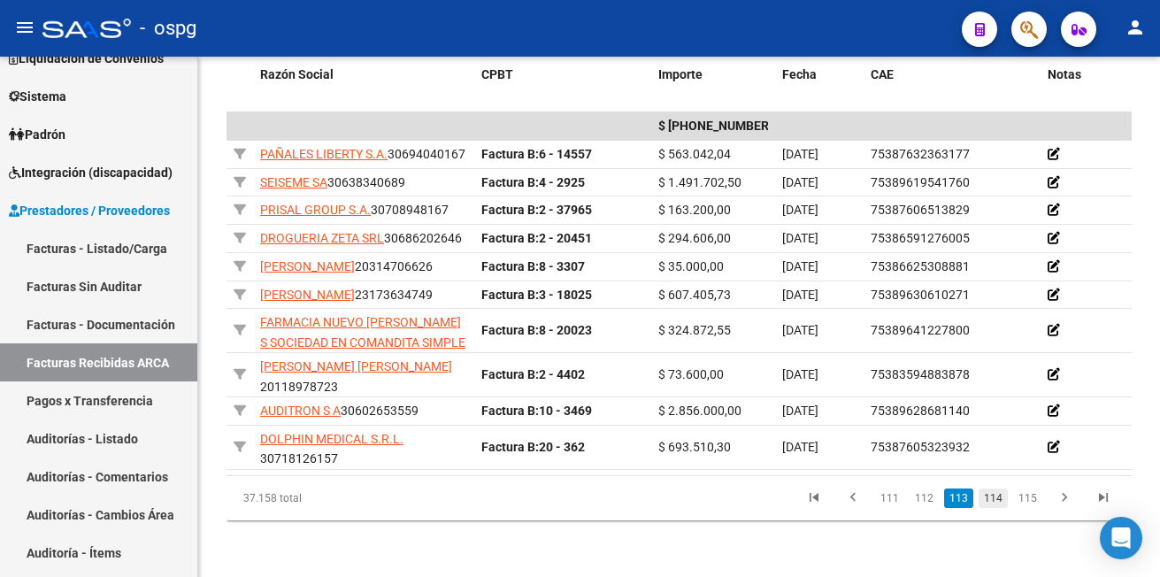
click at [998, 506] on link "114" at bounding box center [992, 497] width 29 height 19
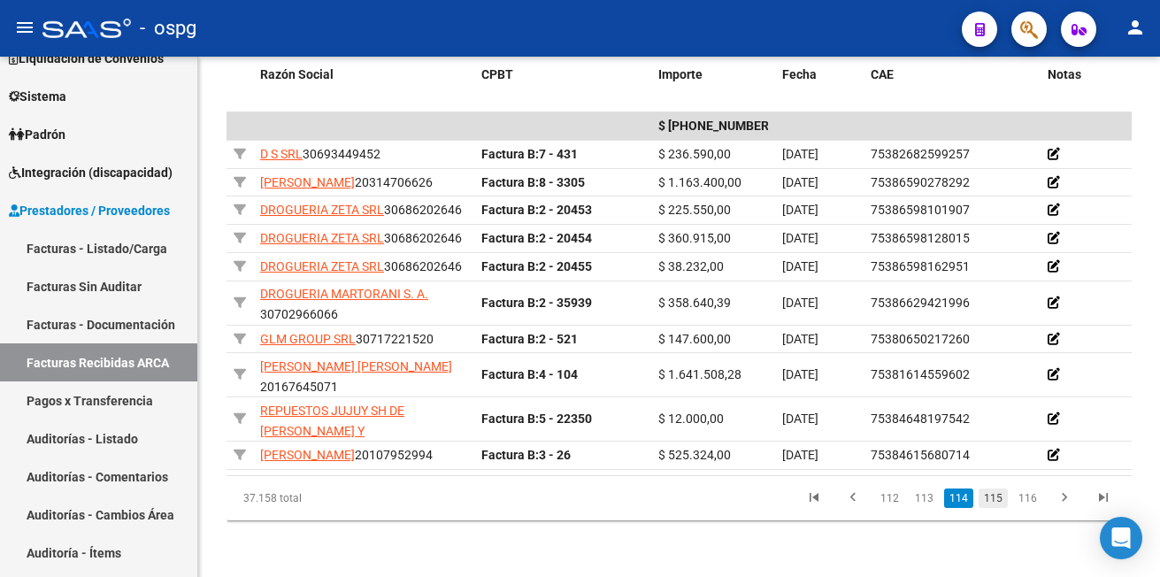
click at [995, 508] on link "115" at bounding box center [992, 497] width 29 height 19
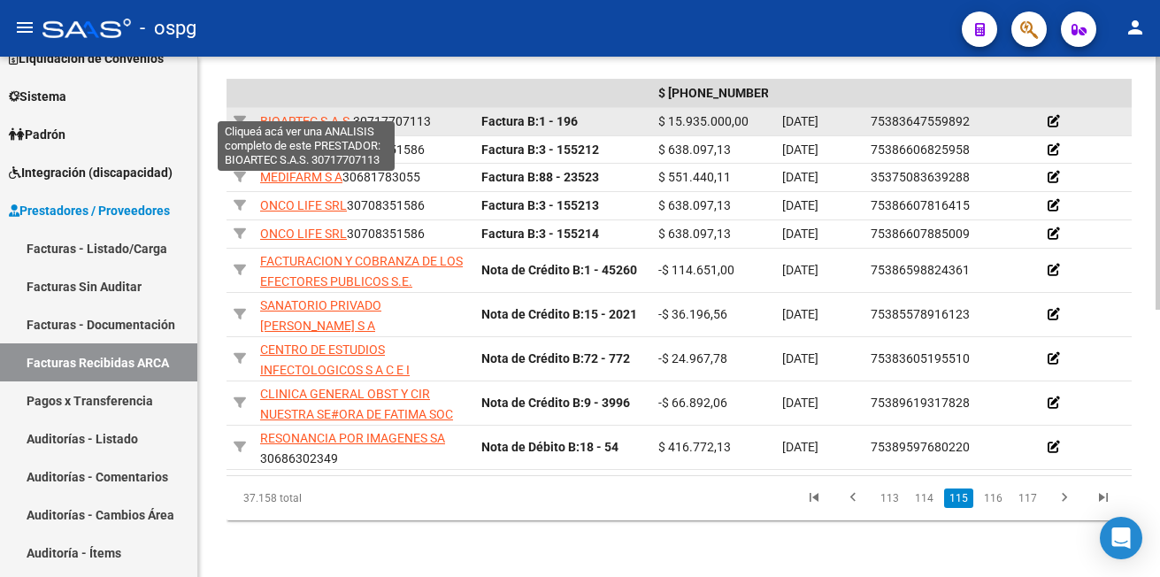
click at [287, 114] on span "BIOARTEC S.A.S." at bounding box center [306, 121] width 93 height 14
type textarea "30717707113"
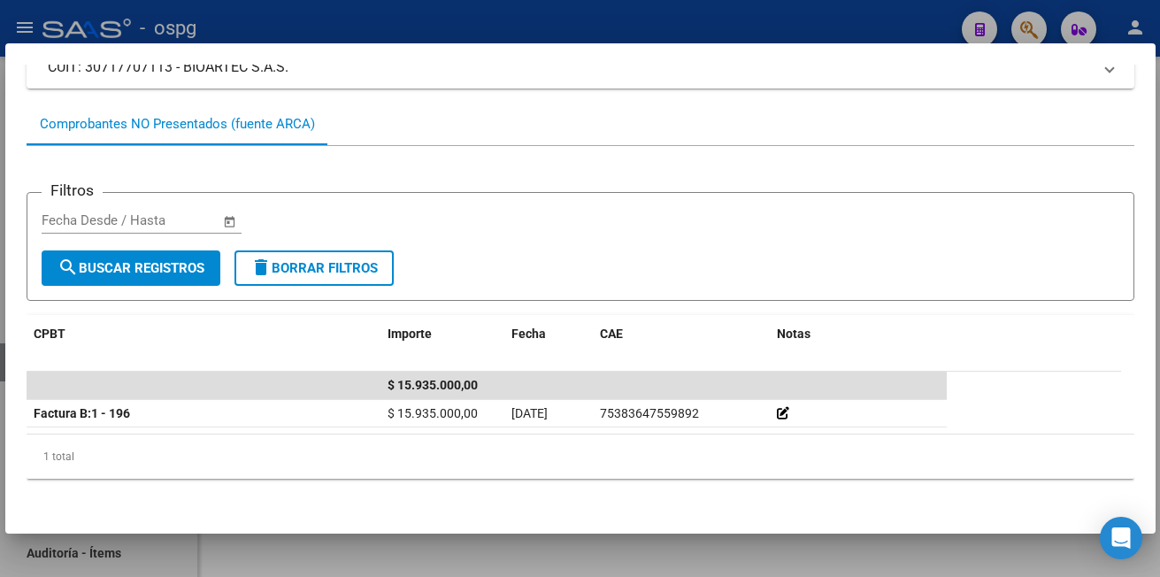
scroll to position [93, 0]
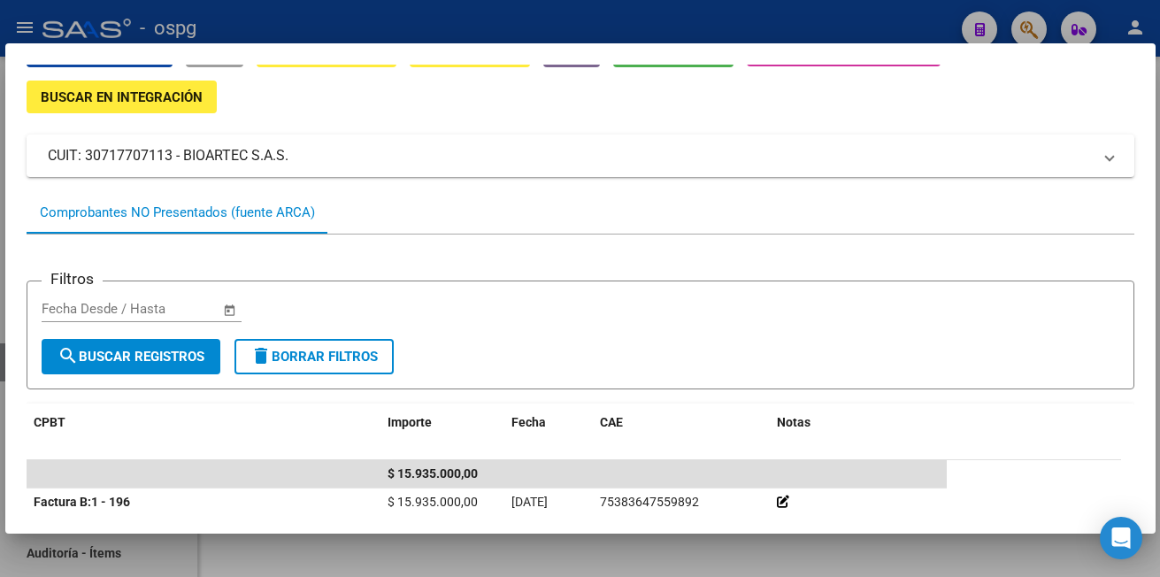
click at [241, 22] on div at bounding box center [580, 288] width 1160 height 577
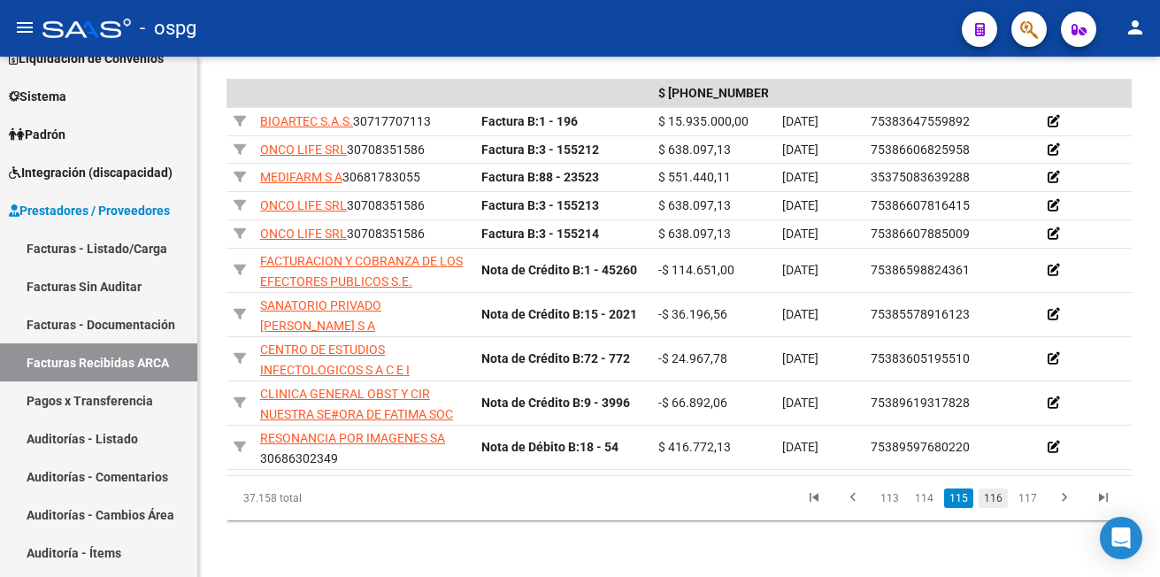
click at [1000, 497] on link "116" at bounding box center [992, 497] width 29 height 19
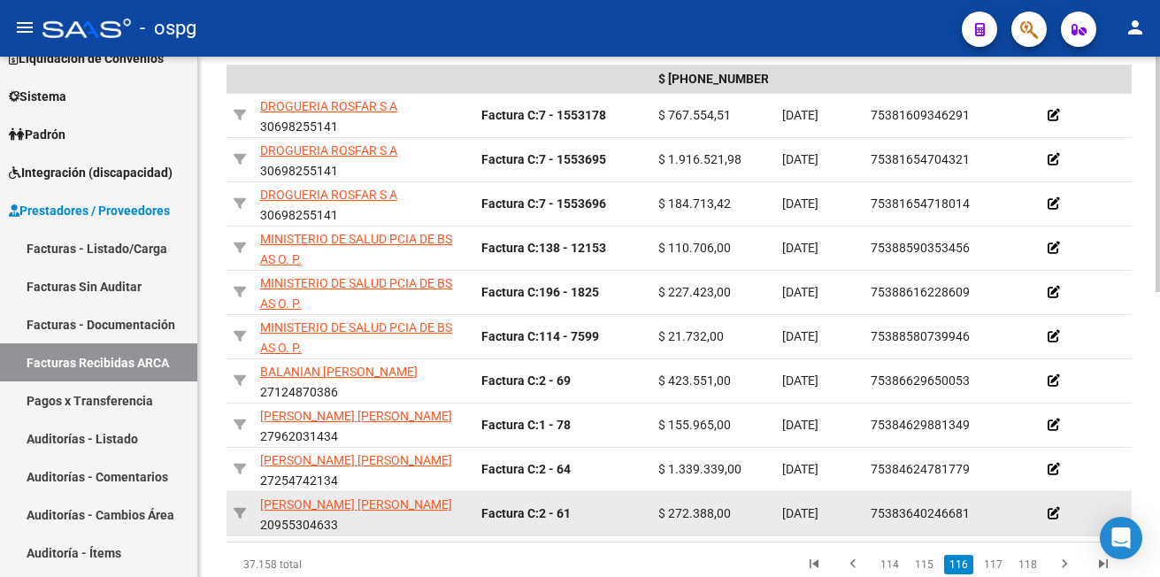
scroll to position [630, 0]
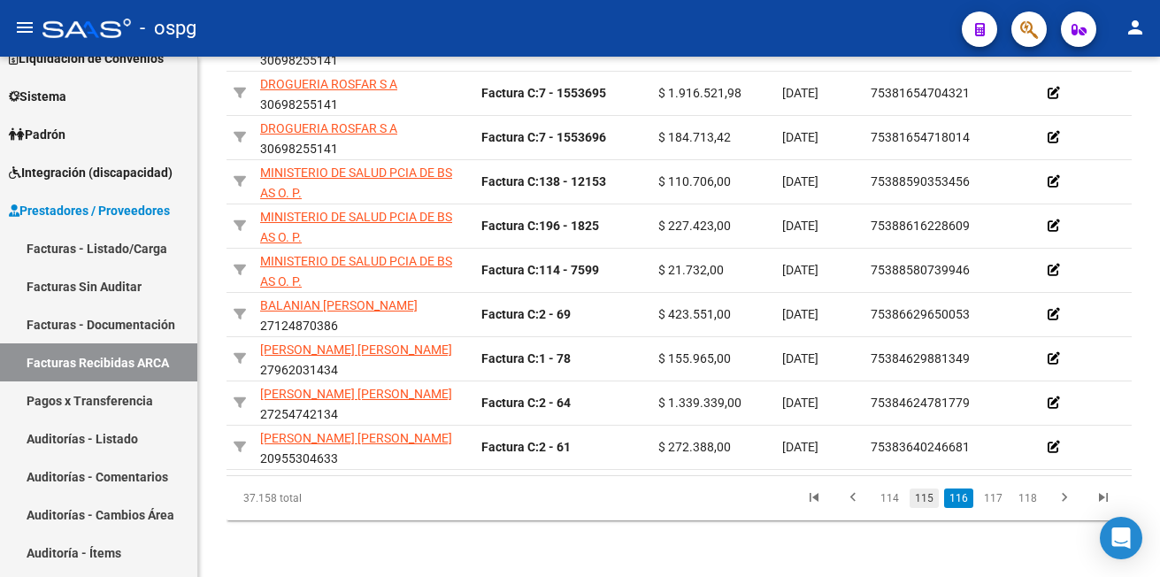
click at [931, 502] on link "115" at bounding box center [923, 497] width 29 height 19
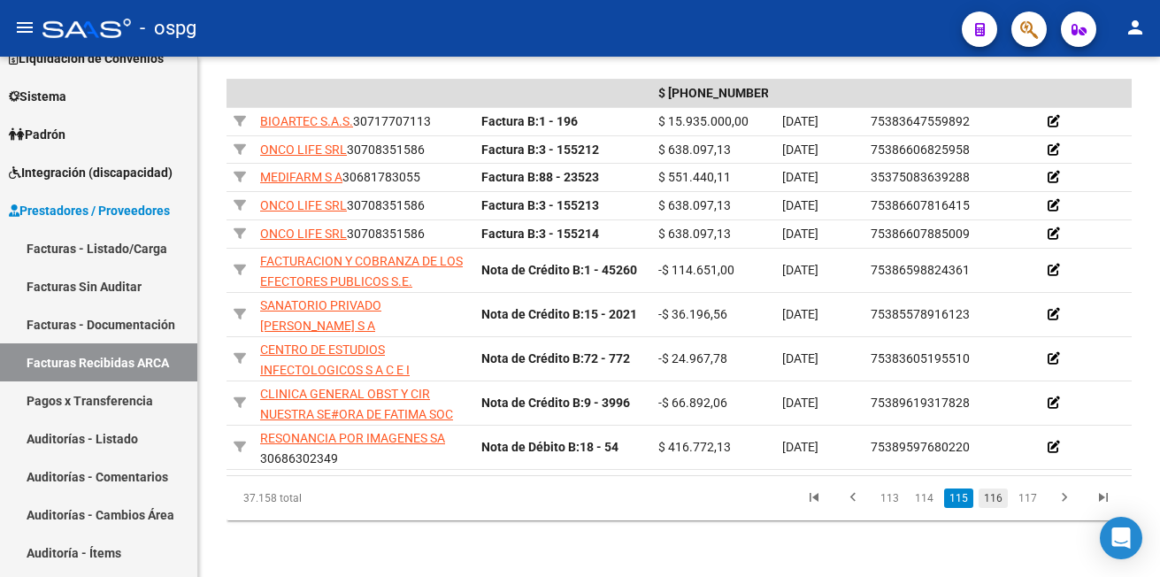
click at [996, 500] on link "116" at bounding box center [992, 497] width 29 height 19
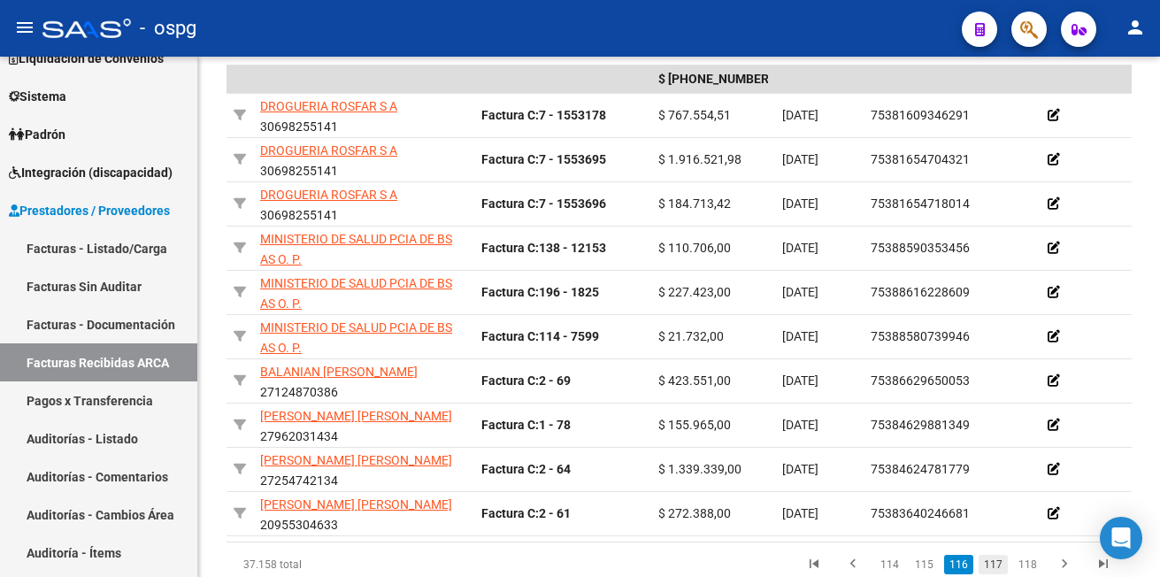
click at [992, 573] on link "117" at bounding box center [992, 564] width 29 height 19
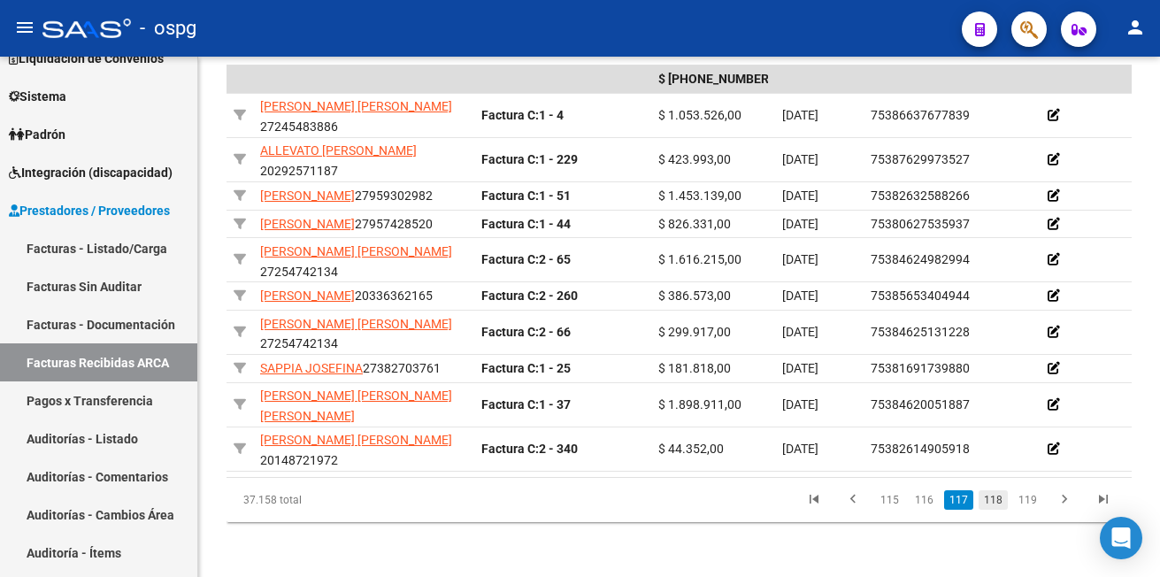
click at [992, 509] on link "118" at bounding box center [992, 499] width 29 height 19
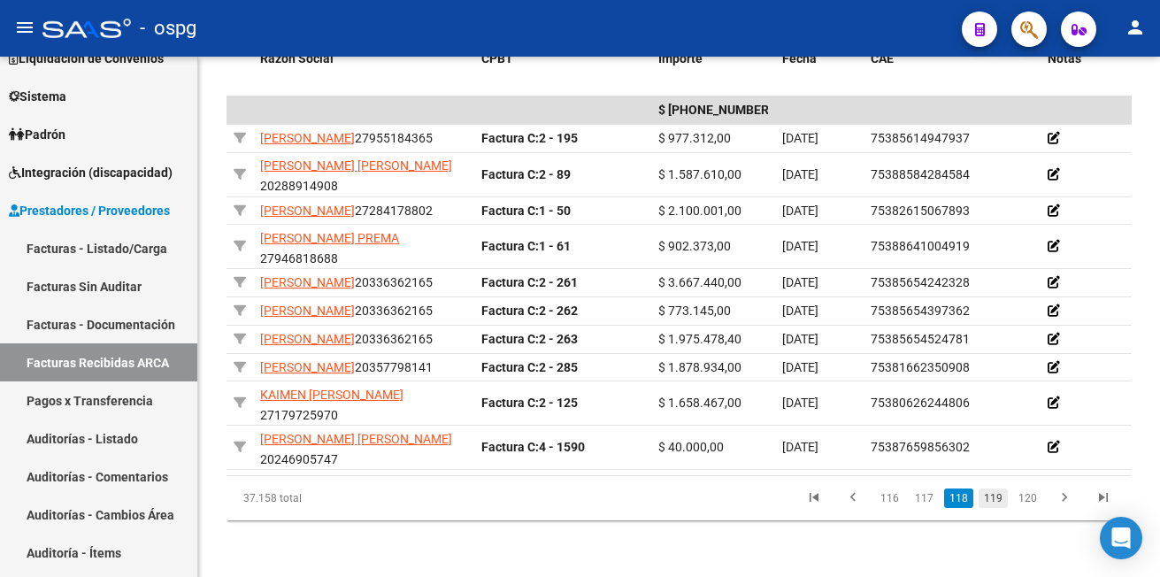
click at [1003, 508] on link "119" at bounding box center [992, 497] width 29 height 19
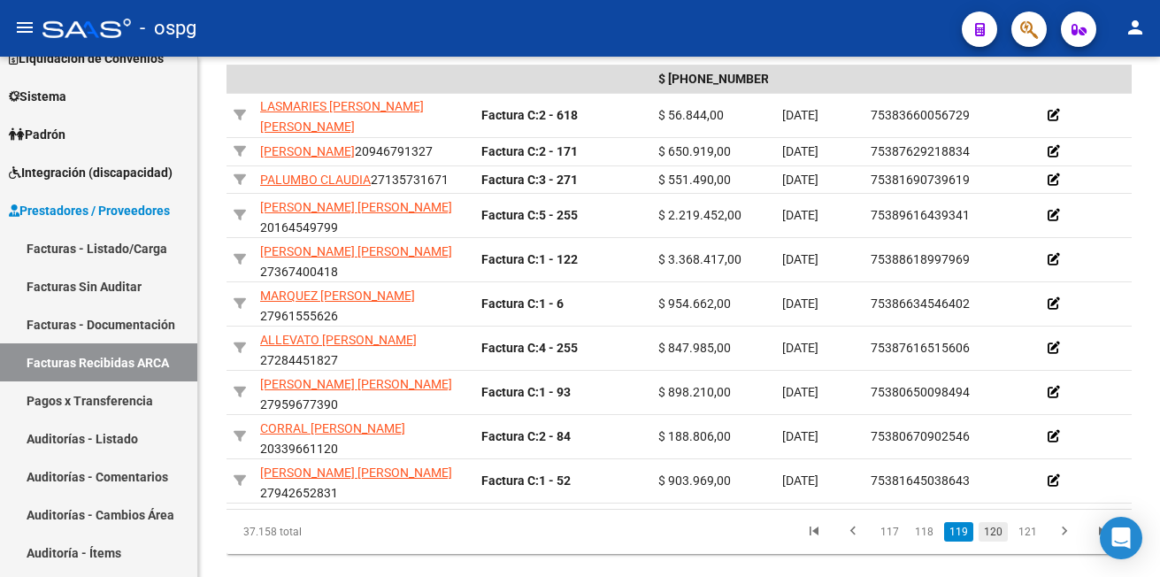
click at [996, 533] on link "120" at bounding box center [992, 531] width 29 height 19
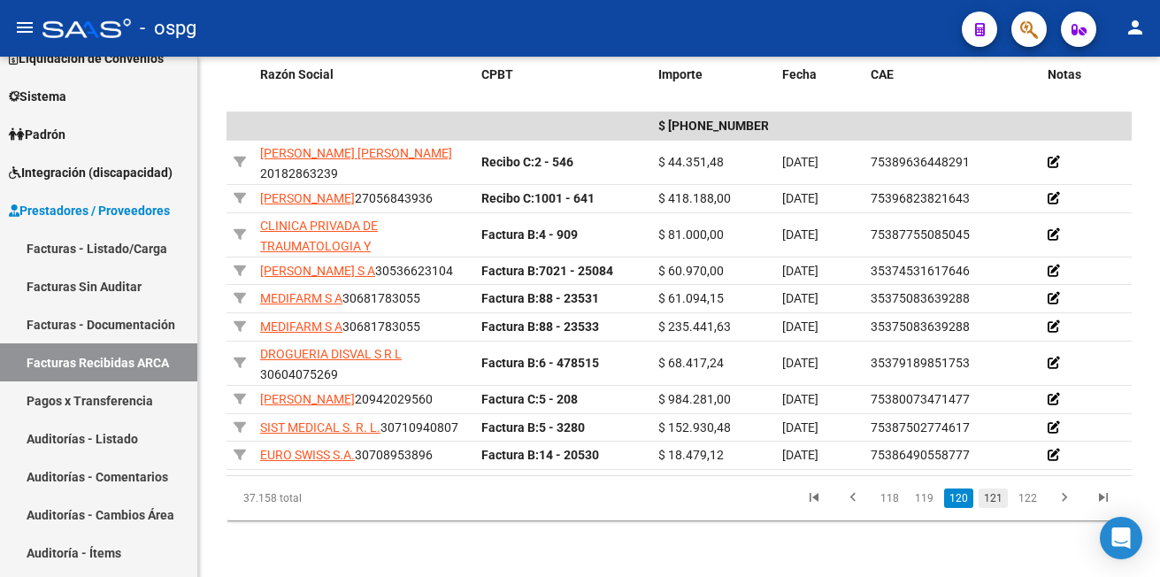
click at [994, 496] on link "121" at bounding box center [992, 497] width 29 height 19
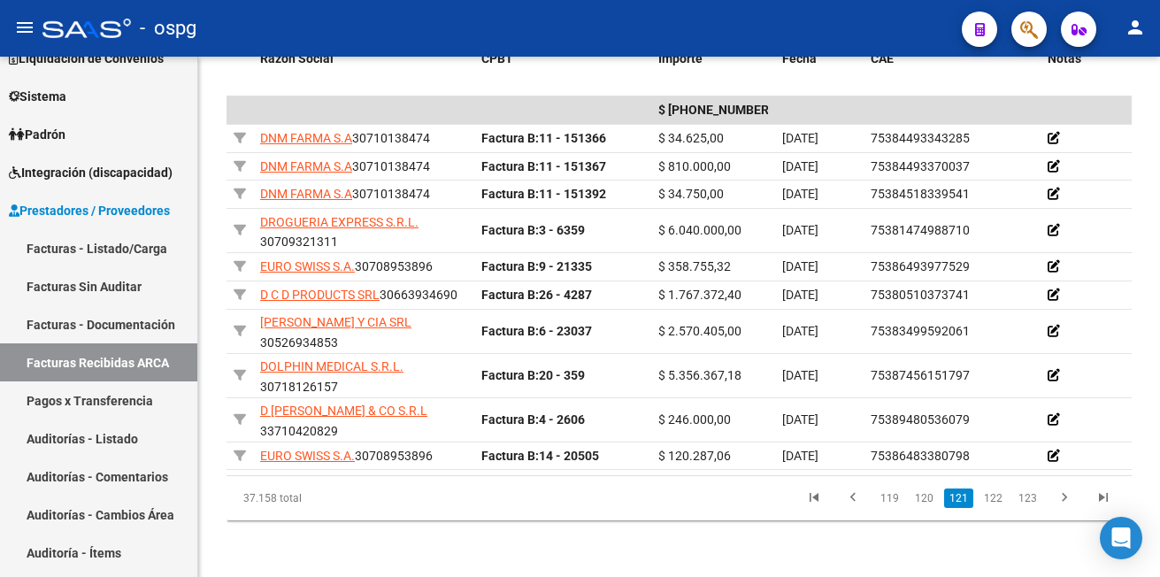
scroll to position [517, 0]
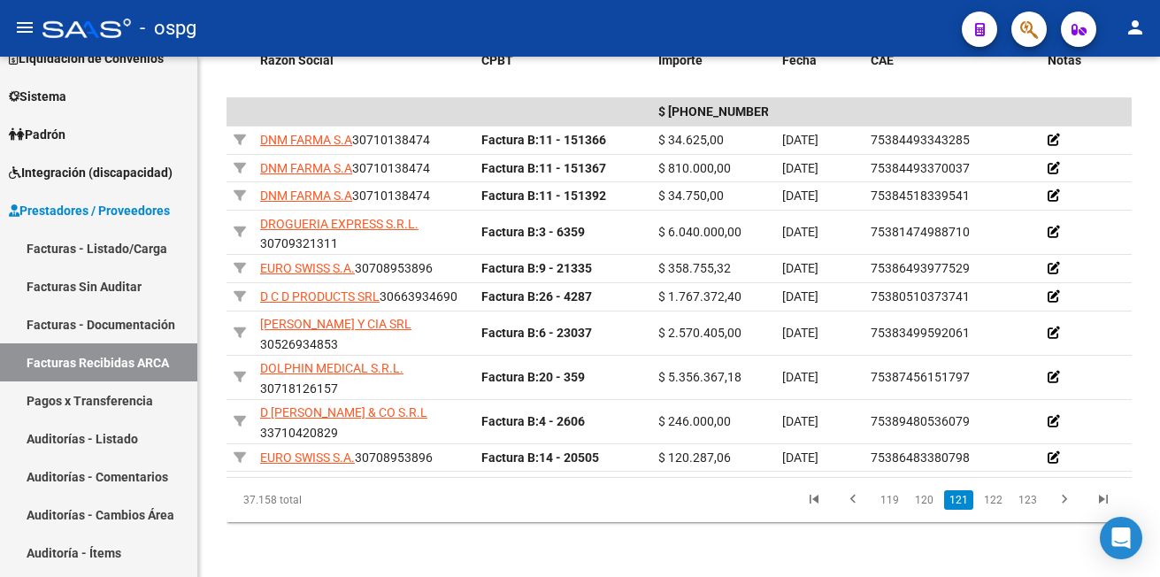
click at [994, 496] on link "122" at bounding box center [992, 499] width 29 height 19
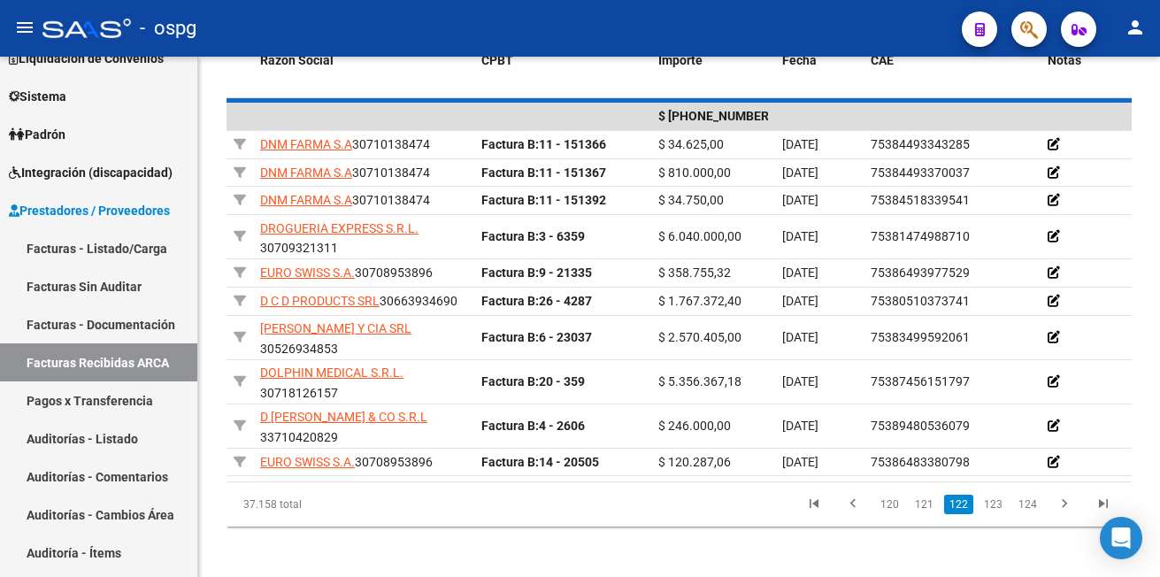
scroll to position [501, 0]
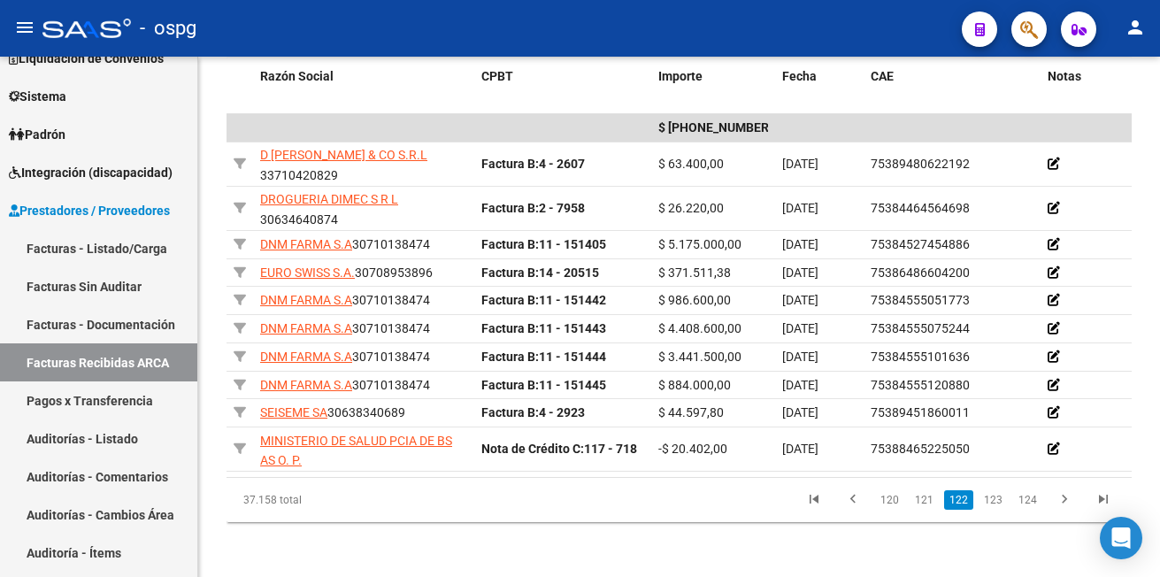
click at [994, 496] on link "123" at bounding box center [992, 499] width 29 height 19
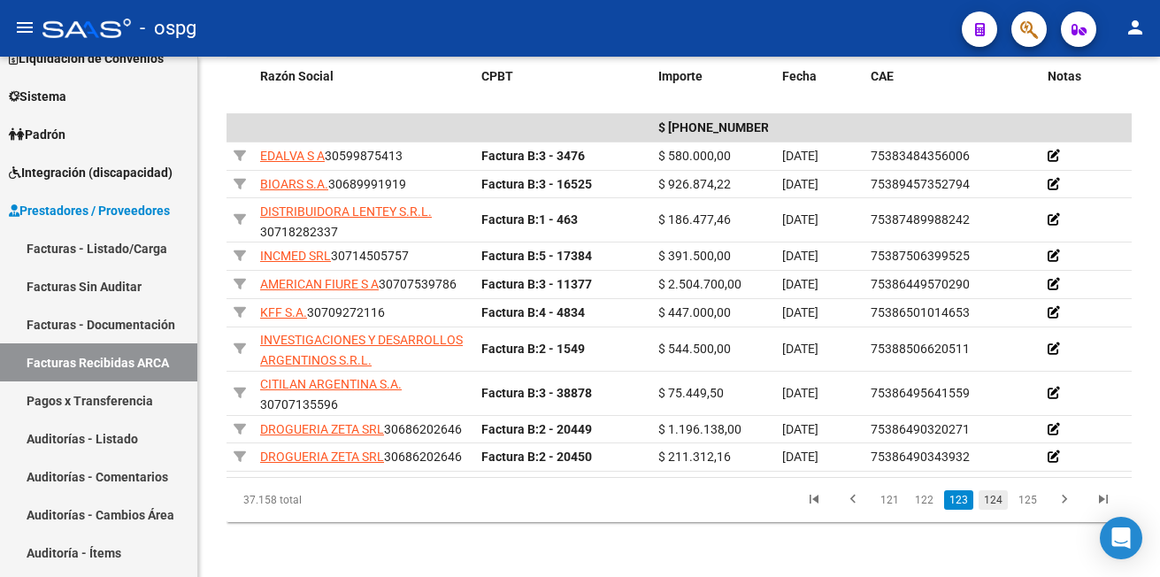
click at [999, 509] on link "124" at bounding box center [992, 499] width 29 height 19
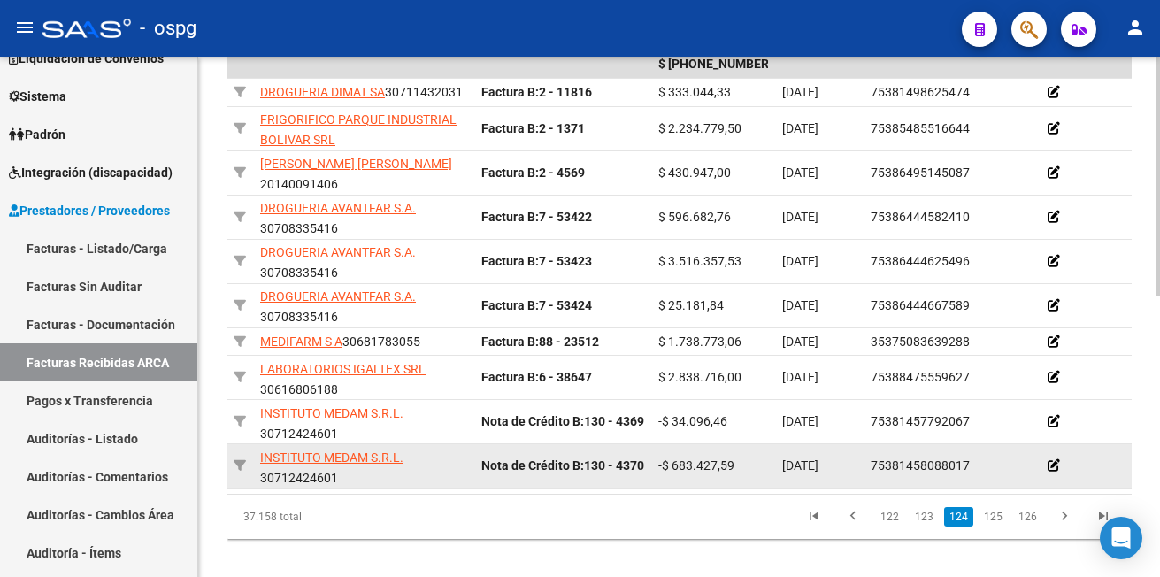
scroll to position [589, 0]
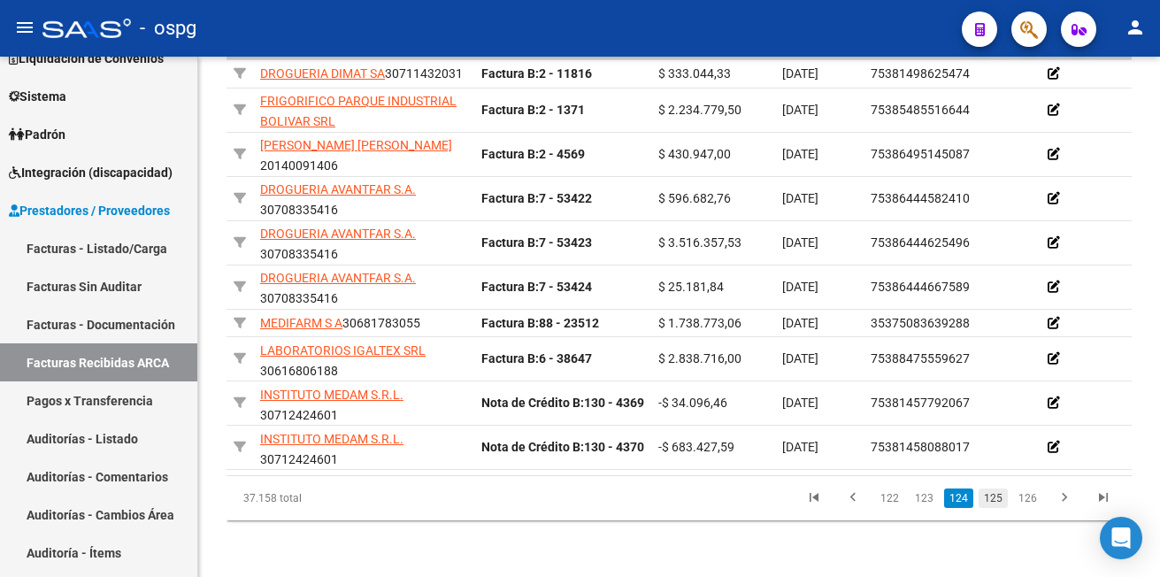
click at [988, 508] on link "125" at bounding box center [992, 497] width 29 height 19
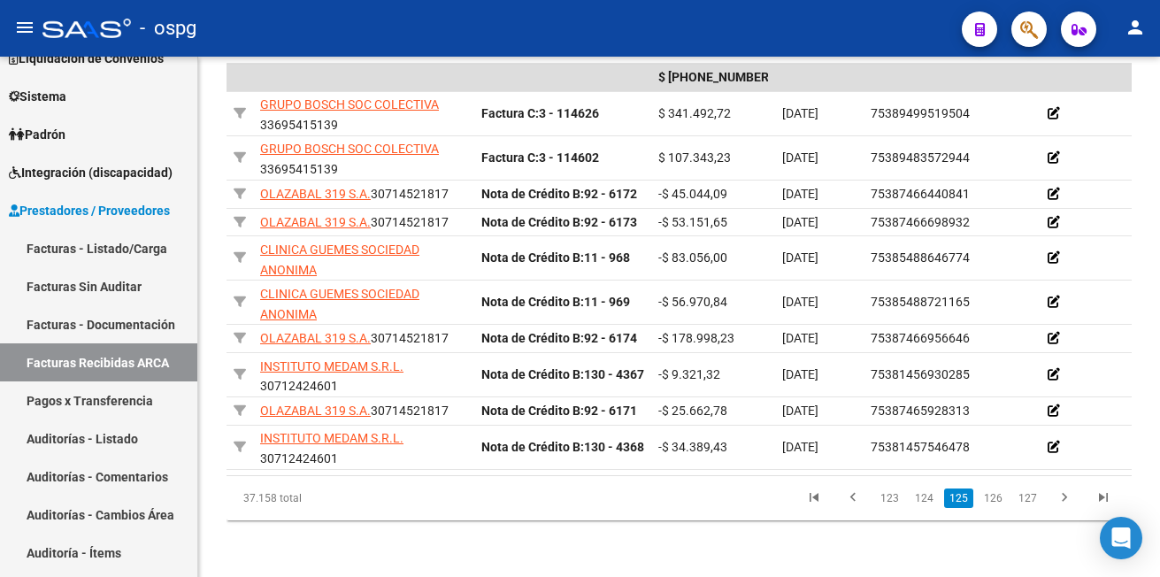
scroll to position [565, 0]
click at [994, 494] on link "126" at bounding box center [992, 497] width 29 height 19
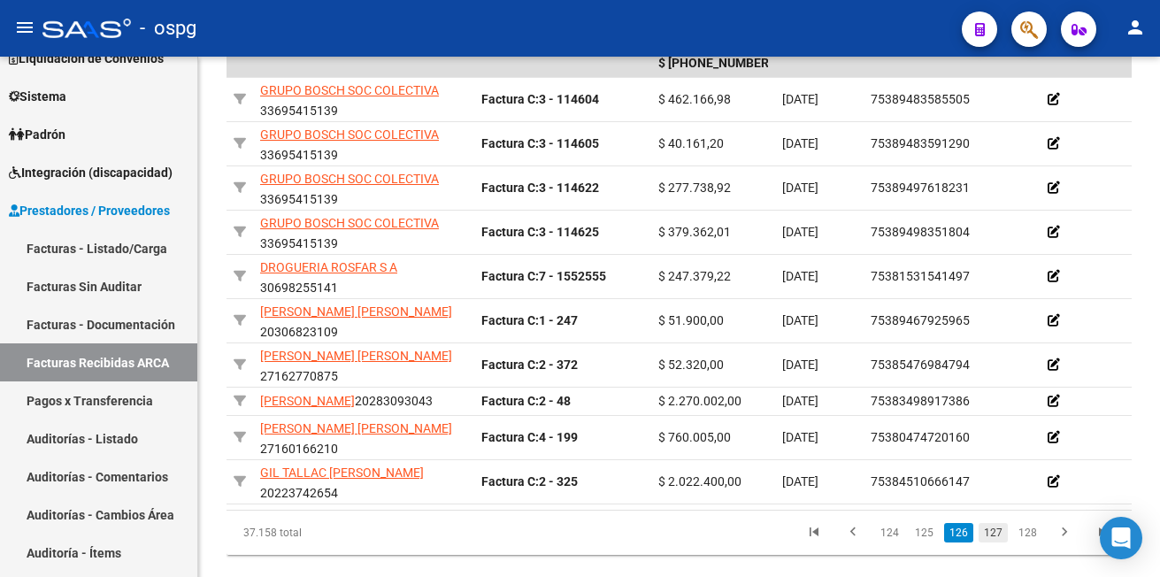
click at [992, 542] on link "127" at bounding box center [992, 532] width 29 height 19
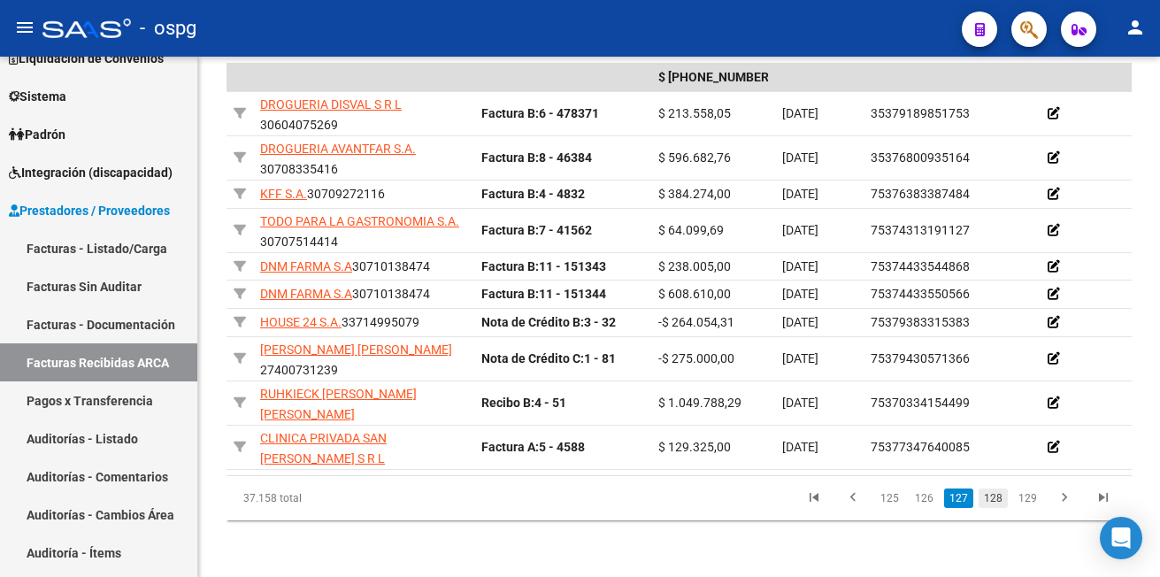
click at [990, 494] on link "128" at bounding box center [992, 497] width 29 height 19
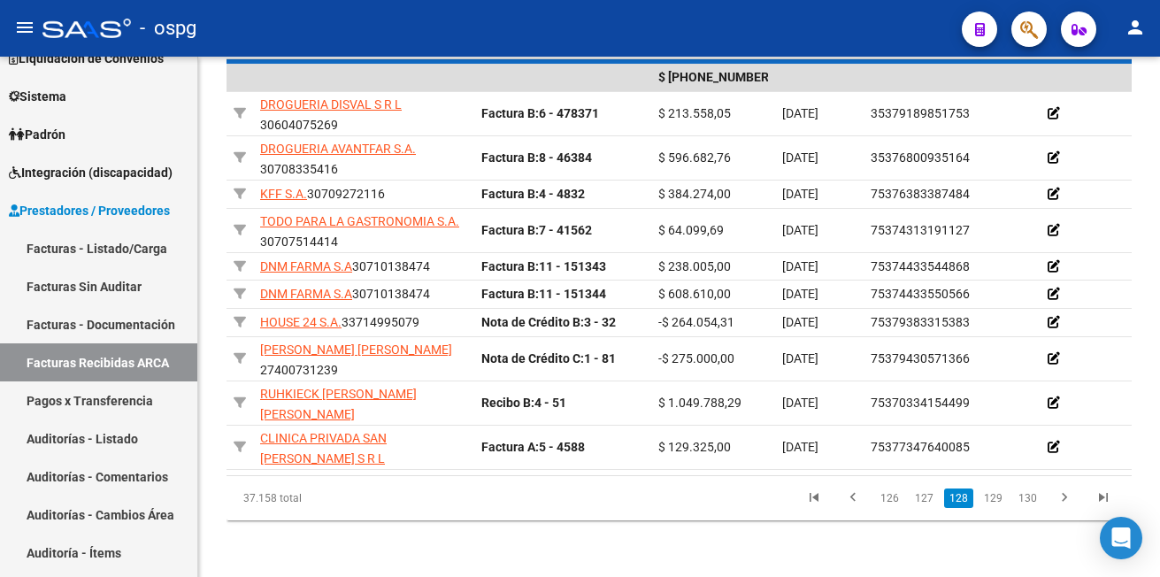
scroll to position [532, 0]
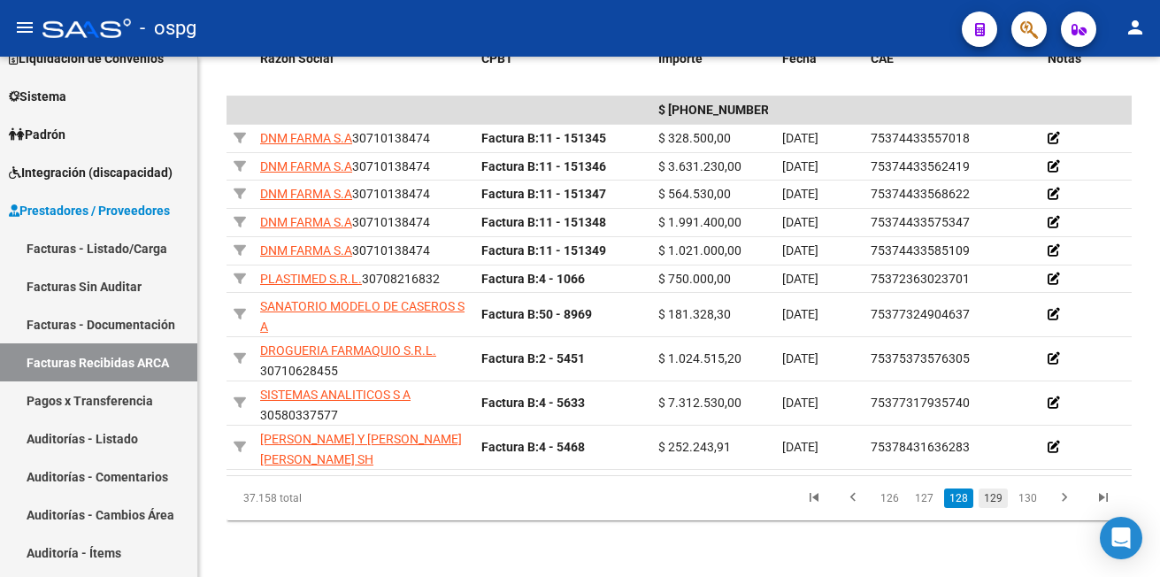
click at [991, 494] on link "129" at bounding box center [992, 497] width 29 height 19
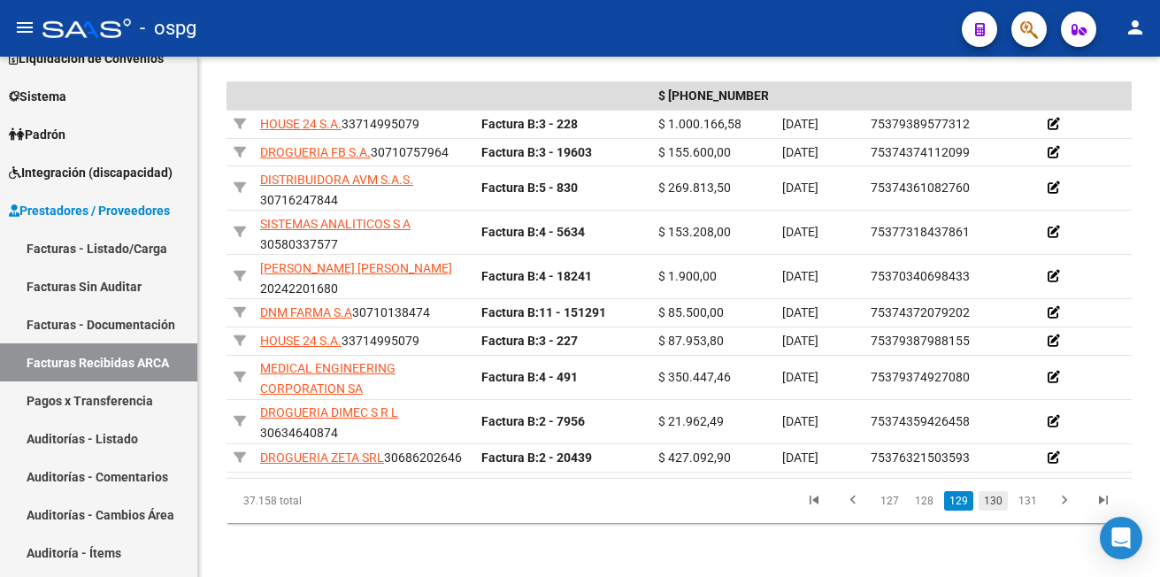
click at [987, 510] on link "130" at bounding box center [992, 500] width 29 height 19
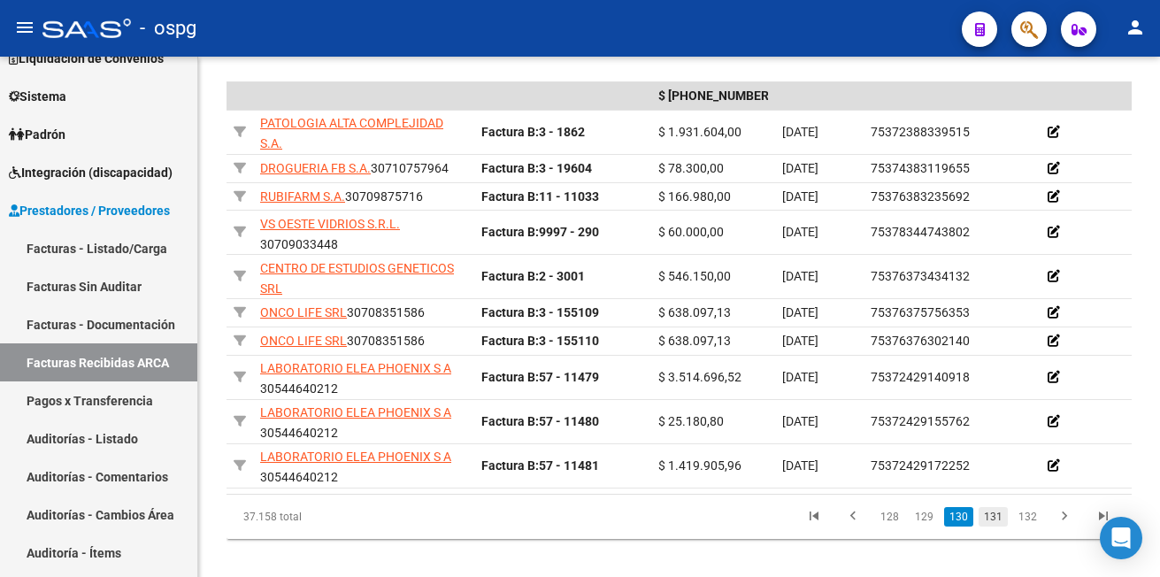
click at [992, 526] on link "131" at bounding box center [992, 516] width 29 height 19
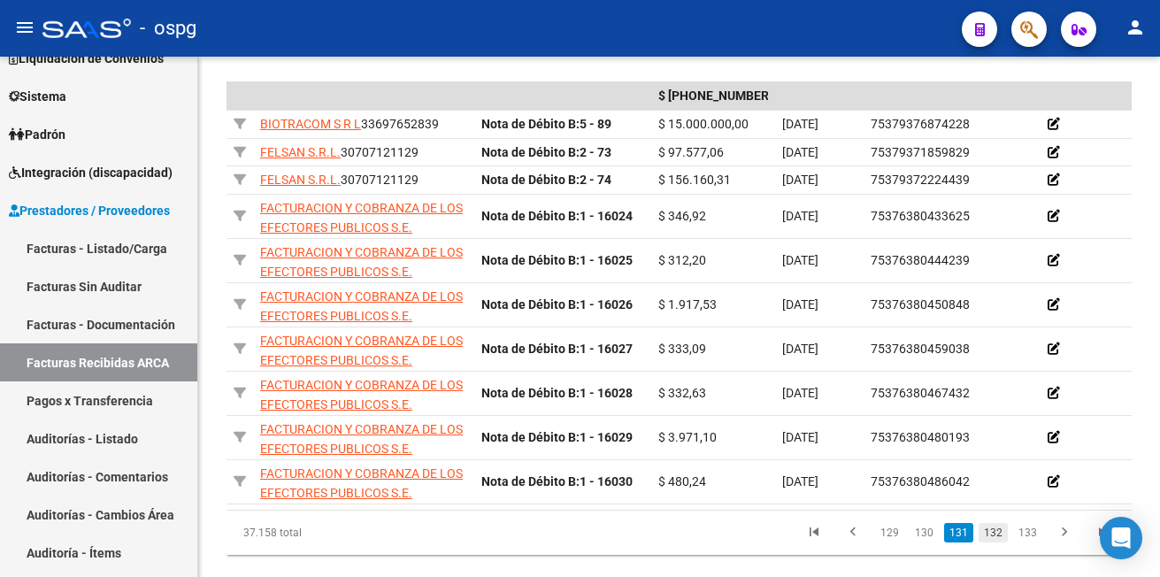
click at [989, 540] on link "132" at bounding box center [992, 532] width 29 height 19
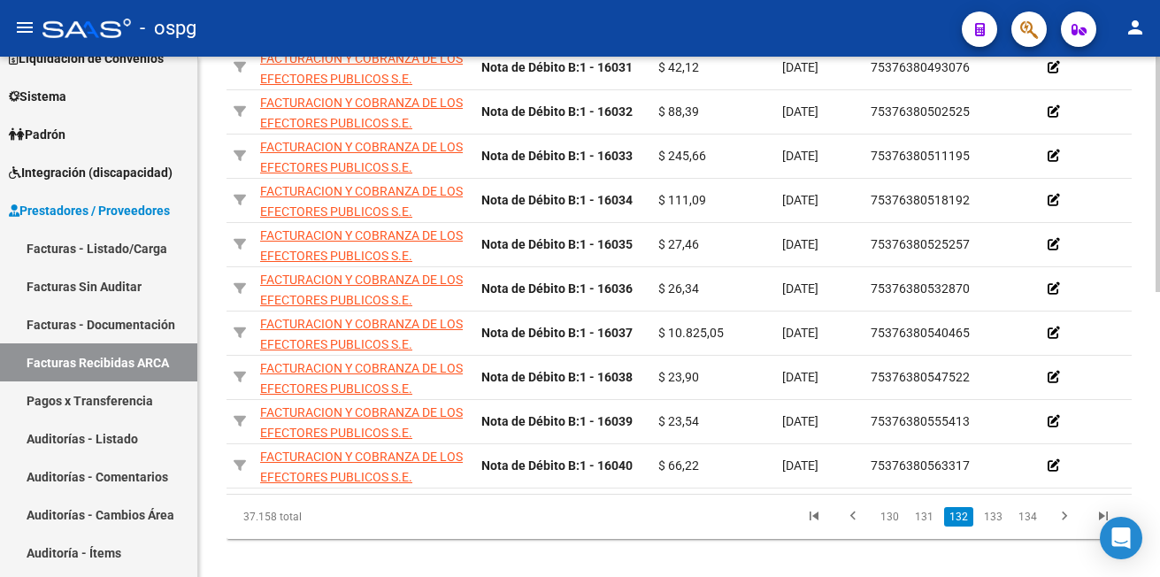
scroll to position [621, 0]
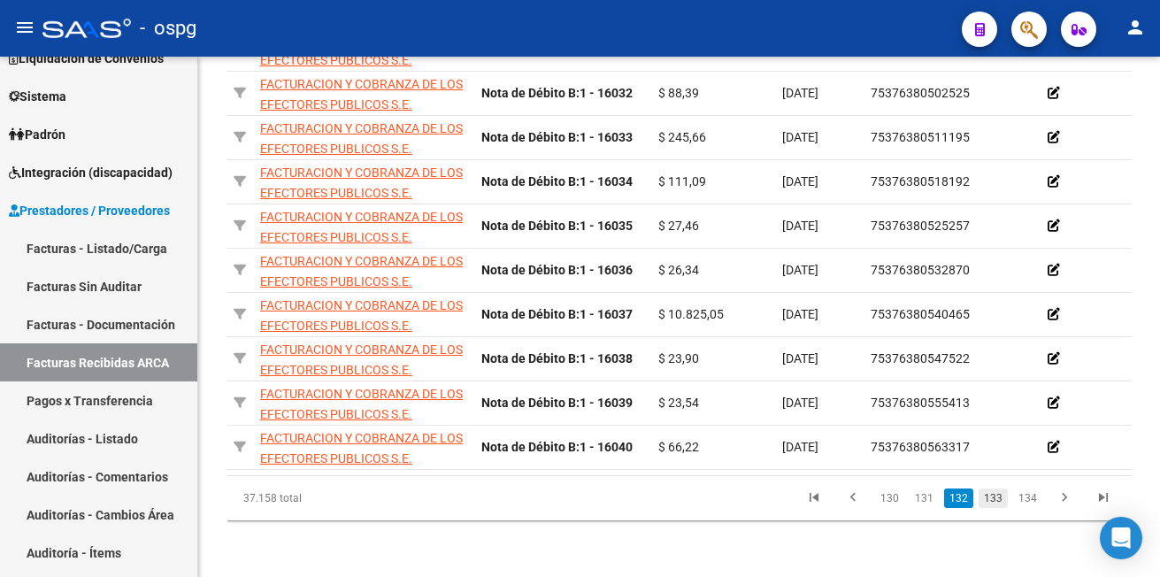
click at [1000, 506] on link "133" at bounding box center [992, 497] width 29 height 19
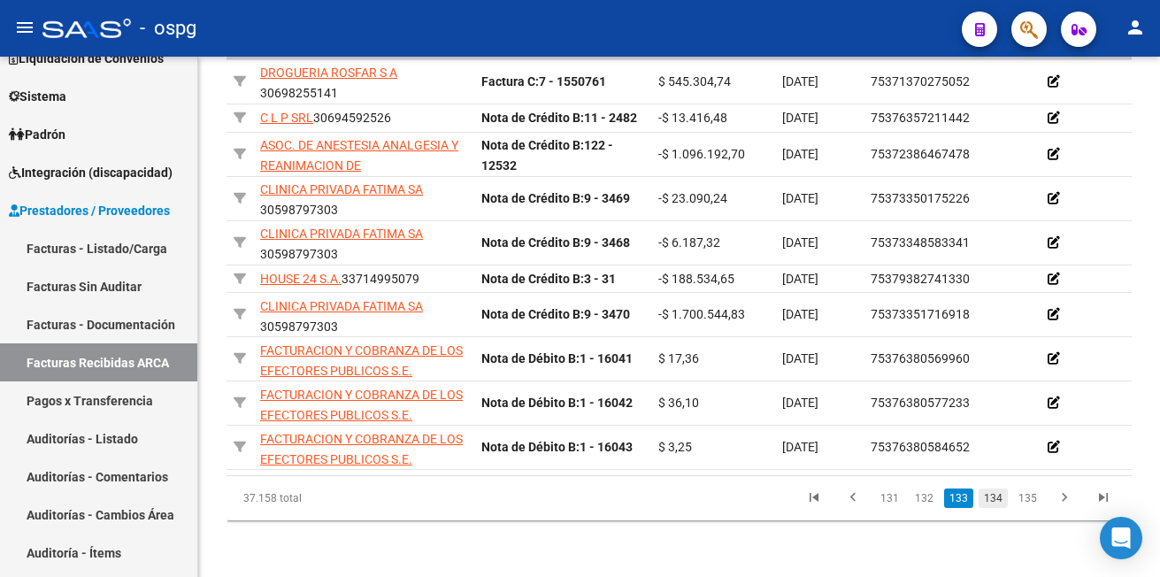
click at [1000, 497] on link "134" at bounding box center [992, 497] width 29 height 19
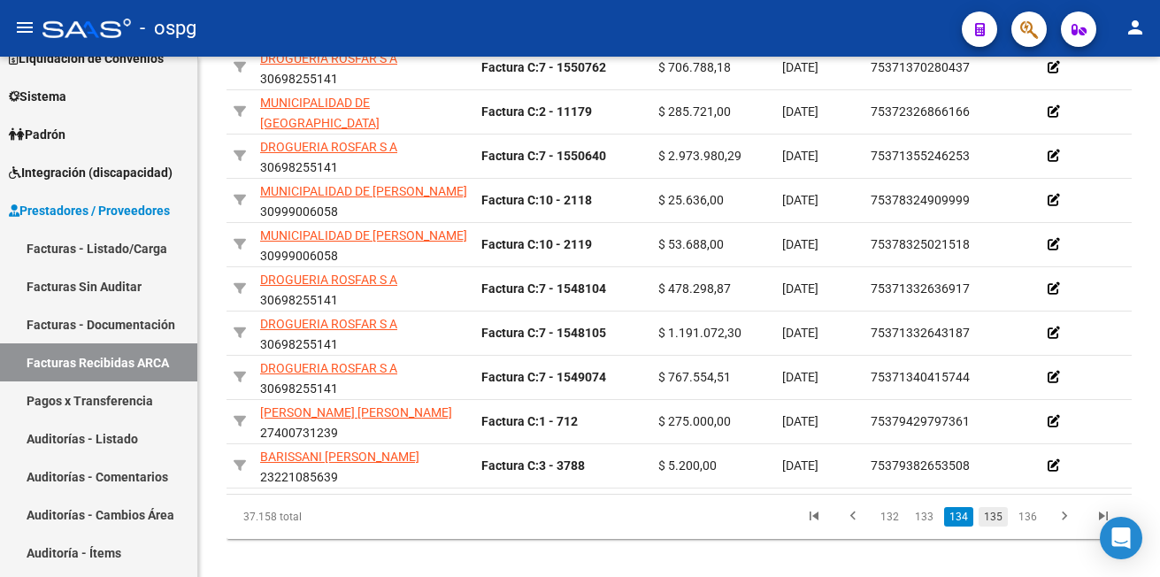
click at [998, 526] on link "135" at bounding box center [992, 516] width 29 height 19
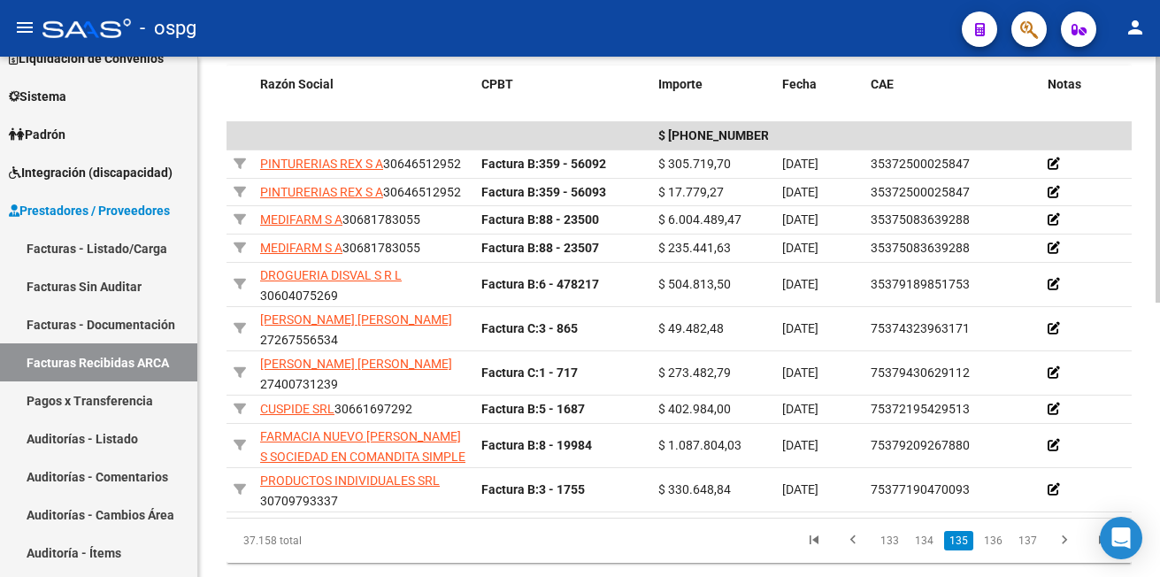
scroll to position [581, 0]
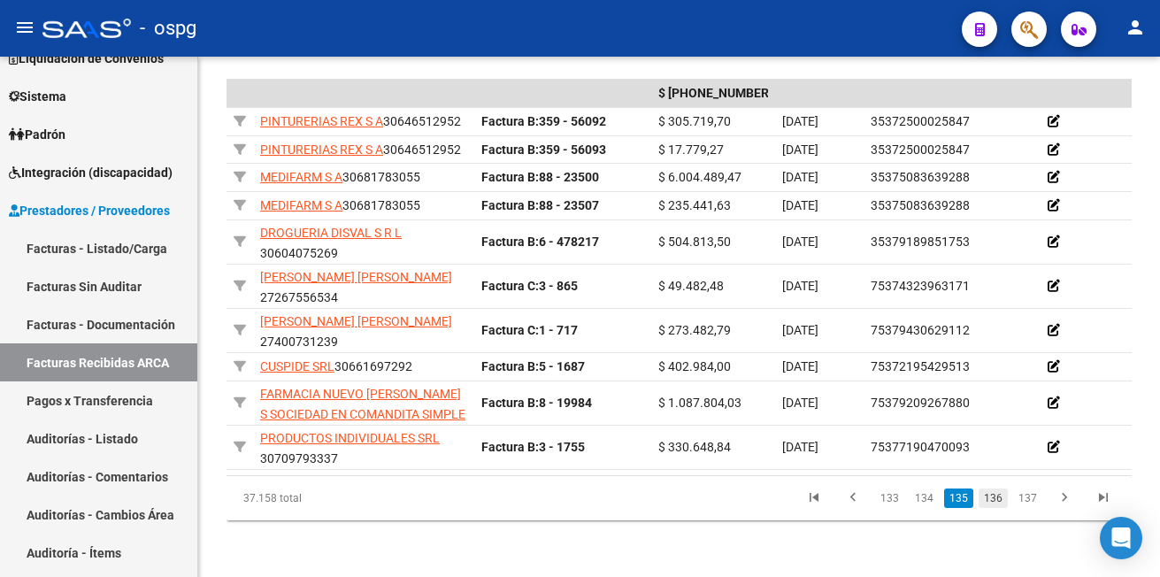
click at [996, 497] on link "136" at bounding box center [992, 497] width 29 height 19
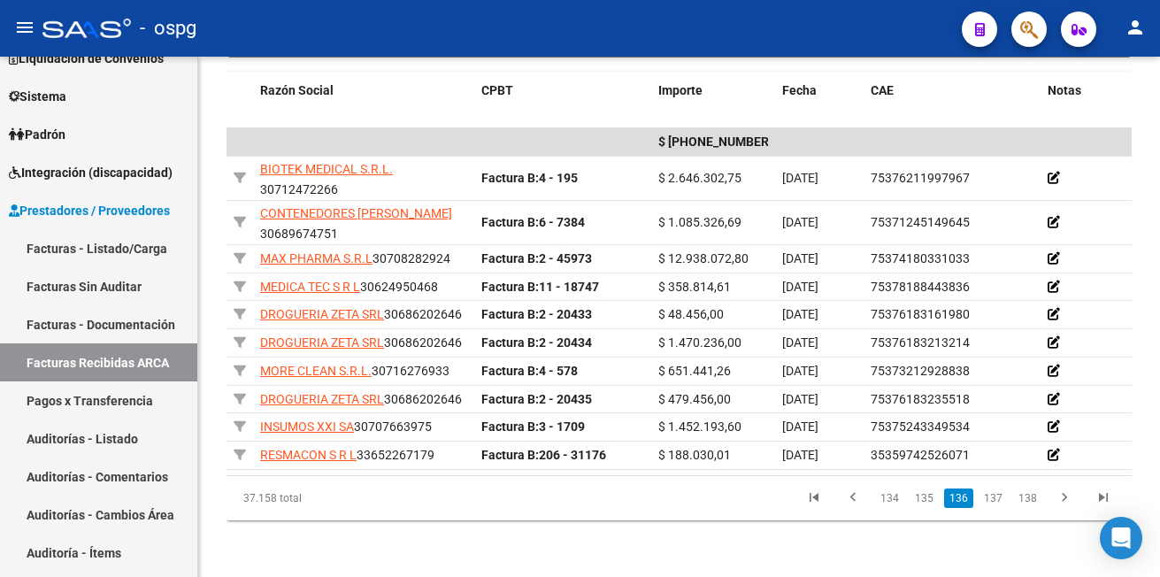
scroll to position [549, 0]
click at [992, 493] on link "137" at bounding box center [992, 497] width 29 height 19
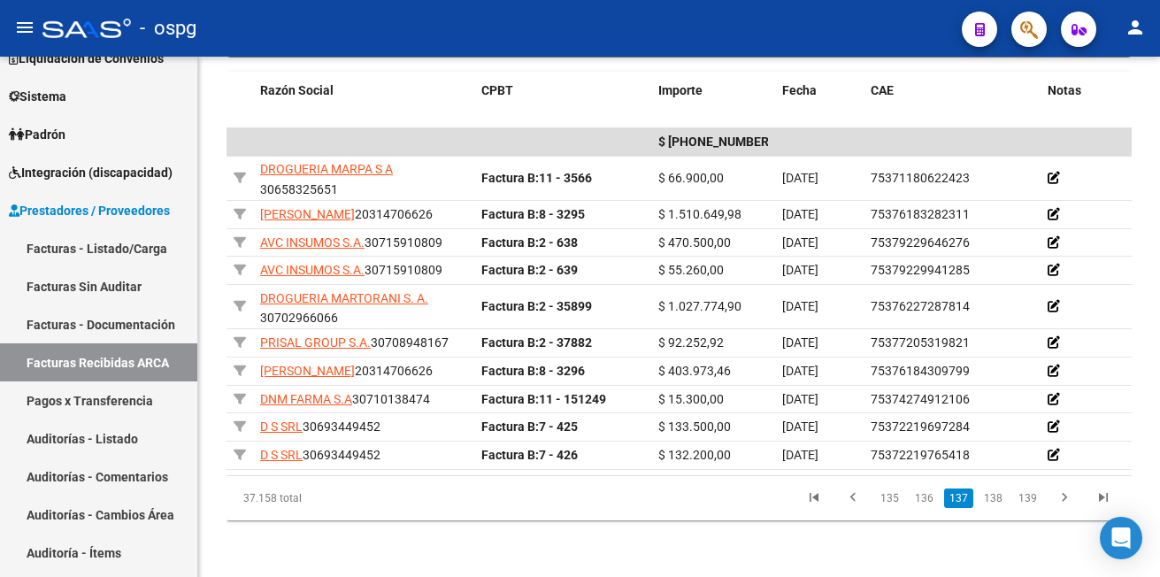
scroll to position [532, 0]
click at [992, 495] on link "138" at bounding box center [992, 497] width 29 height 19
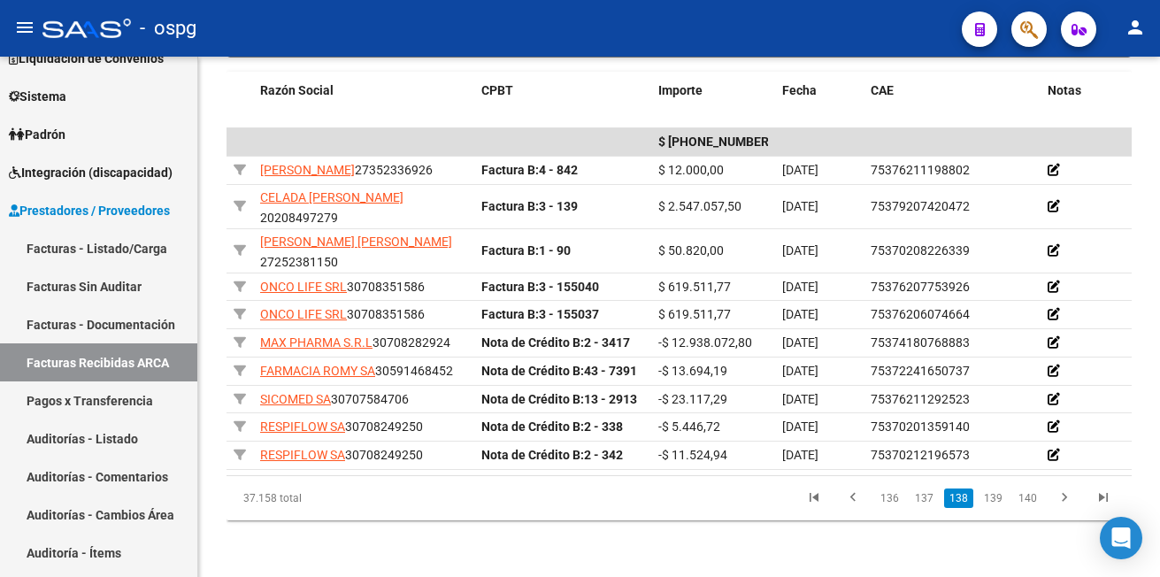
scroll to position [517, 0]
click at [998, 496] on link "139" at bounding box center [992, 497] width 29 height 19
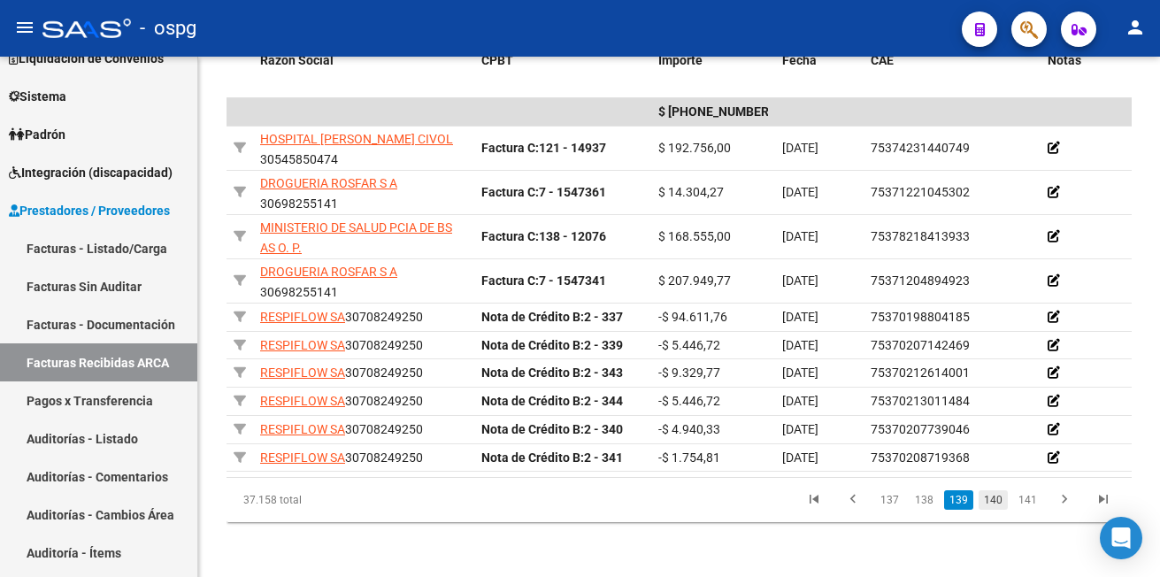
click at [1000, 509] on link "140" at bounding box center [992, 499] width 29 height 19
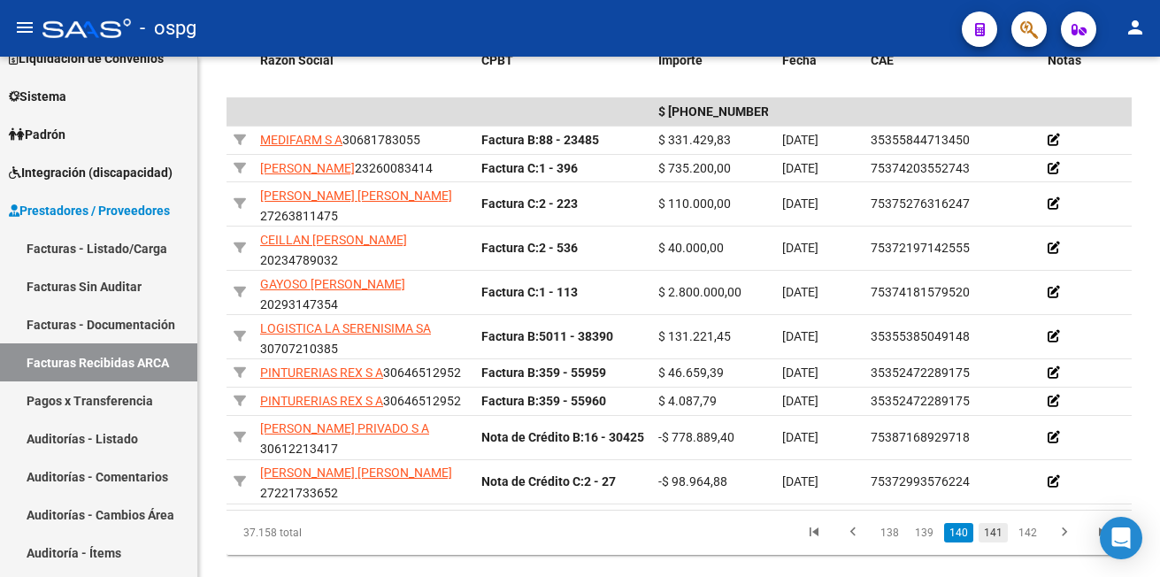
click at [992, 542] on link "141" at bounding box center [992, 532] width 29 height 19
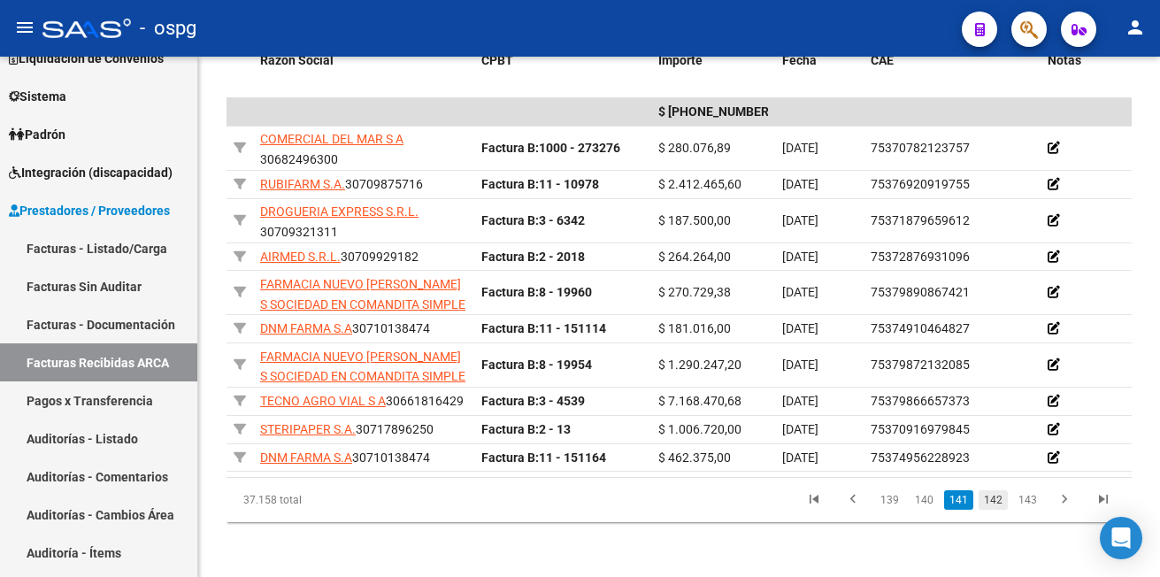
click at [1000, 509] on link "142" at bounding box center [992, 499] width 29 height 19
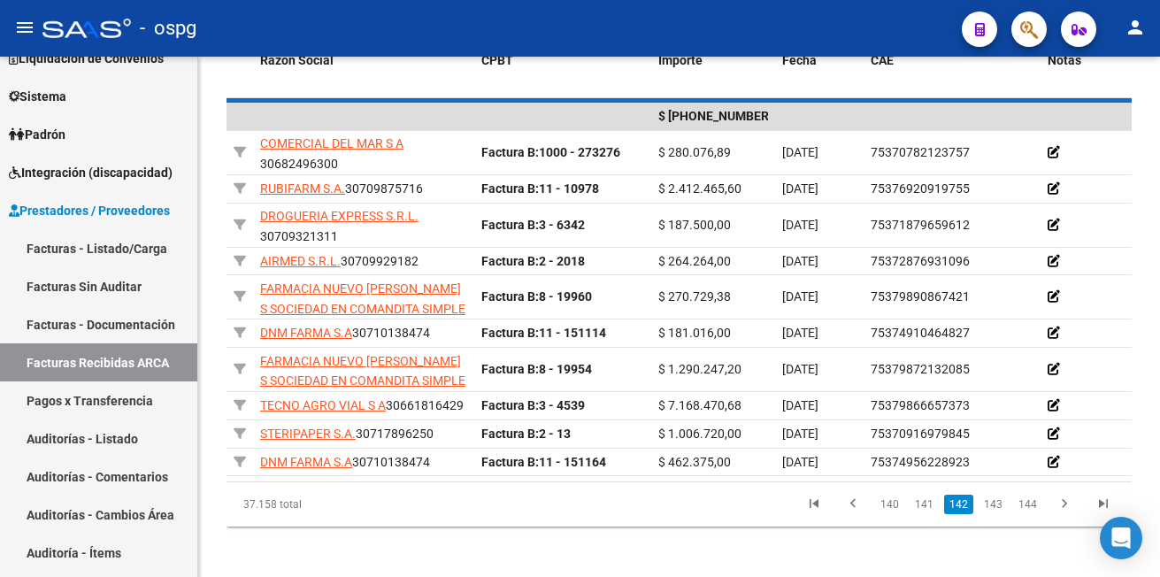
scroll to position [468, 0]
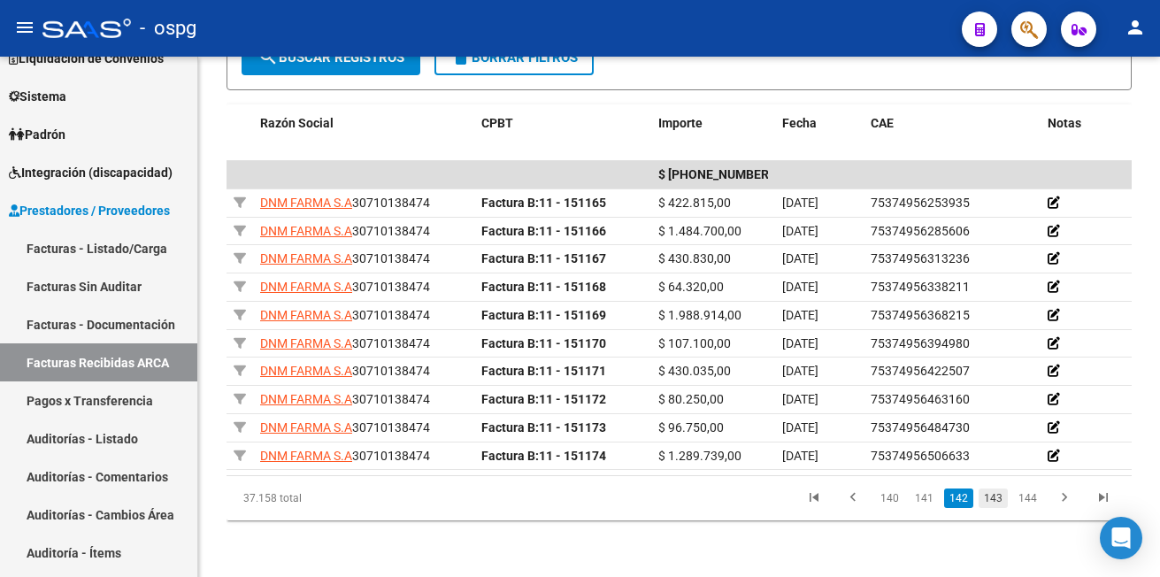
click at [995, 502] on link "143" at bounding box center [992, 497] width 29 height 19
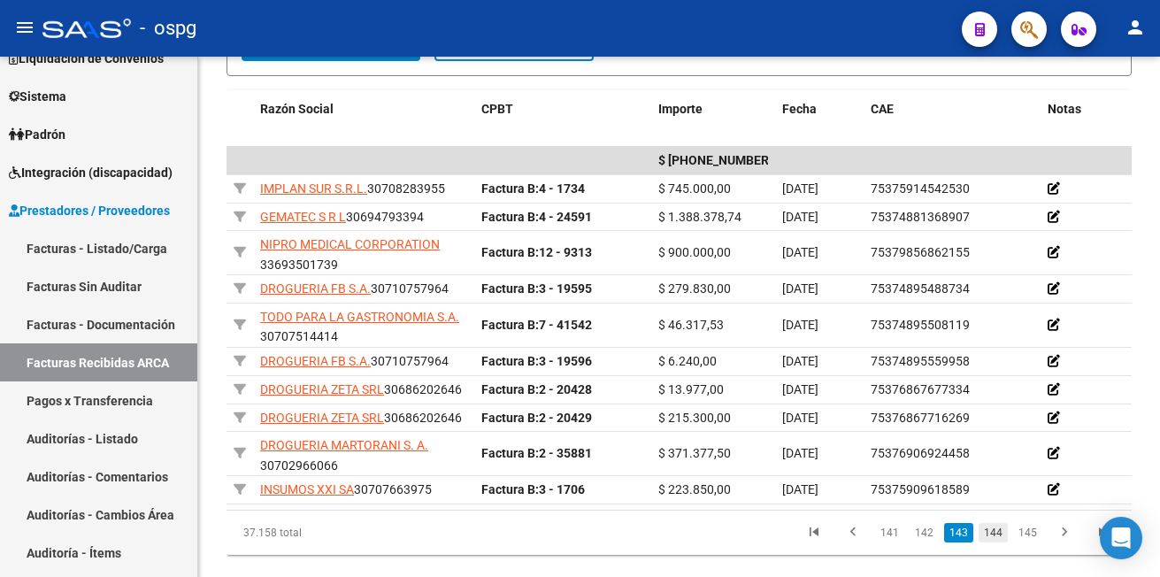
click at [991, 542] on link "144" at bounding box center [992, 532] width 29 height 19
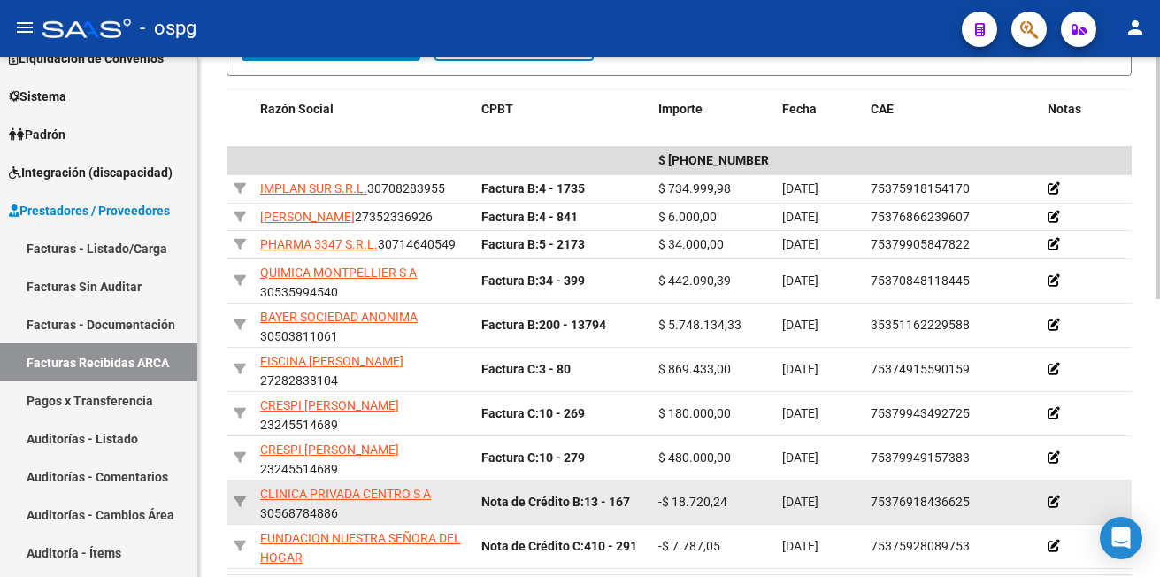
scroll to position [556, 0]
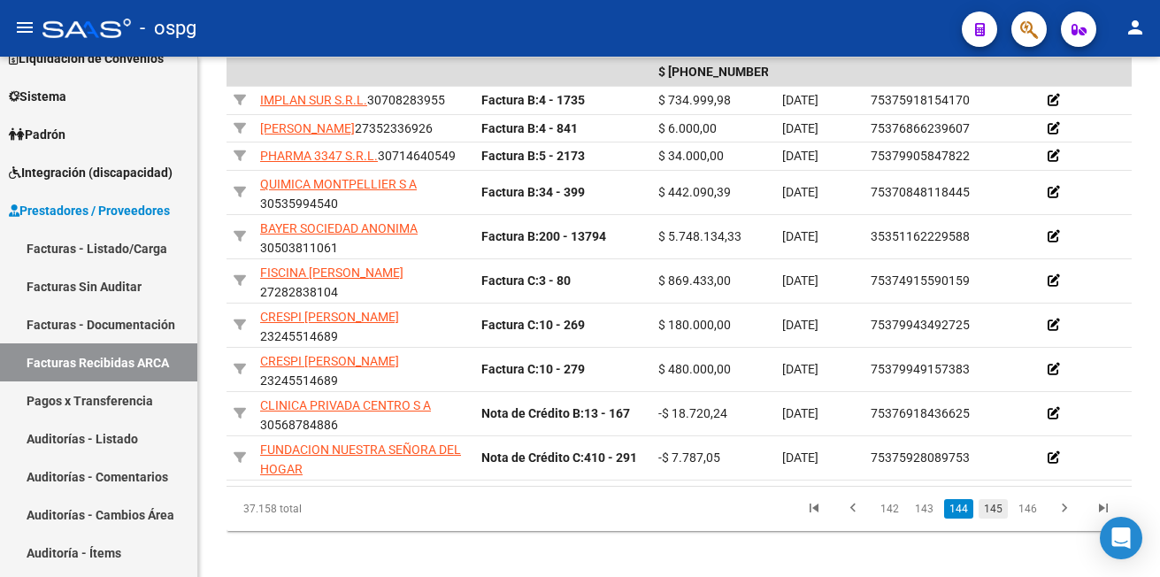
click at [989, 518] on link "145" at bounding box center [992, 508] width 29 height 19
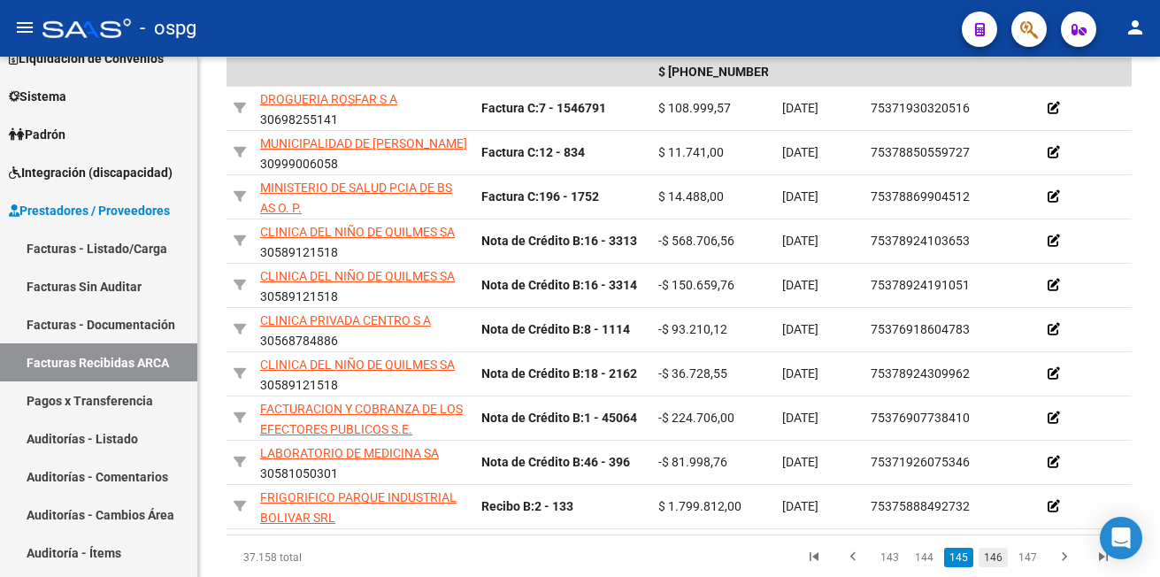
click at [991, 567] on link "146" at bounding box center [992, 557] width 29 height 19
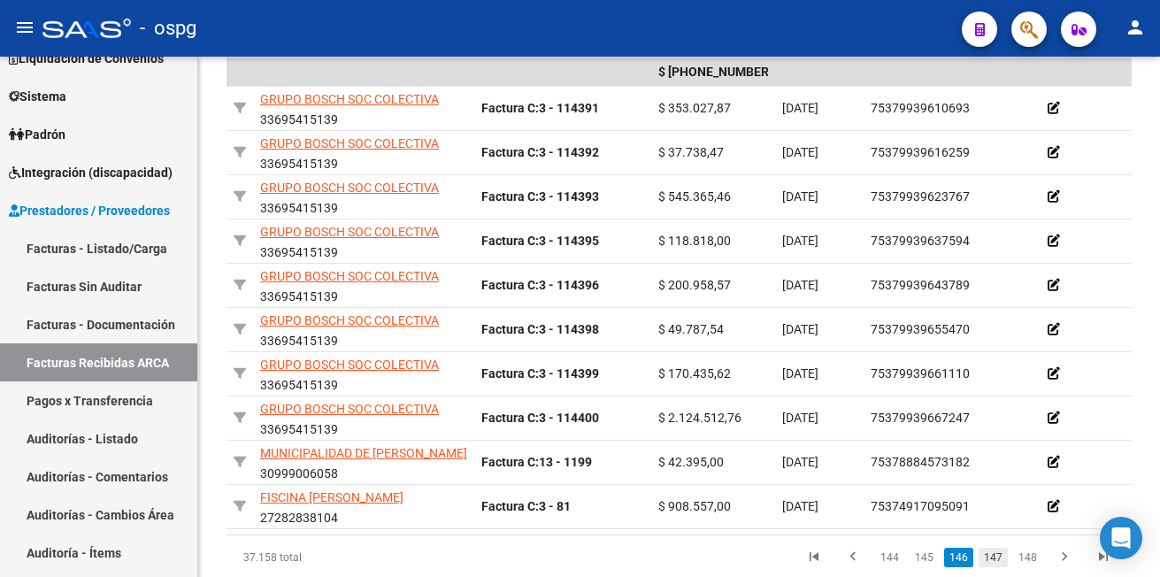
click at [994, 567] on link "147" at bounding box center [992, 557] width 29 height 19
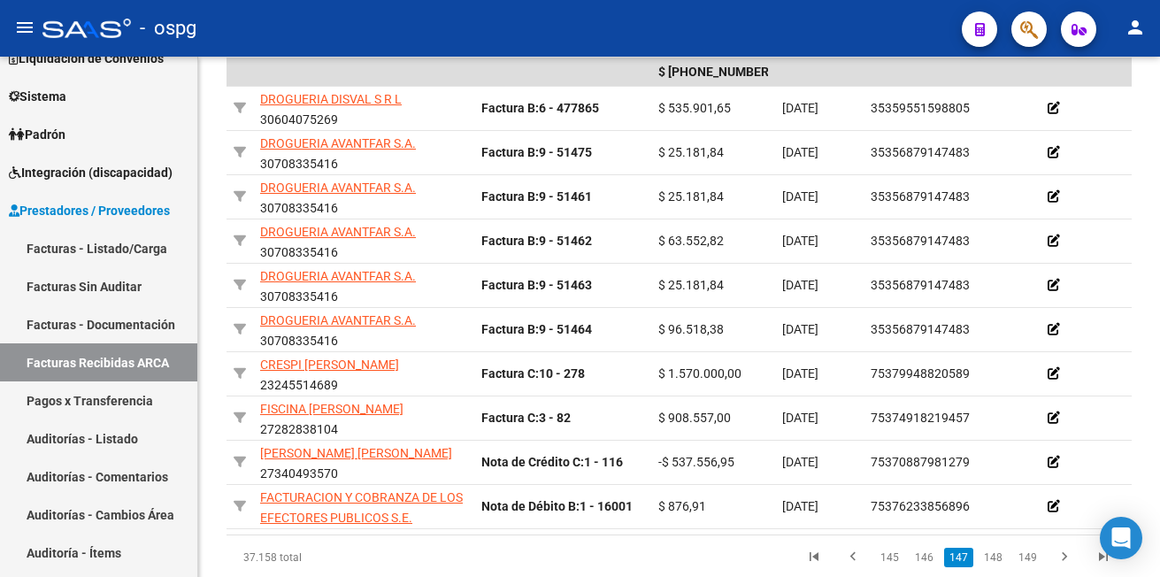
click at [994, 567] on link "148" at bounding box center [992, 557] width 29 height 19
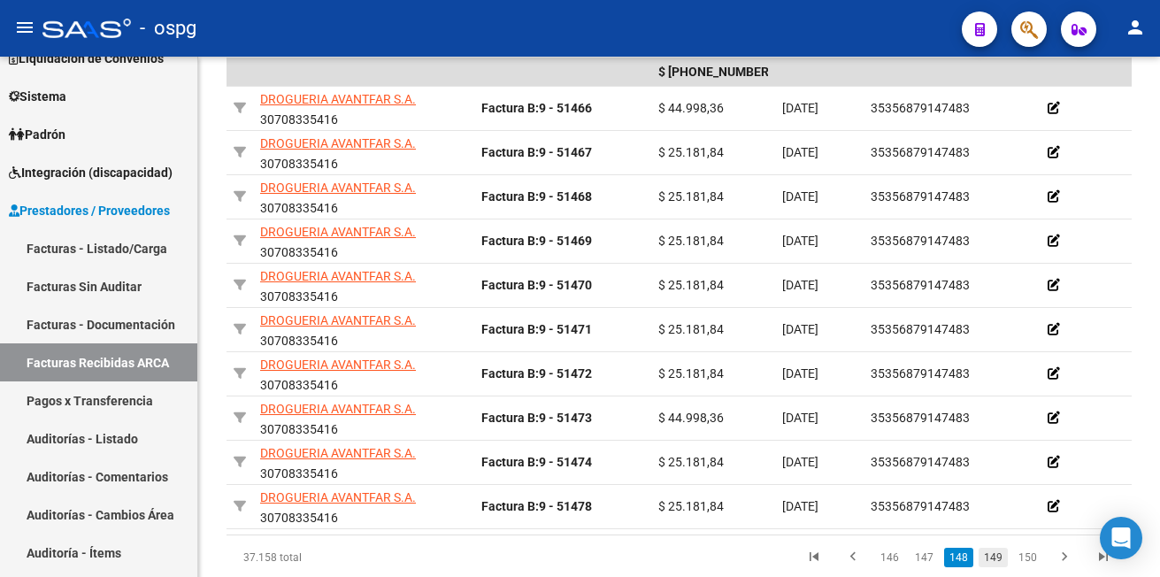
click at [1001, 567] on link "149" at bounding box center [992, 557] width 29 height 19
click at [1002, 567] on link "150" at bounding box center [992, 557] width 29 height 19
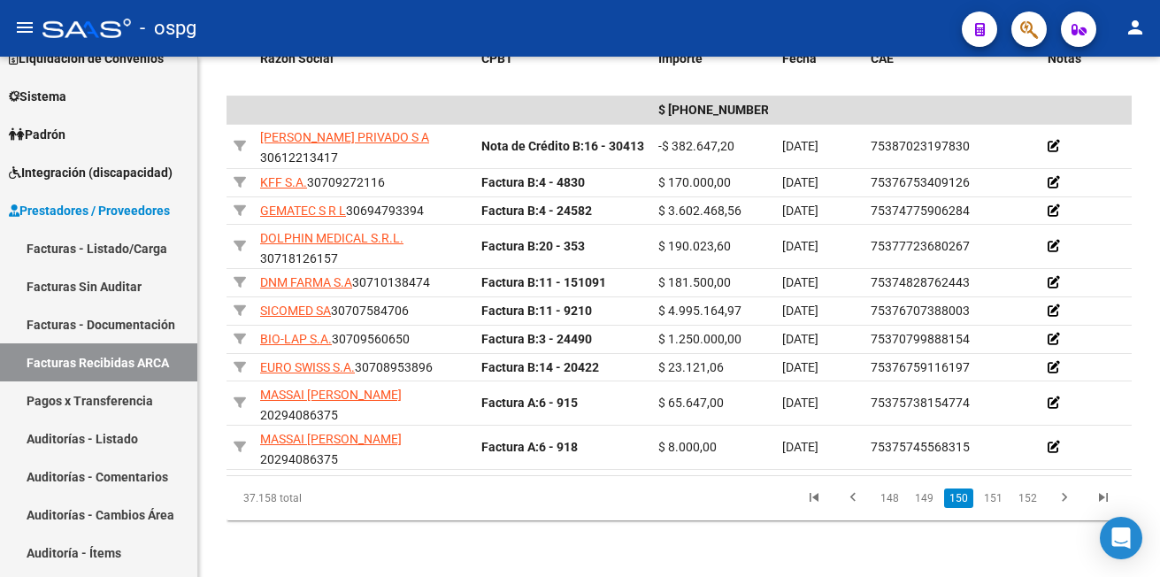
scroll to position [532, 0]
click at [995, 495] on link "151" at bounding box center [992, 497] width 29 height 19
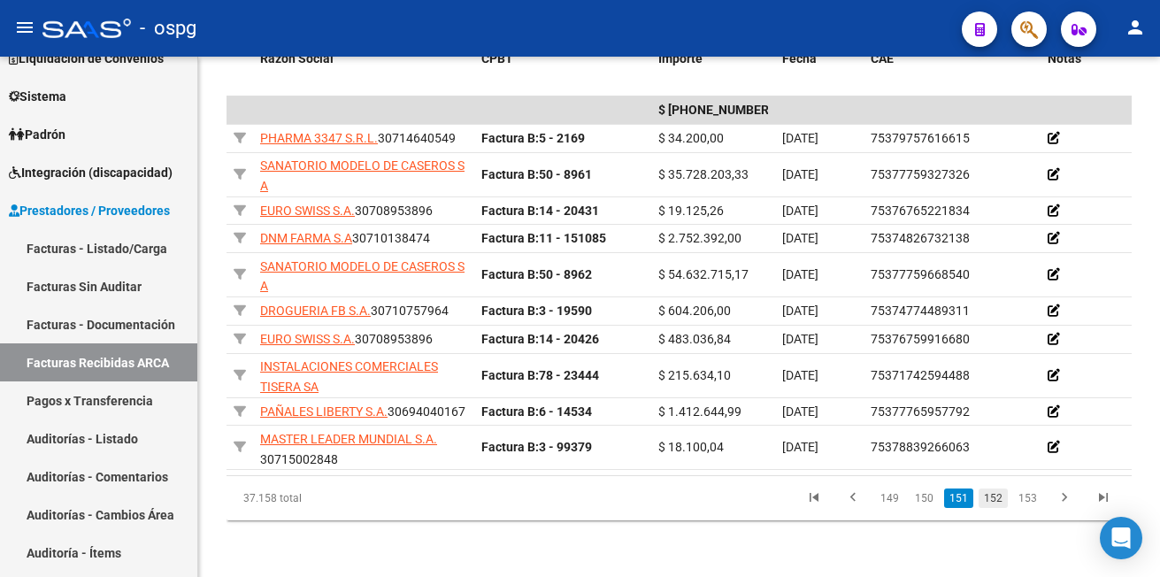
click at [999, 508] on link "152" at bounding box center [992, 497] width 29 height 19
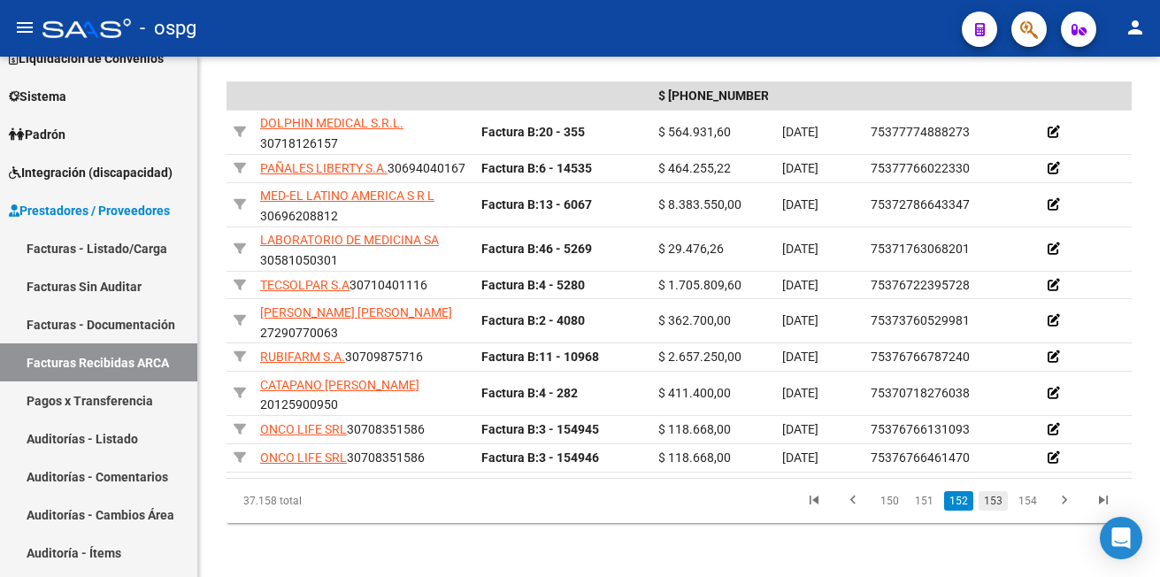
click at [993, 510] on link "153" at bounding box center [992, 500] width 29 height 19
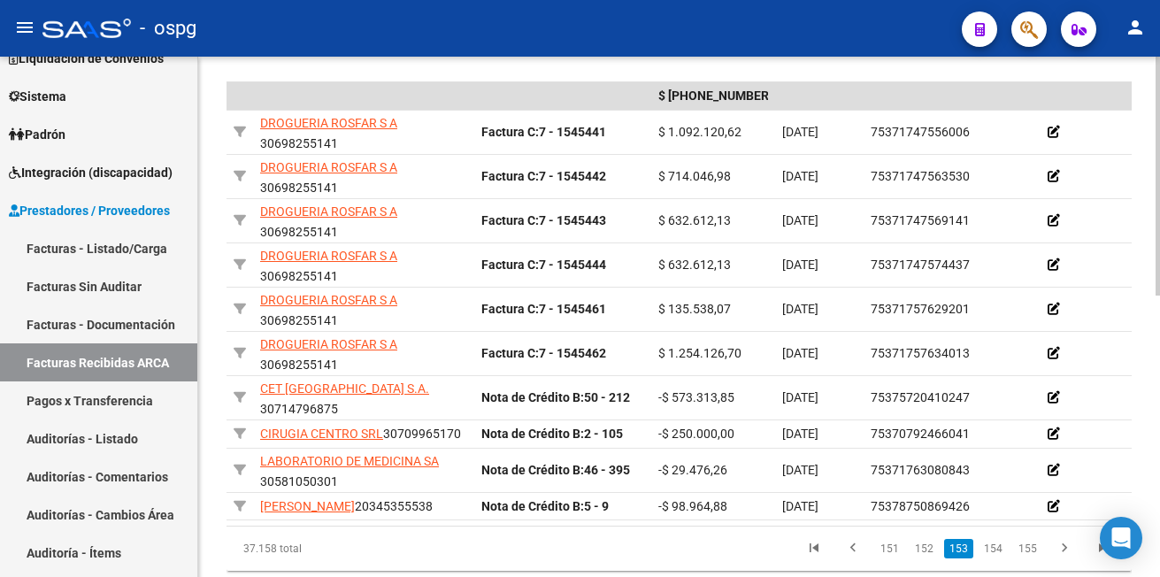
scroll to position [614, 0]
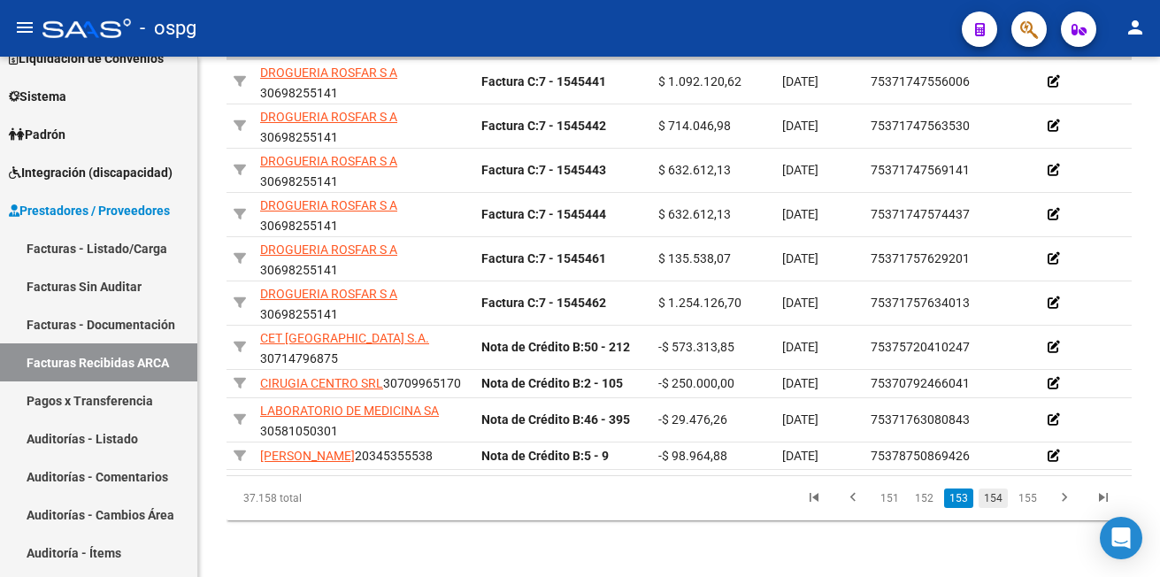
click at [998, 497] on link "154" at bounding box center [992, 497] width 29 height 19
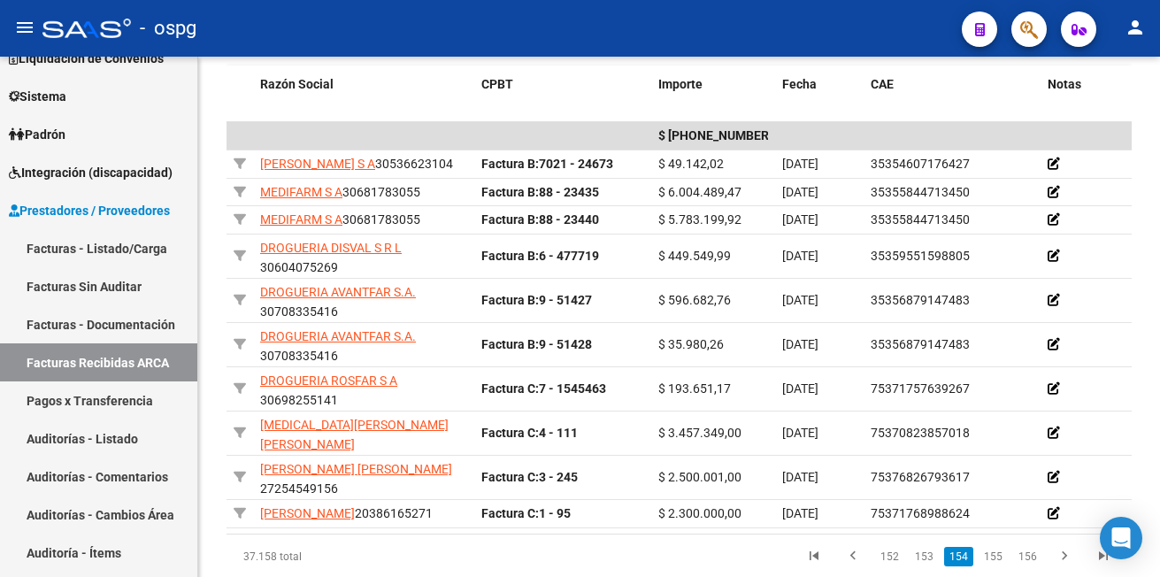
scroll to position [581, 0]
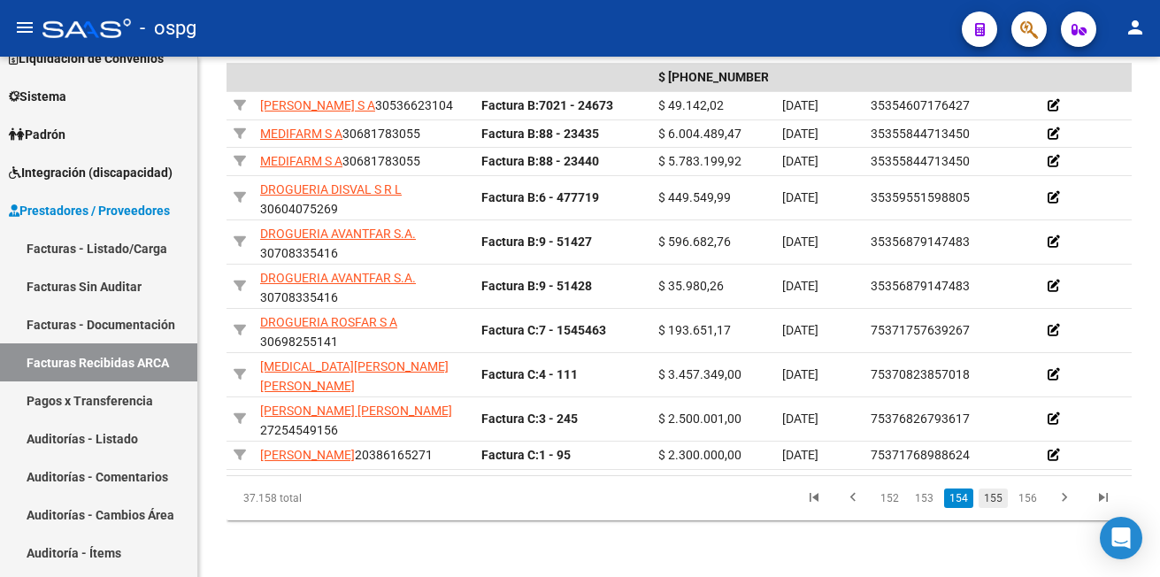
click at [997, 496] on link "155" at bounding box center [992, 497] width 29 height 19
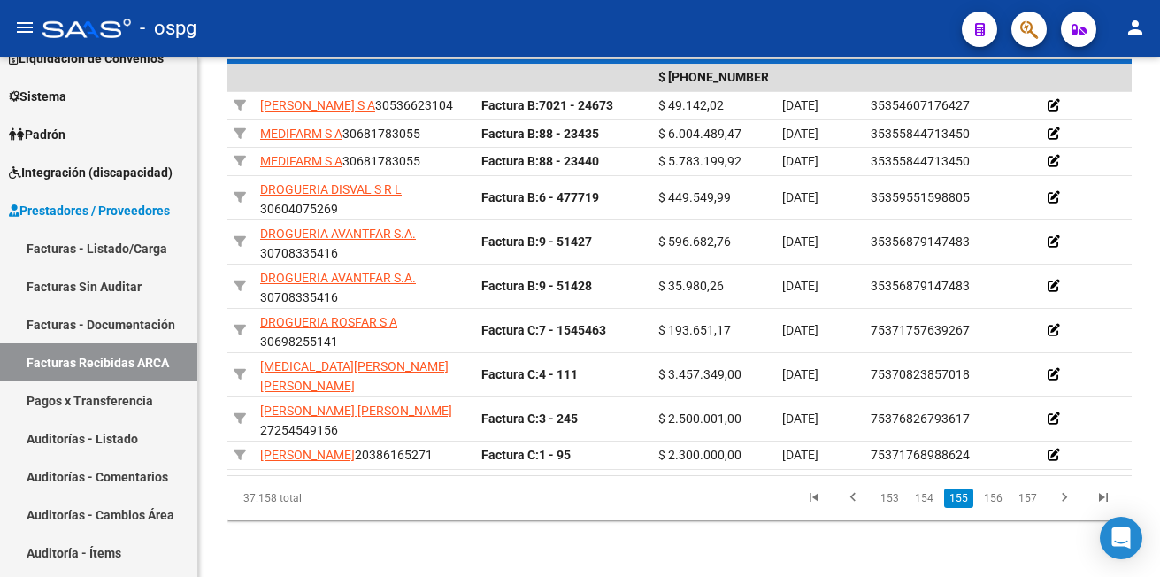
scroll to position [565, 0]
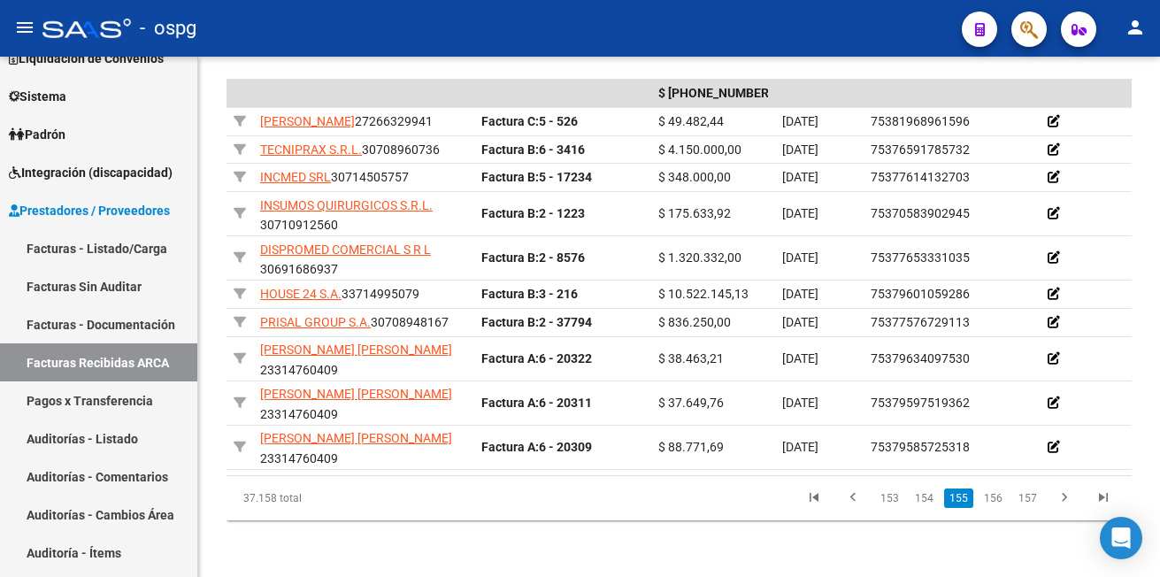
click at [997, 496] on link "156" at bounding box center [992, 497] width 29 height 19
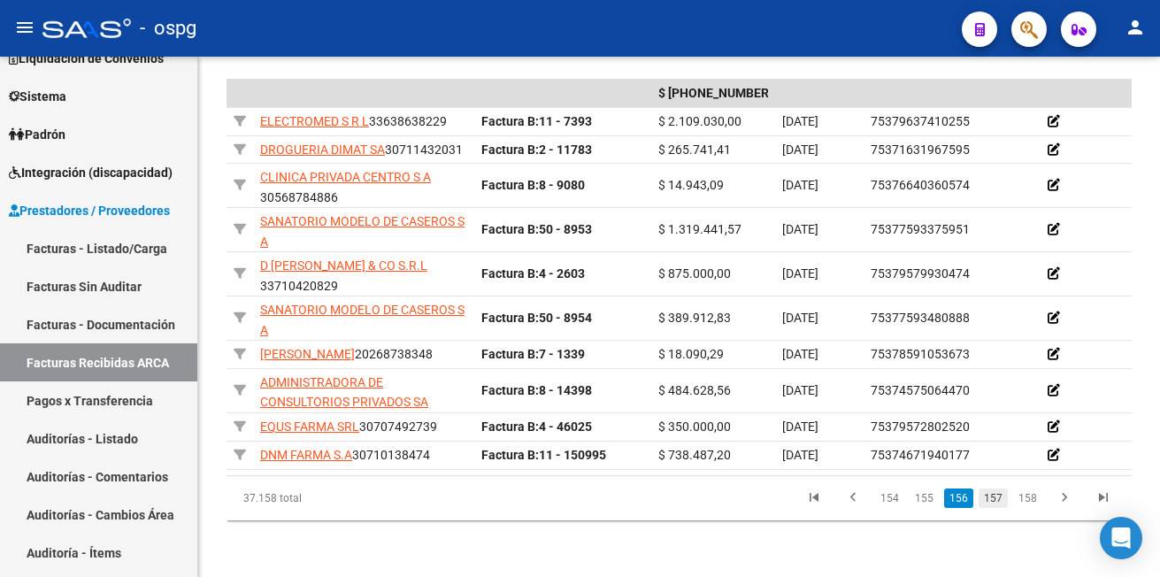
click at [997, 494] on link "157" at bounding box center [992, 497] width 29 height 19
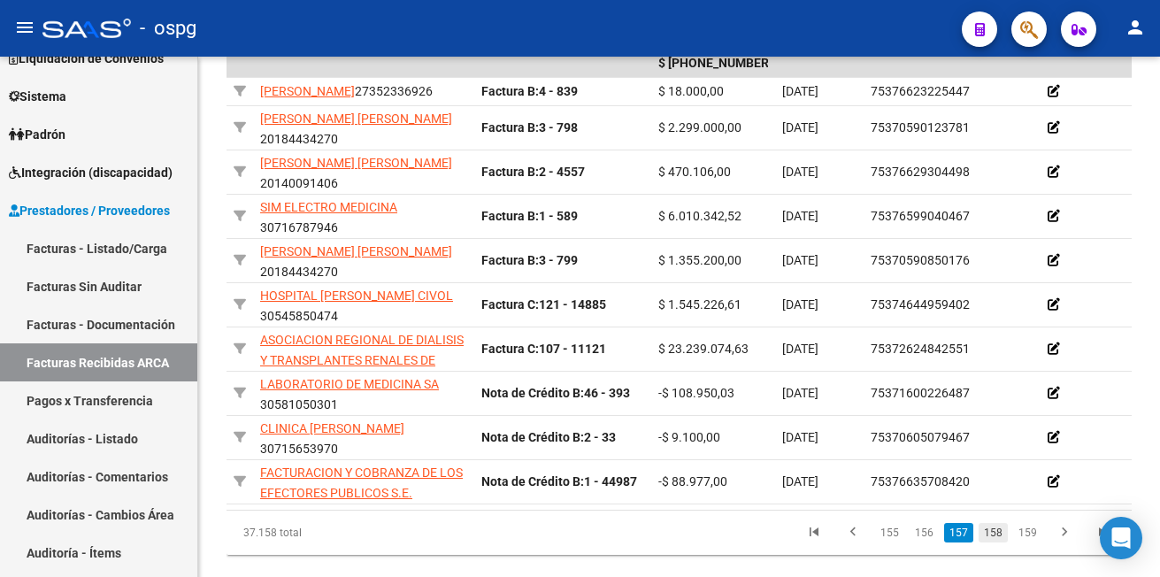
click at [1001, 542] on link "158" at bounding box center [992, 532] width 29 height 19
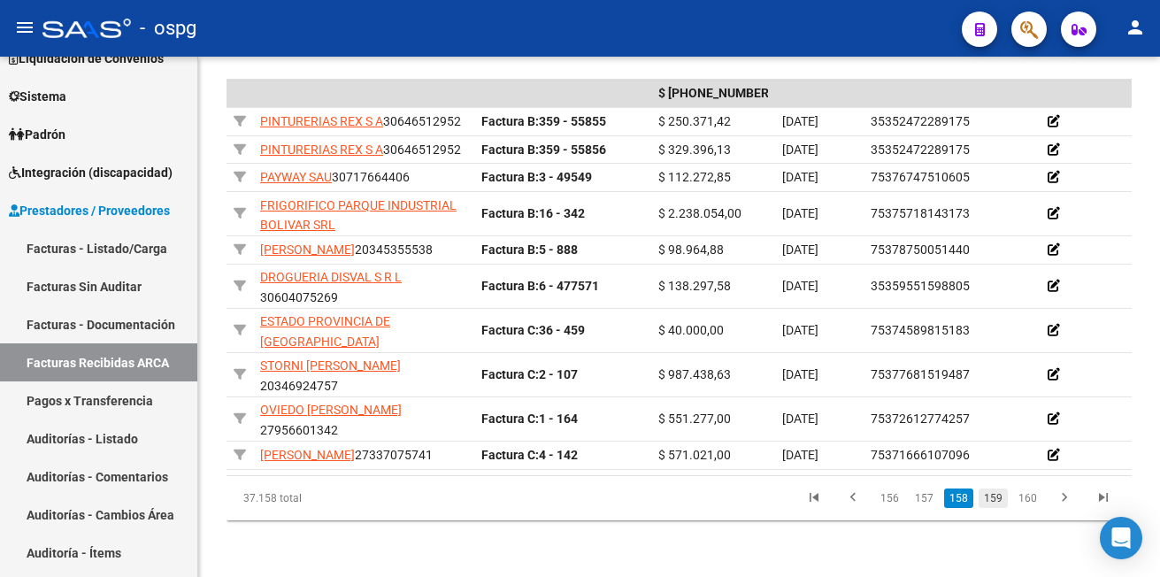
click at [994, 508] on link "159" at bounding box center [992, 497] width 29 height 19
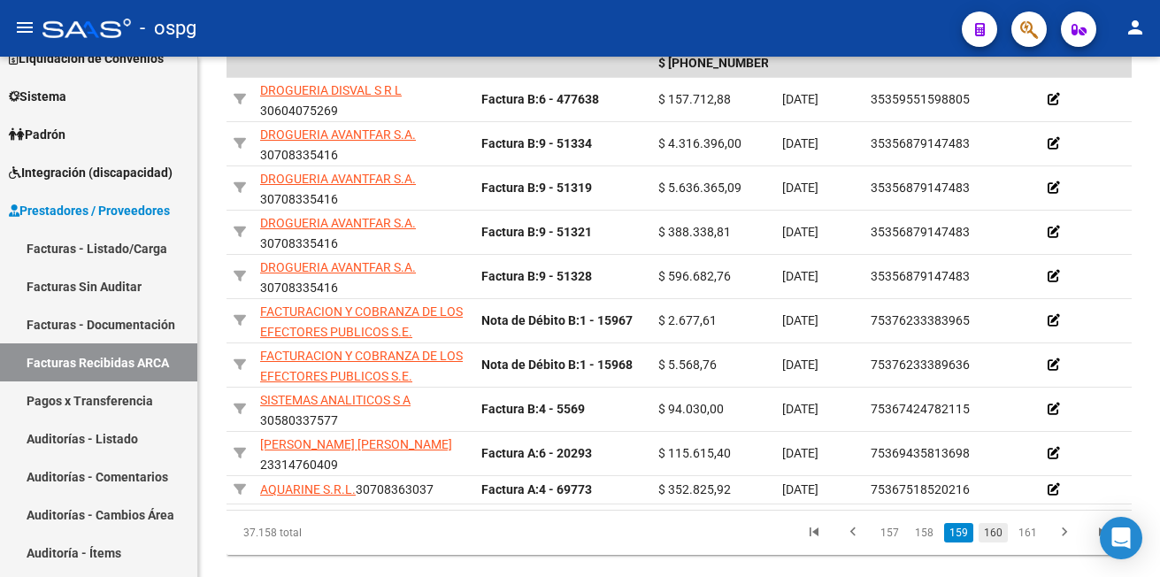
click at [994, 542] on link "160" at bounding box center [992, 532] width 29 height 19
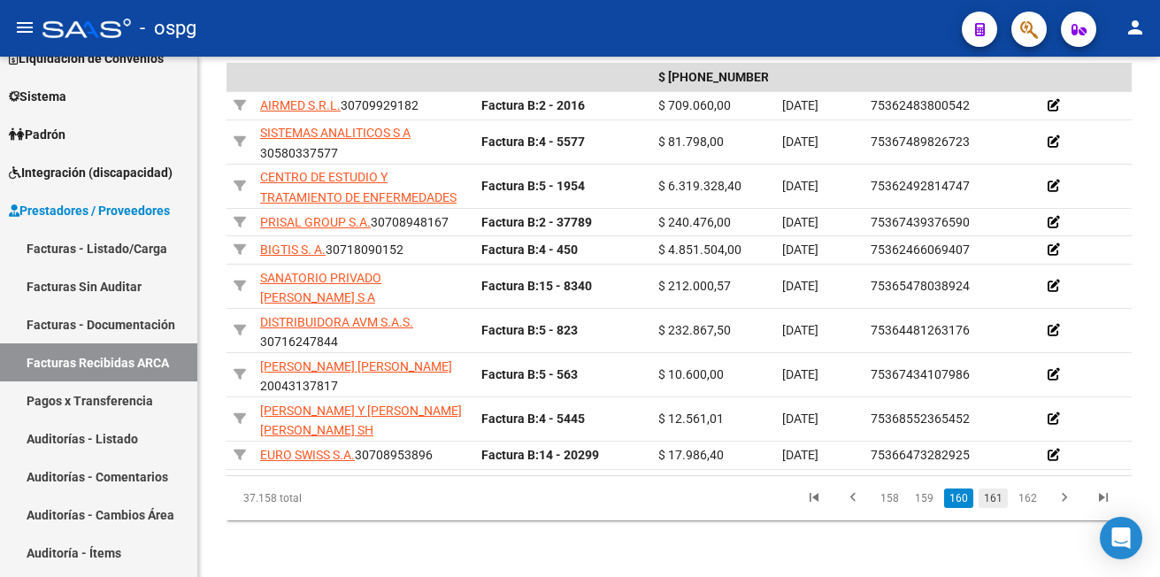
click at [997, 497] on link "161" at bounding box center [992, 497] width 29 height 19
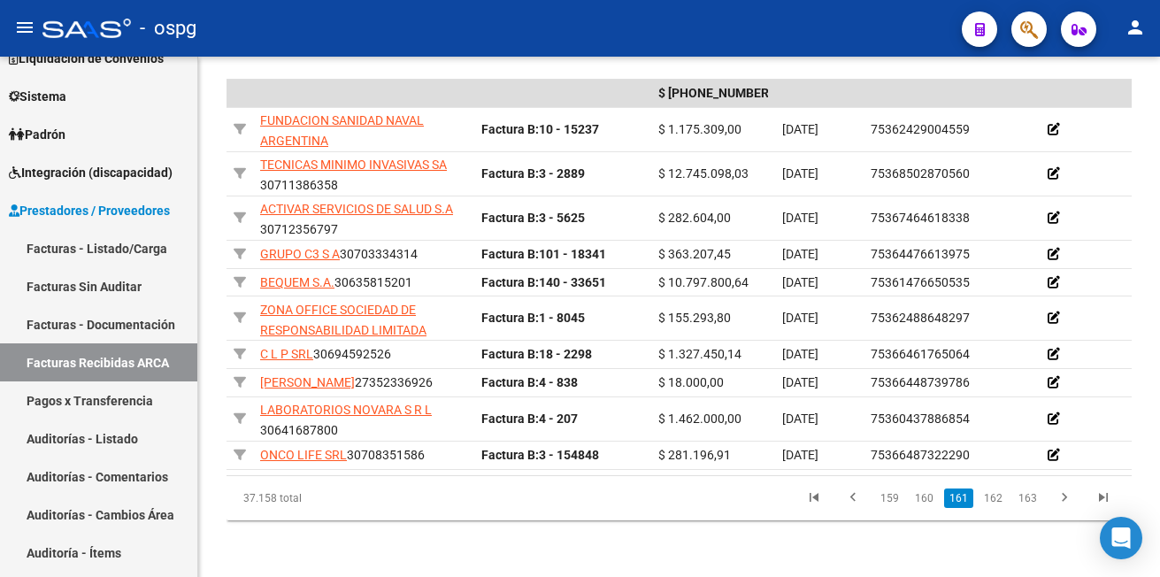
click at [997, 497] on link "162" at bounding box center [992, 497] width 29 height 19
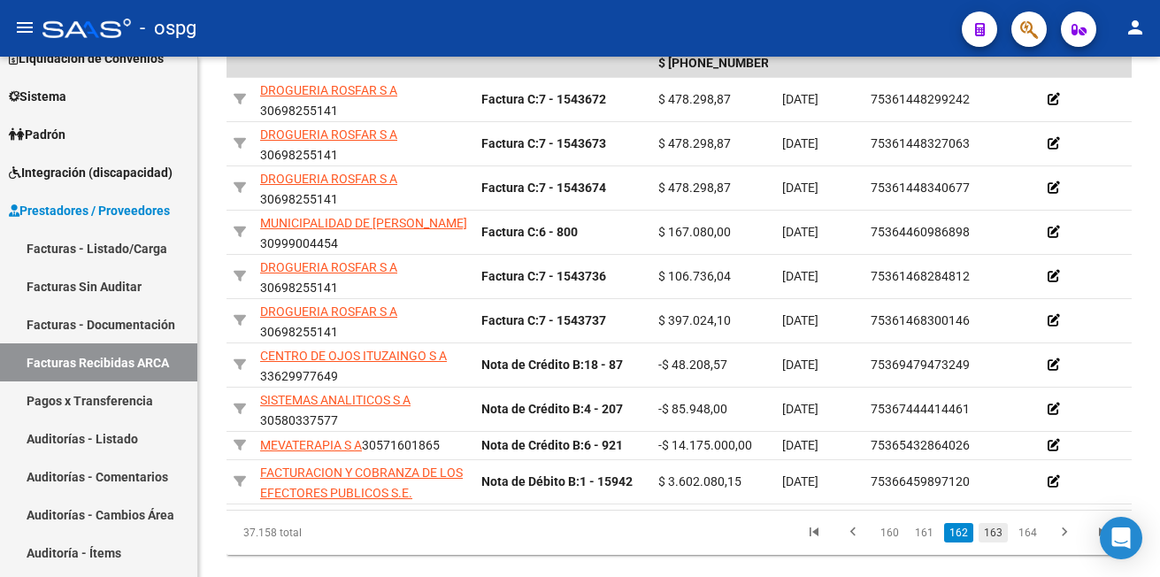
click at [993, 542] on link "163" at bounding box center [992, 532] width 29 height 19
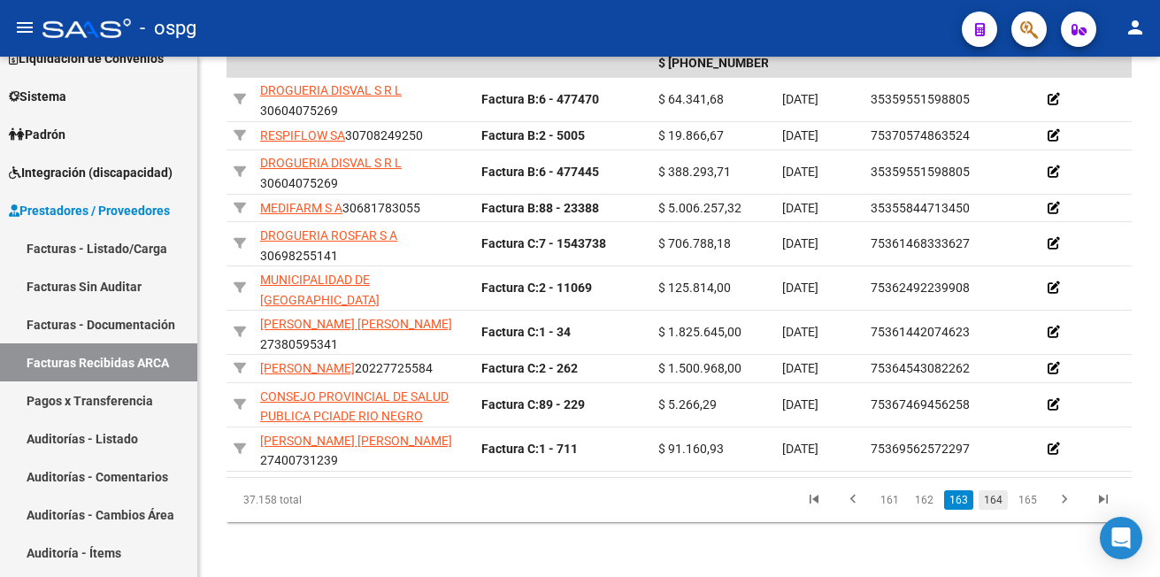
click at [995, 509] on link "164" at bounding box center [992, 499] width 29 height 19
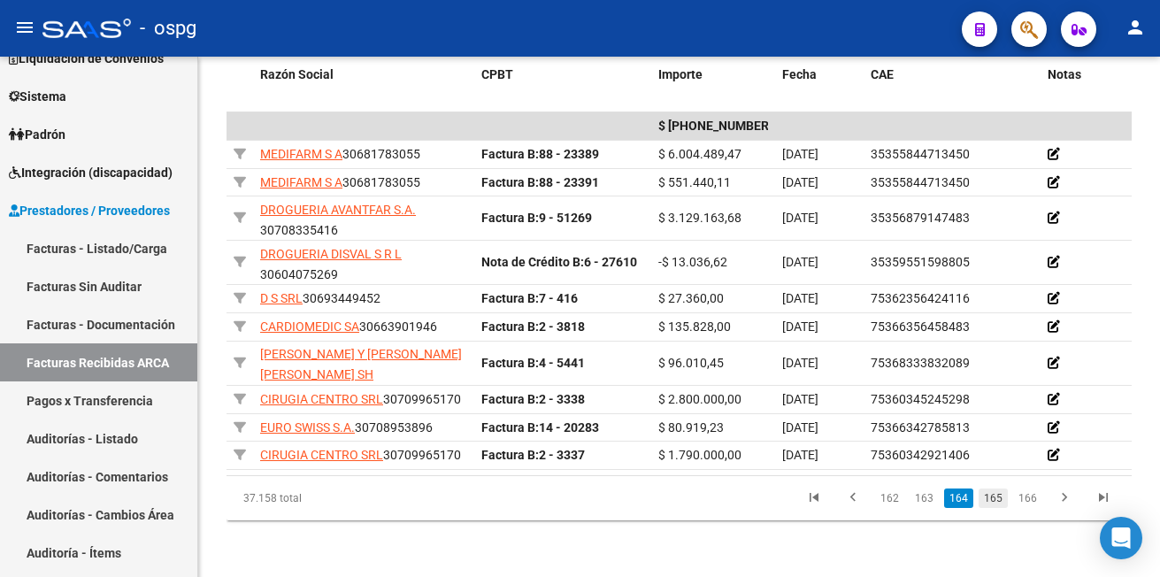
click at [996, 504] on link "165" at bounding box center [992, 497] width 29 height 19
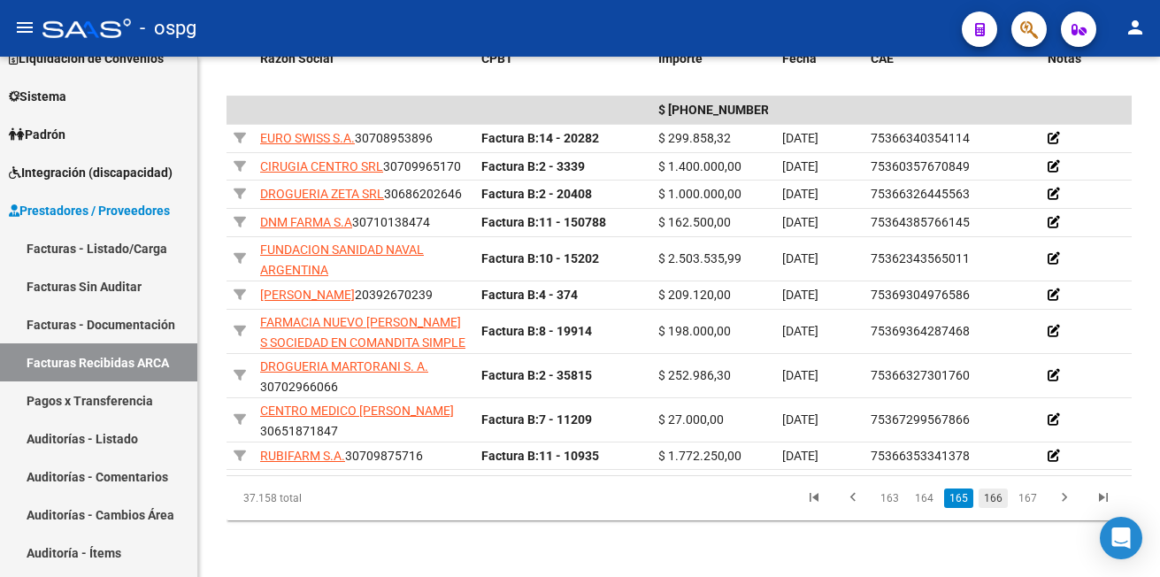
click at [992, 508] on link "166" at bounding box center [992, 497] width 29 height 19
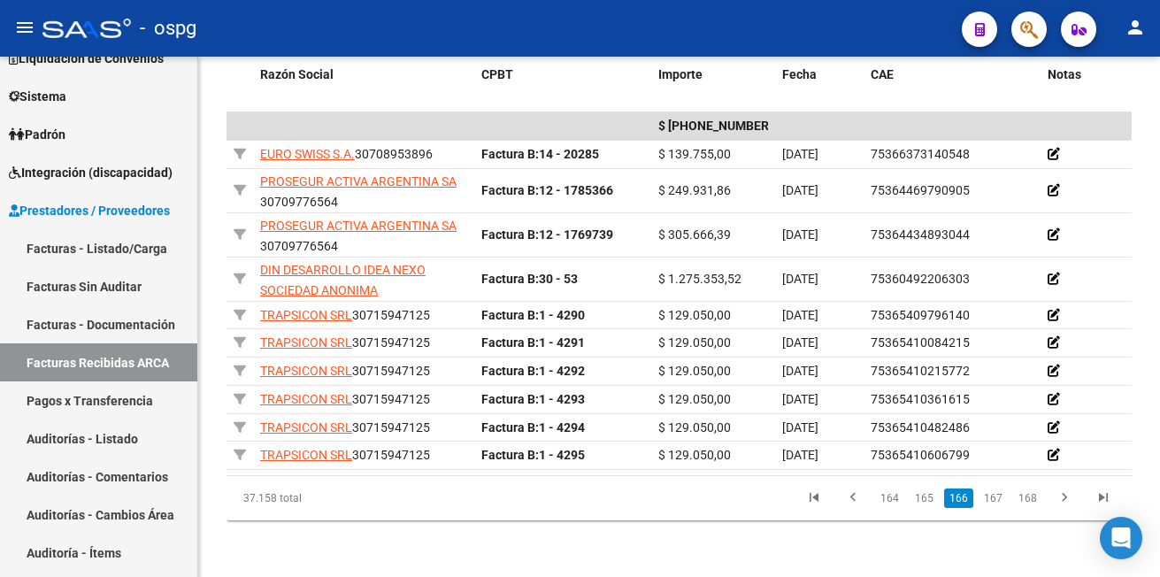
scroll to position [517, 0]
click at [994, 497] on link "167" at bounding box center [992, 497] width 29 height 19
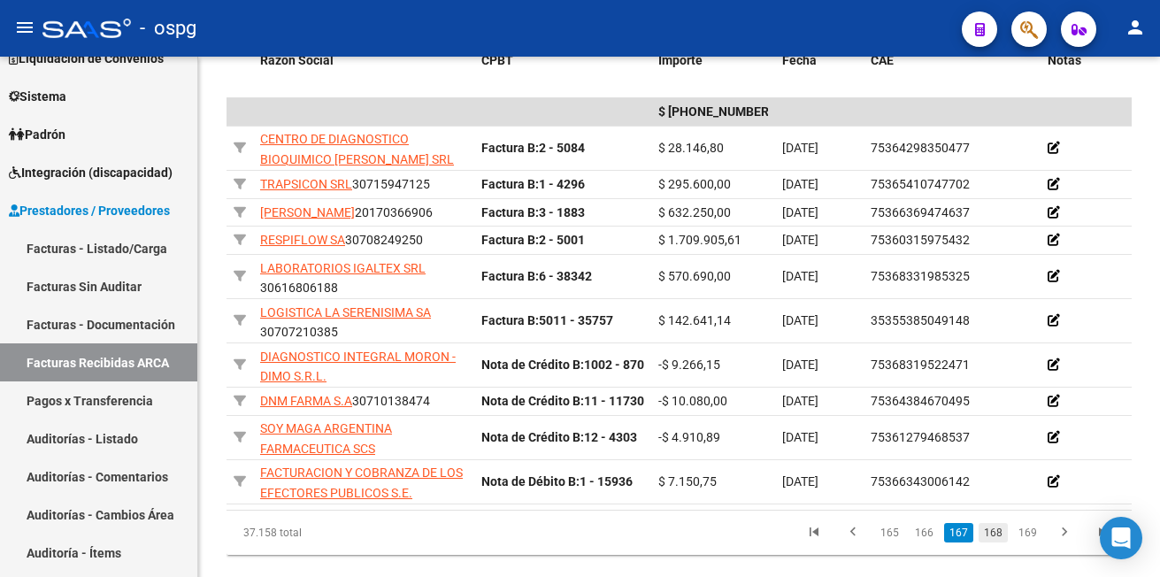
click at [989, 542] on link "168" at bounding box center [992, 532] width 29 height 19
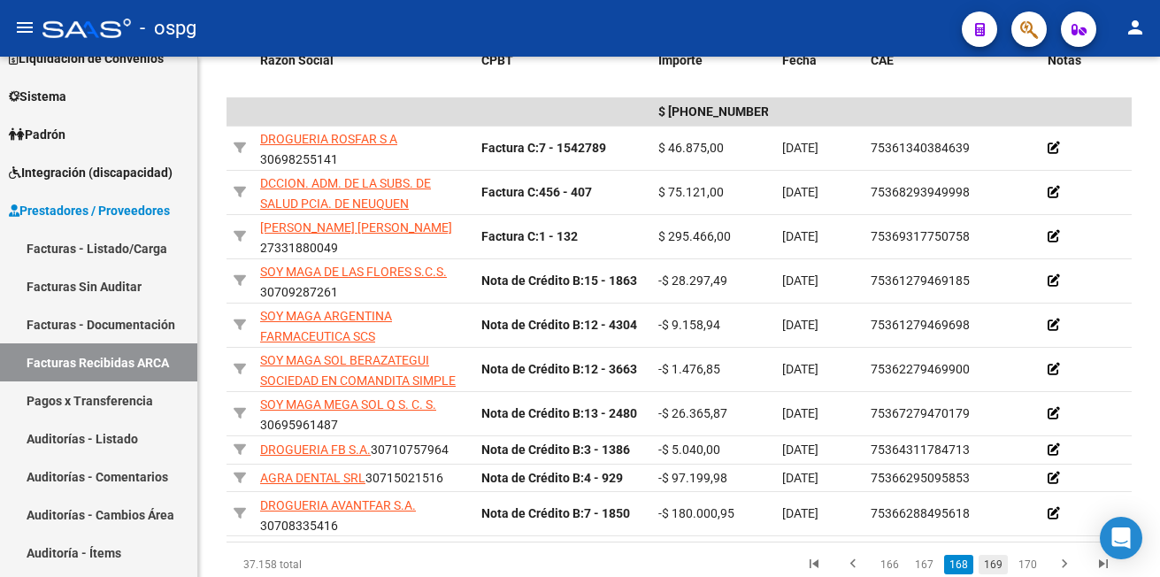
click at [997, 573] on link "169" at bounding box center [992, 564] width 29 height 19
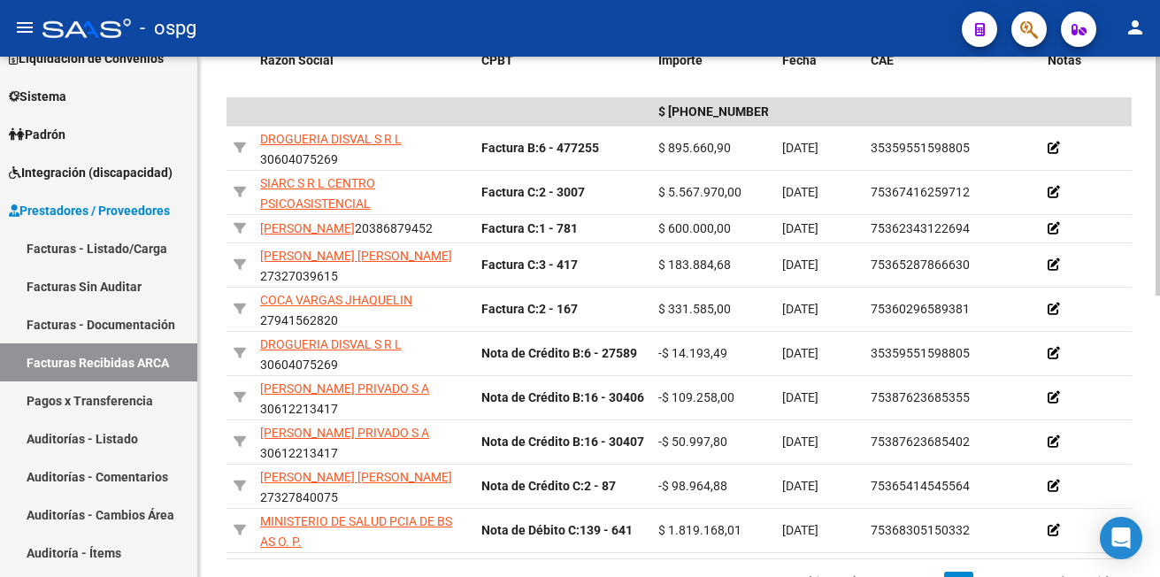
scroll to position [605, 0]
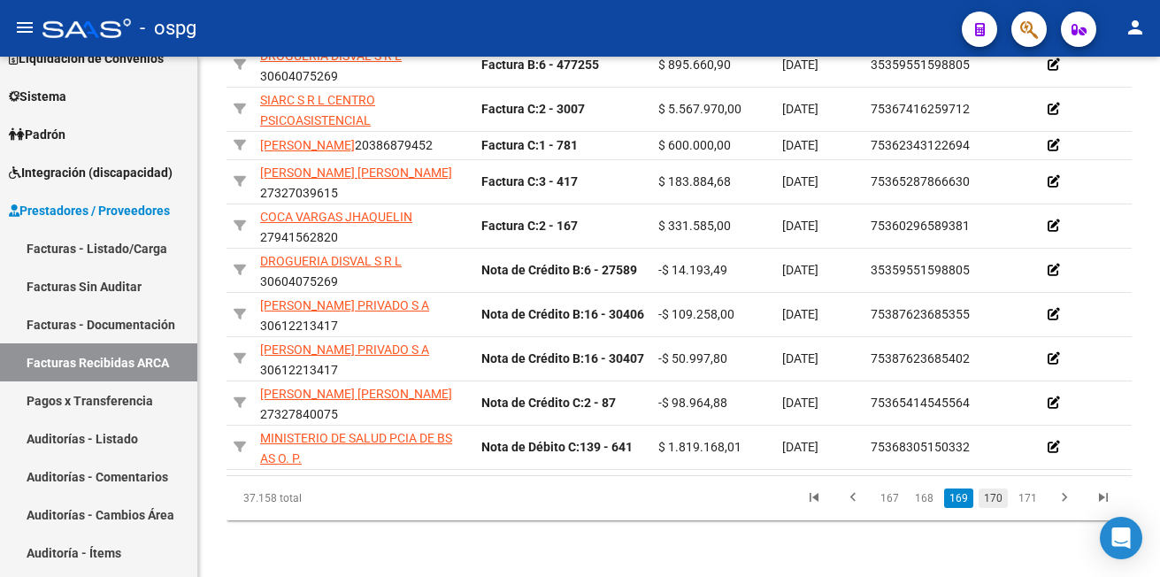
click at [997, 505] on link "170" at bounding box center [992, 497] width 29 height 19
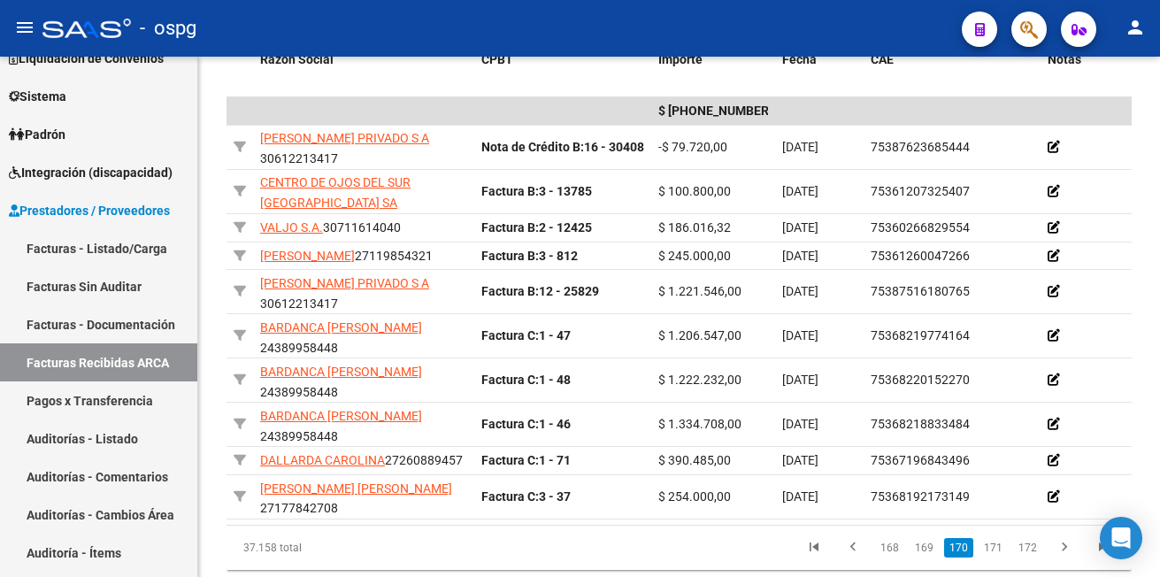
scroll to position [517, 0]
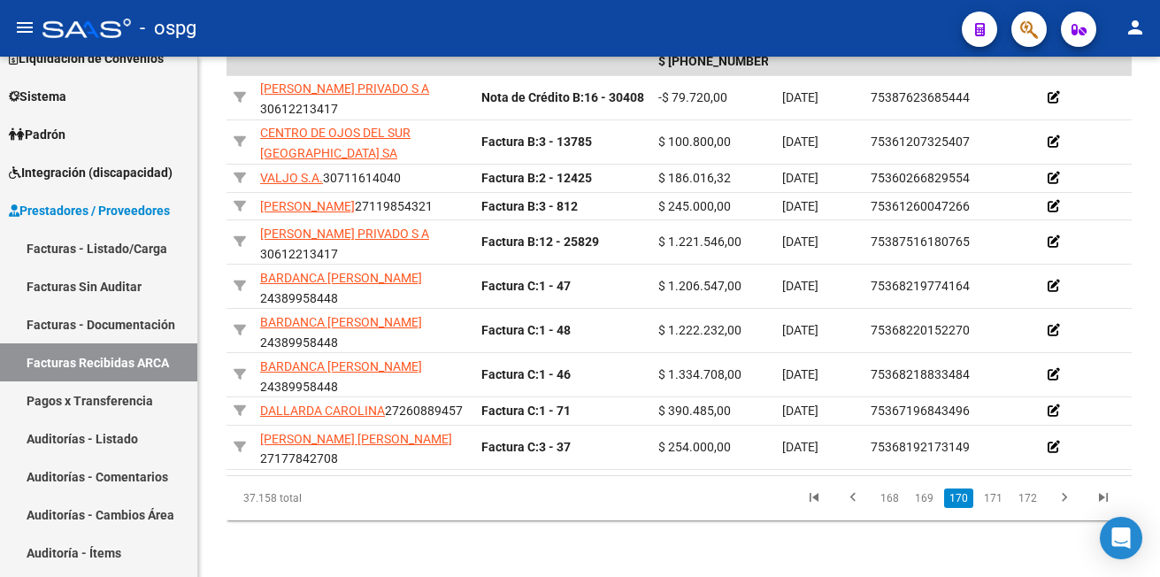
click at [997, 505] on link "171" at bounding box center [992, 497] width 29 height 19
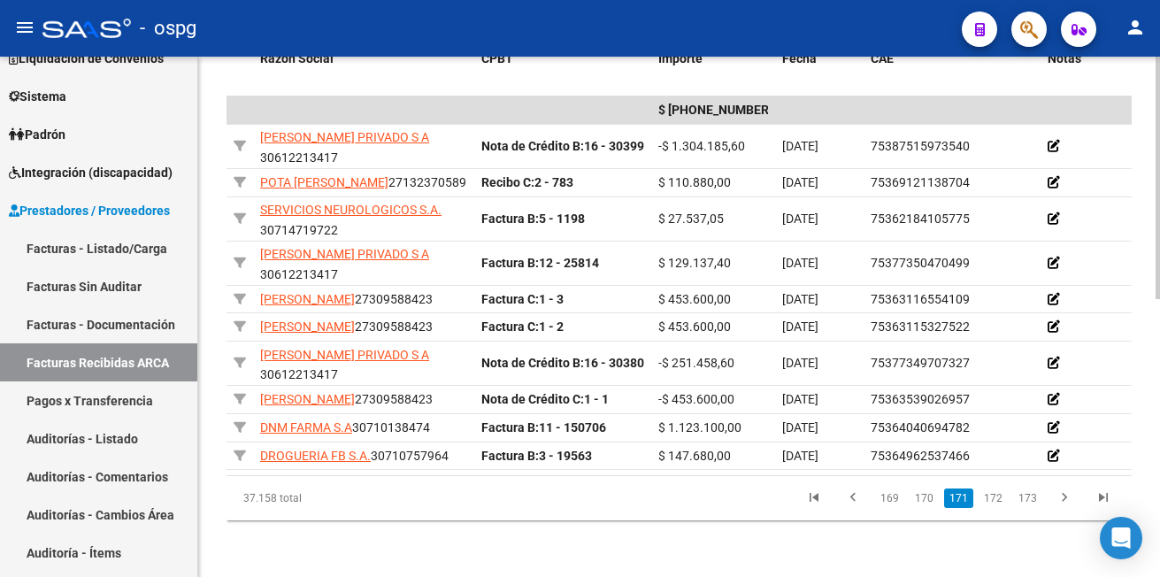
scroll to position [539, 0]
click at [1153, 441] on div "PRESTADORES -> Facturas Recibidas ARCA Importar Comprobantes Esta pantalla list…" at bounding box center [681, 57] width 966 height 1038
click at [993, 508] on link "172" at bounding box center [992, 497] width 29 height 19
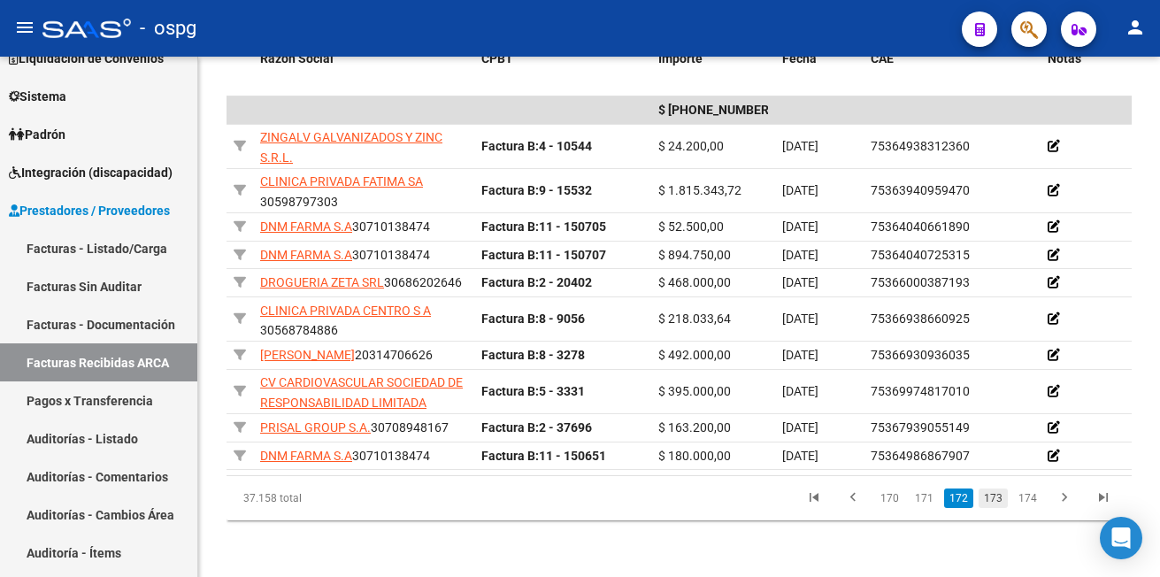
click at [998, 508] on link "173" at bounding box center [992, 497] width 29 height 19
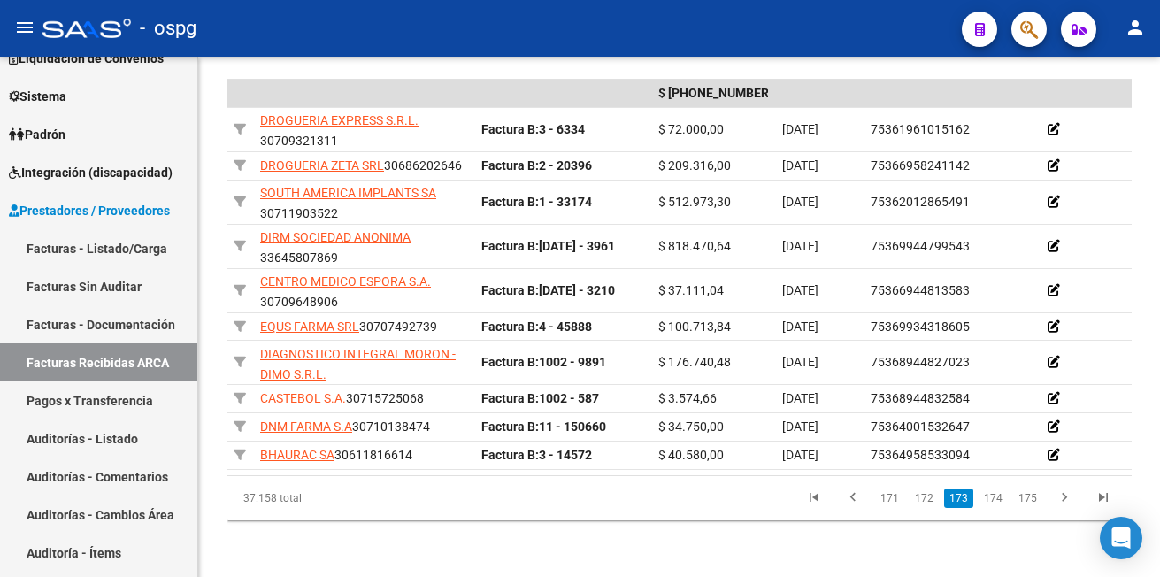
click at [998, 508] on link "174" at bounding box center [992, 497] width 29 height 19
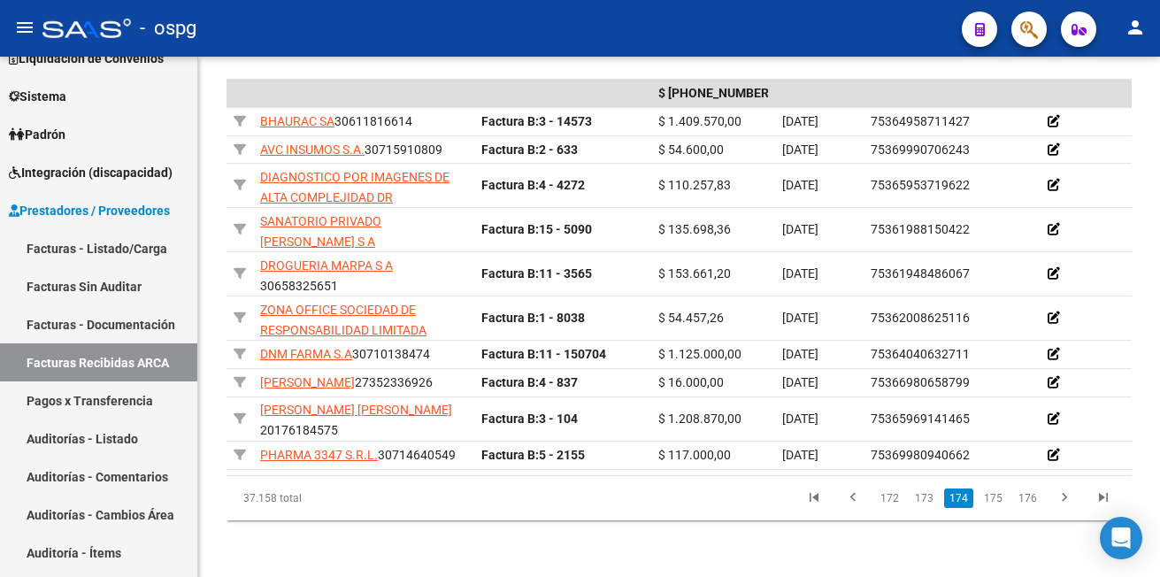
click at [998, 508] on link "175" at bounding box center [992, 497] width 29 height 19
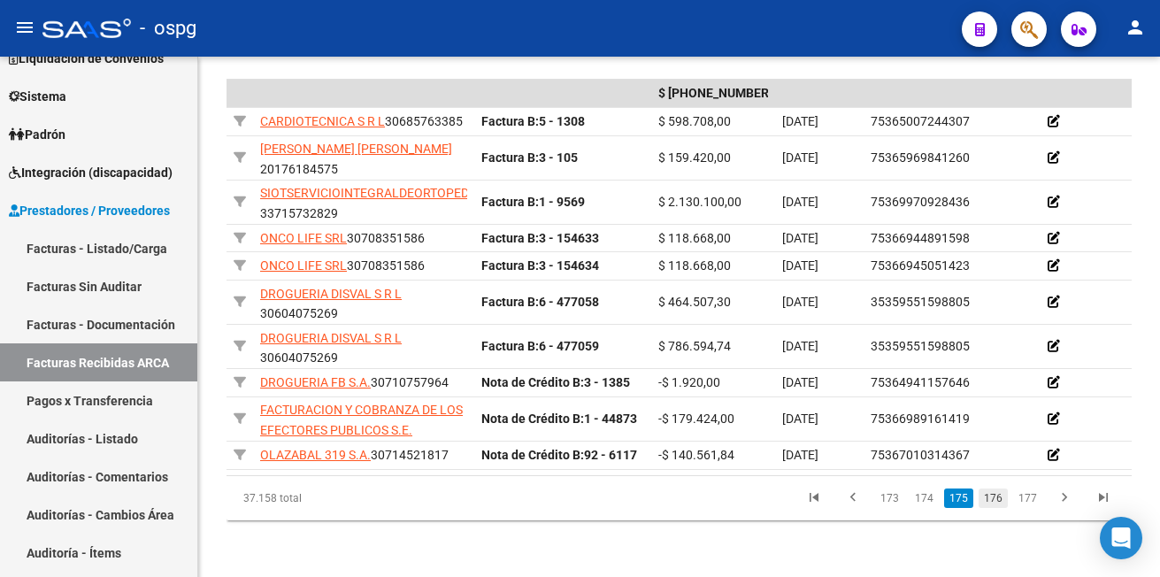
click at [998, 508] on link "176" at bounding box center [992, 497] width 29 height 19
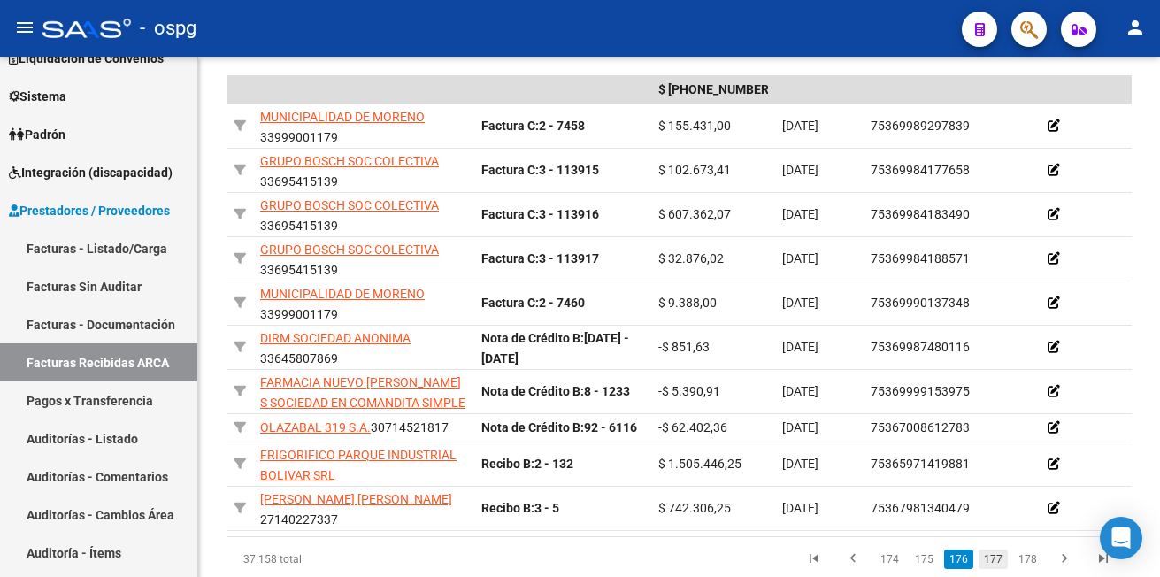
click at [993, 569] on link "177" at bounding box center [992, 558] width 29 height 19
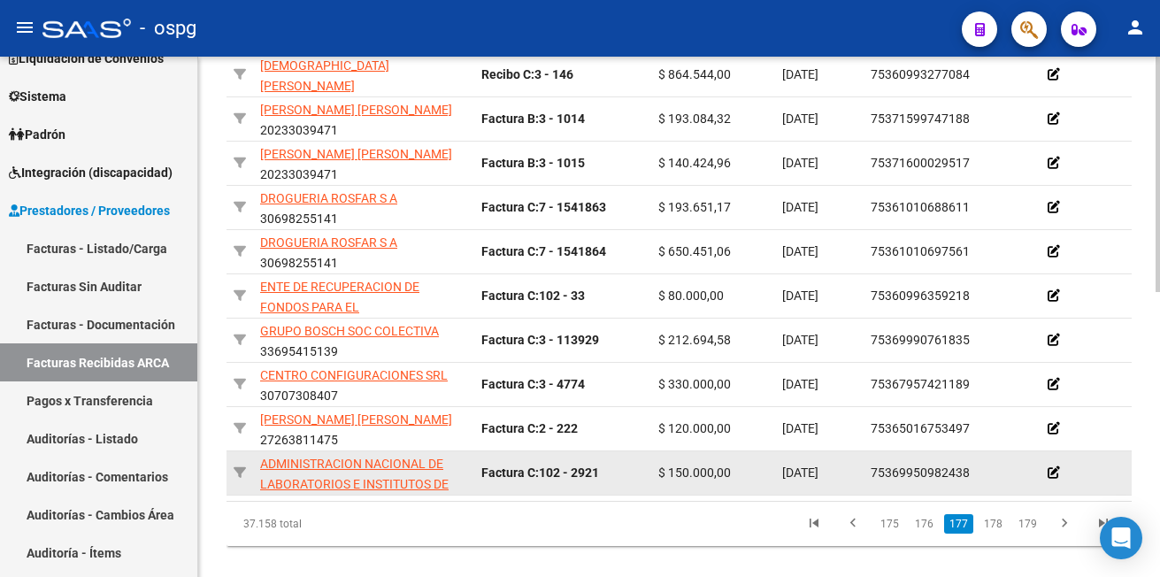
scroll to position [627, 0]
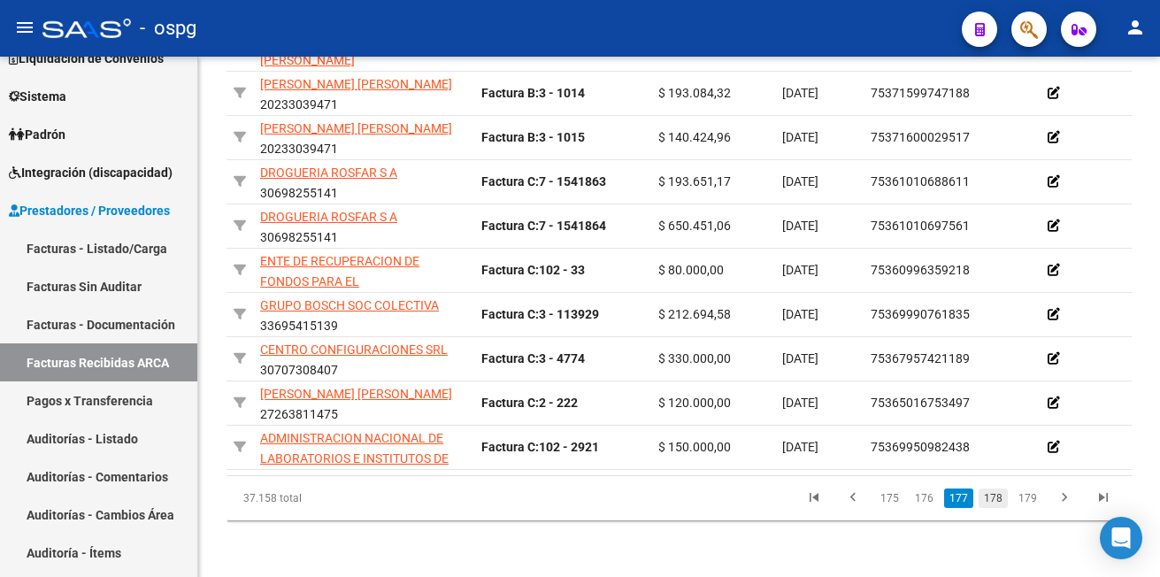
click at [995, 496] on link "178" at bounding box center [992, 497] width 29 height 19
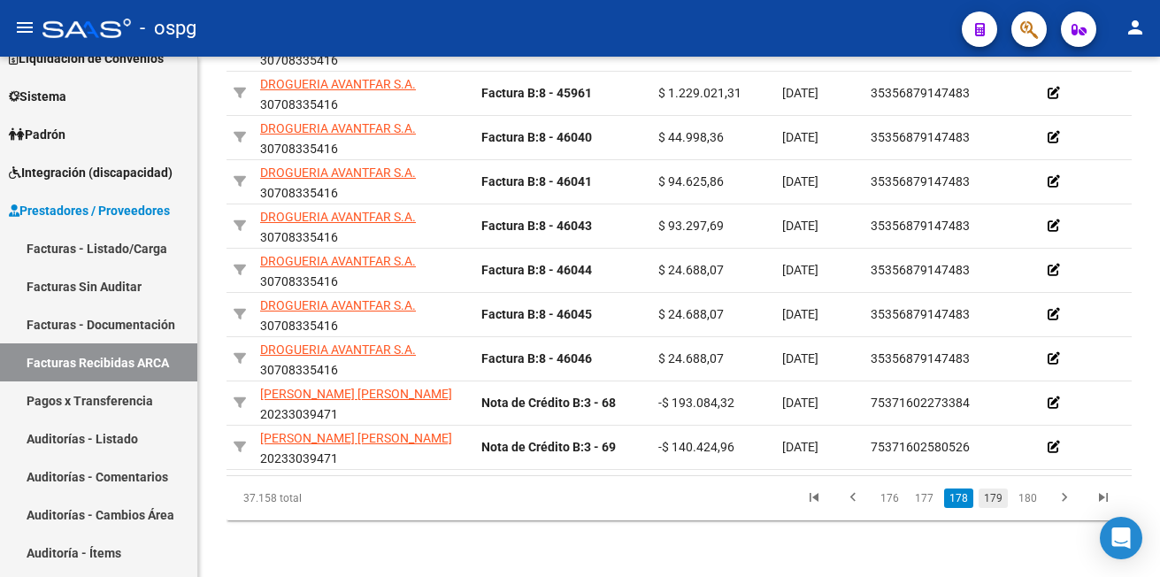
click at [1000, 499] on link "179" at bounding box center [992, 497] width 29 height 19
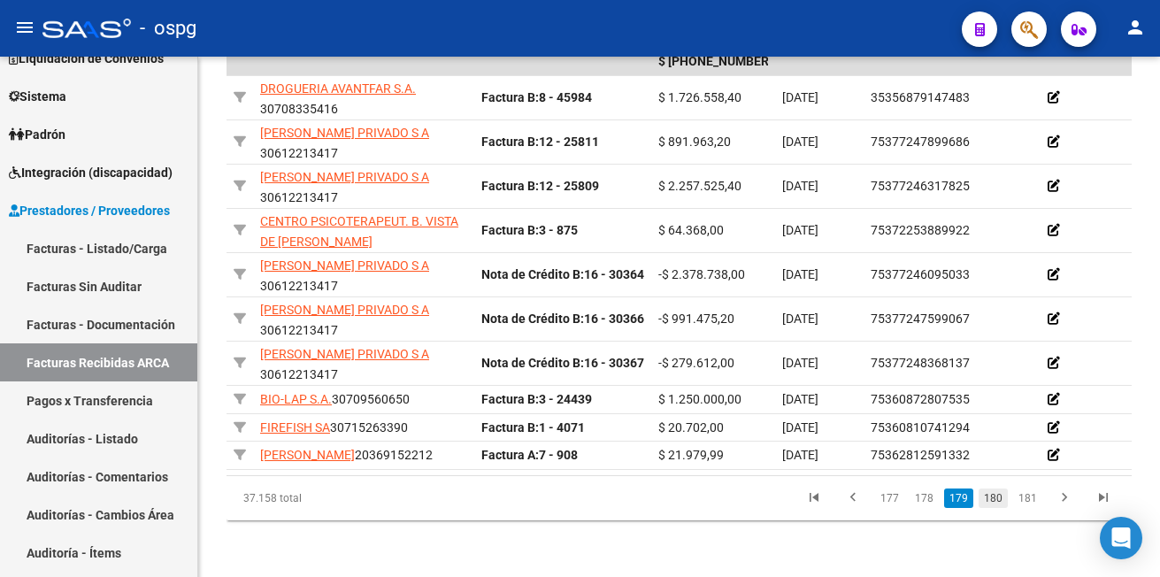
scroll to position [509, 0]
click at [1000, 498] on link "180" at bounding box center [992, 497] width 29 height 19
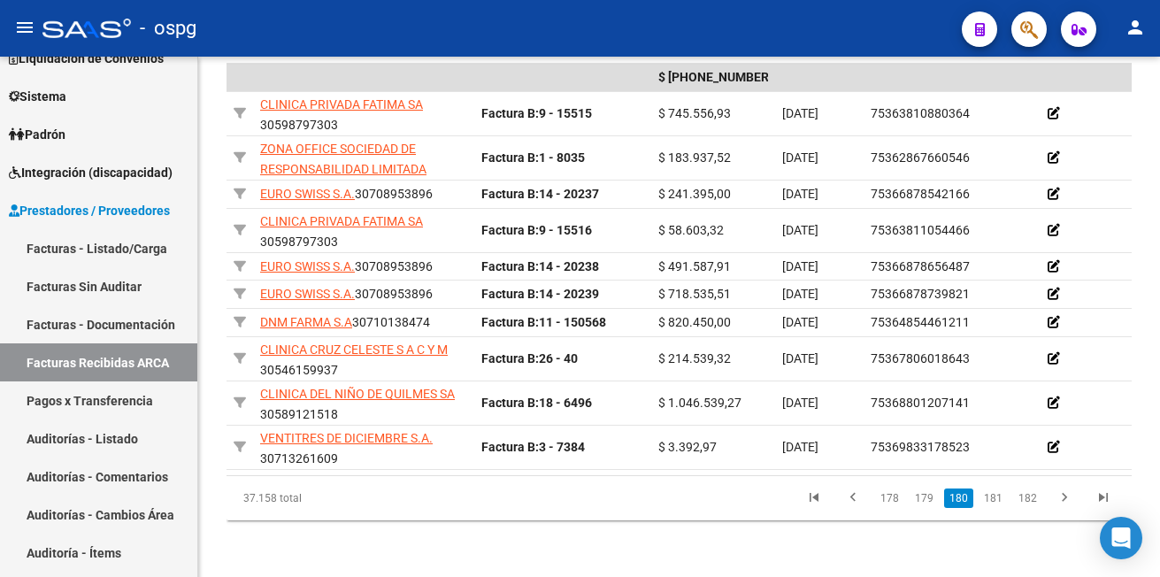
scroll to position [565, 0]
click at [1002, 497] on link "181" at bounding box center [992, 497] width 29 height 19
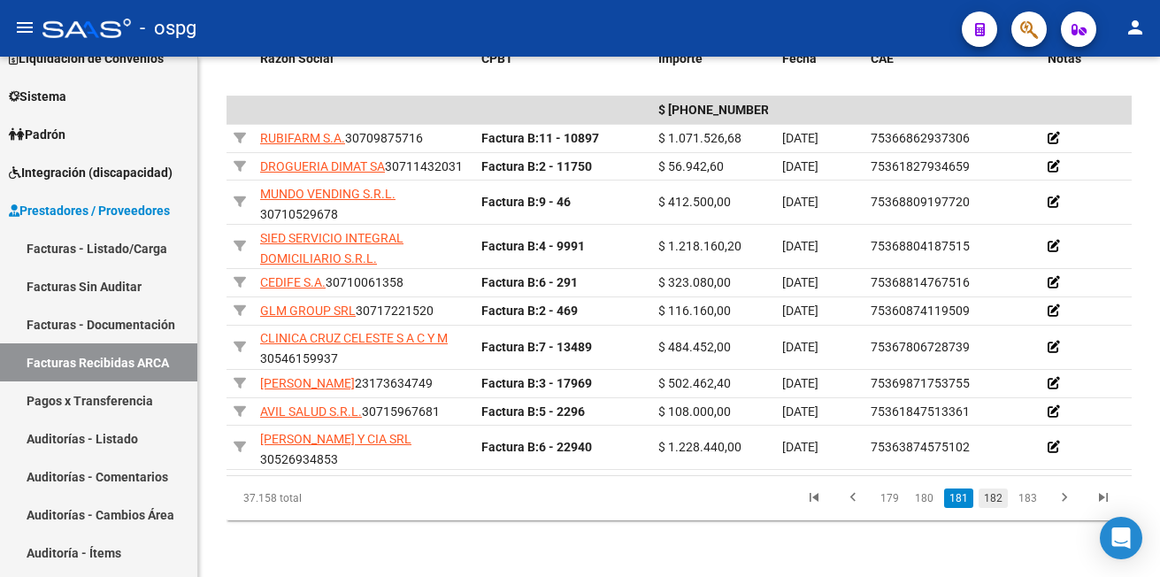
click at [994, 498] on link "182" at bounding box center [992, 497] width 29 height 19
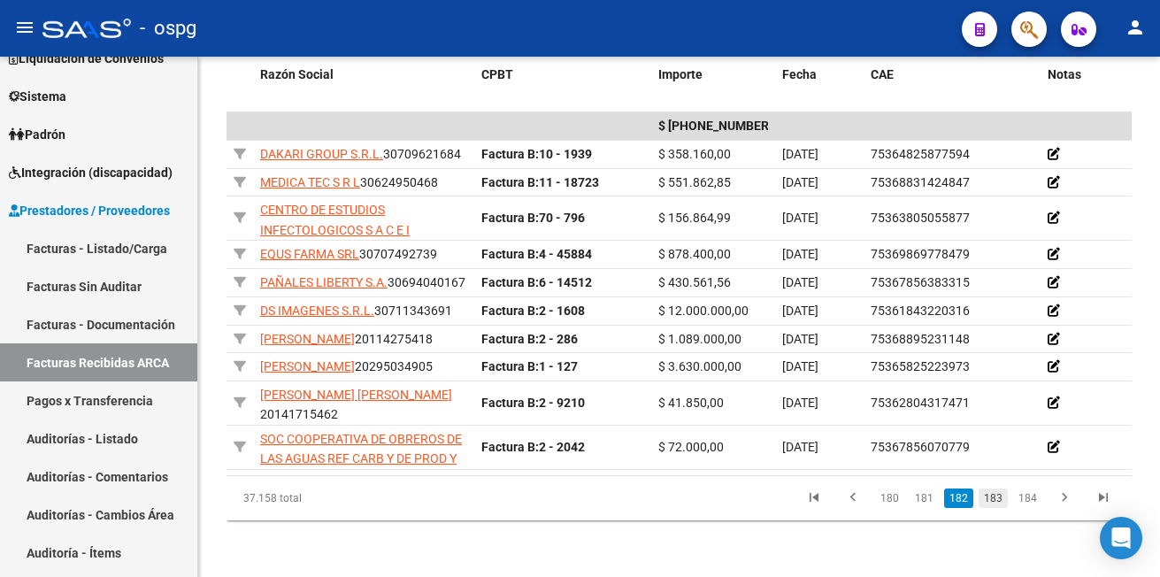
click at [992, 498] on link "183" at bounding box center [992, 497] width 29 height 19
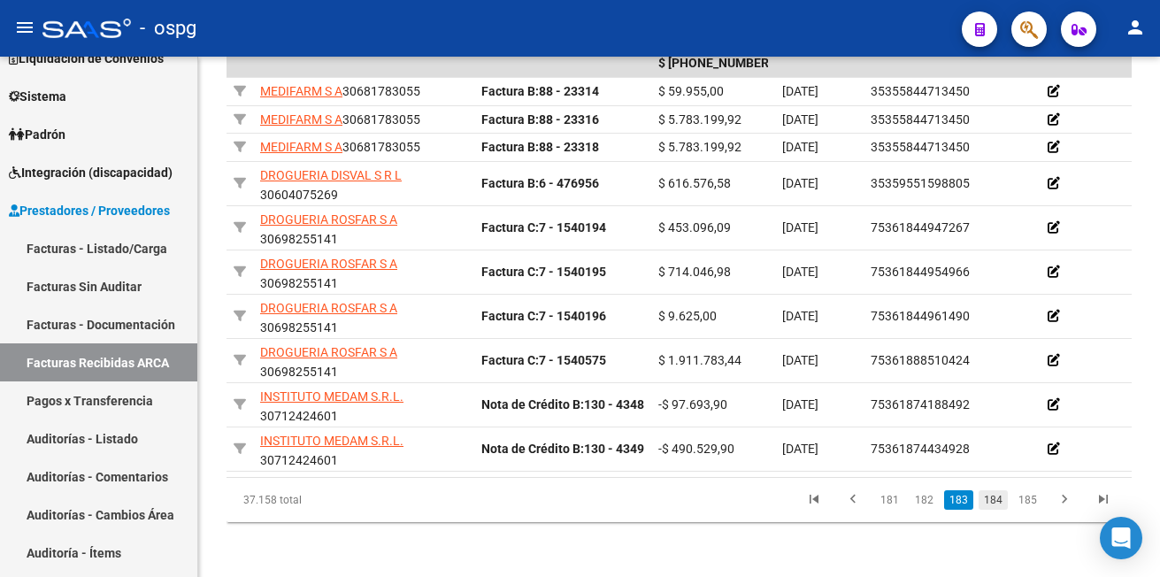
click at [991, 509] on link "184" at bounding box center [992, 499] width 29 height 19
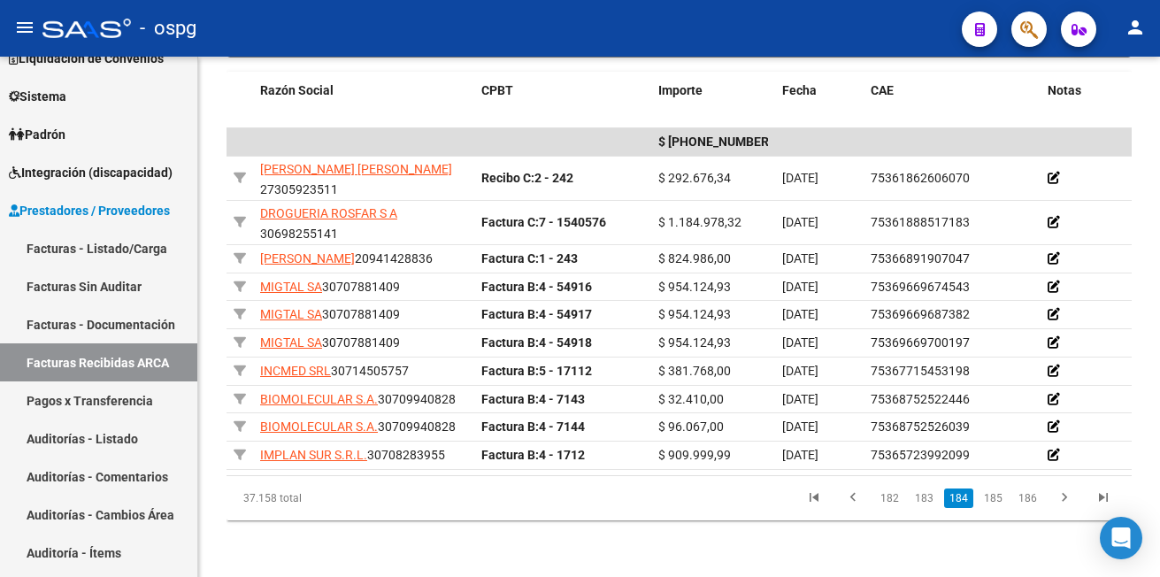
scroll to position [517, 0]
click at [998, 493] on link "185" at bounding box center [992, 497] width 29 height 19
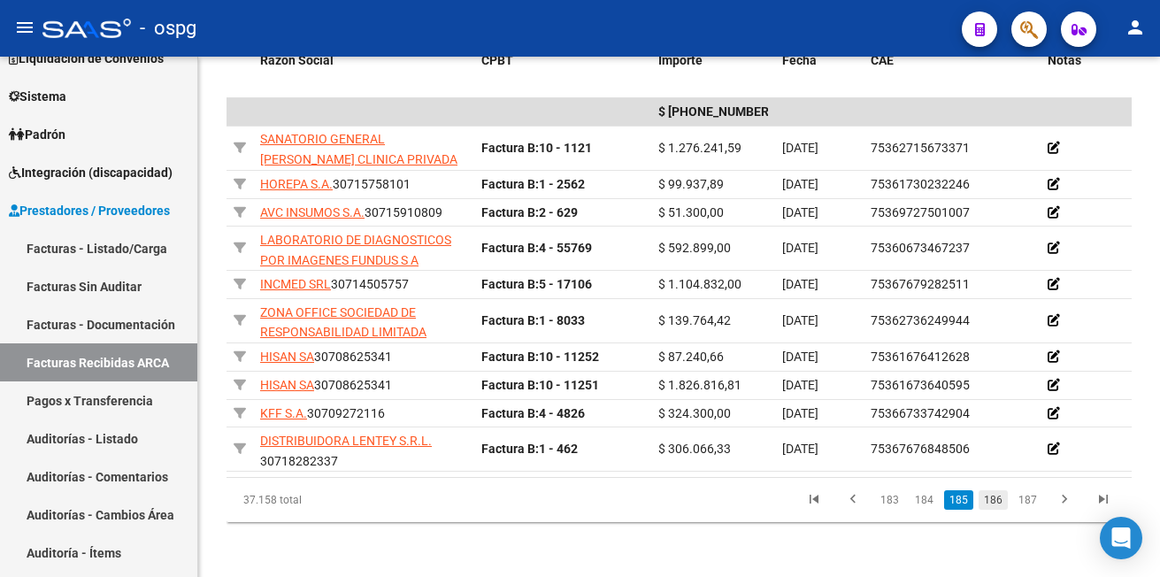
click at [998, 508] on link "186" at bounding box center [992, 499] width 29 height 19
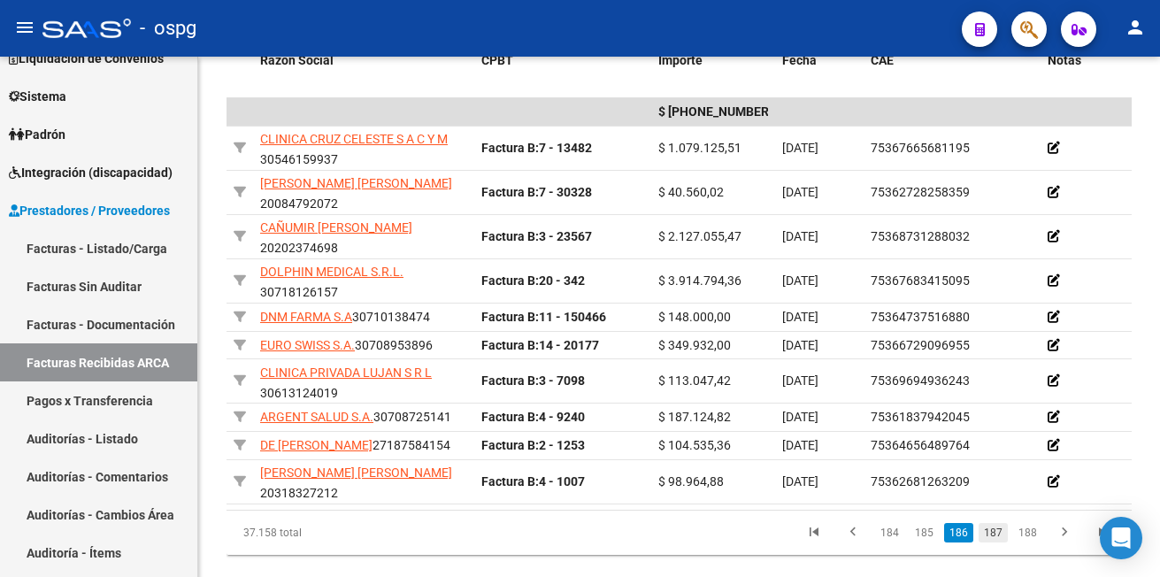
click at [984, 542] on link "187" at bounding box center [992, 532] width 29 height 19
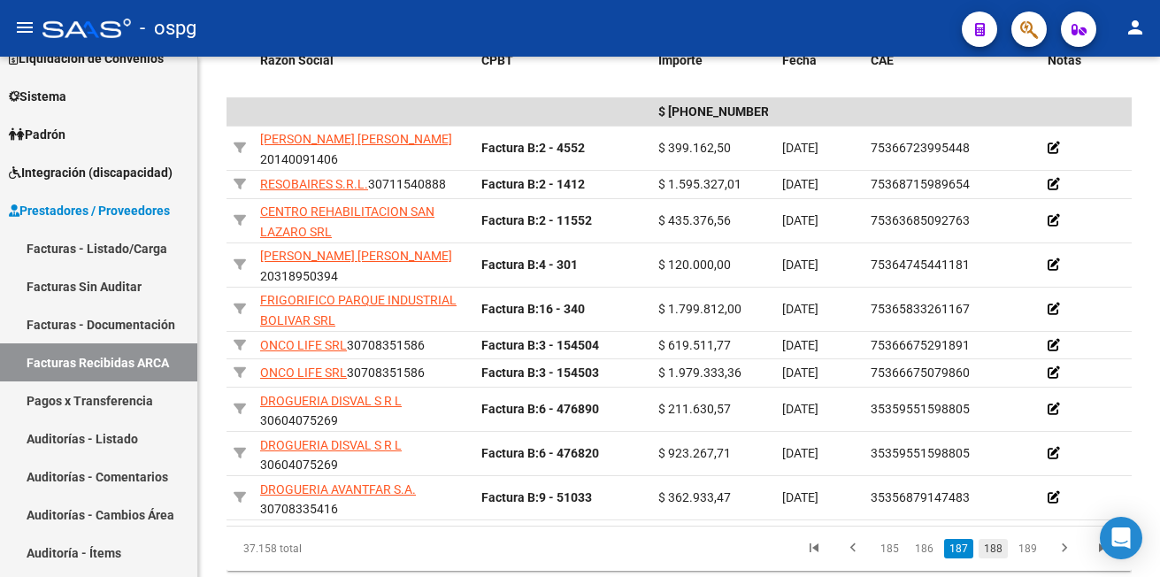
click at [1003, 558] on link "188" at bounding box center [992, 548] width 29 height 19
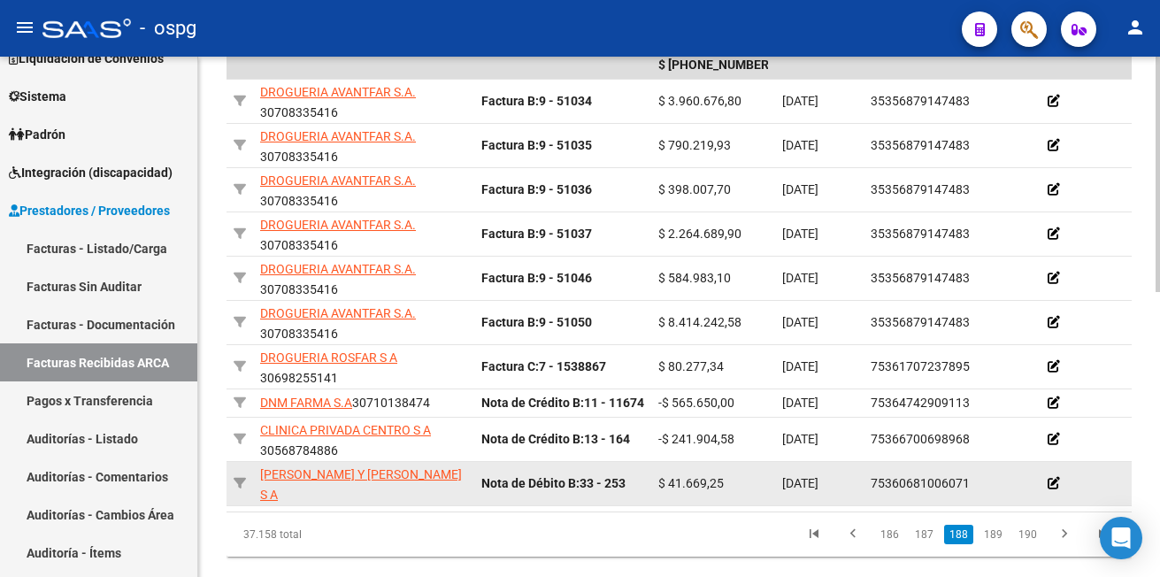
scroll to position [605, 0]
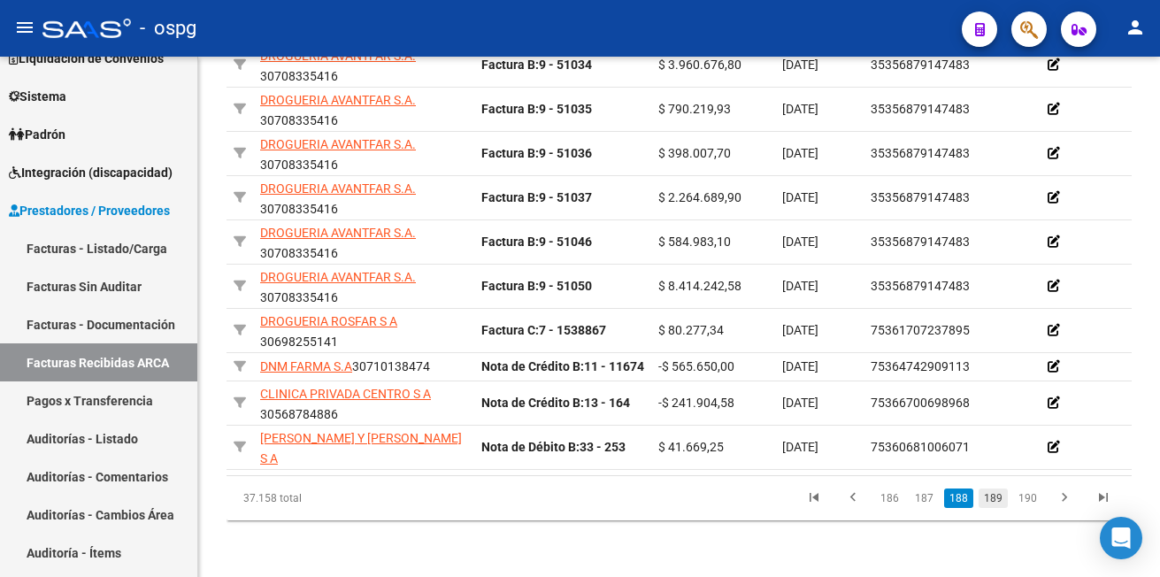
click at [1001, 508] on link "189" at bounding box center [992, 497] width 29 height 19
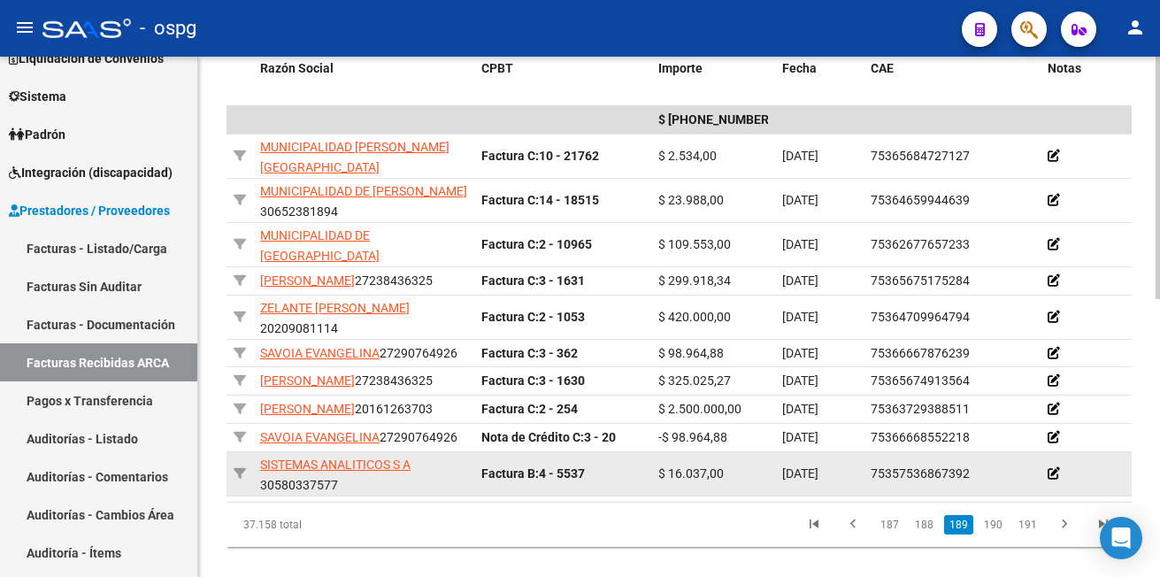
scroll to position [597, 0]
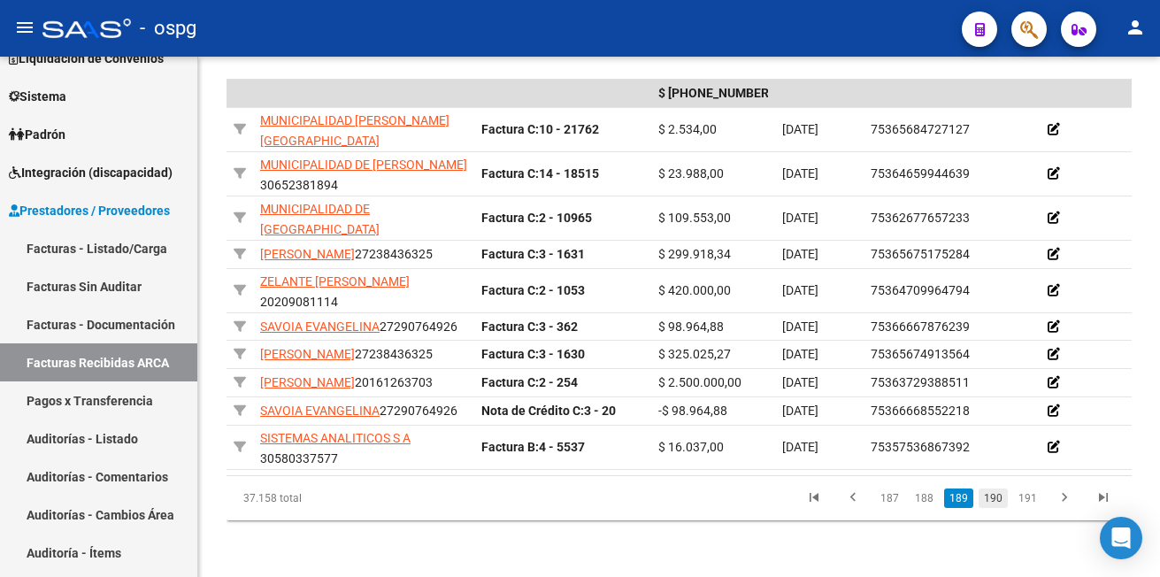
click at [991, 494] on link "190" at bounding box center [992, 497] width 29 height 19
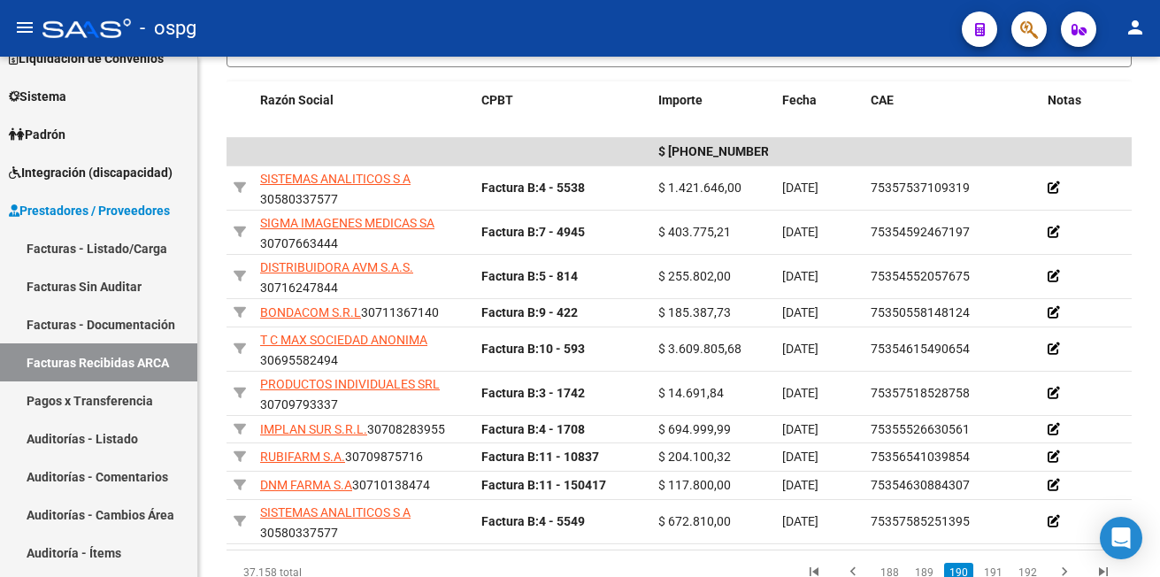
scroll to position [565, 0]
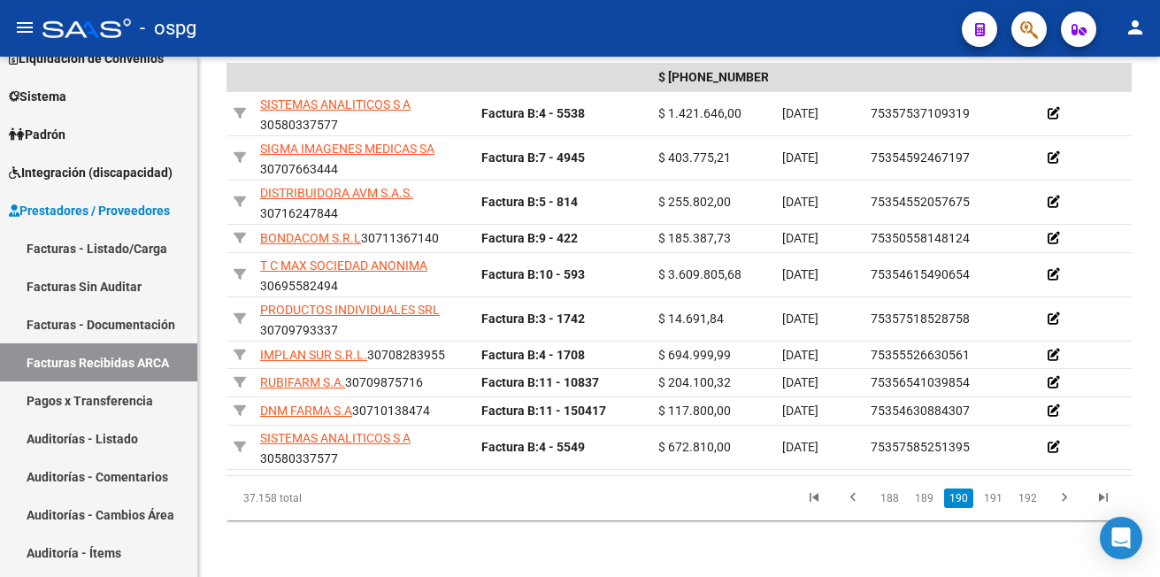
click at [991, 494] on link "191" at bounding box center [992, 497] width 29 height 19
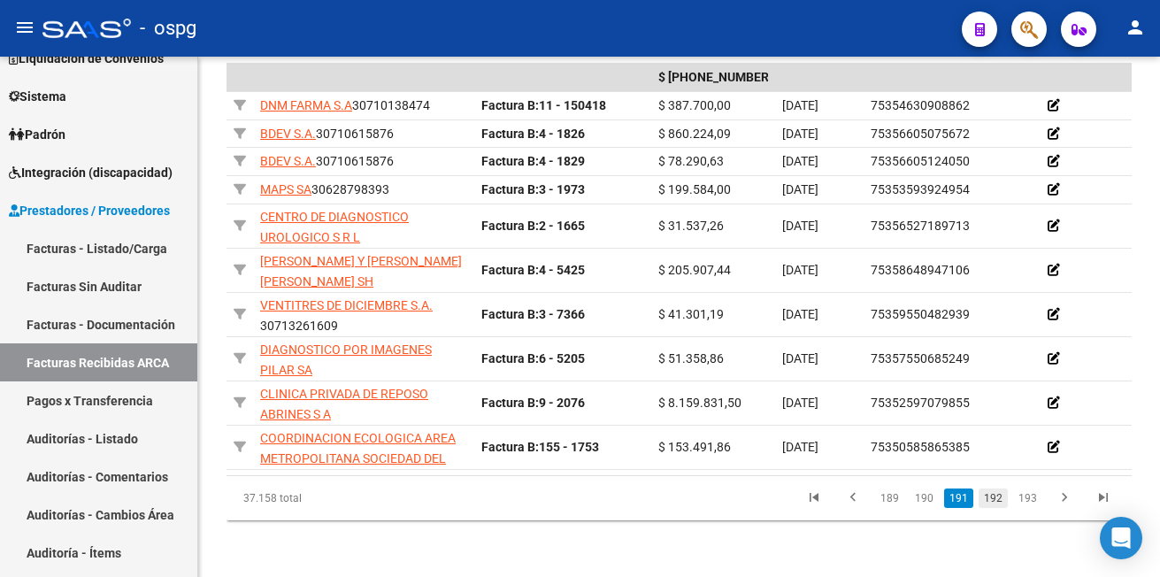
click at [991, 495] on link "192" at bounding box center [992, 497] width 29 height 19
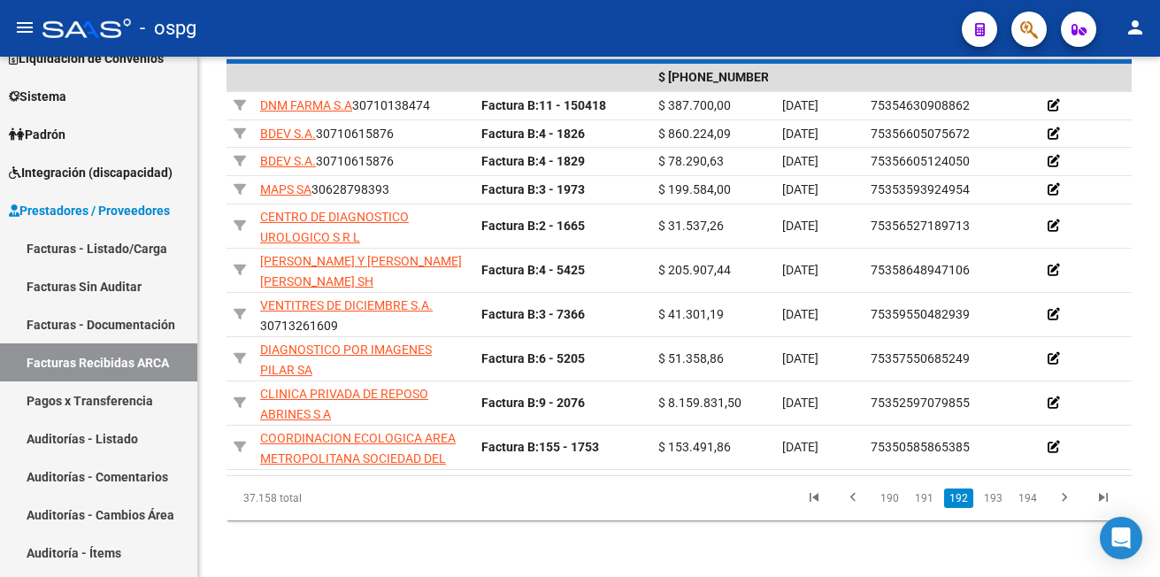
scroll to position [549, 0]
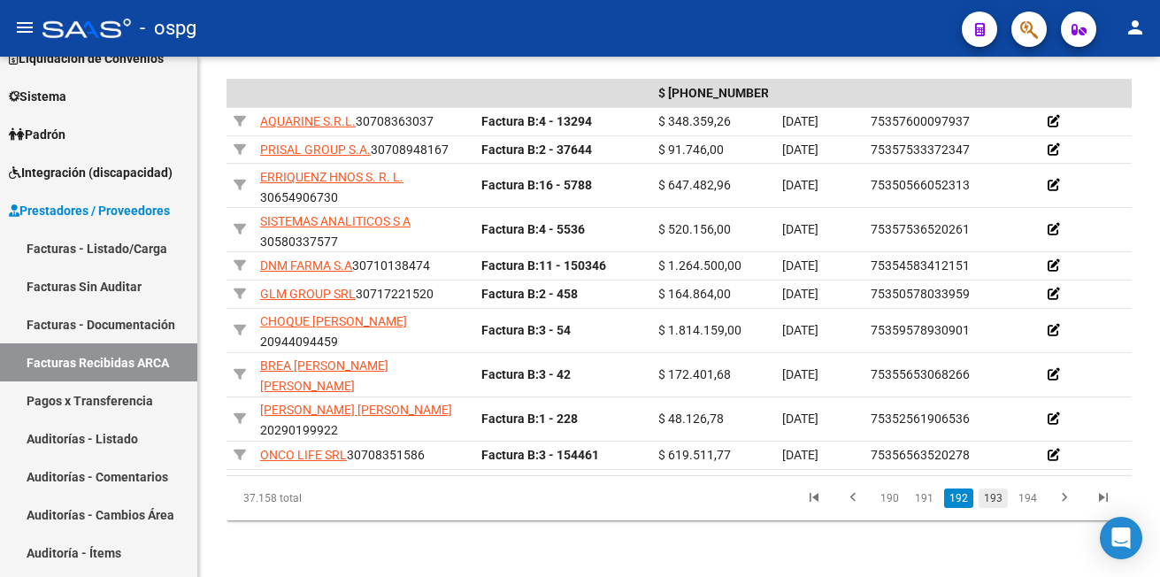
click at [993, 495] on link "193" at bounding box center [992, 497] width 29 height 19
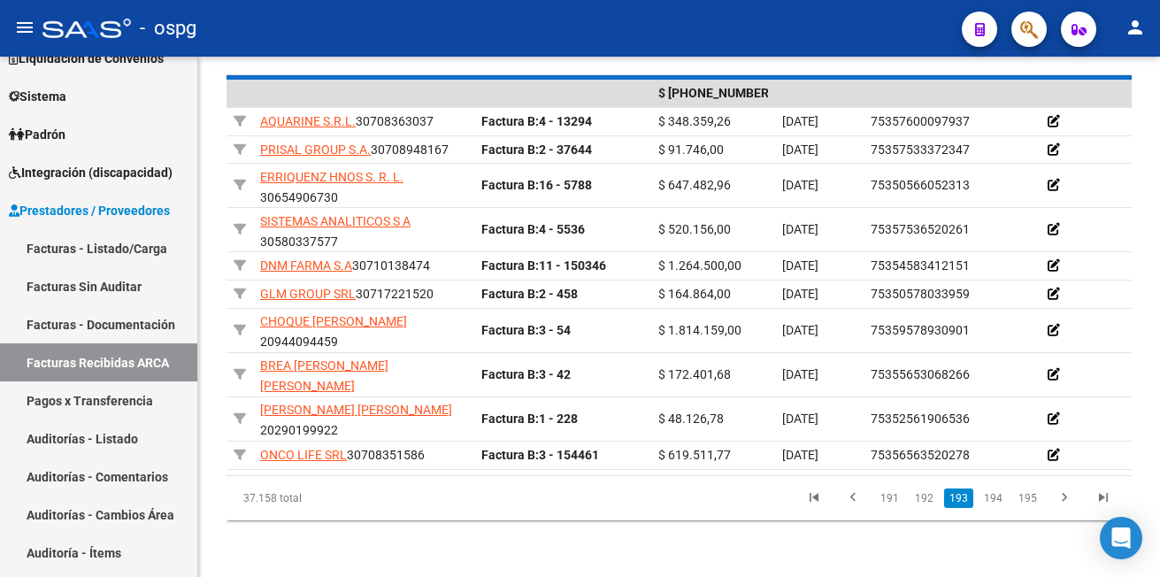
scroll to position [485, 0]
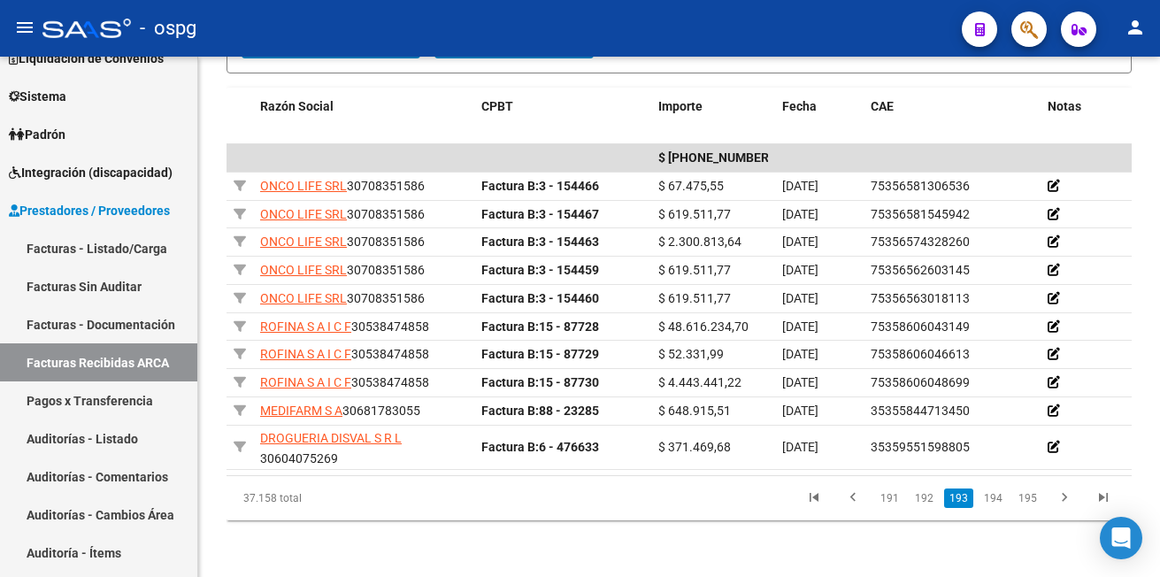
click at [993, 495] on link "194" at bounding box center [992, 497] width 29 height 19
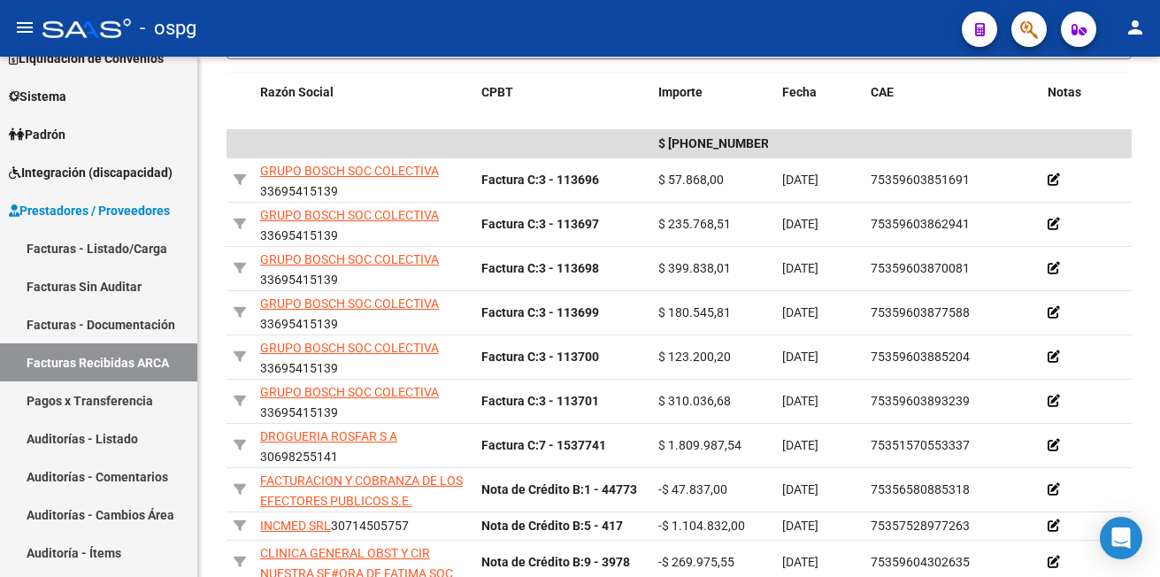
scroll to position [573, 0]
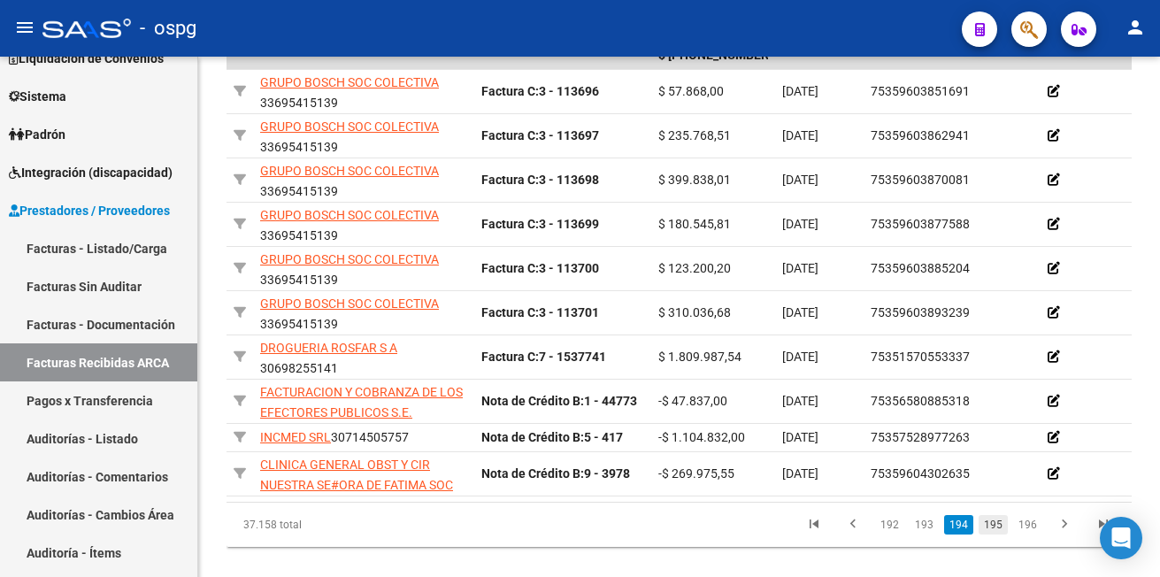
click at [991, 534] on link "195" at bounding box center [992, 524] width 29 height 19
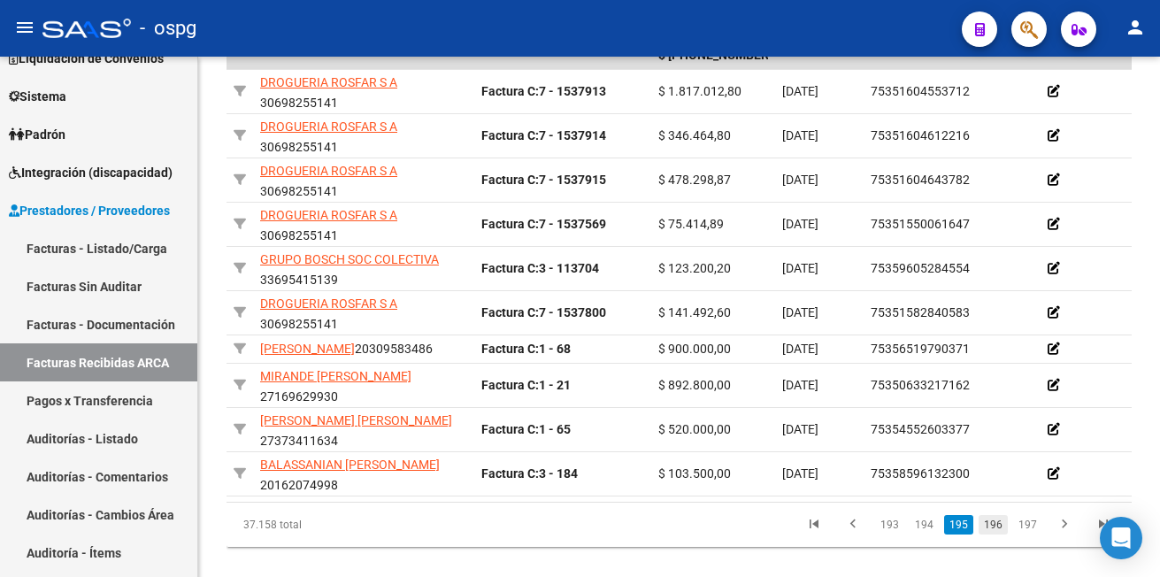
click at [992, 534] on link "196" at bounding box center [992, 524] width 29 height 19
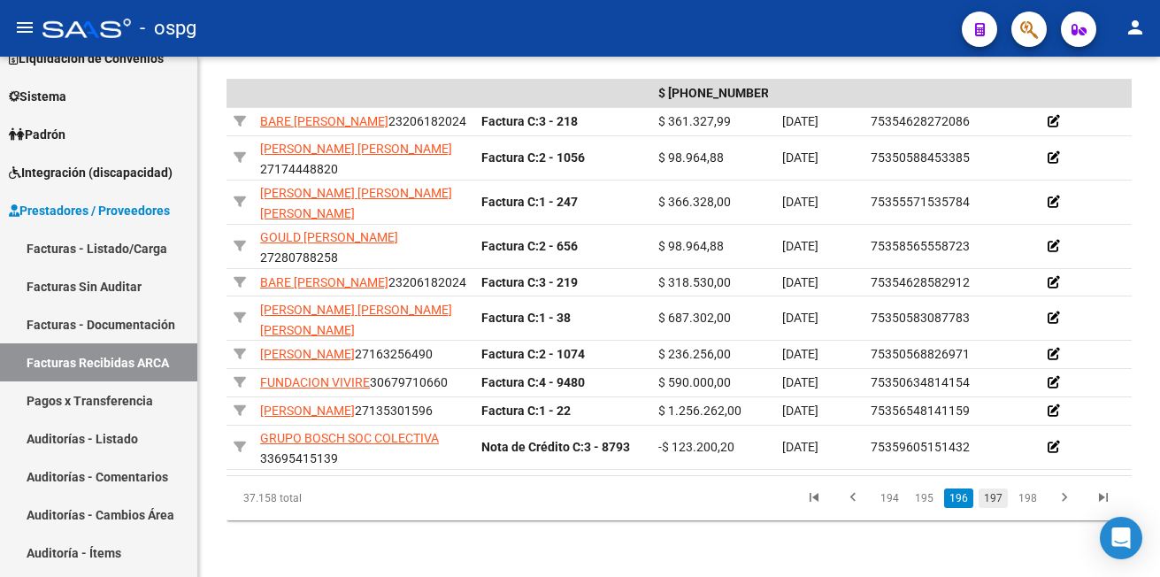
click at [995, 508] on link "197" at bounding box center [992, 497] width 29 height 19
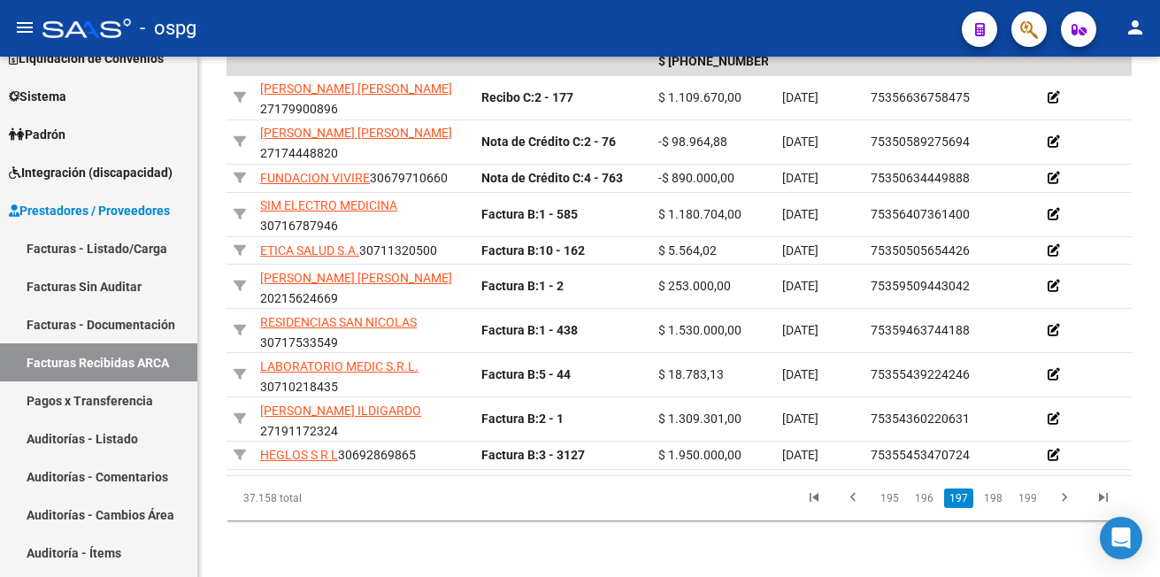
scroll to position [565, 0]
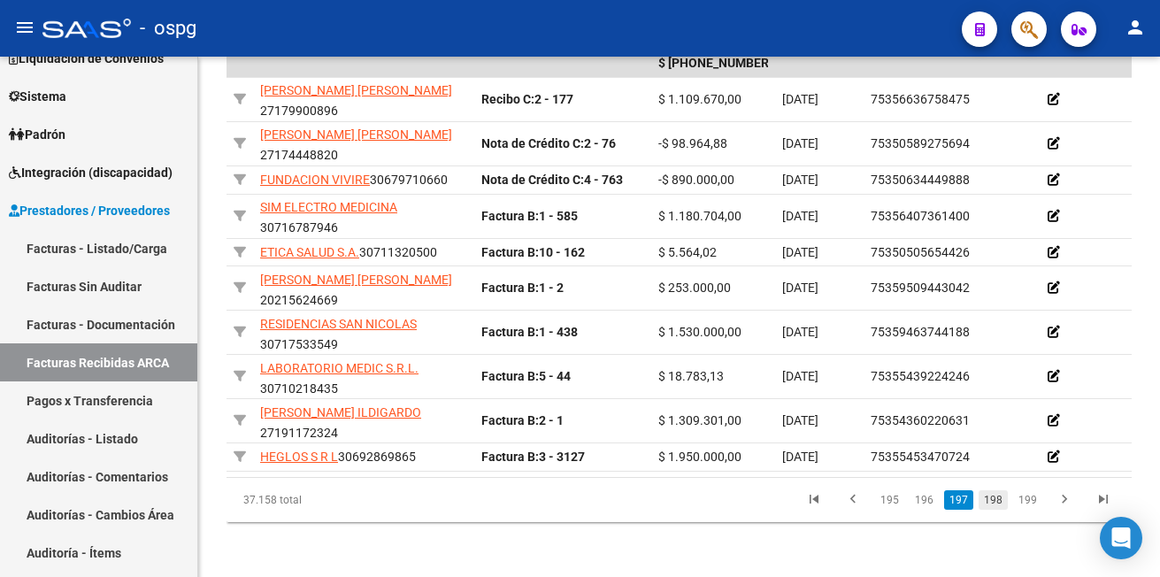
click at [993, 497] on link "198" at bounding box center [992, 499] width 29 height 19
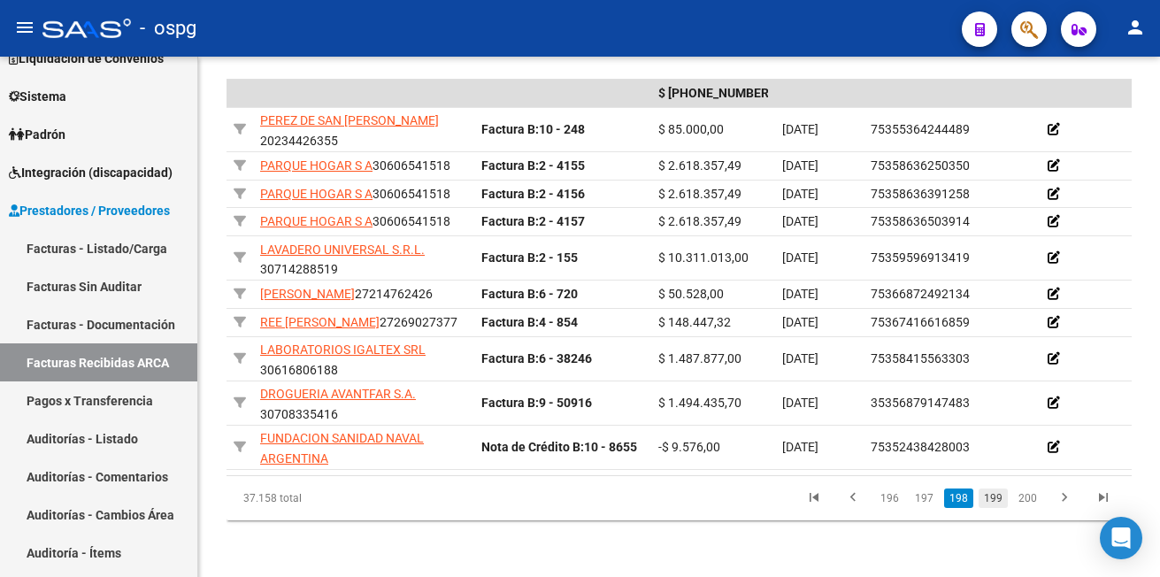
click at [999, 508] on link "199" at bounding box center [992, 497] width 29 height 19
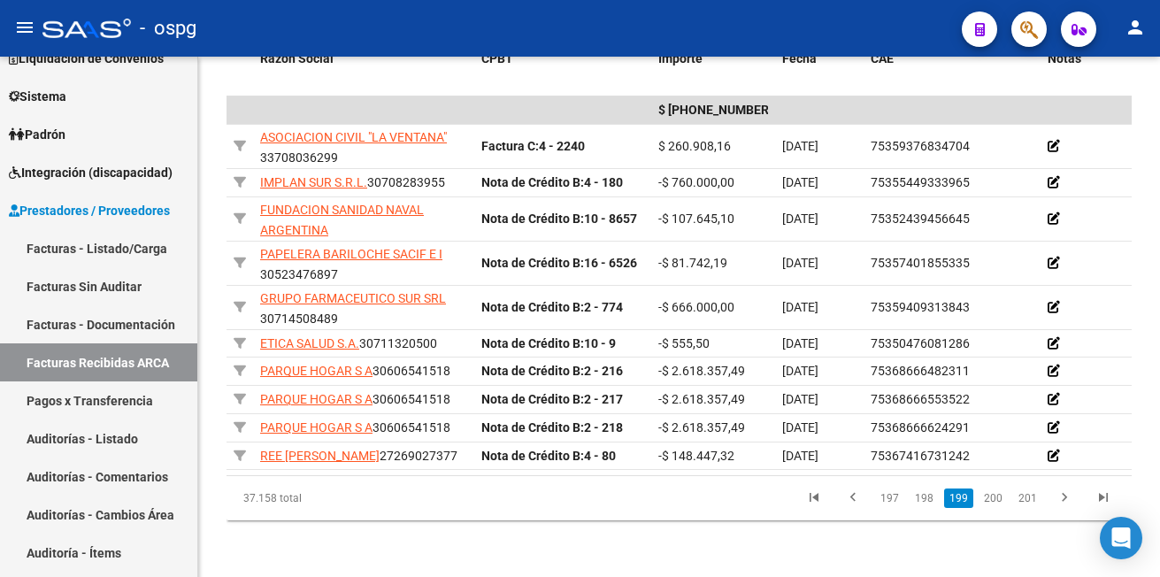
scroll to position [549, 0]
click at [996, 502] on link "200" at bounding box center [992, 497] width 29 height 19
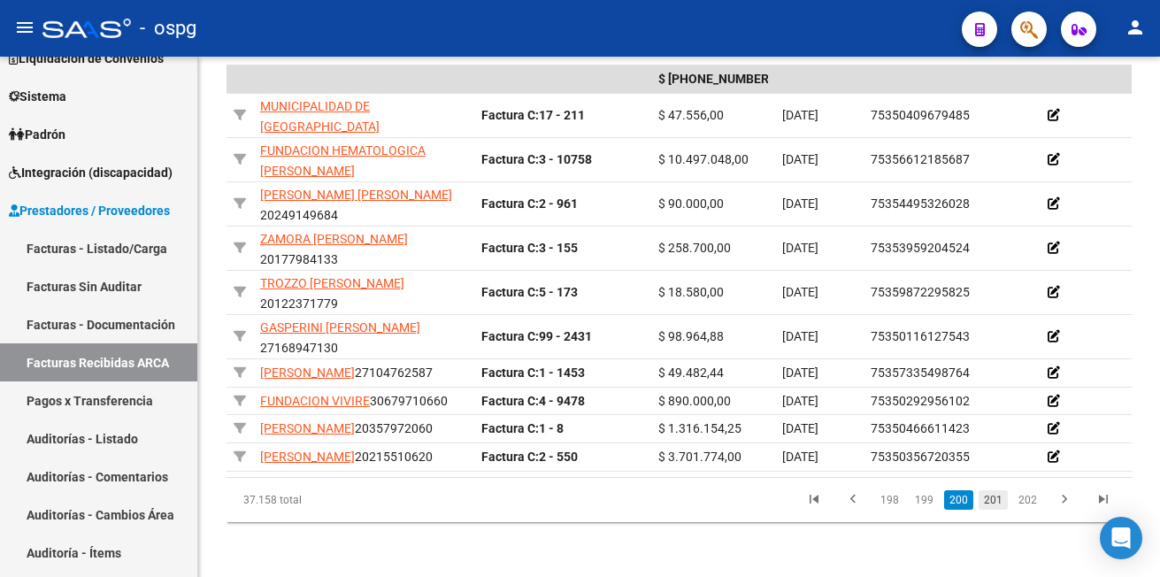
click at [992, 509] on link "201" at bounding box center [992, 499] width 29 height 19
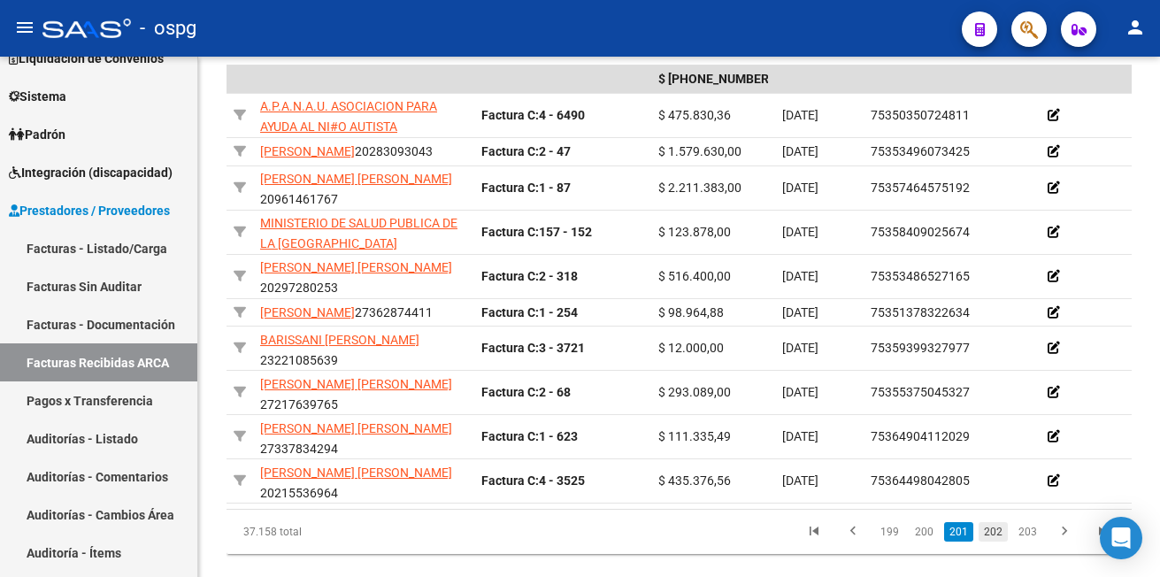
click at [990, 541] on link "202" at bounding box center [992, 531] width 29 height 19
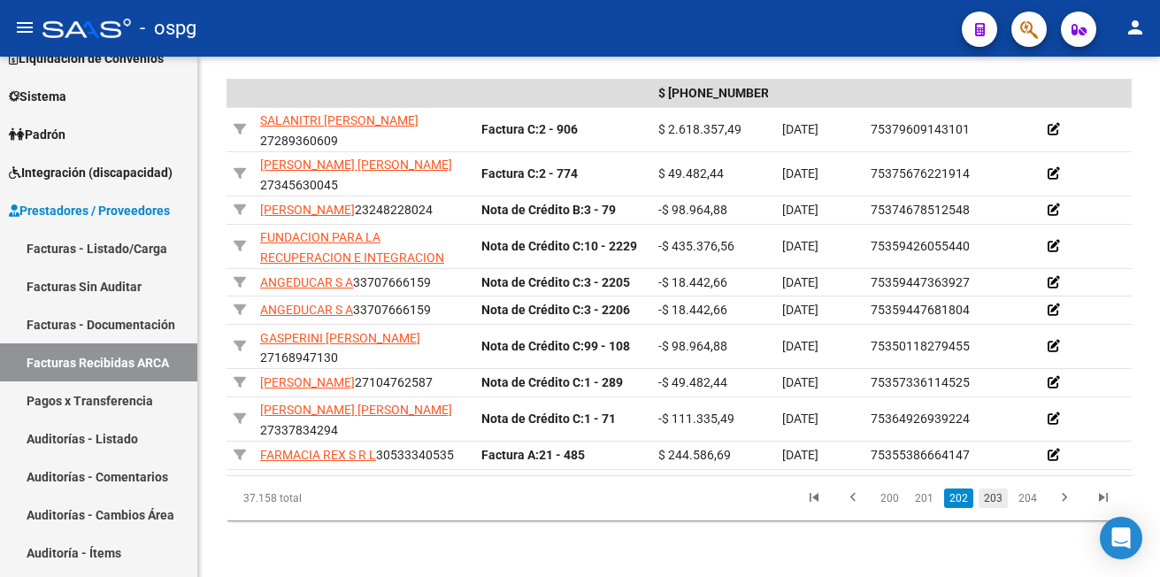
click at [993, 508] on link "203" at bounding box center [992, 497] width 29 height 19
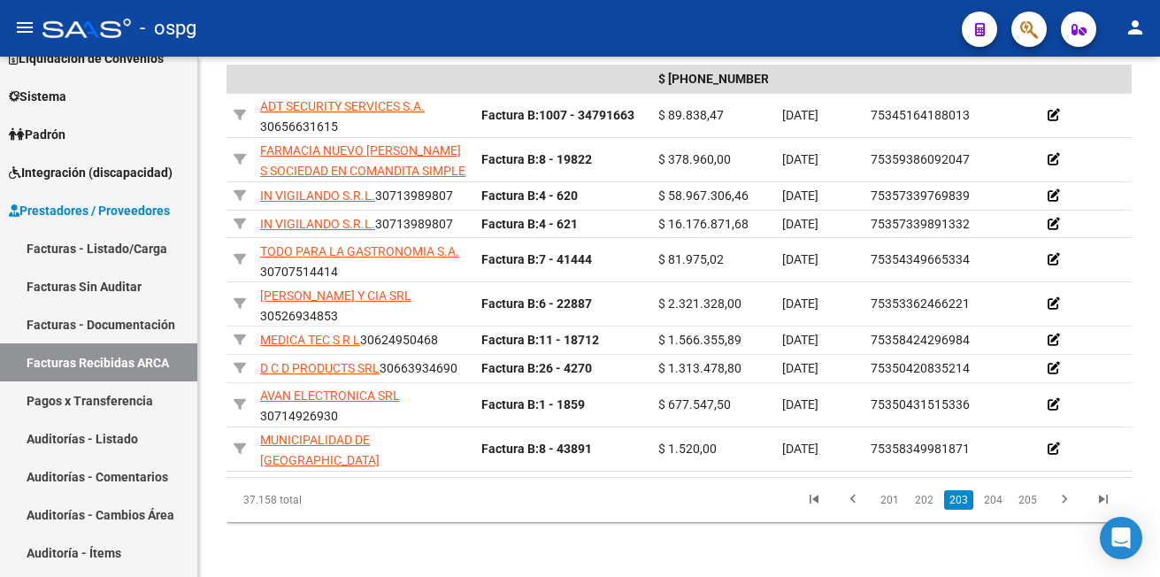
click at [993, 509] on link "204" at bounding box center [992, 499] width 29 height 19
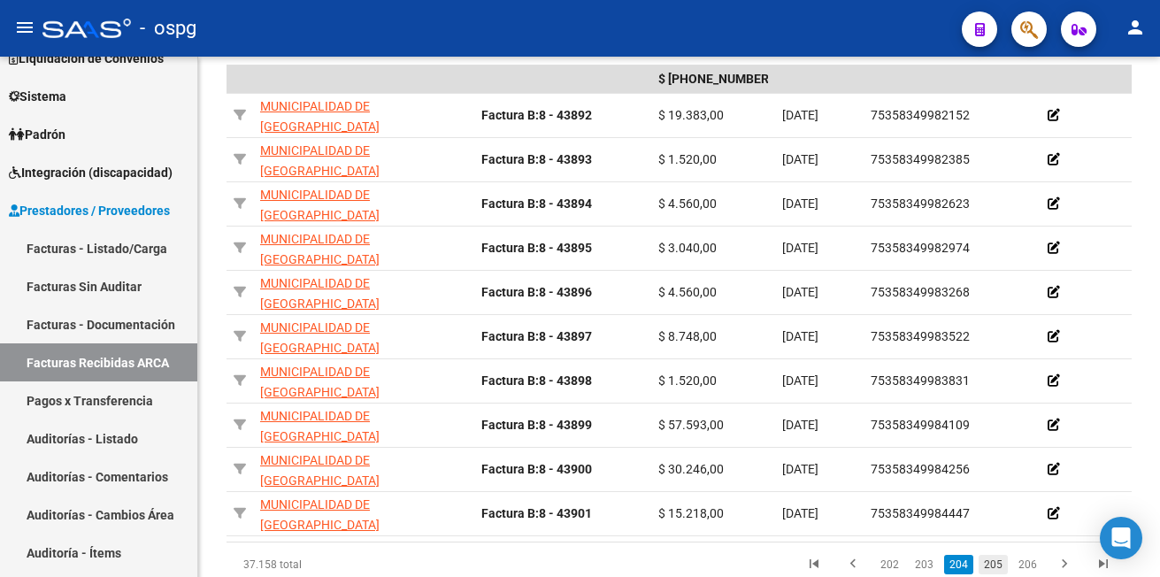
click at [987, 571] on link "205" at bounding box center [992, 564] width 29 height 19
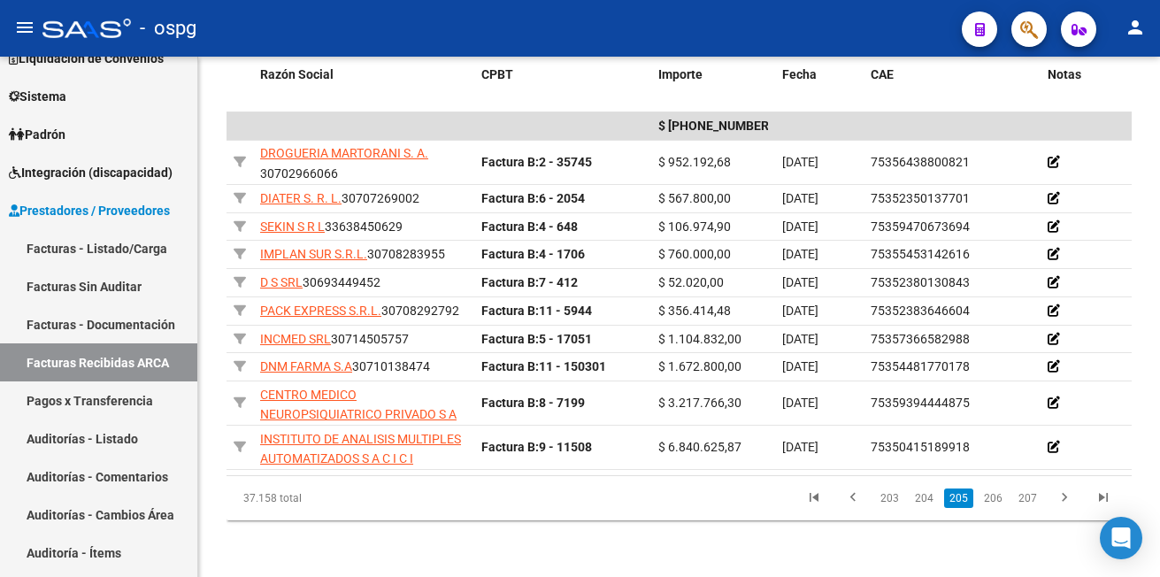
scroll to position [517, 0]
click at [995, 498] on link "206" at bounding box center [992, 497] width 29 height 19
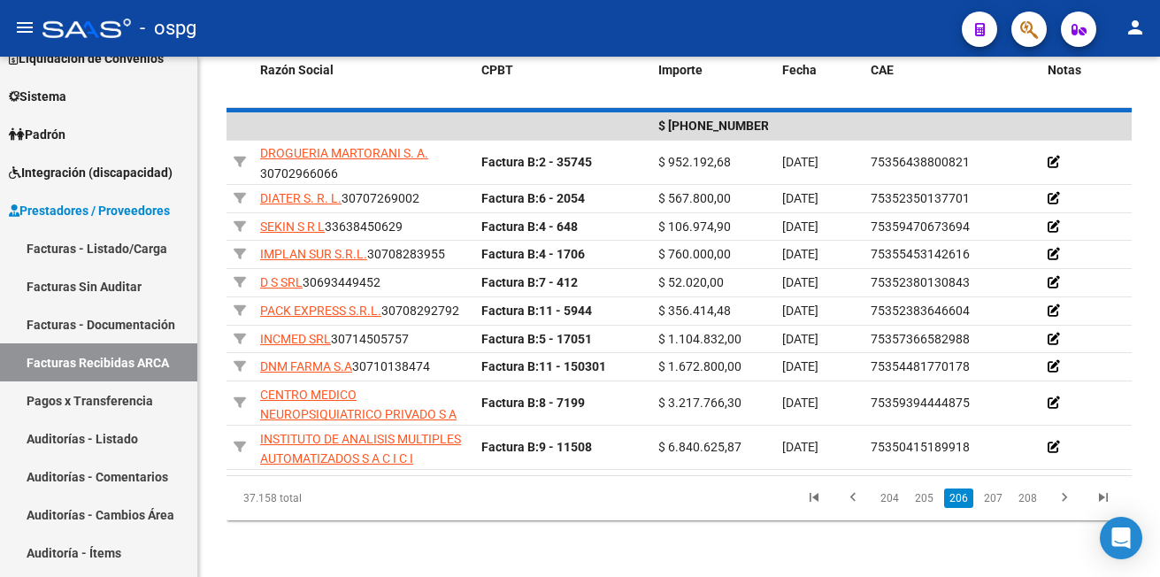
scroll to position [501, 0]
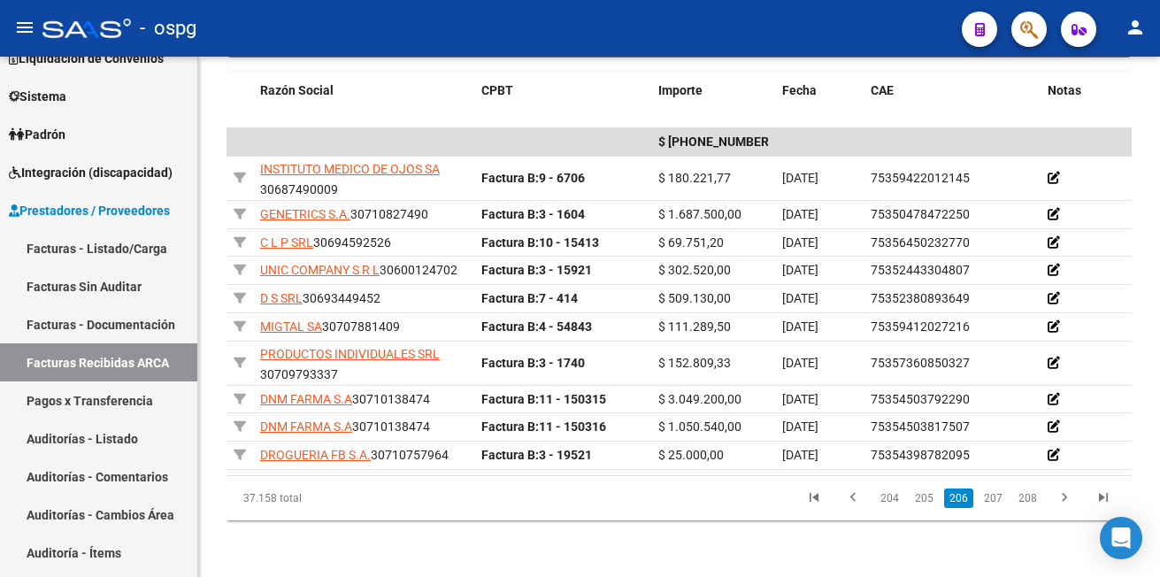
click at [995, 498] on link "207" at bounding box center [992, 497] width 29 height 19
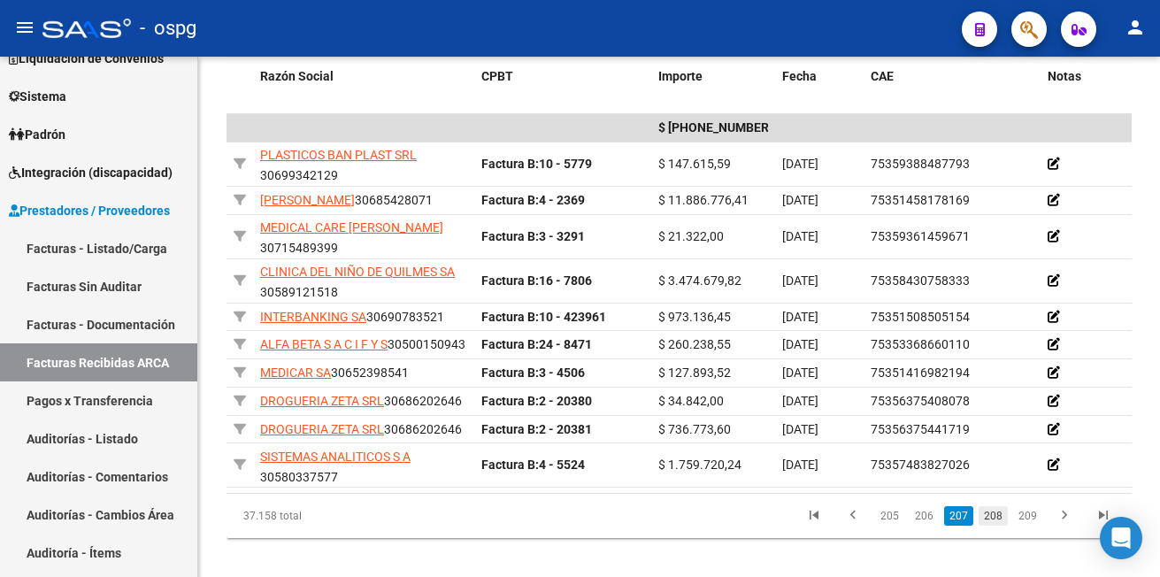
click at [991, 525] on link "208" at bounding box center [992, 515] width 29 height 19
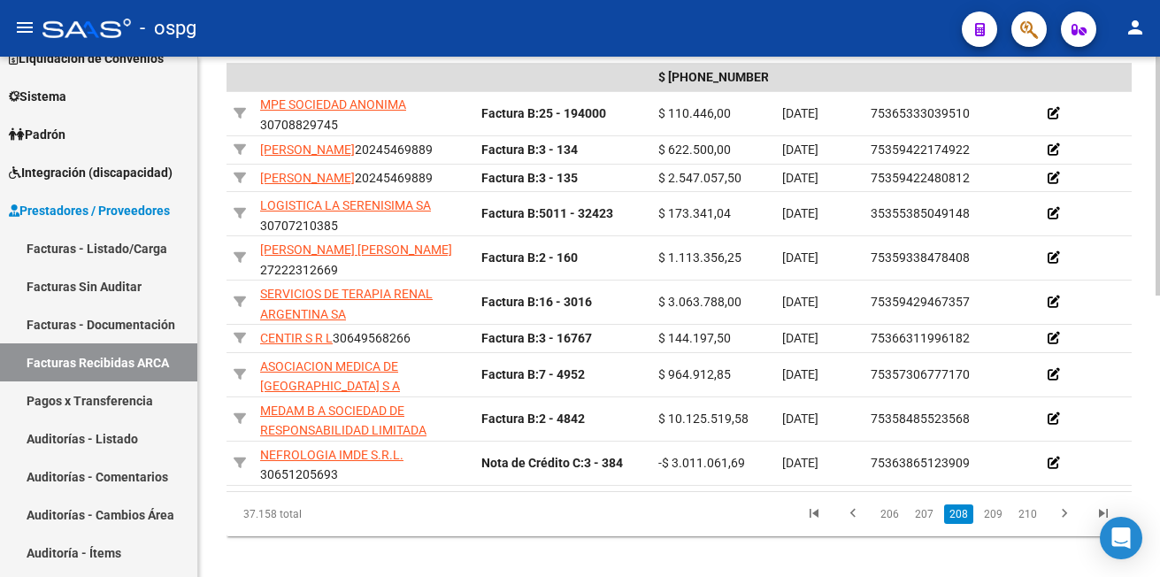
scroll to position [589, 0]
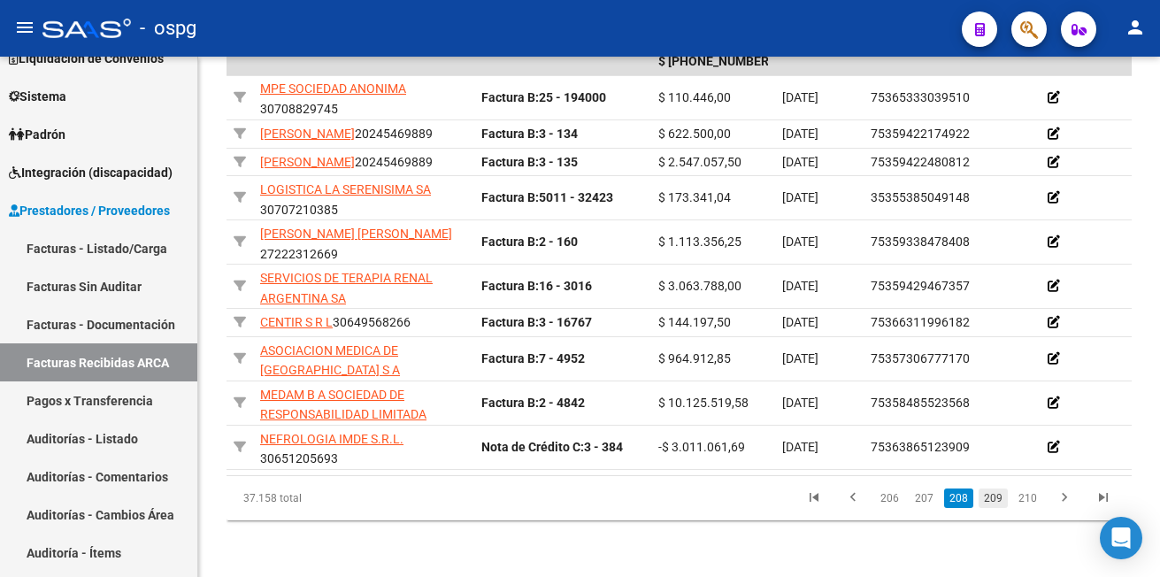
click at [998, 508] on link "209" at bounding box center [992, 497] width 29 height 19
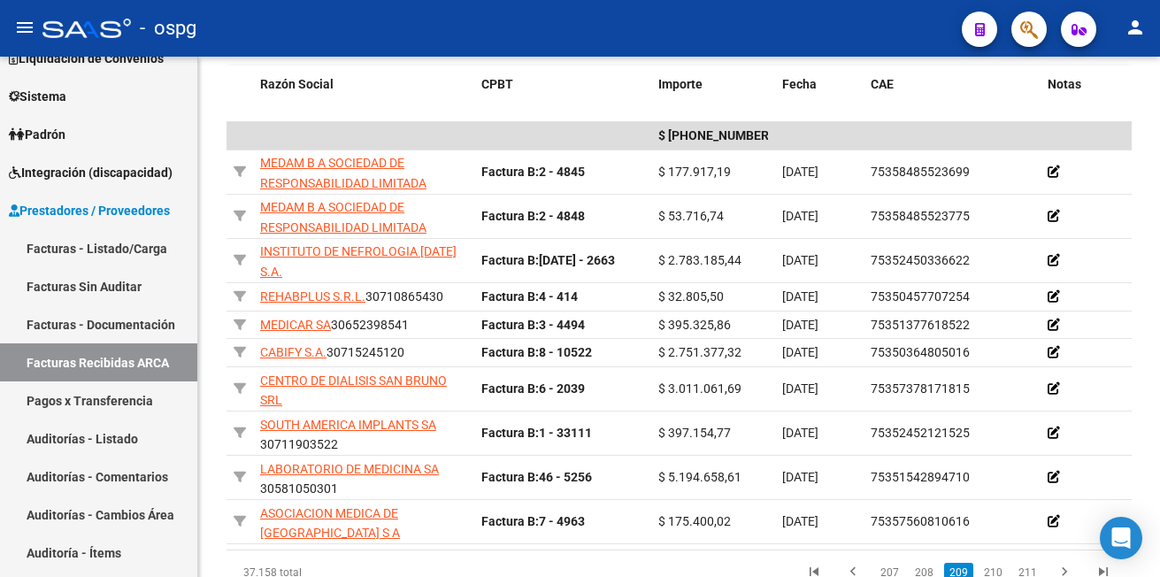
scroll to position [581, 0]
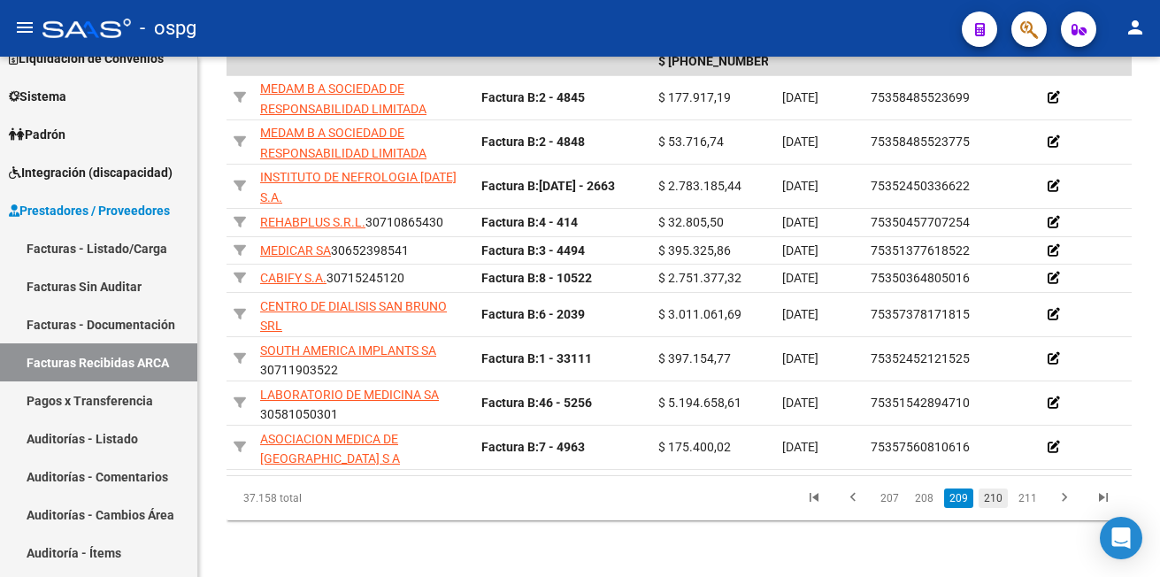
click at [992, 497] on link "210" at bounding box center [992, 497] width 29 height 19
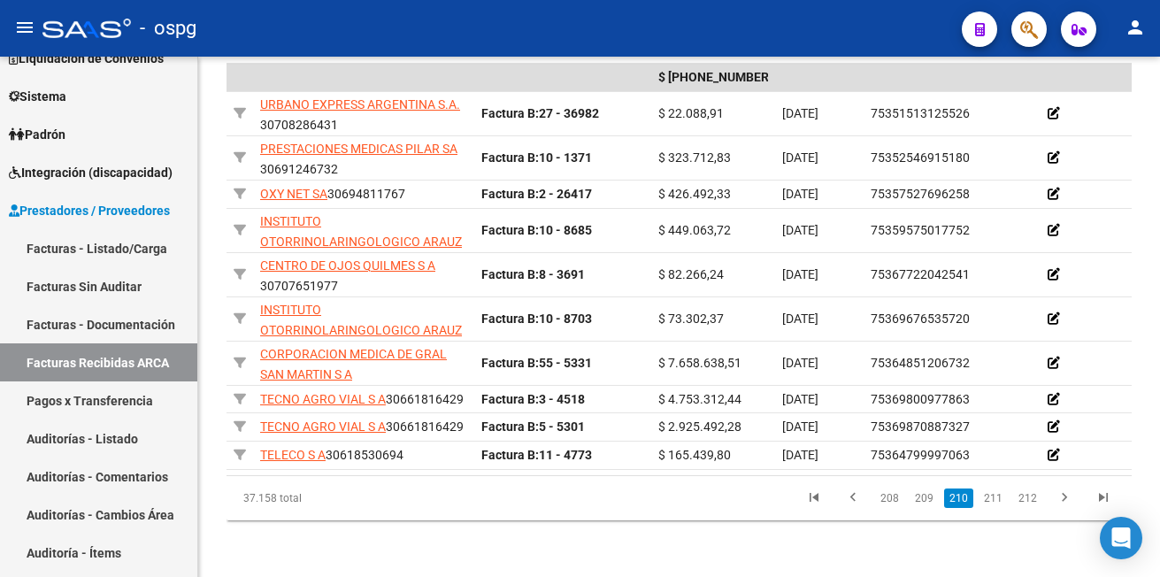
scroll to position [597, 0]
click at [993, 498] on link "211" at bounding box center [992, 497] width 29 height 19
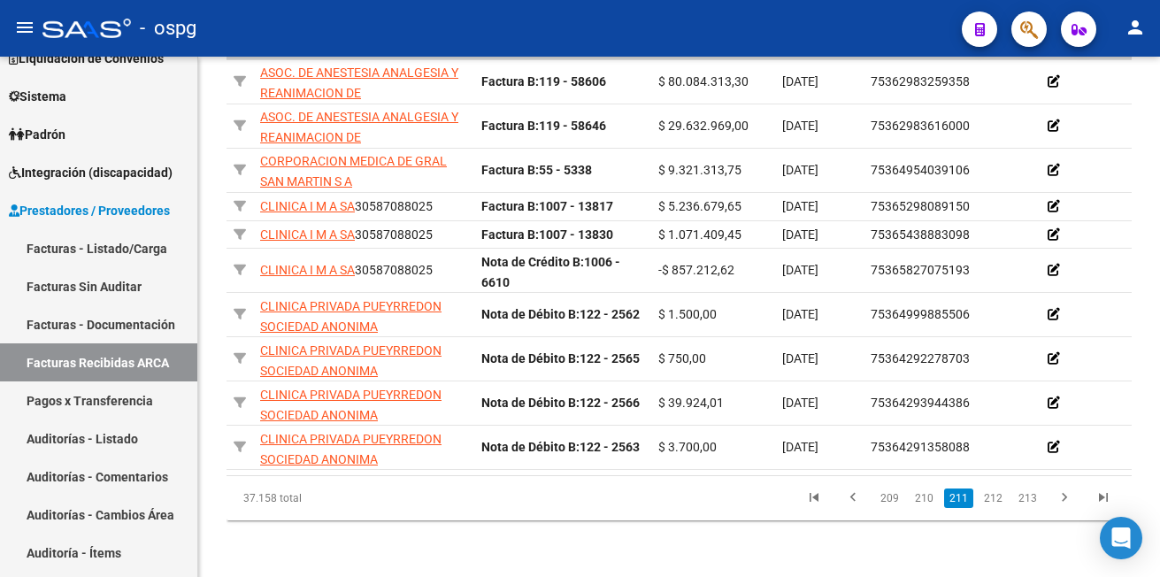
click at [993, 498] on link "212" at bounding box center [992, 497] width 29 height 19
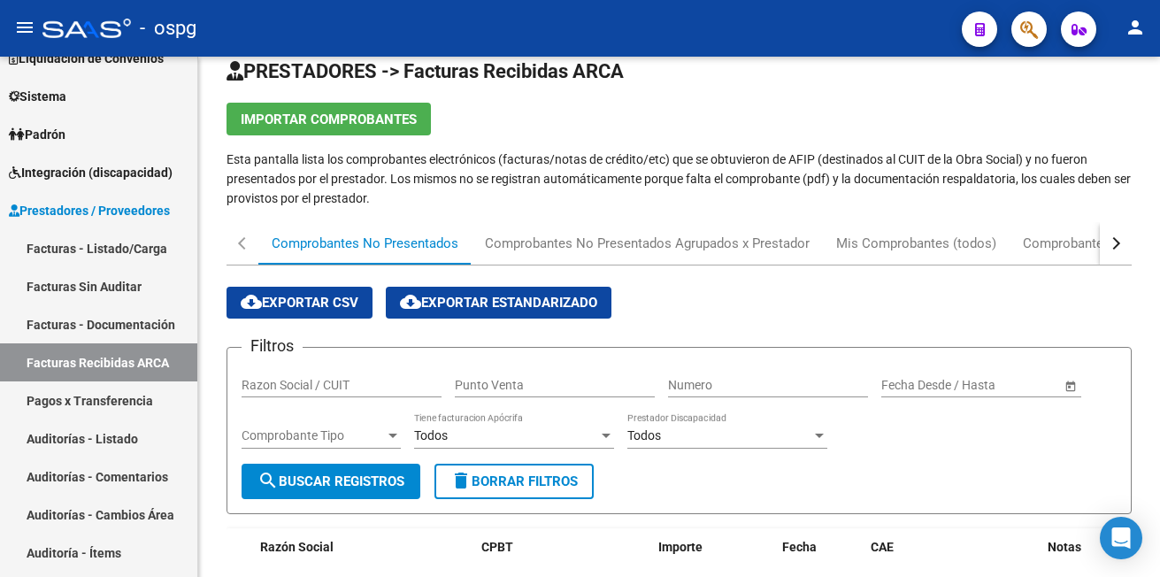
scroll to position [0, 0]
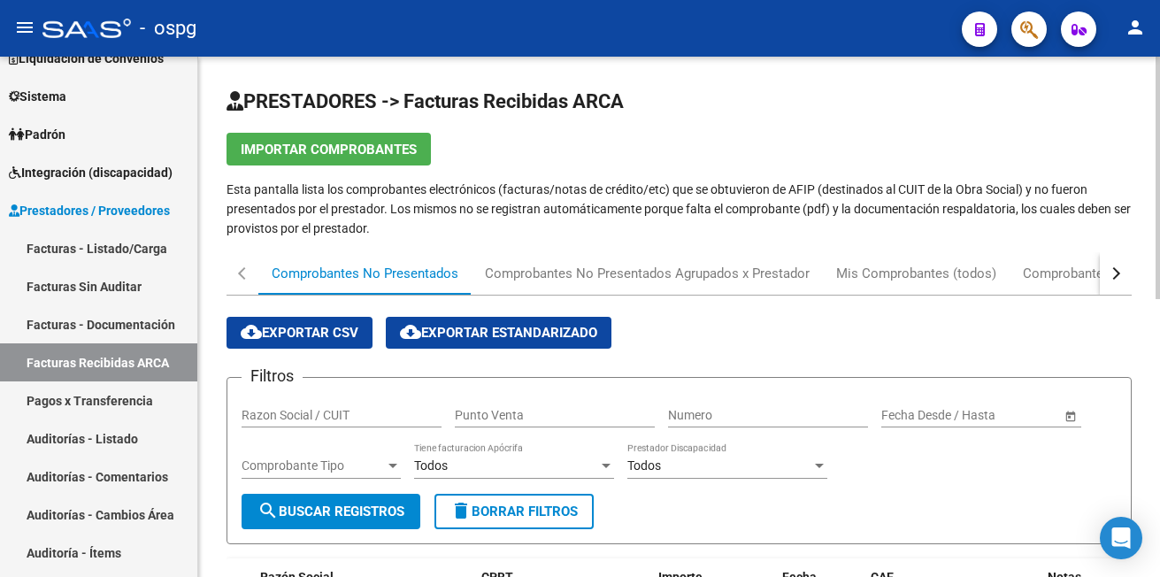
click at [290, 414] on input "Razon Social / CUIT" at bounding box center [341, 415] width 200 height 15
type input "27146209411"
click at [346, 29] on div "- ospg" at bounding box center [494, 28] width 905 height 39
click at [65, 134] on span "Padrón" at bounding box center [37, 134] width 57 height 19
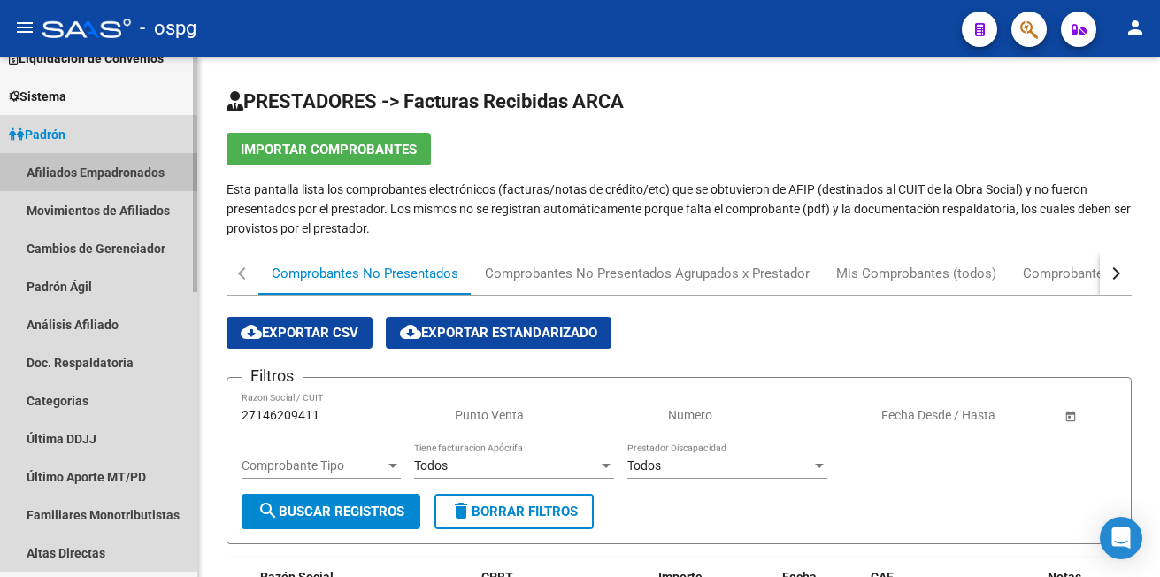
click at [65, 165] on link "Afiliados Empadronados" at bounding box center [98, 172] width 197 height 38
